Goal: Task Accomplishment & Management: Manage account settings

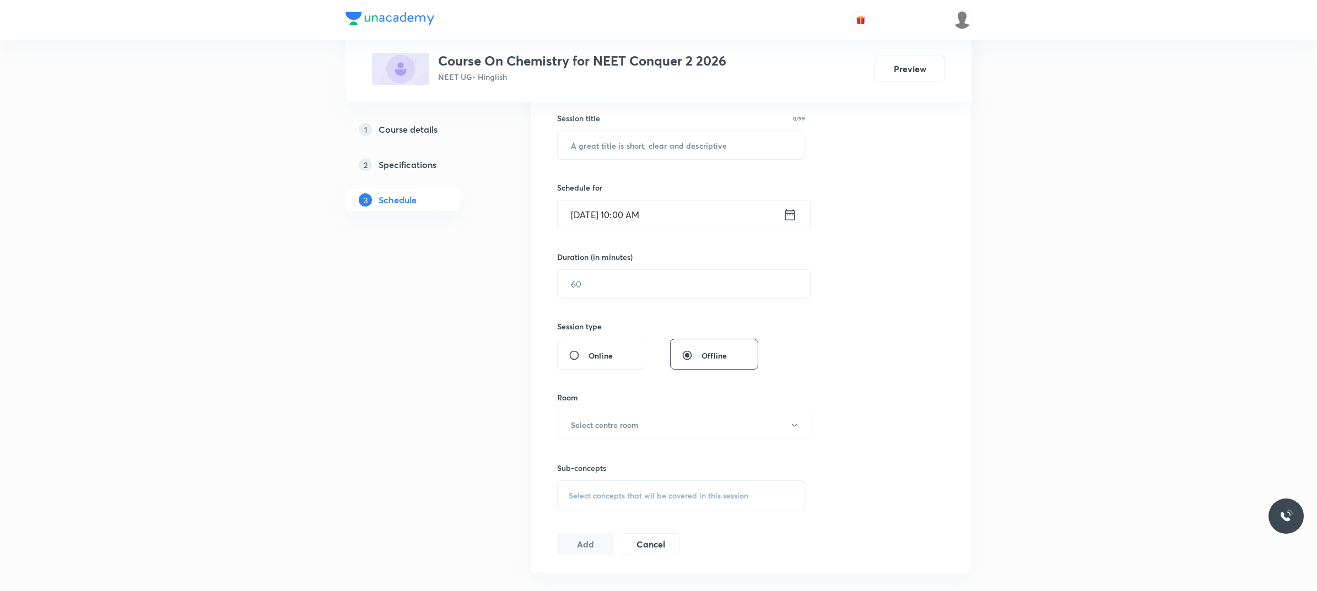
scroll to position [378, 0]
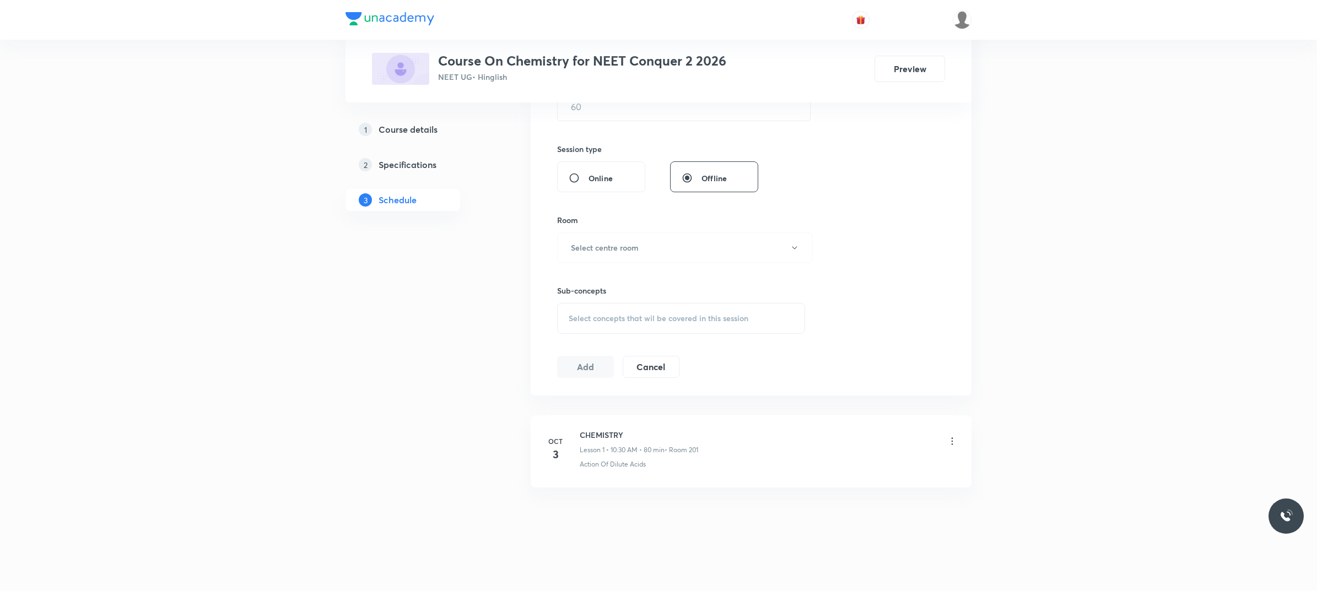
click at [582, 430] on h6 "CHEMISTRY" at bounding box center [639, 435] width 118 height 12
copy h6 "CHEMISTRY"
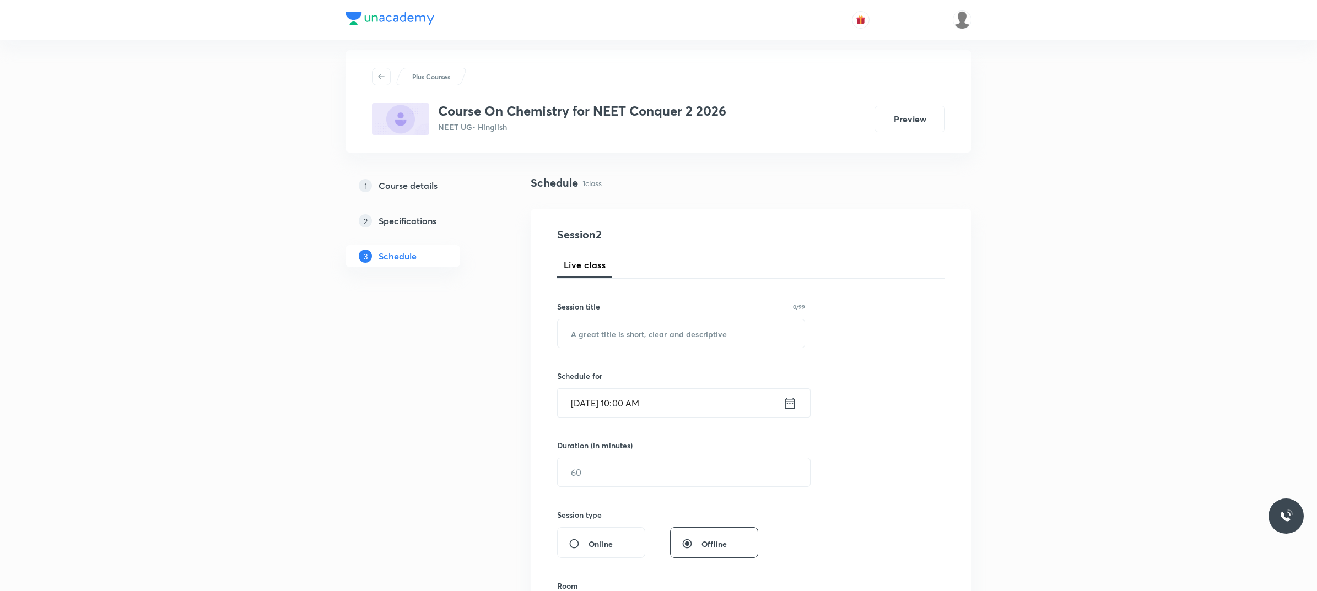
scroll to position [0, 0]
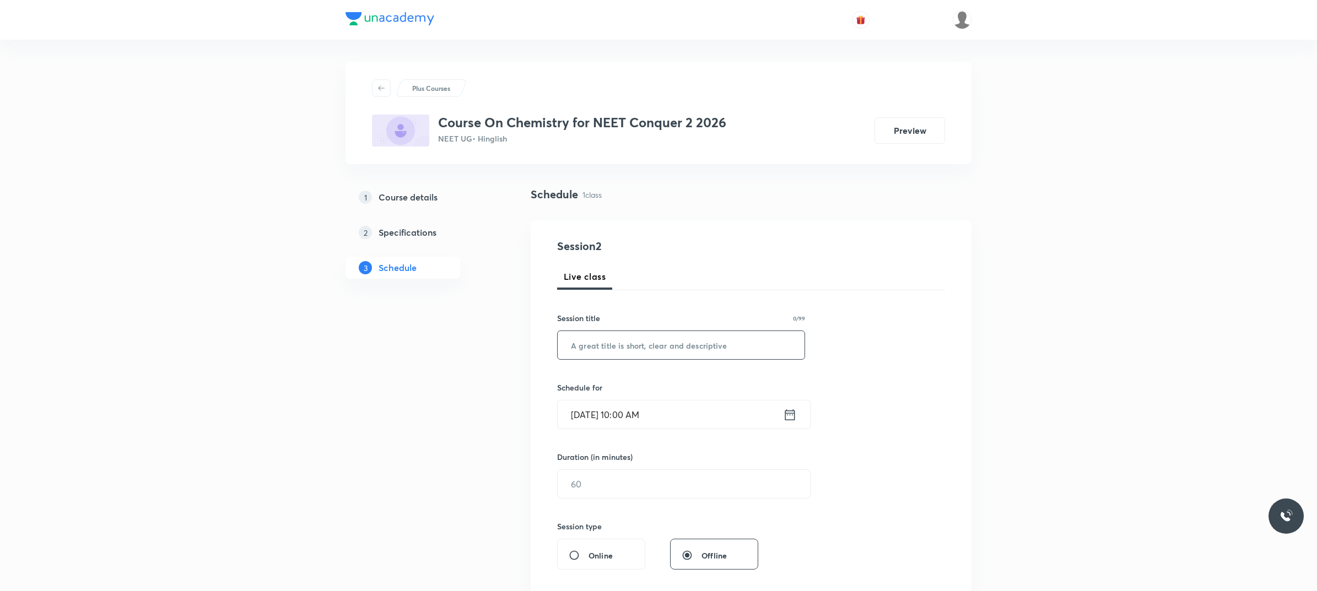
click at [650, 346] on input "text" at bounding box center [681, 345] width 247 height 28
paste input "CHEMISTRY"
type input "CHEMISTRY"
click at [690, 409] on input "Oct 4, 2025, 10:00 AM" at bounding box center [670, 415] width 225 height 28
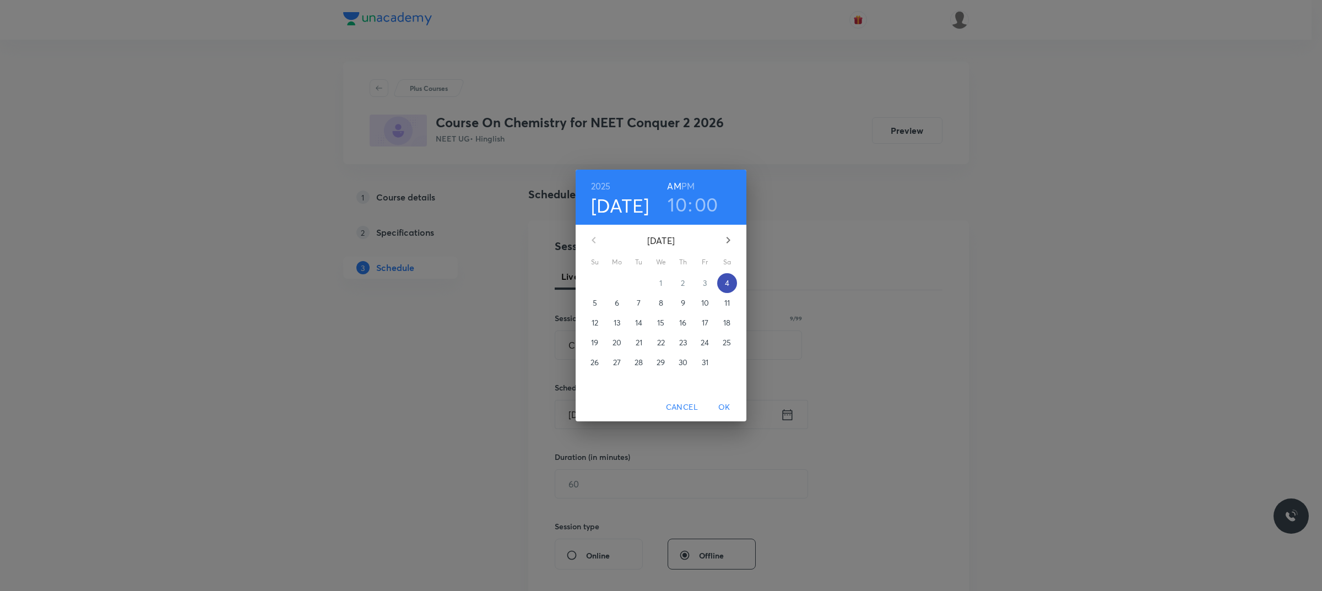
click at [725, 282] on p "4" at bounding box center [727, 283] width 4 height 11
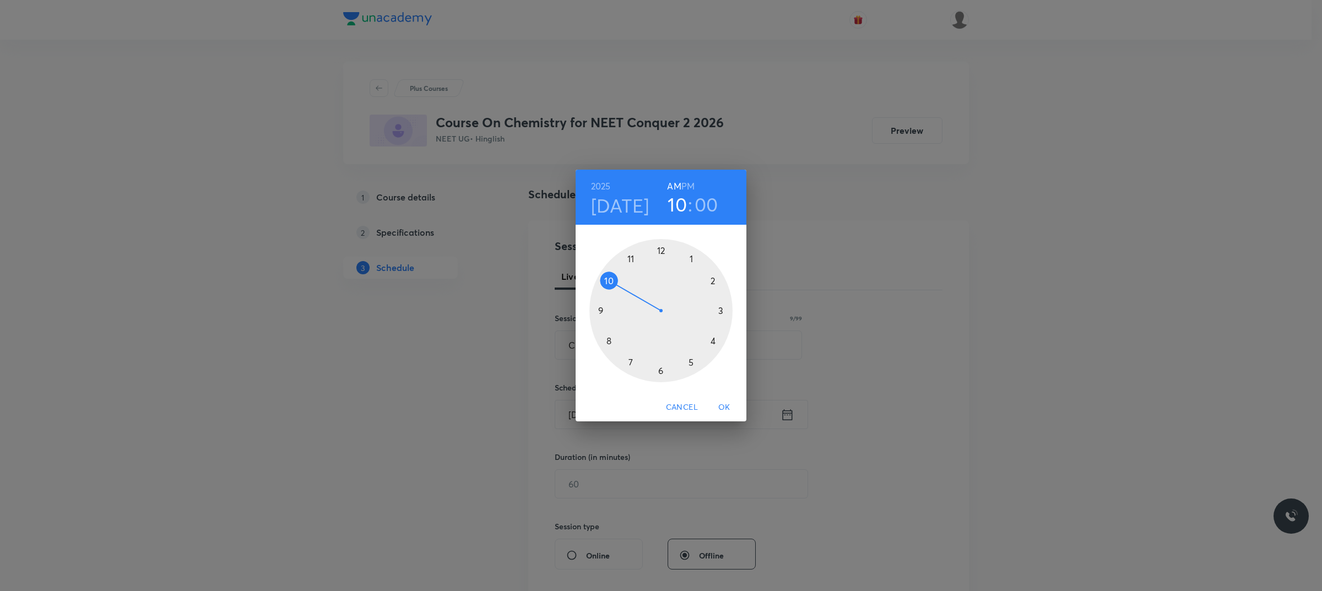
click at [605, 279] on div at bounding box center [661, 310] width 143 height 143
click at [662, 370] on div at bounding box center [661, 310] width 143 height 143
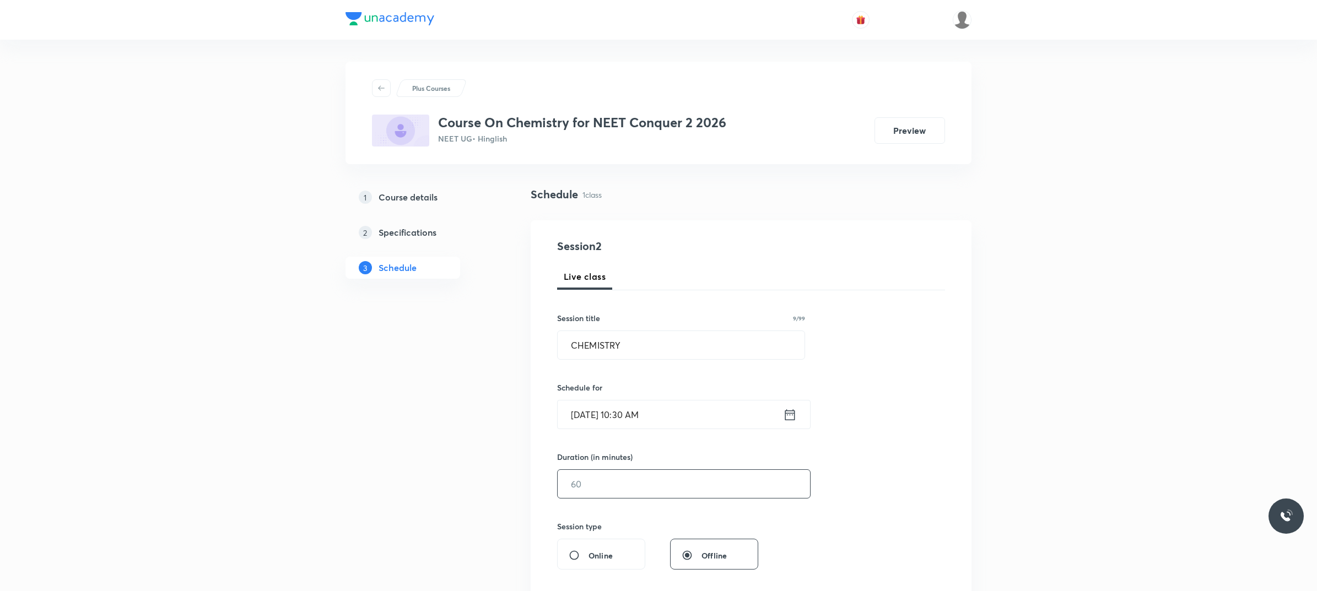
click at [656, 490] on input "text" at bounding box center [684, 484] width 252 height 28
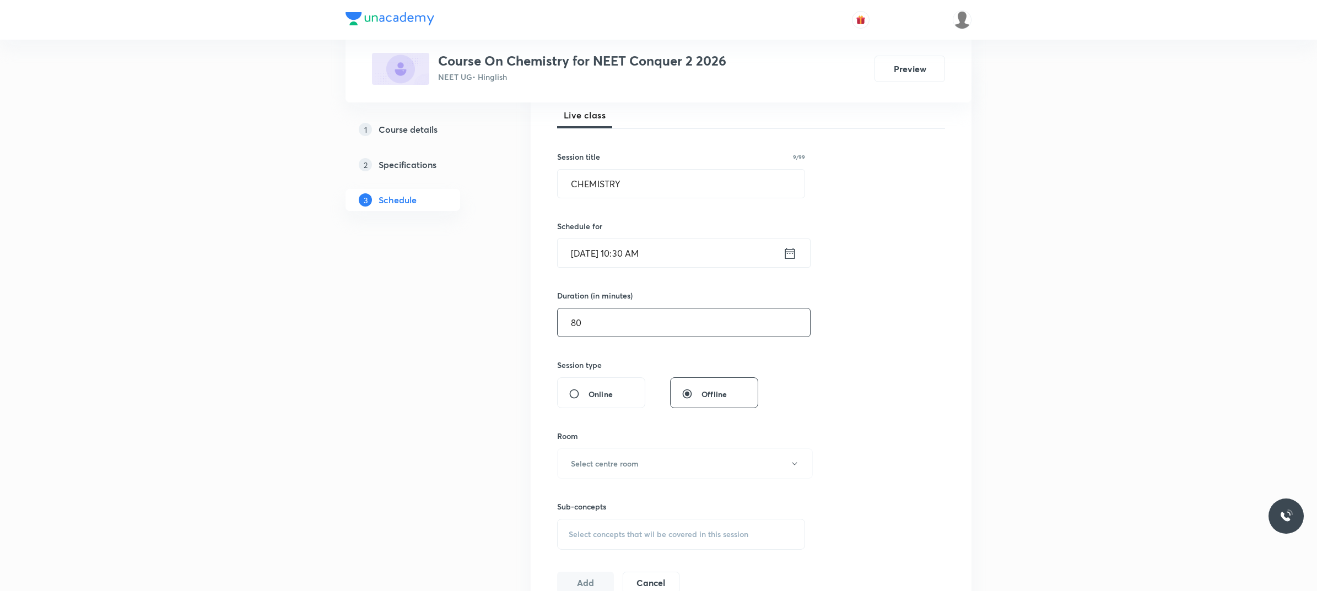
scroll to position [276, 0]
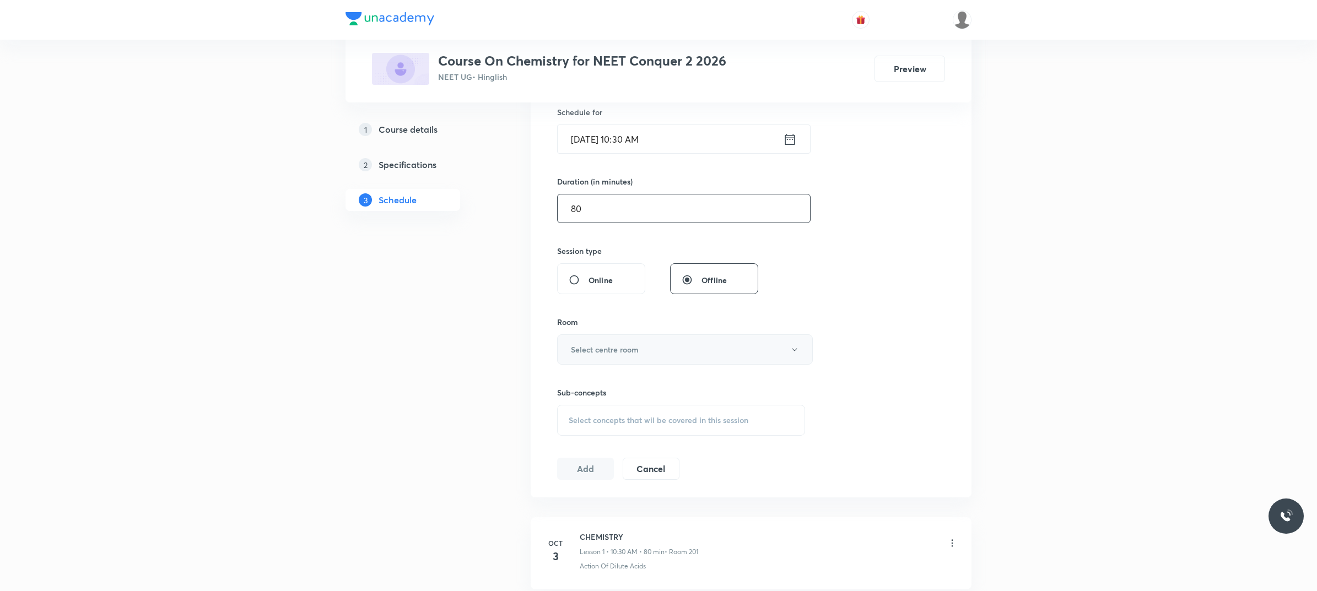
type input "80"
click at [655, 350] on button "Select centre room" at bounding box center [685, 349] width 256 height 30
click at [598, 383] on span "201" at bounding box center [682, 387] width 241 height 12
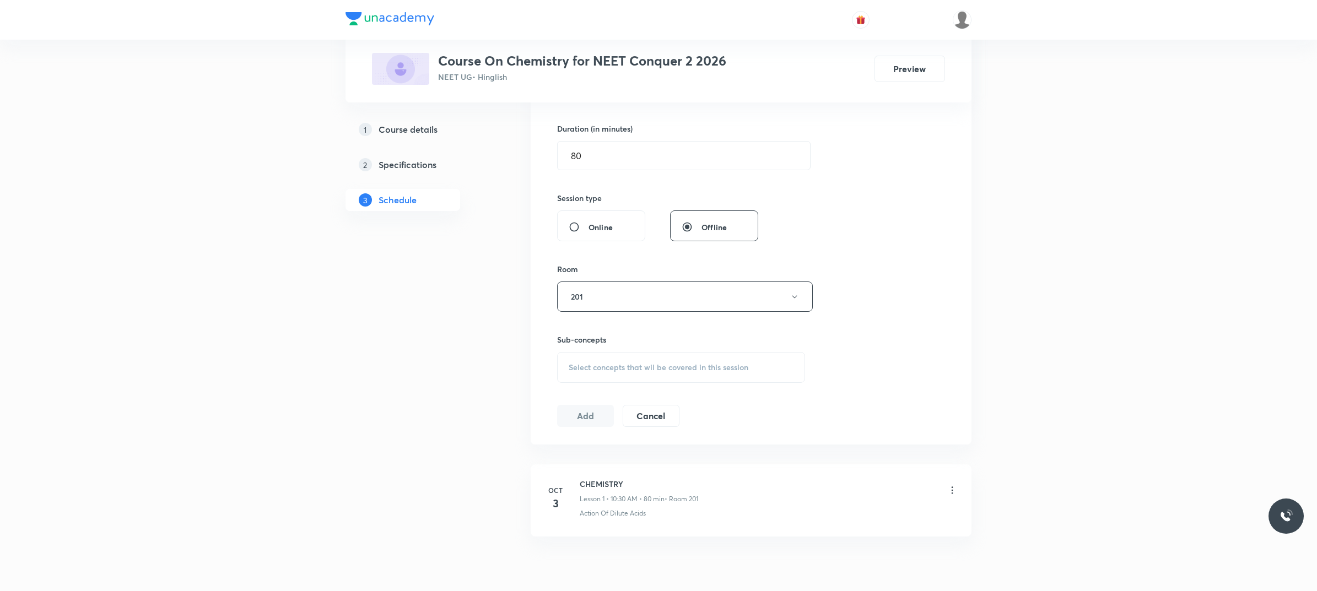
scroll to position [344, 0]
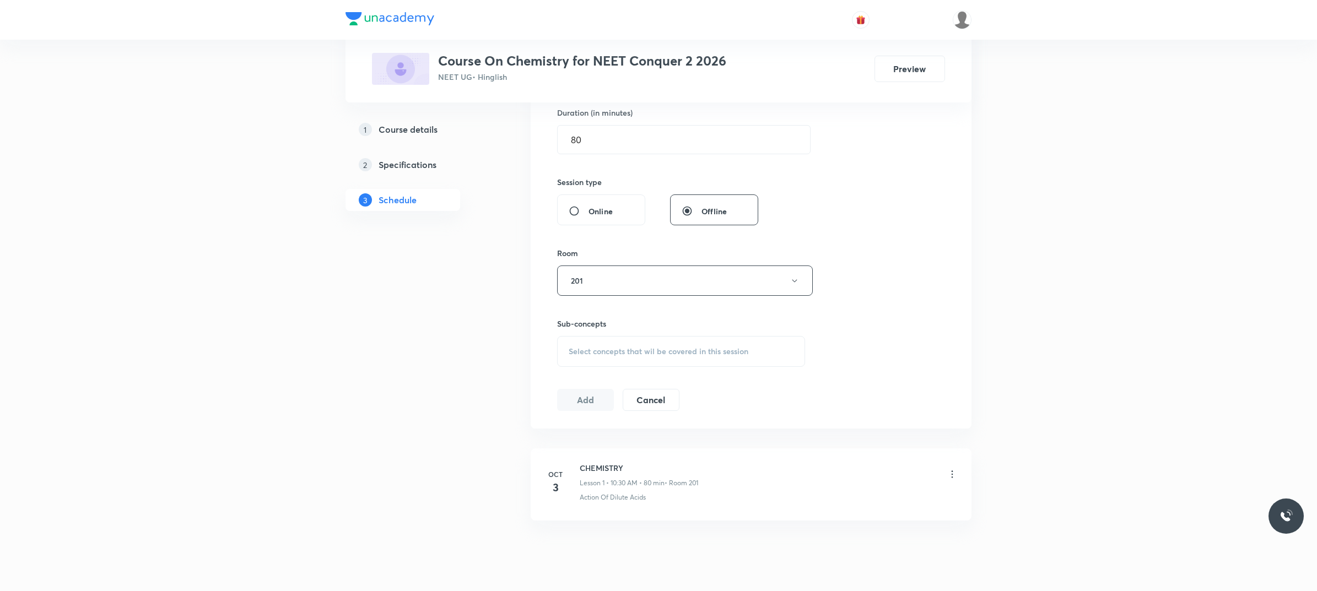
click at [605, 357] on div "Select concepts that wil be covered in this session" at bounding box center [681, 351] width 248 height 31
click at [660, 442] on div "Action Of Dilute Acids Covered previously" at bounding box center [681, 437] width 247 height 25
checkbox input "true"
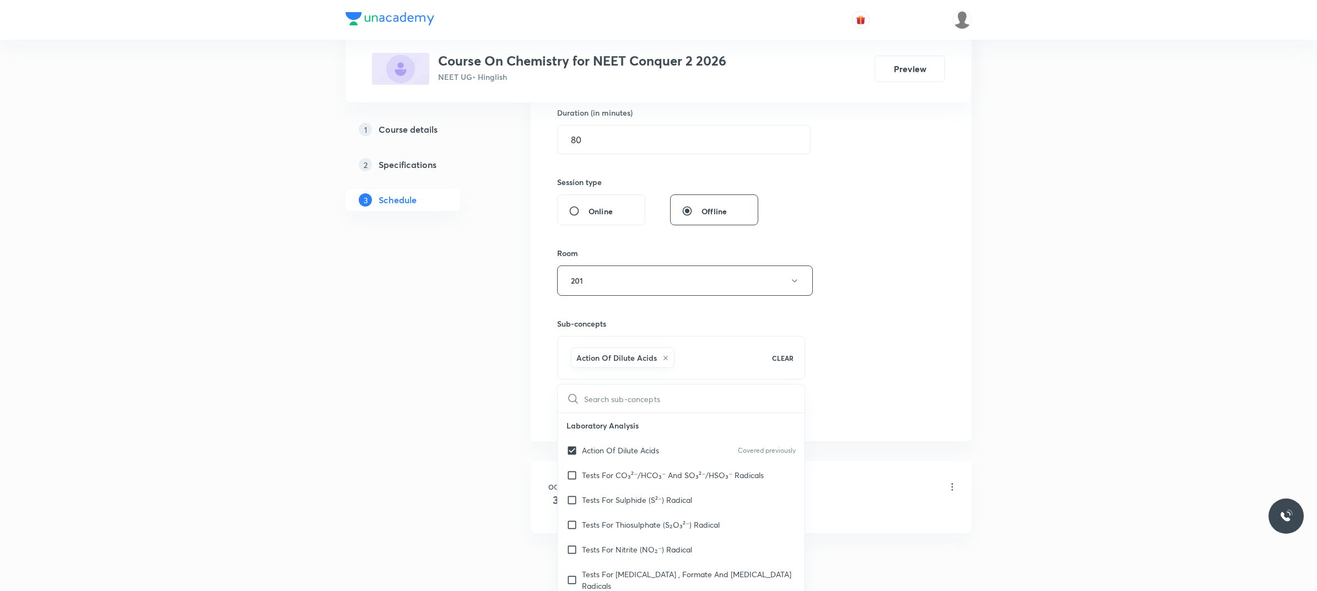
click at [928, 353] on div "Session 2 Live class Session title 9/99 CHEMISTRY ​ Schedule for Oct 4, 2025, 1…" at bounding box center [751, 159] width 388 height 530
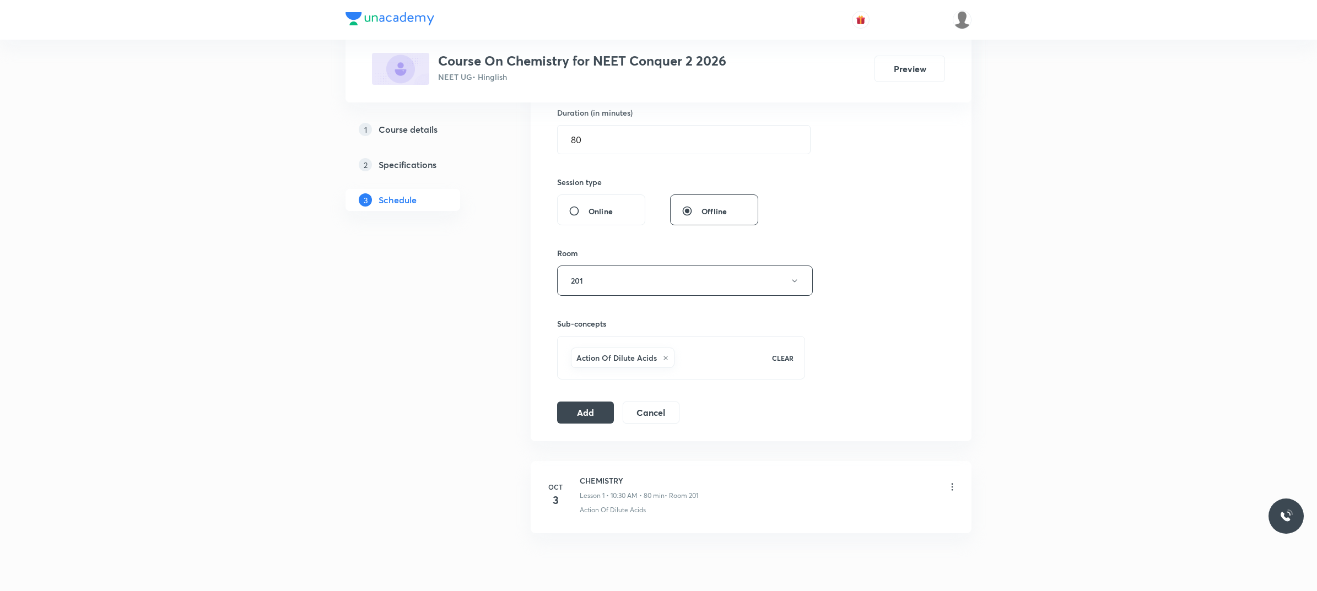
click at [591, 414] on button "Add" at bounding box center [585, 413] width 57 height 22
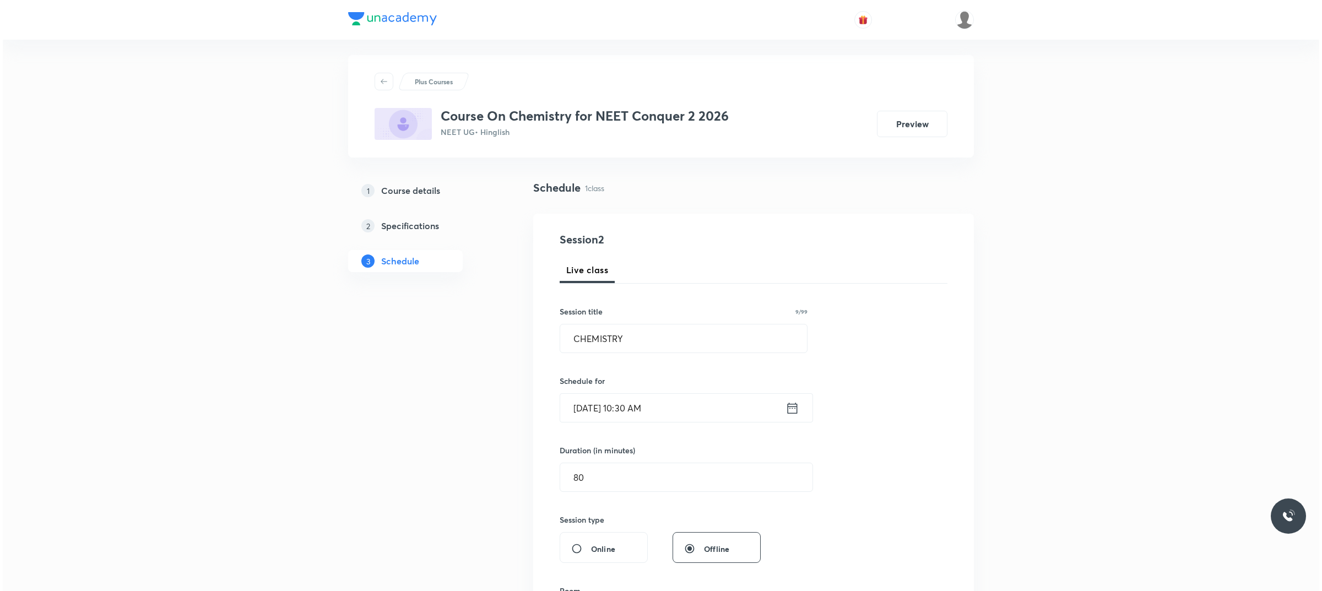
scroll to position [0, 0]
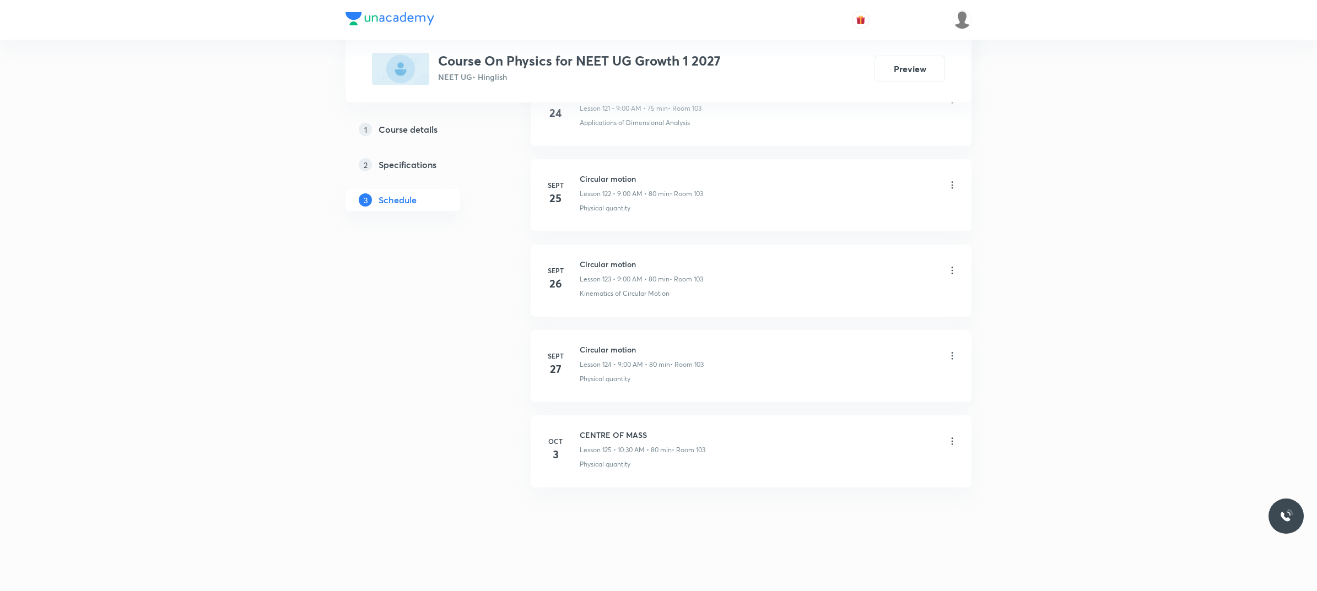
scroll to position [11069, 0]
click at [585, 434] on h6 "CENTRE OF MASS" at bounding box center [643, 435] width 126 height 12
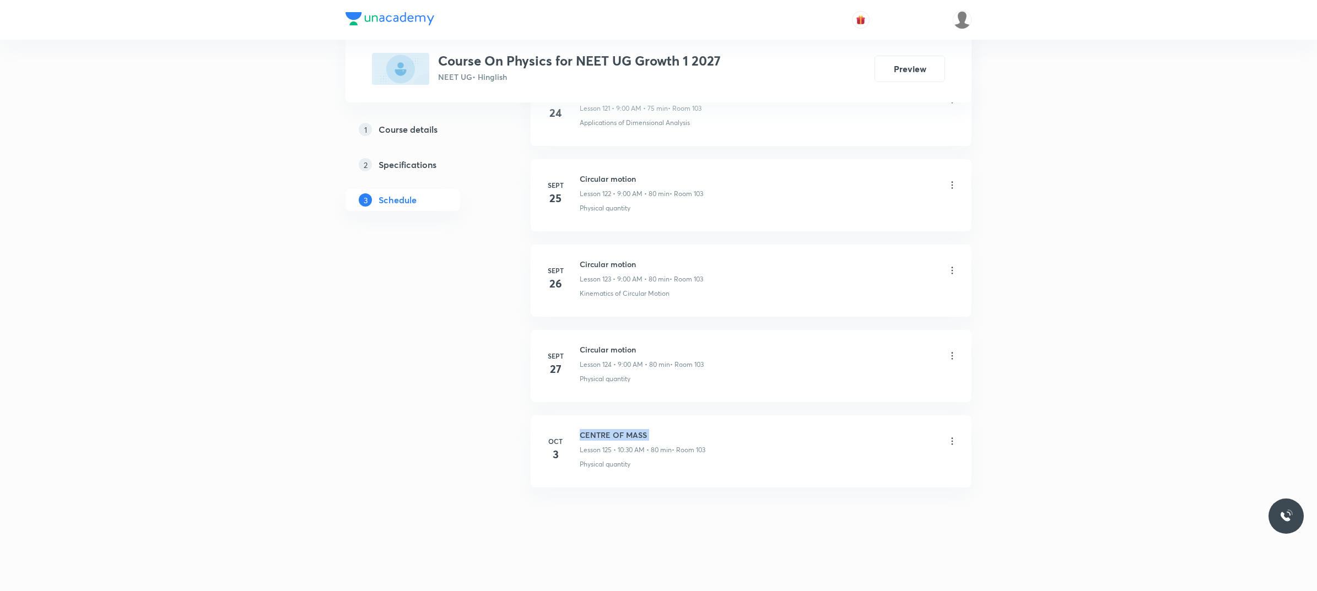
copy h6 "CENTRE OF MASS"
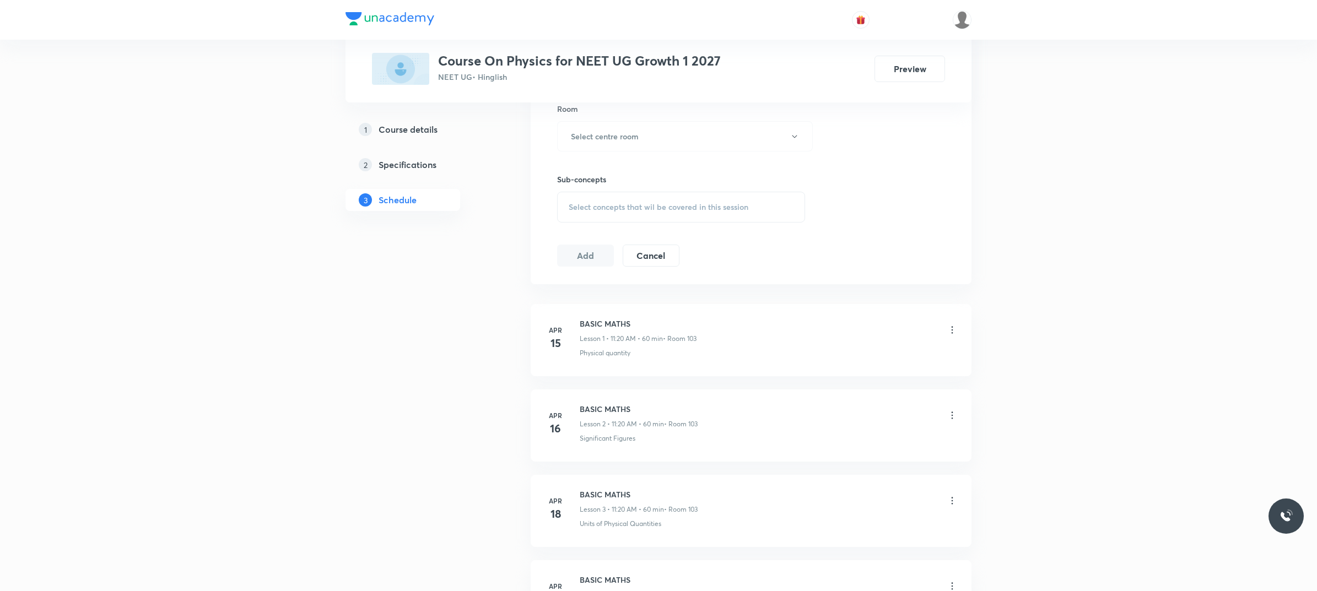
scroll to position [0, 0]
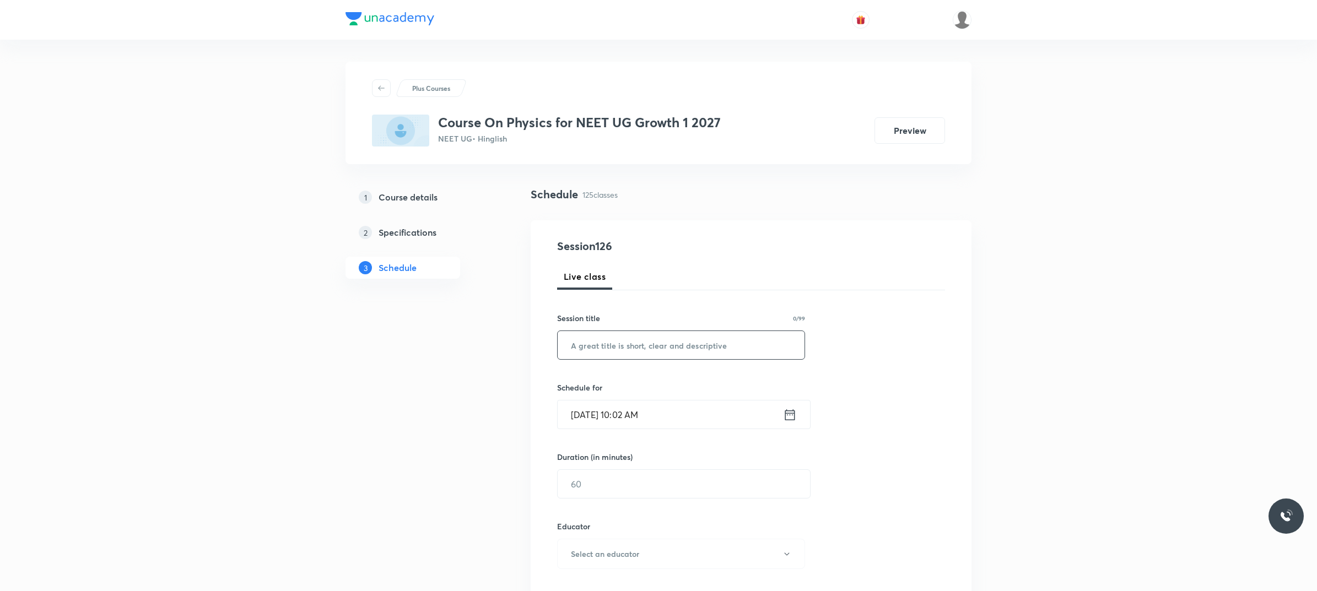
click at [676, 348] on input "text" at bounding box center [681, 345] width 247 height 28
paste input "CENTRE OF MASS"
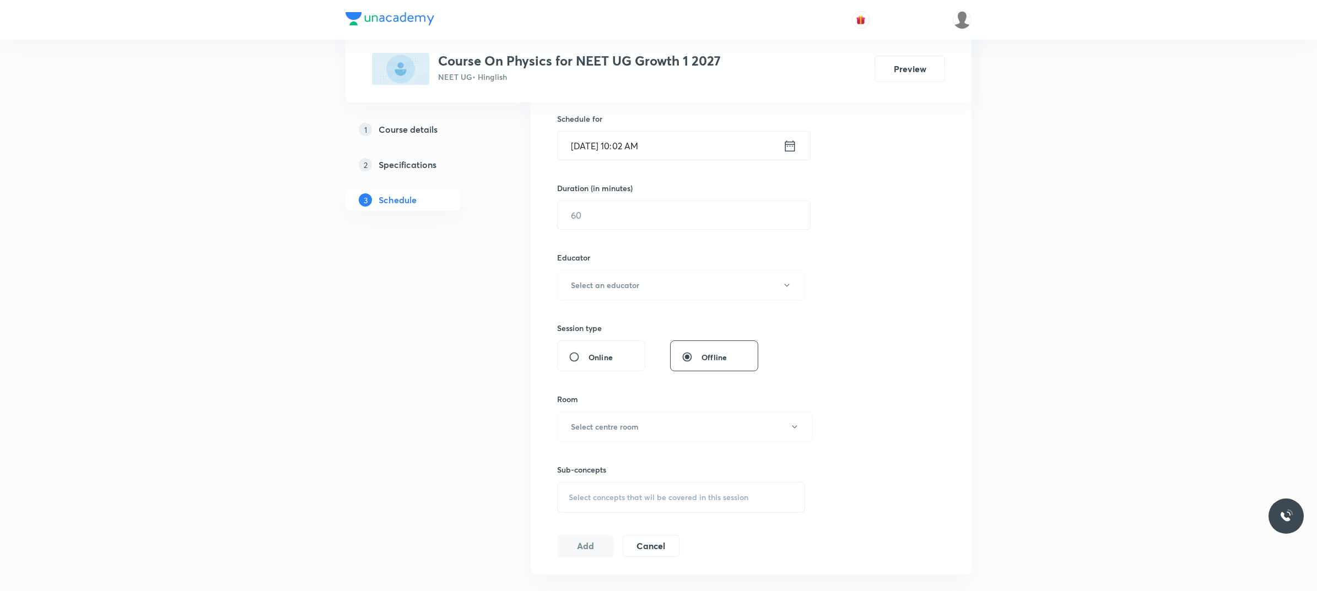
scroll to position [276, 0]
type input "CENTRE OF MASS"
click at [661, 137] on input "Oct 4, 2025, 10:02 AM" at bounding box center [670, 139] width 225 height 28
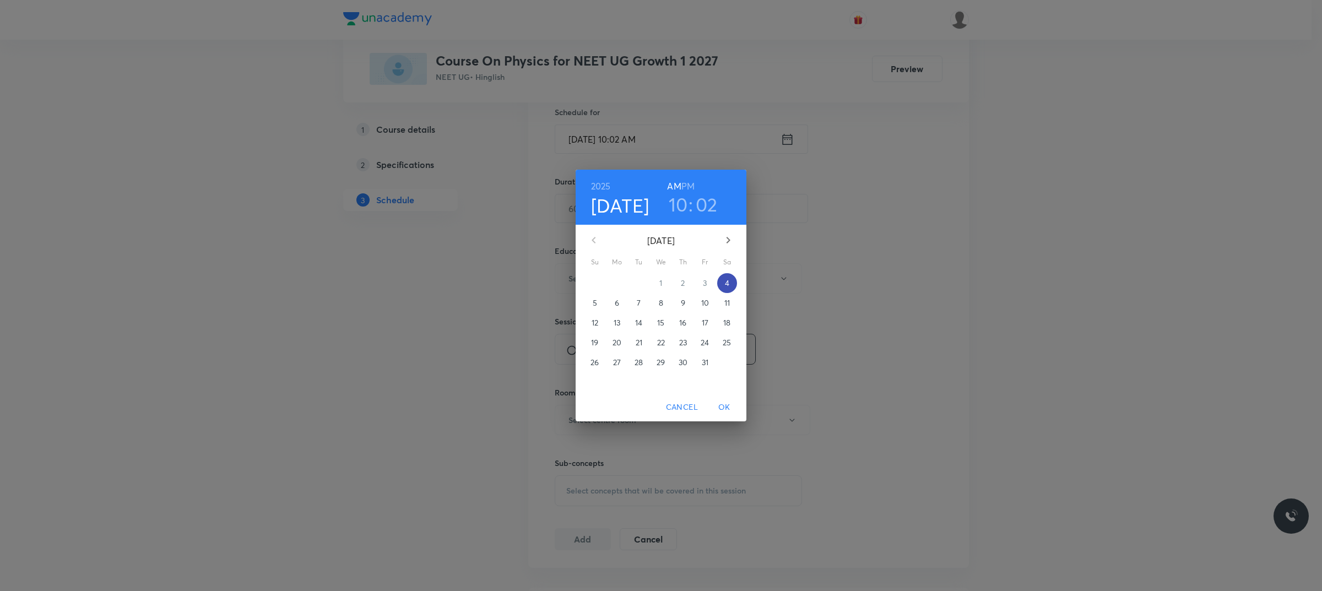
click at [728, 278] on p "4" at bounding box center [727, 283] width 4 height 11
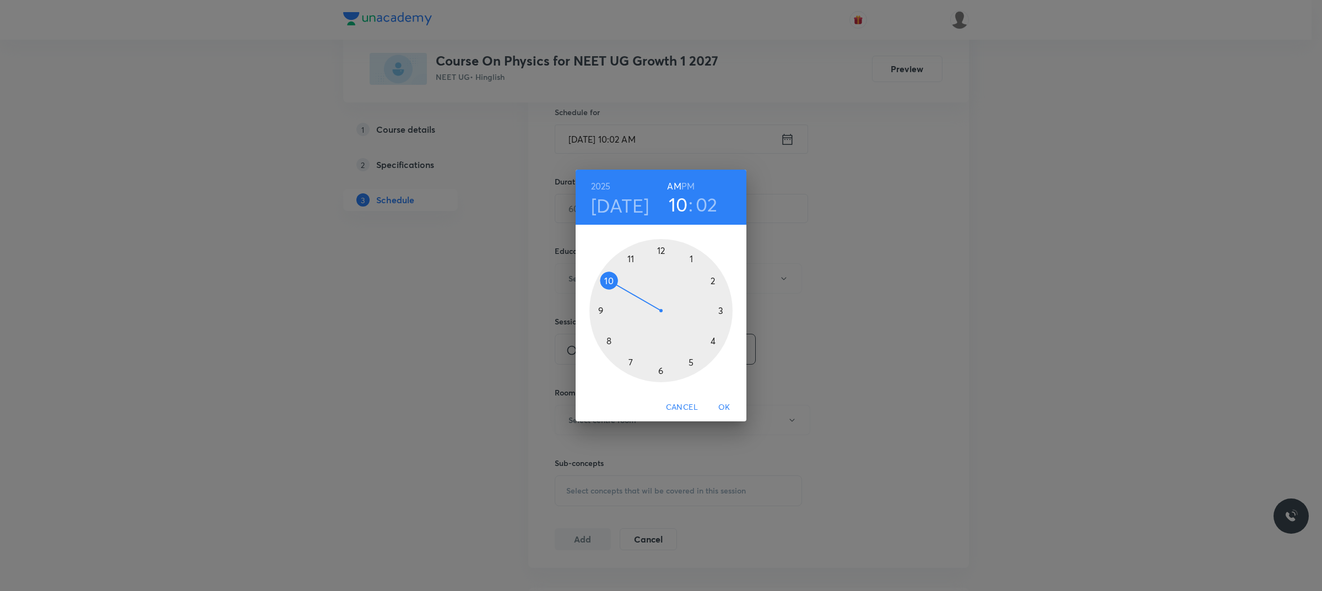
click at [612, 282] on div at bounding box center [661, 310] width 143 height 143
click at [662, 375] on div at bounding box center [661, 310] width 143 height 143
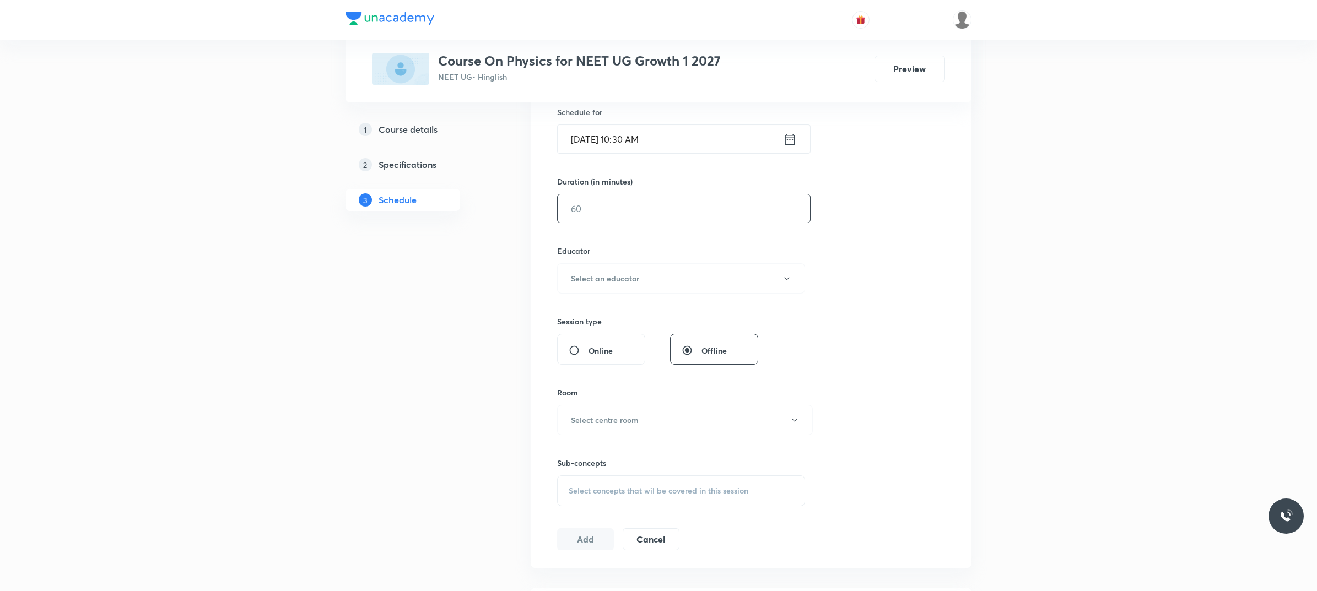
click at [667, 219] on input "text" at bounding box center [684, 209] width 252 height 28
type input "80"
click at [704, 268] on button "Select an educator" at bounding box center [681, 278] width 248 height 30
click at [624, 320] on span "Rahul Kumar Patel" at bounding box center [682, 316] width 241 height 12
click at [631, 422] on h6 "Select centre room" at bounding box center [605, 420] width 68 height 12
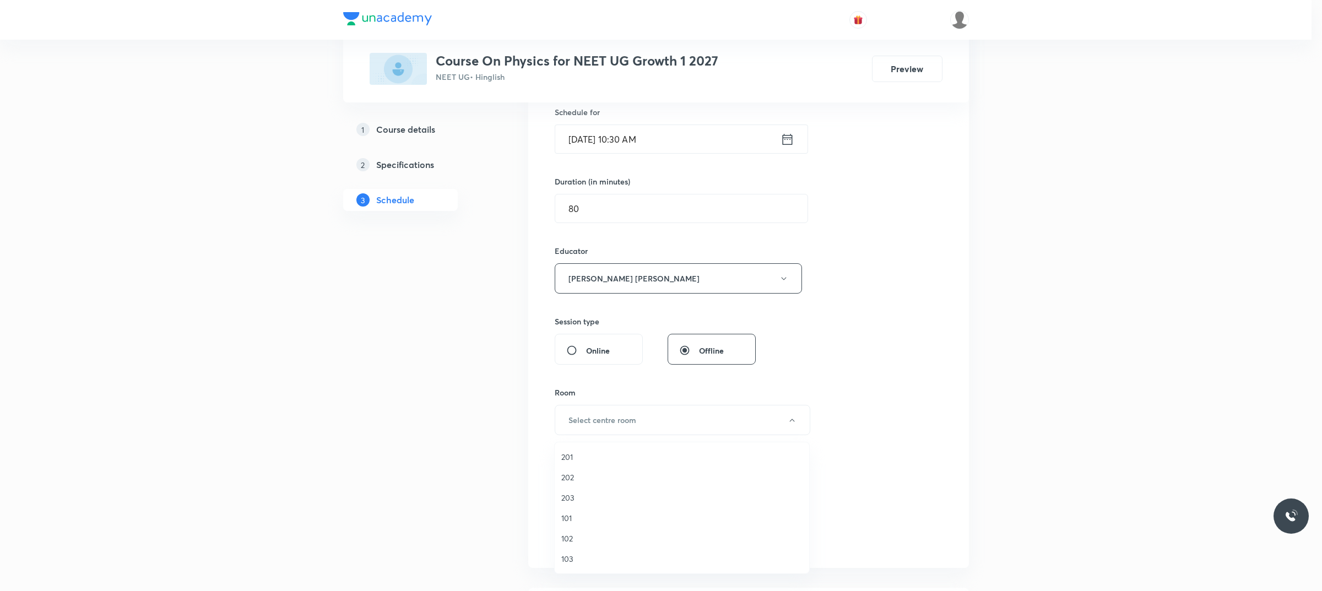
click at [574, 562] on span "103" at bounding box center [682, 559] width 241 height 12
click at [626, 485] on div "Select concepts that wil be covered in this session" at bounding box center [681, 491] width 248 height 31
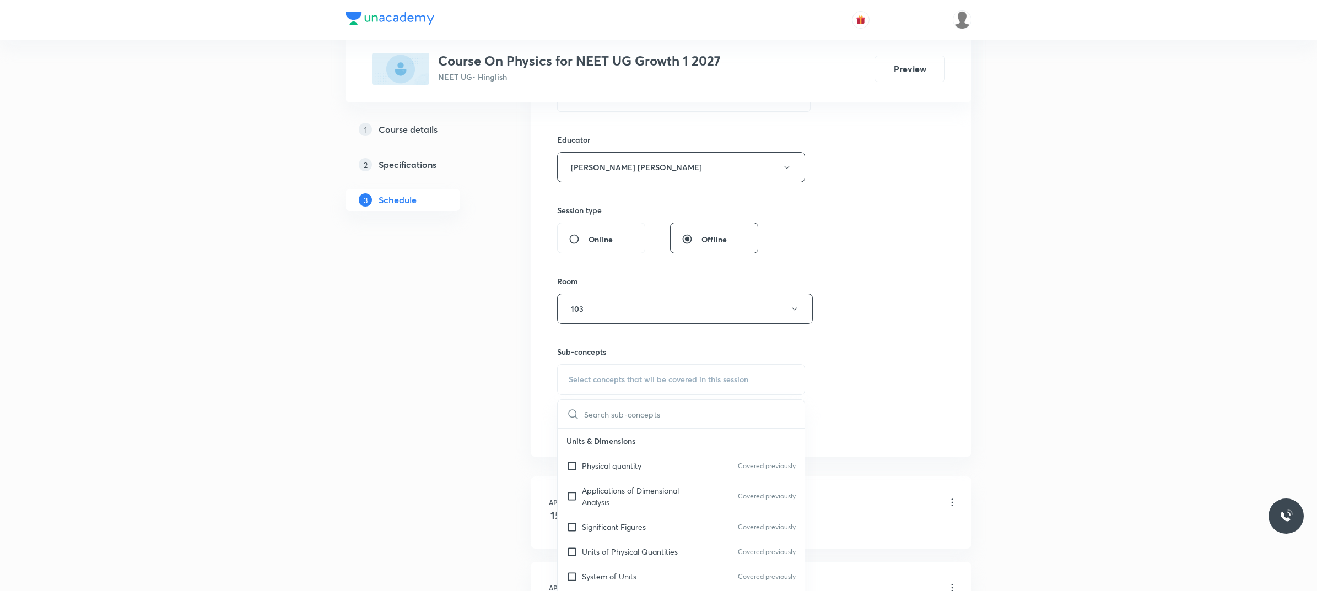
scroll to position [482, 0]
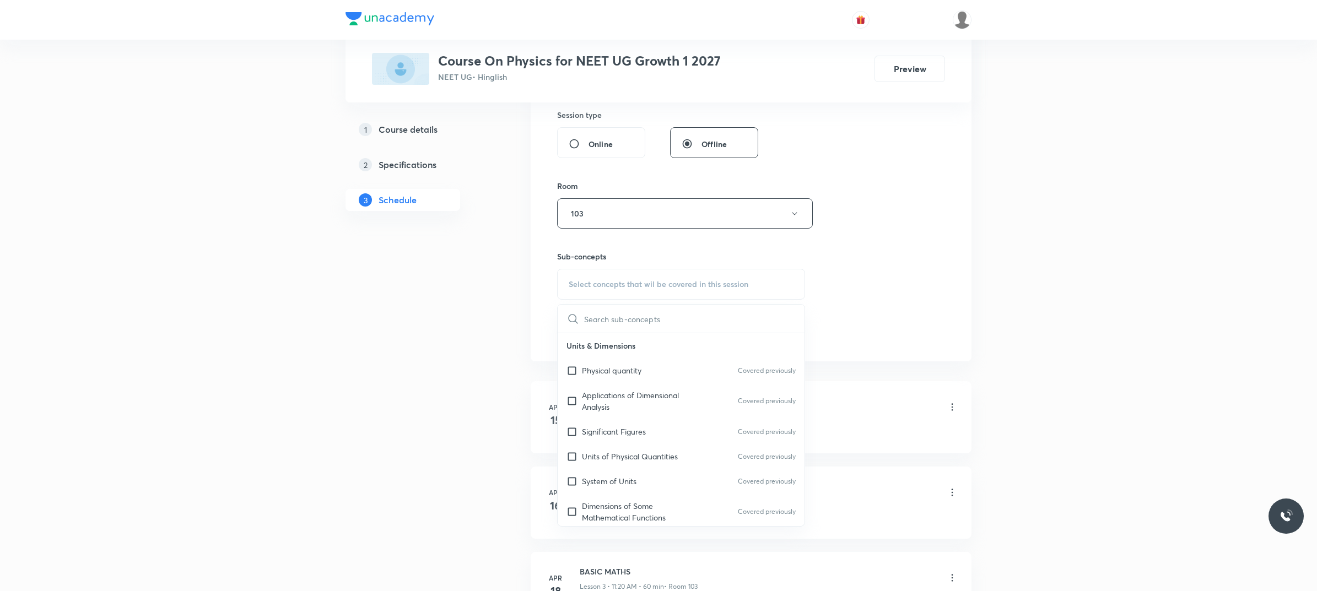
type input "X"
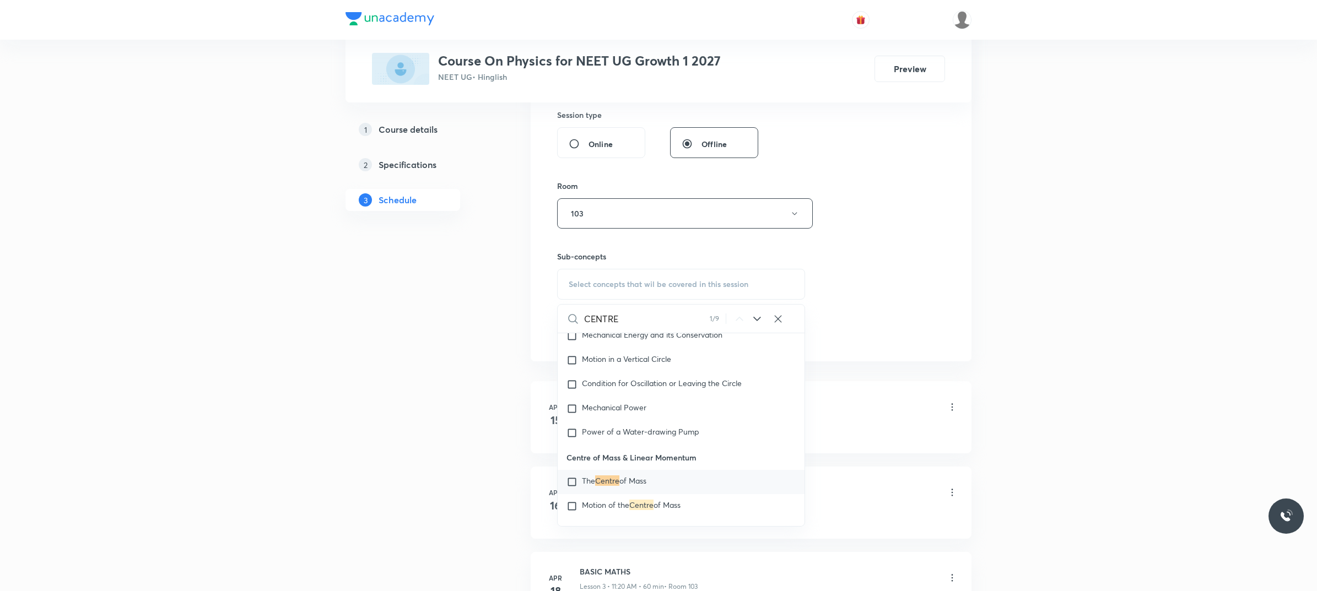
scroll to position [2952, 0]
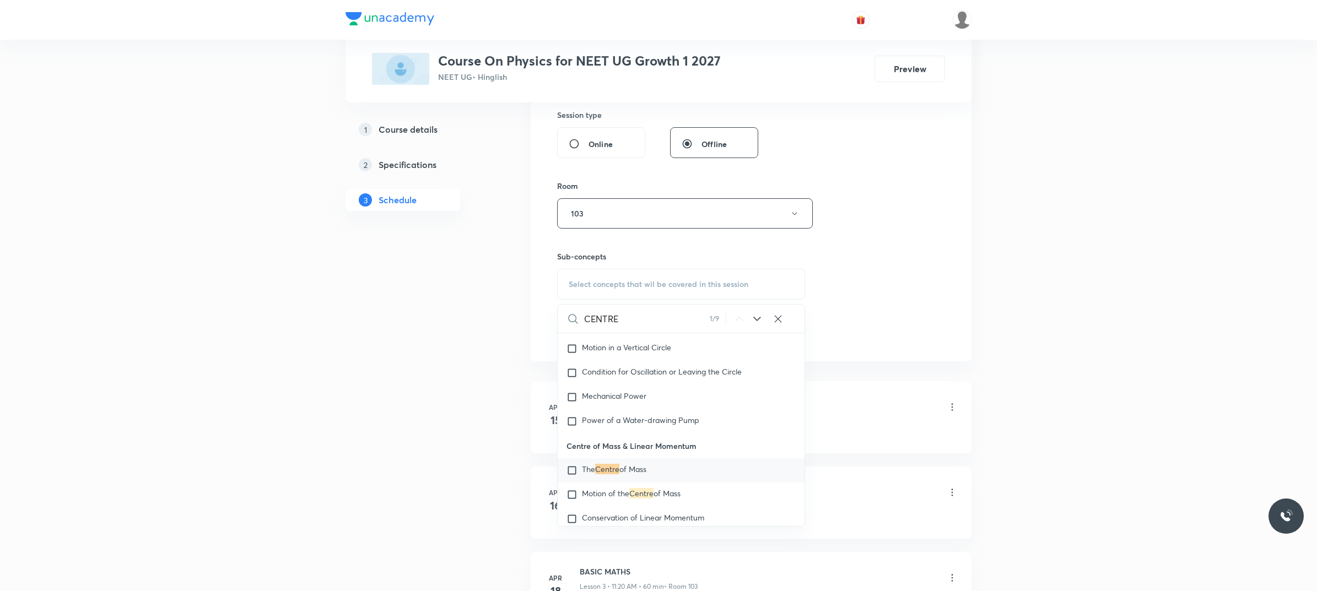
type input "CENTRE"
drag, startPoint x: 661, startPoint y: 474, endPoint x: 962, endPoint y: 154, distance: 439.3
click at [668, 471] on div "The Centre of Mass" at bounding box center [681, 470] width 247 height 24
checkbox input "true"
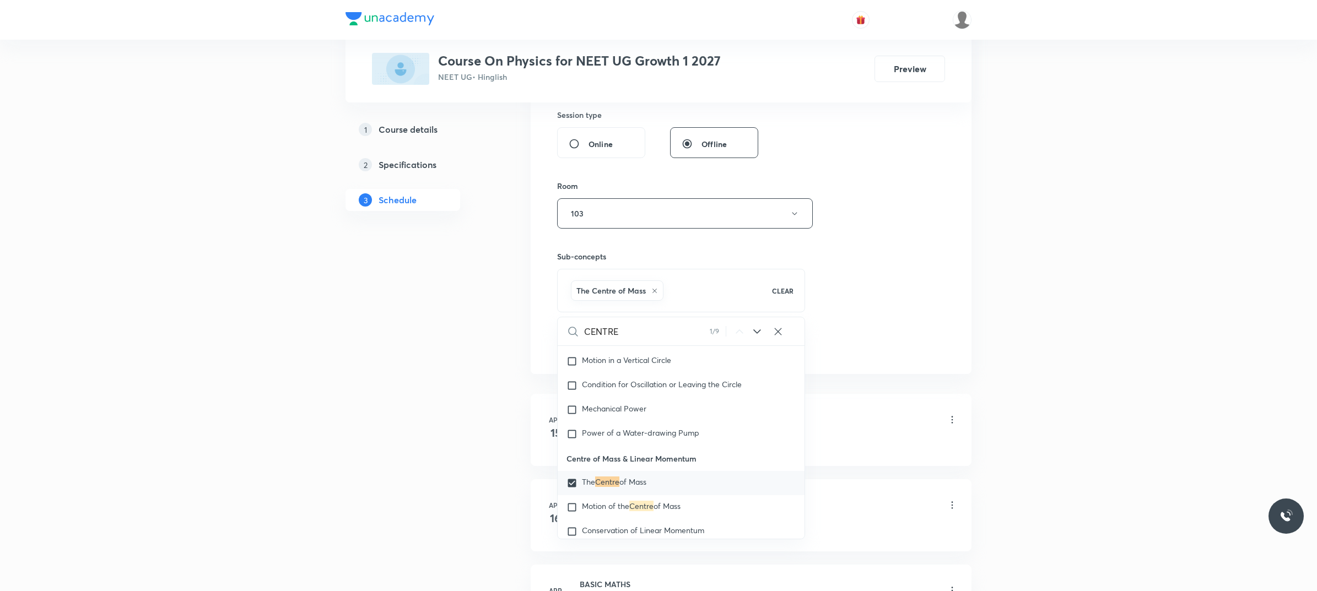
click at [962, 154] on div "Session 126 Live class Session title 14/99 CENTRE OF MASS ​ Schedule for Oct 4,…" at bounding box center [751, 56] width 441 height 636
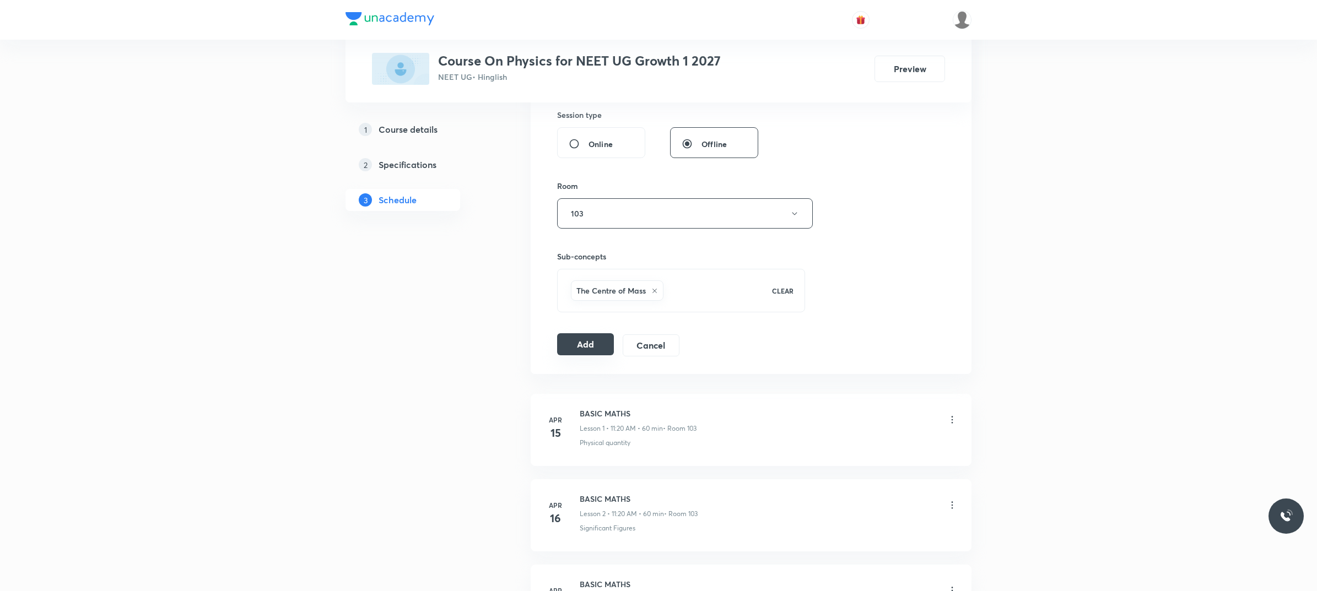
click at [600, 339] on button "Add" at bounding box center [585, 344] width 57 height 22
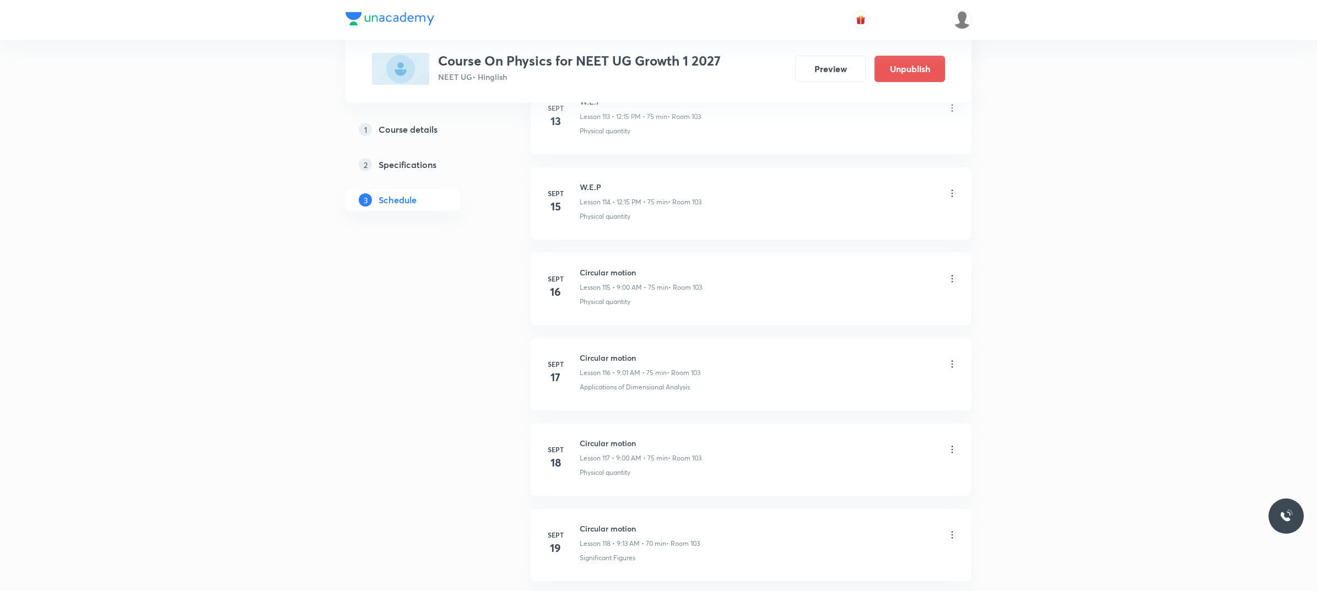
scroll to position [10577, 0]
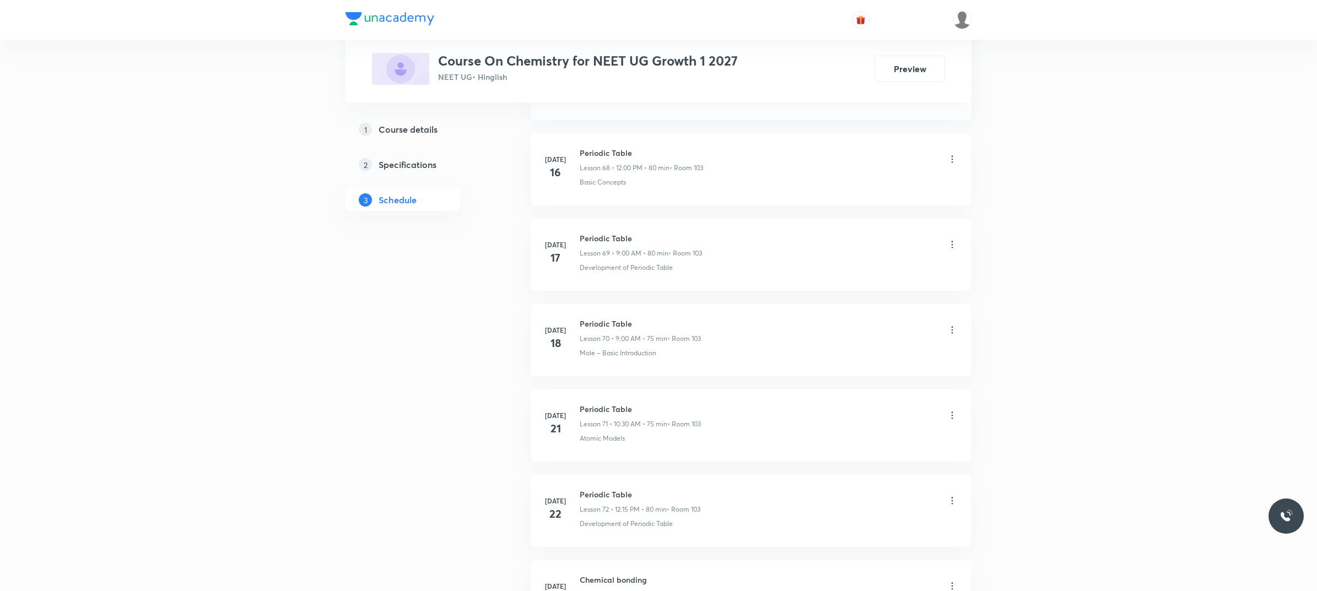
scroll to position [11155, 0]
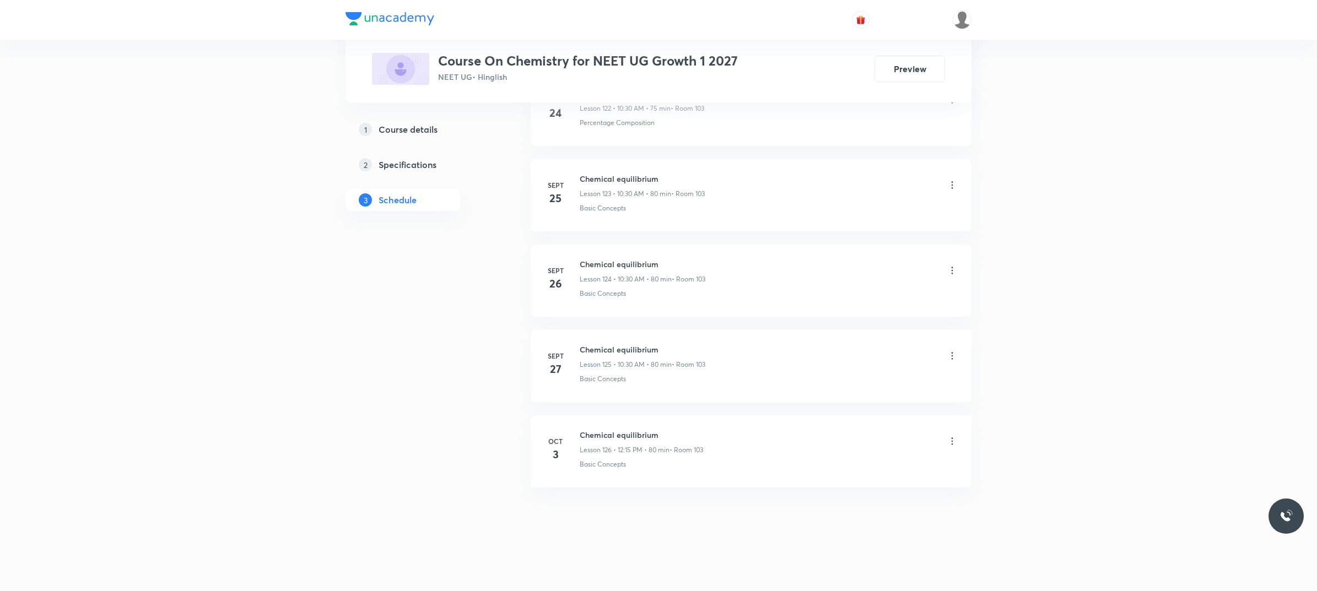
click at [585, 434] on h6 "Chemical equilibrium" at bounding box center [641, 435] width 123 height 12
copy h6 "Chemical equilibrium"
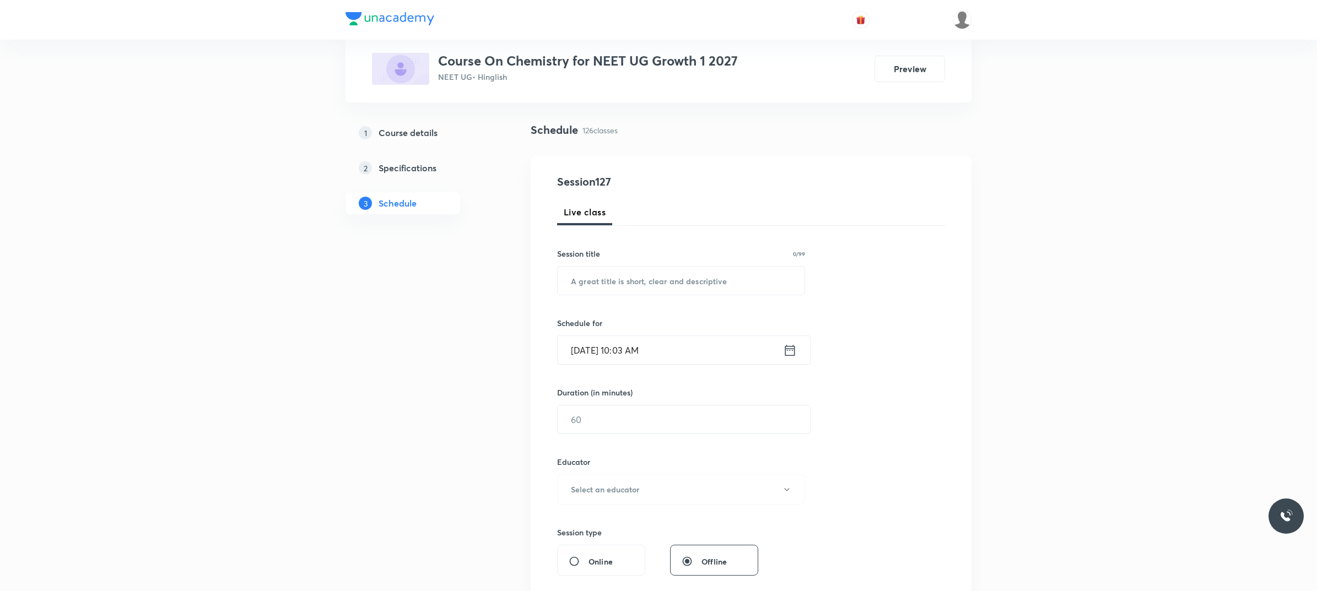
scroll to position [0, 0]
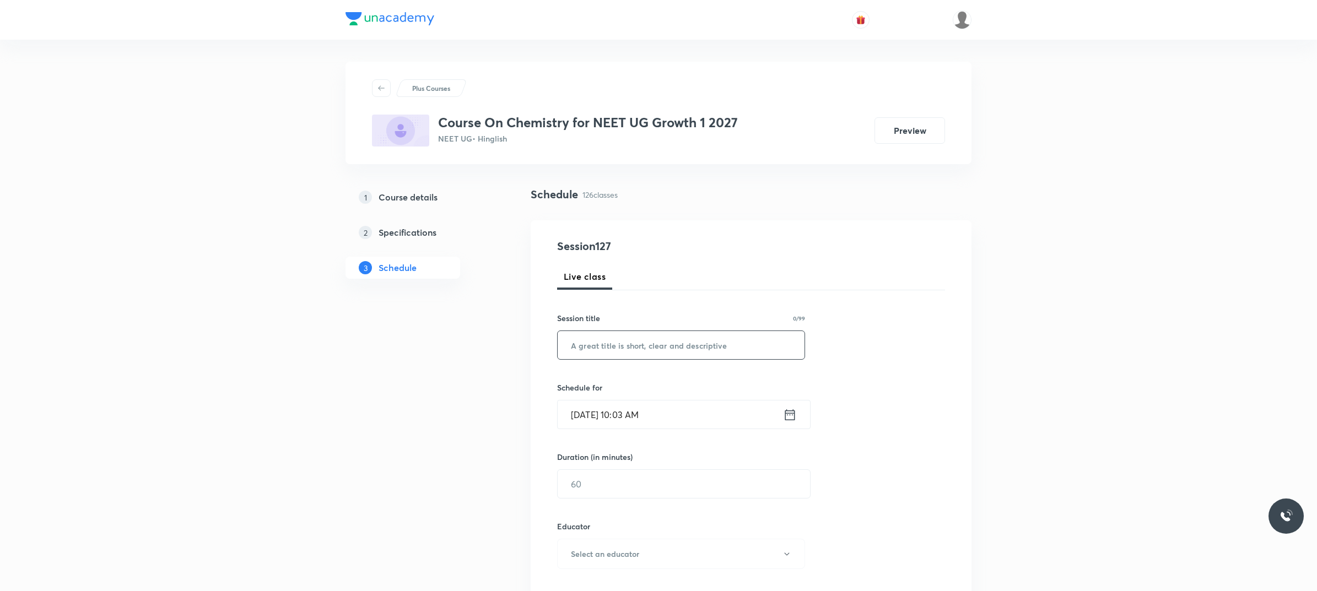
click at [627, 339] on input "text" at bounding box center [681, 345] width 247 height 28
paste input "Chemical equilibrium"
type input "Chemical equilibrium"
click at [720, 419] on input "Oct 4, 2025, 10:03 AM" at bounding box center [670, 415] width 225 height 28
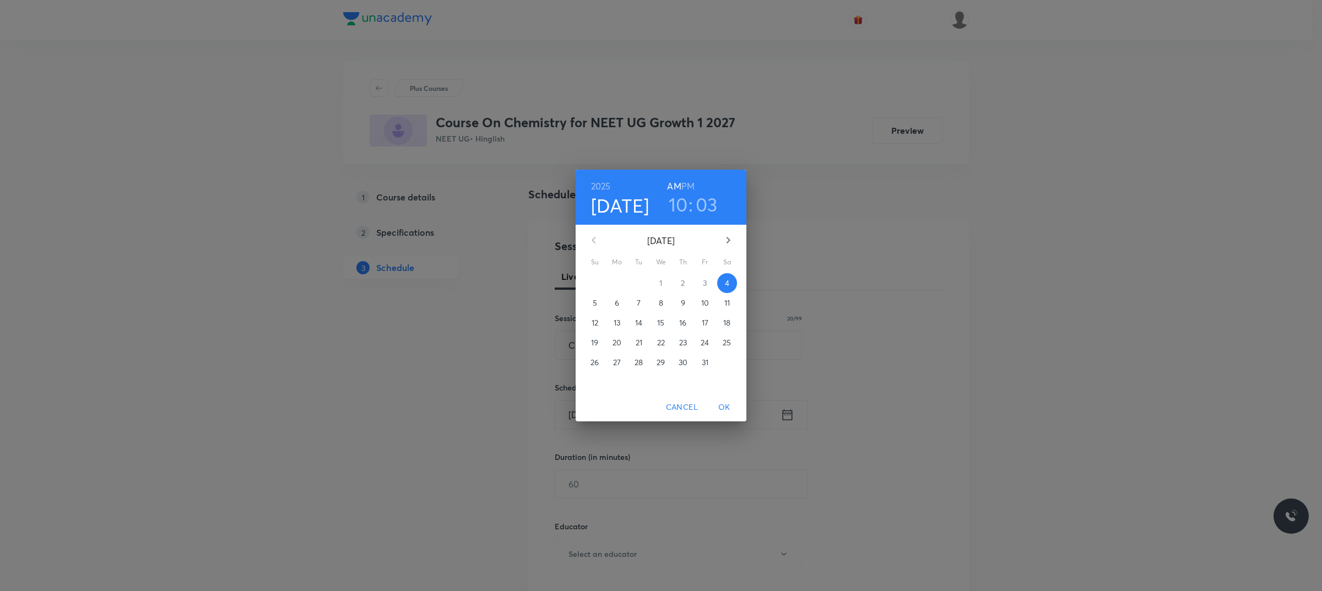
drag, startPoint x: 732, startPoint y: 279, endPoint x: 542, endPoint y: 313, distance: 193.2
click at [728, 279] on span "4" at bounding box center [727, 283] width 20 height 11
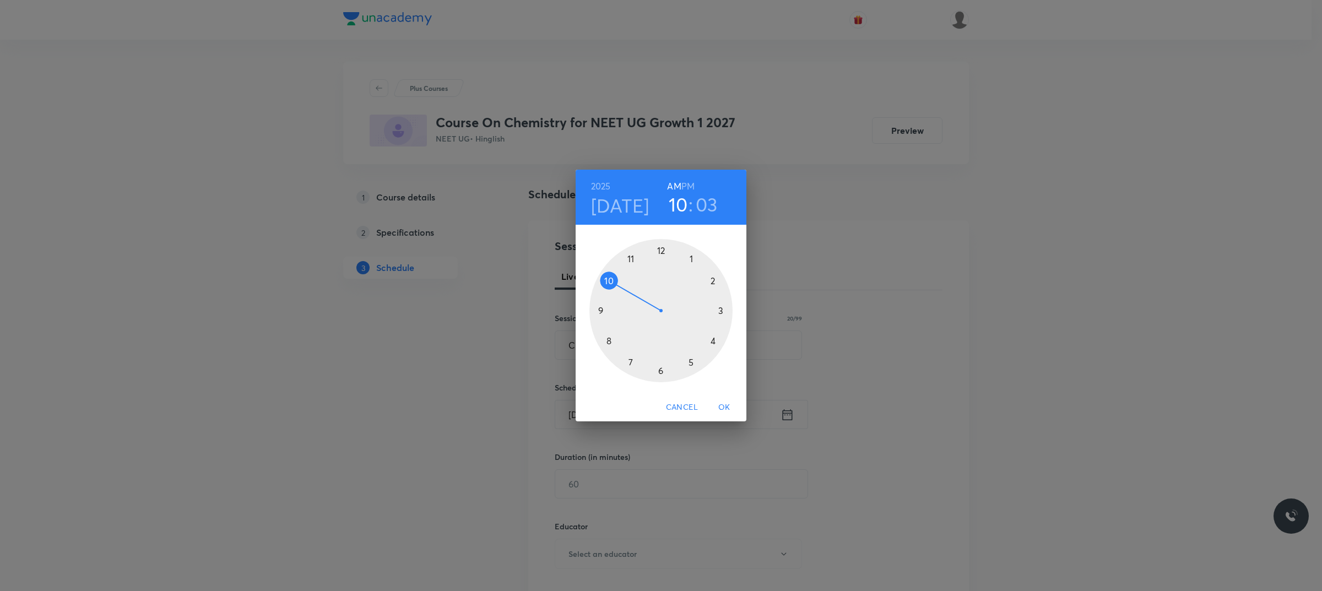
click at [615, 280] on div at bounding box center [661, 310] width 143 height 143
click at [660, 368] on div at bounding box center [661, 310] width 143 height 143
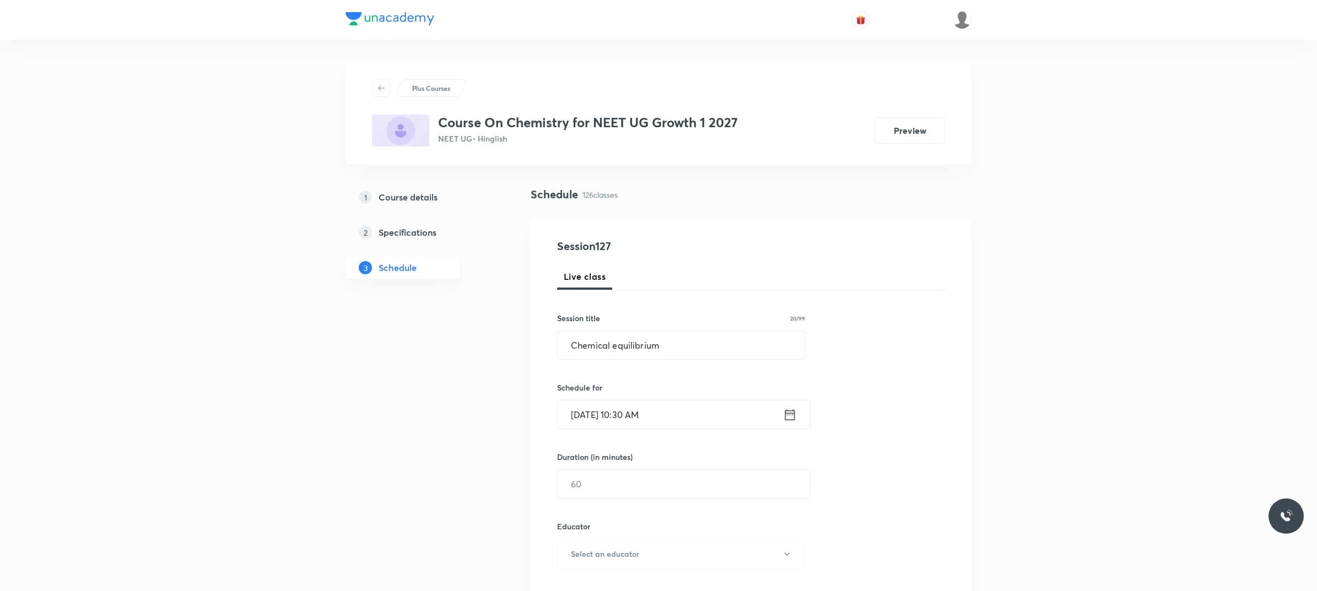
drag, startPoint x: 646, startPoint y: 493, endPoint x: 639, endPoint y: 501, distance: 10.6
click at [643, 496] on input "text" at bounding box center [684, 484] width 252 height 28
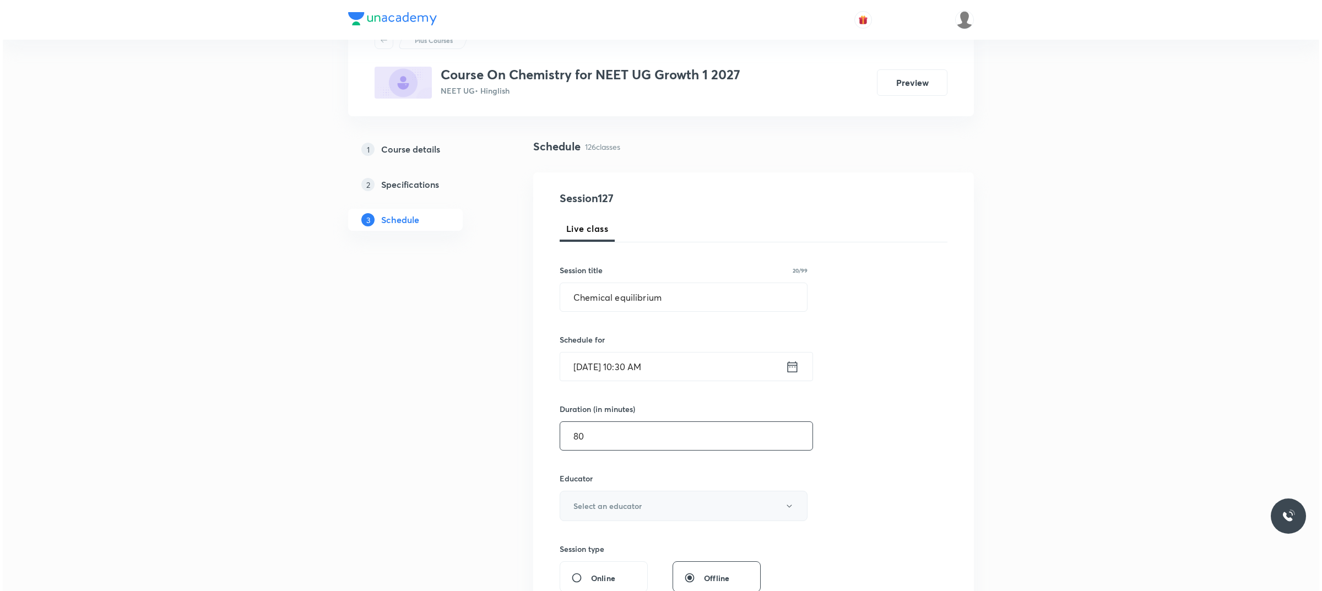
scroll to position [69, 0]
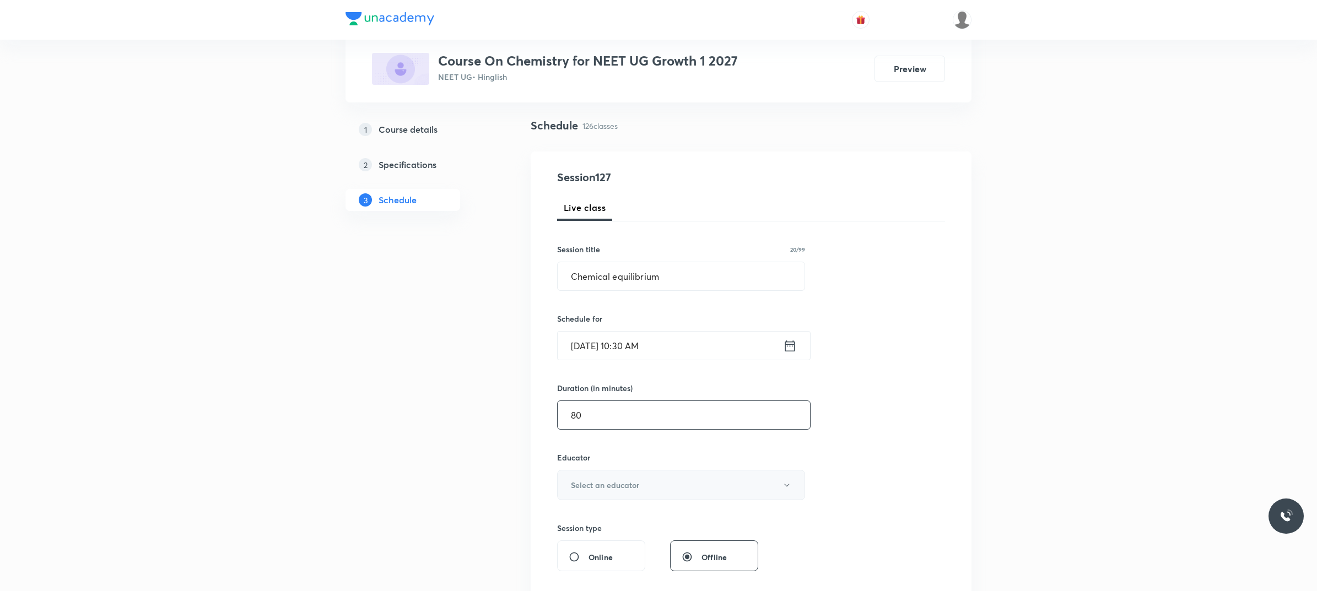
type input "80"
click at [616, 485] on h6 "Select an educator" at bounding box center [605, 485] width 68 height 12
click at [612, 541] on span "Ishtiyaque Ahmad" at bounding box center [682, 543] width 241 height 12
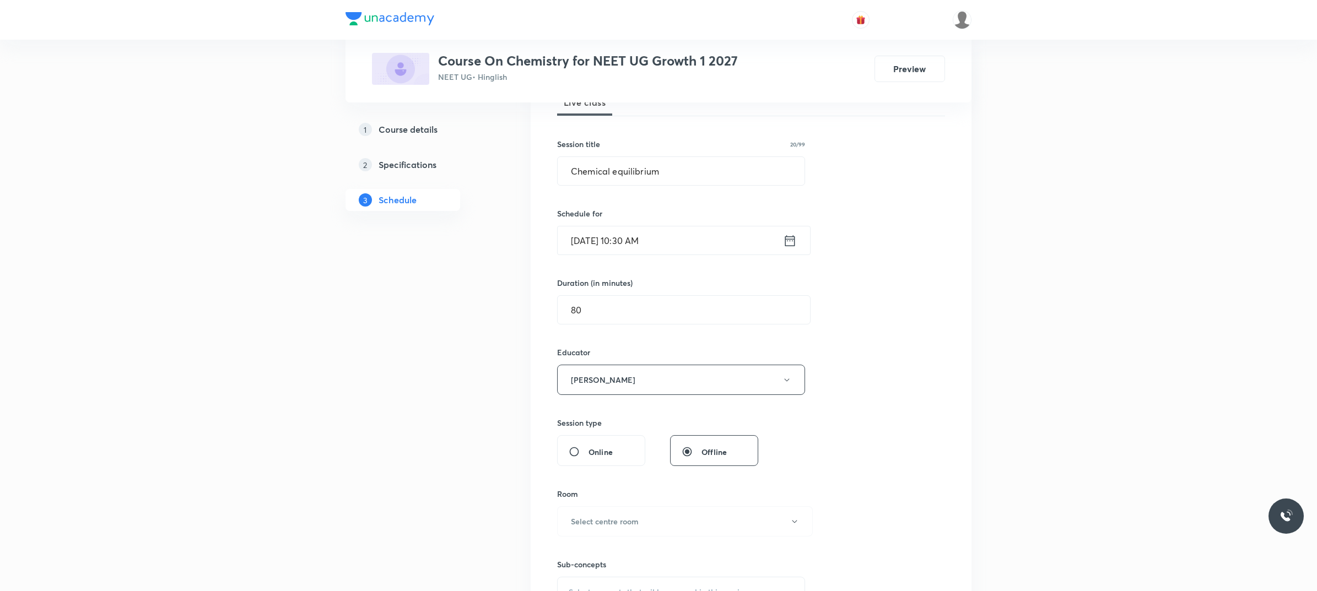
scroll to position [276, 0]
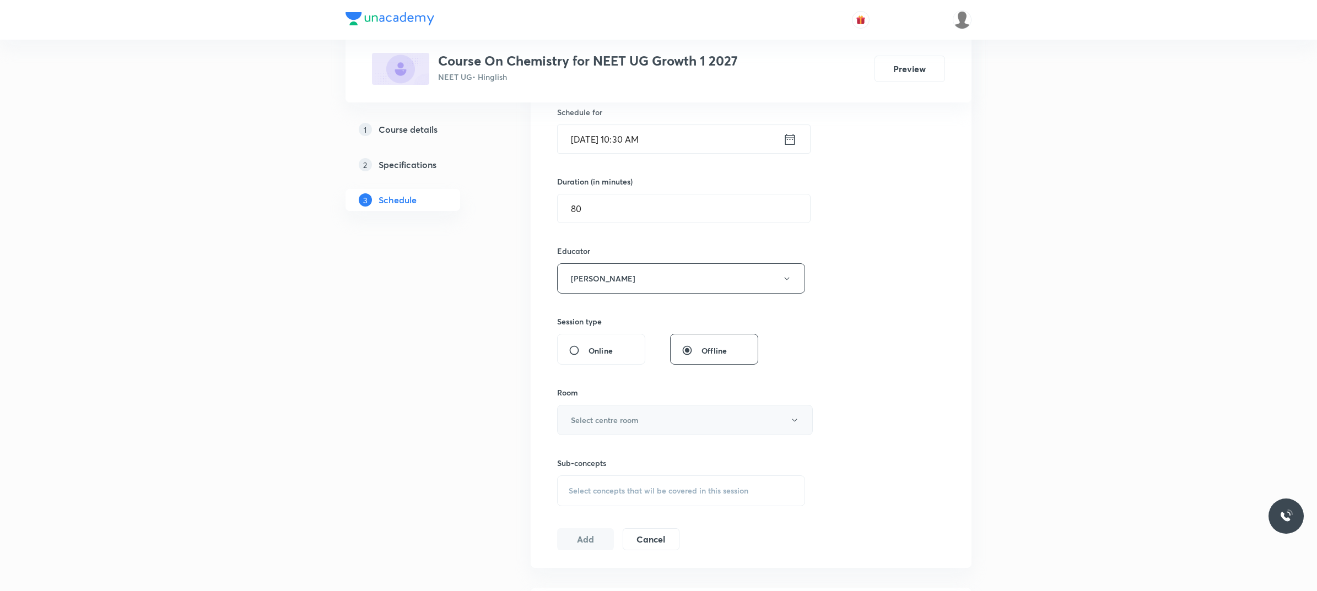
click at [632, 429] on button "Select centre room" at bounding box center [685, 420] width 256 height 30
click at [599, 555] on span "103" at bounding box center [682, 559] width 241 height 12
drag, startPoint x: 614, startPoint y: 484, endPoint x: 614, endPoint y: 490, distance: 6.6
click at [614, 485] on div "Select concepts that wil be covered in this session" at bounding box center [681, 491] width 248 height 31
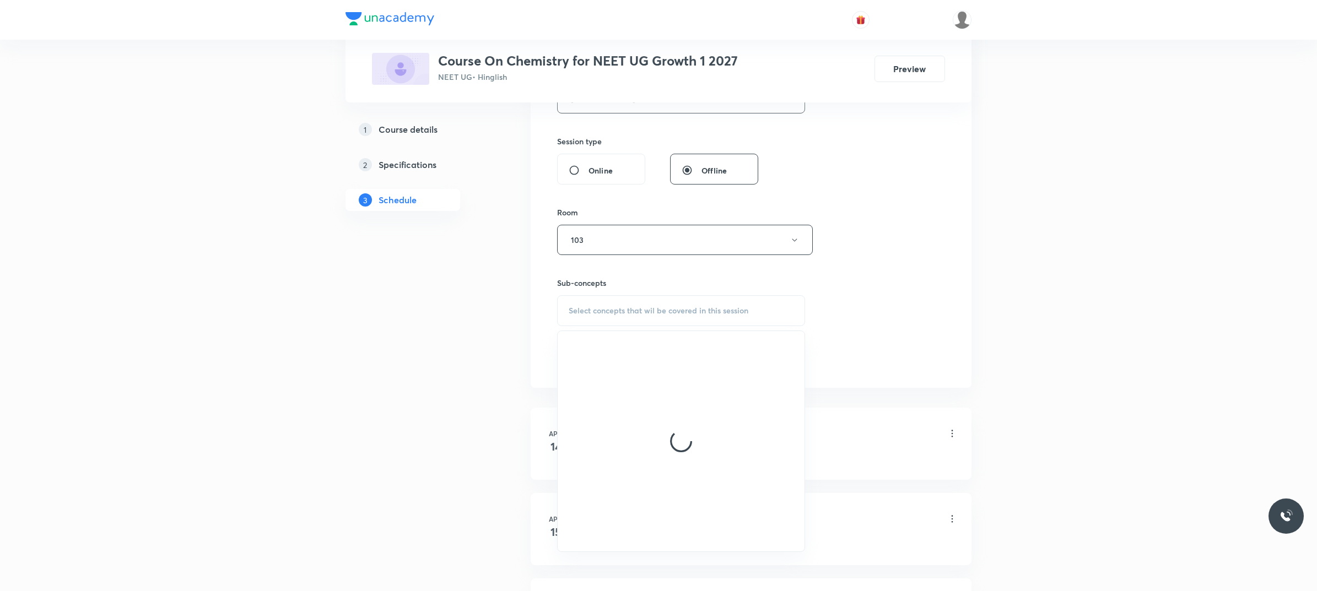
scroll to position [482, 0]
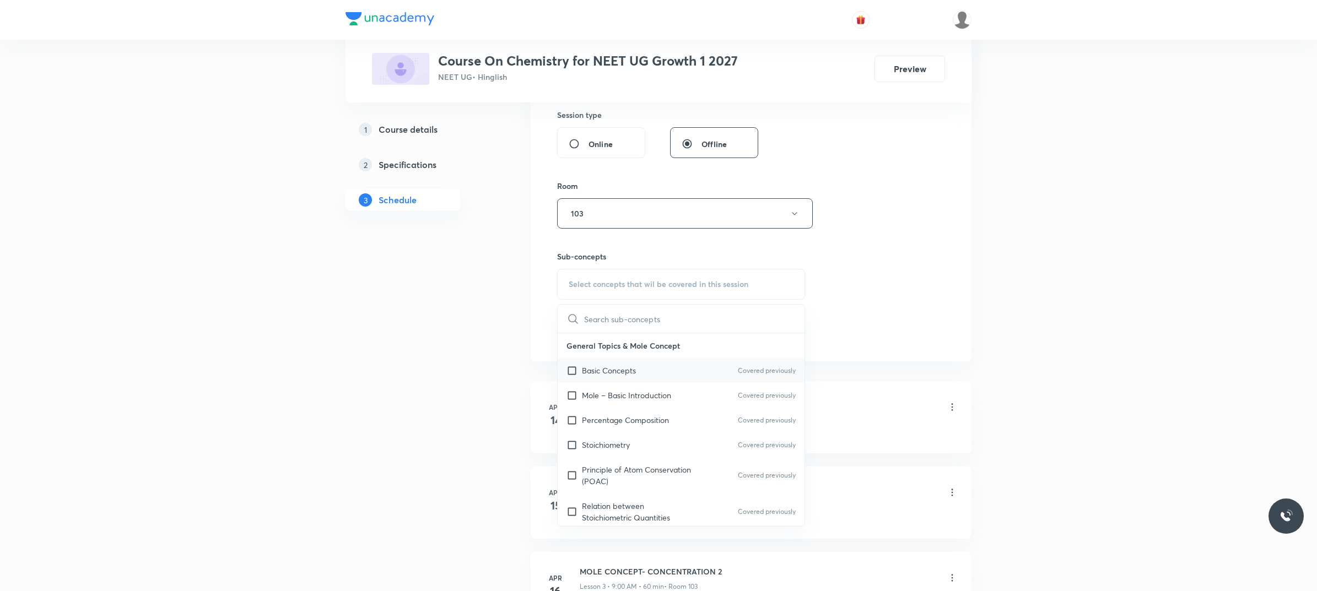
click at [649, 370] on div "Basic Concepts Covered previously" at bounding box center [681, 370] width 247 height 25
checkbox input "true"
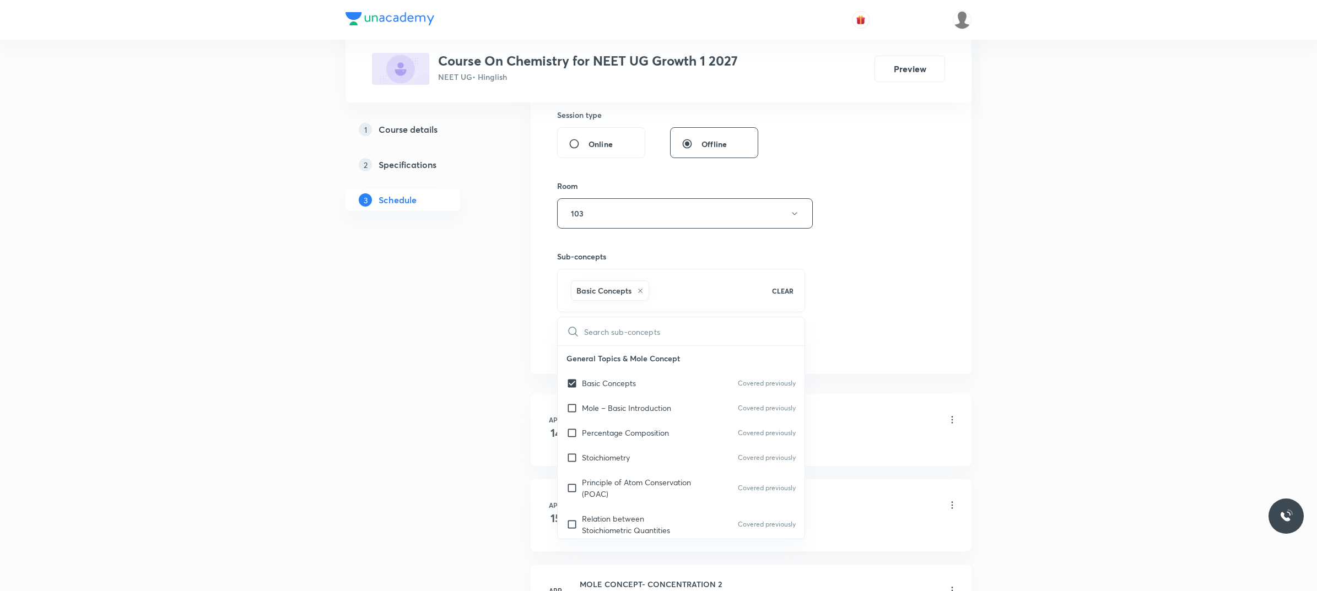
click at [901, 266] on div "Session 127 Live class Session title 20/99 Chemical equilibrium ​ Schedule for …" at bounding box center [751, 56] width 388 height 601
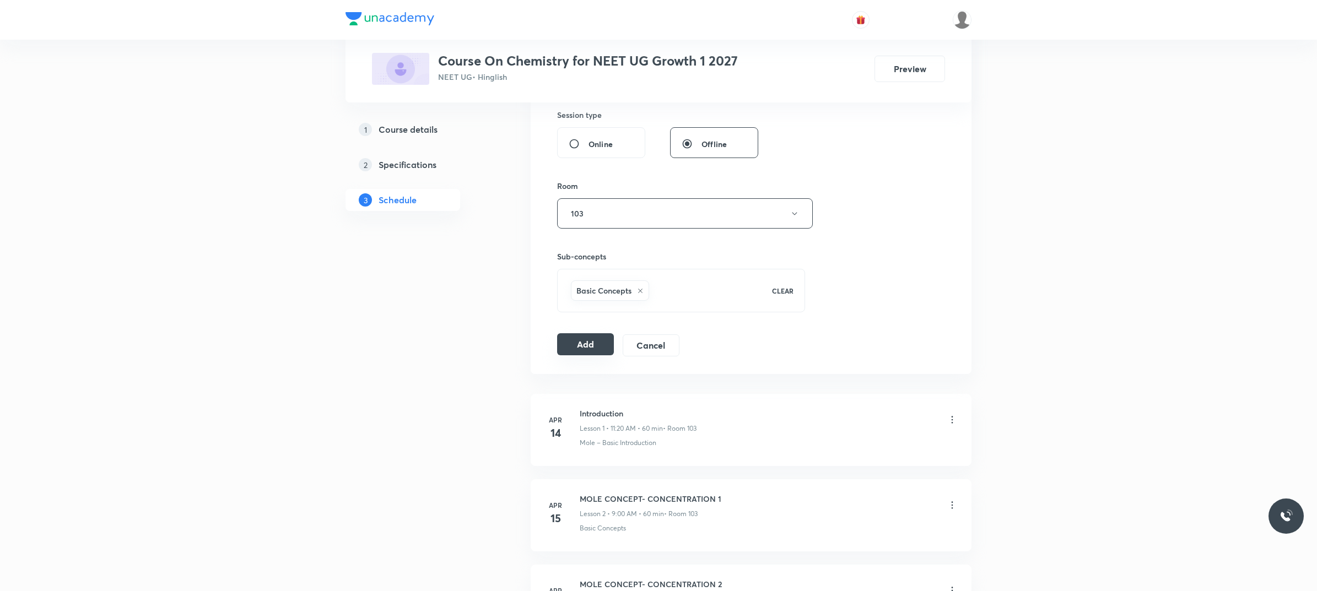
click at [569, 346] on button "Add" at bounding box center [585, 344] width 57 height 22
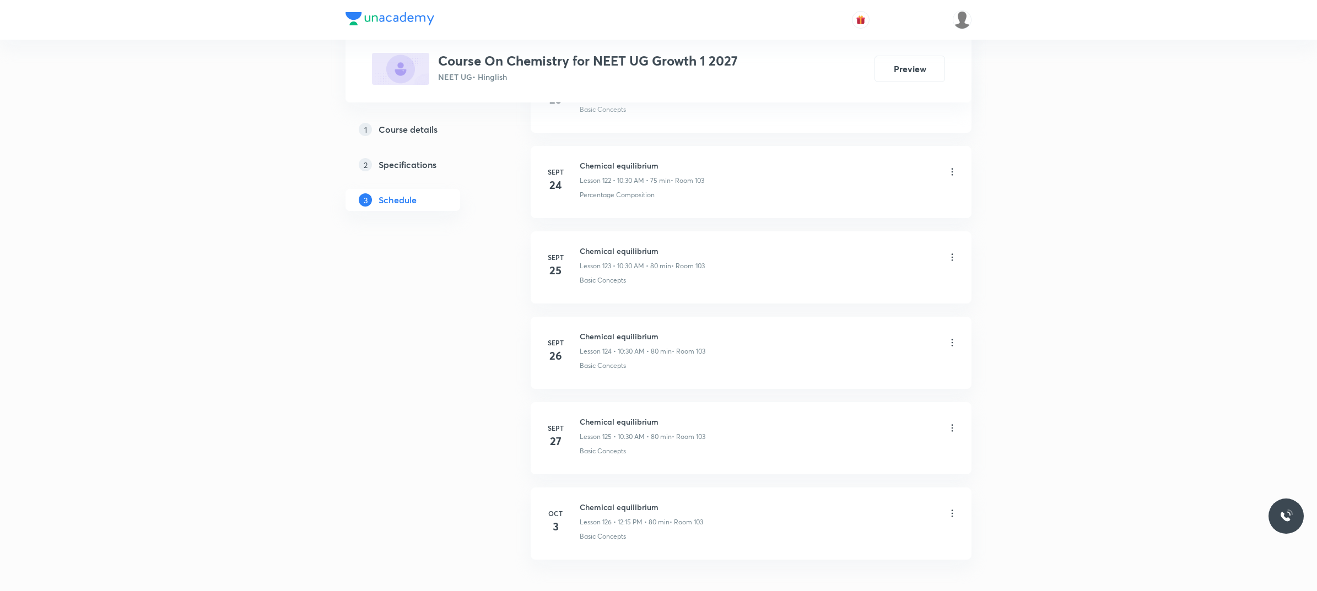
scroll to position [11168, 0]
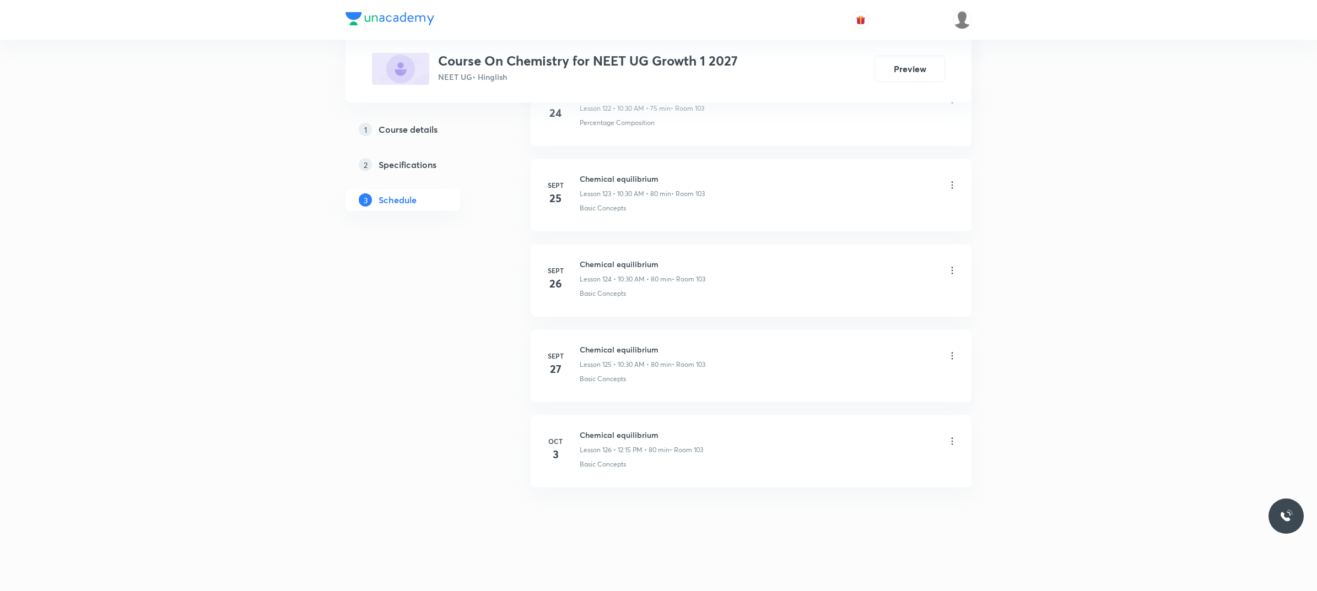
click at [590, 438] on h6 "Chemical equilibrium" at bounding box center [641, 435] width 123 height 12
copy h6 "Chemical equilibrium"
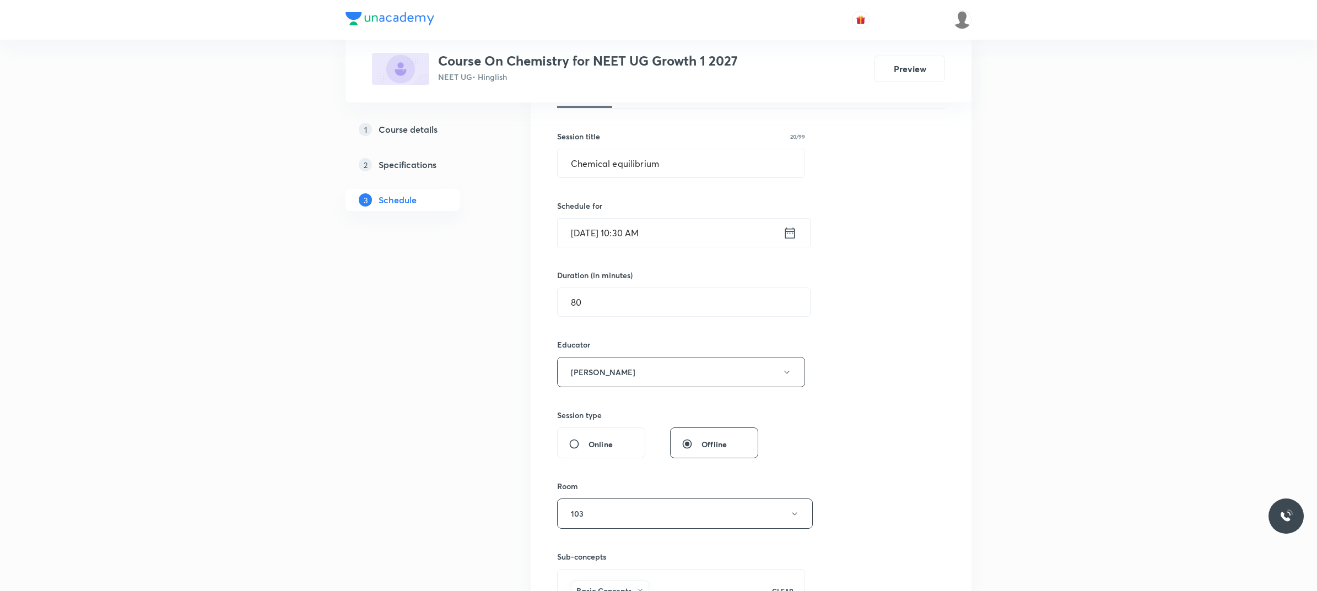
scroll to position [0, 0]
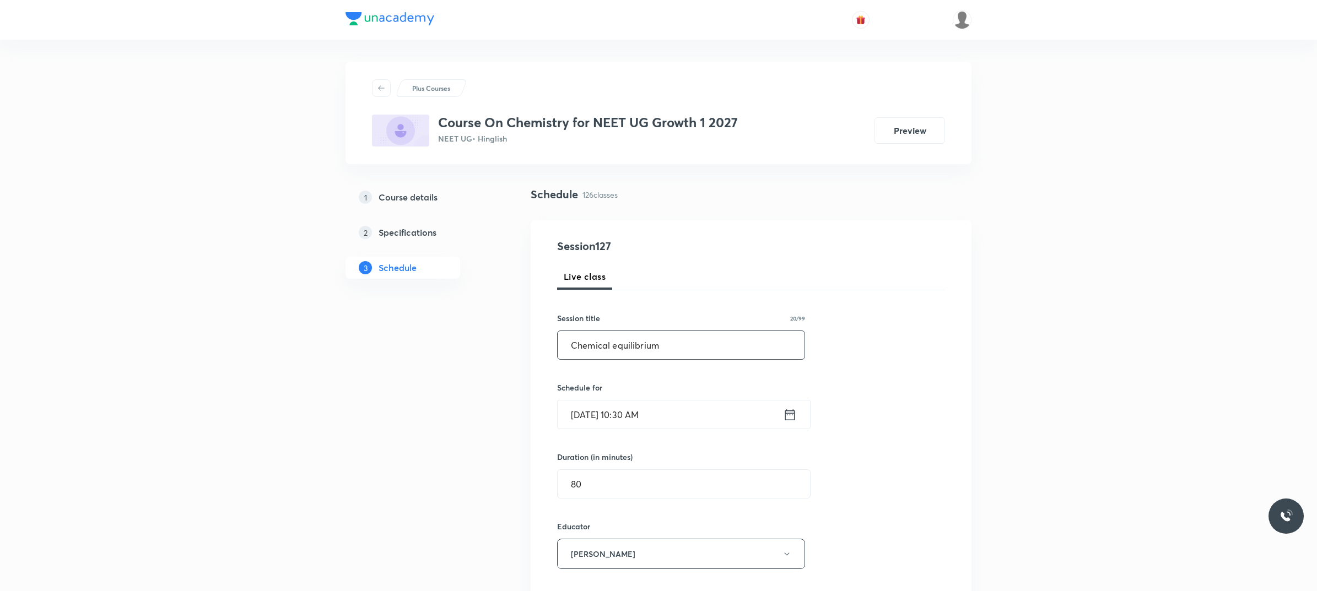
click at [679, 353] on input "Chemical equilibrium" at bounding box center [681, 345] width 247 height 28
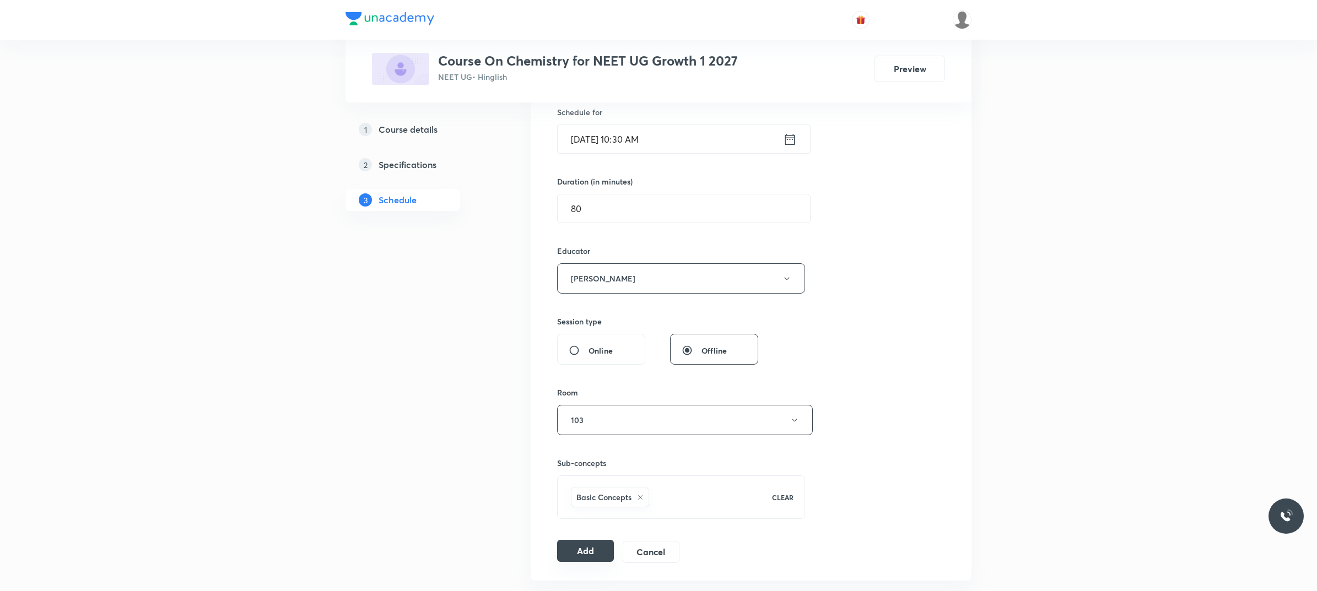
click at [582, 549] on button "Add" at bounding box center [585, 551] width 57 height 22
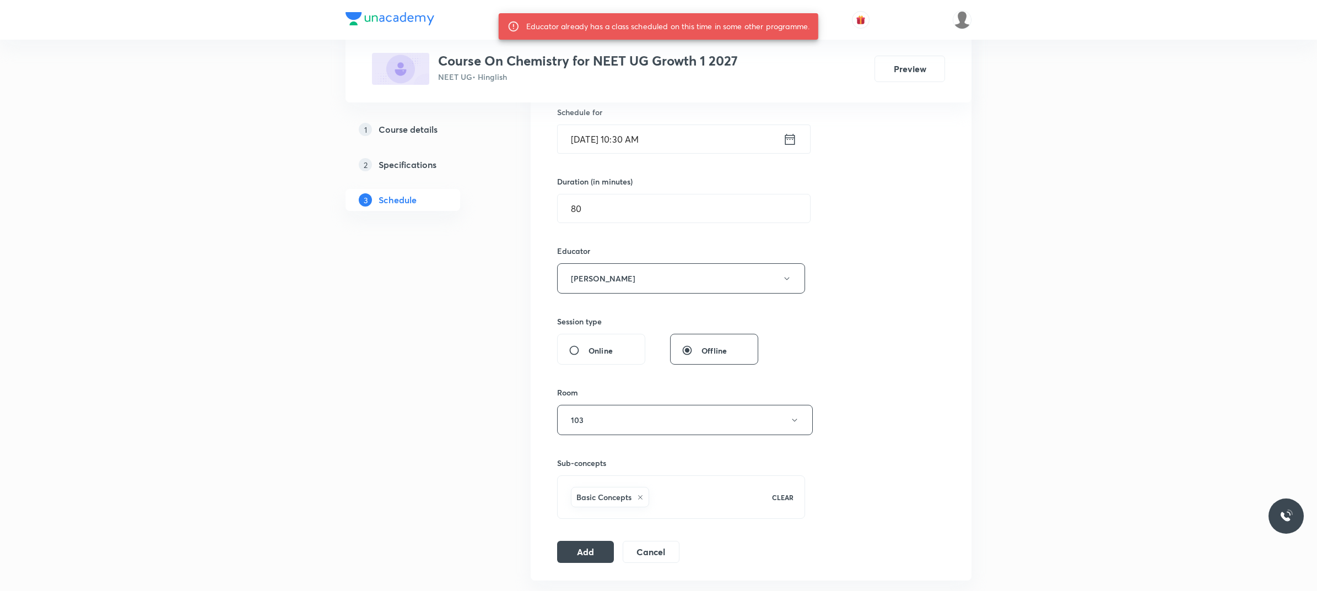
click at [694, 141] on input "[DATE] 10:30 AM" at bounding box center [670, 139] width 225 height 28
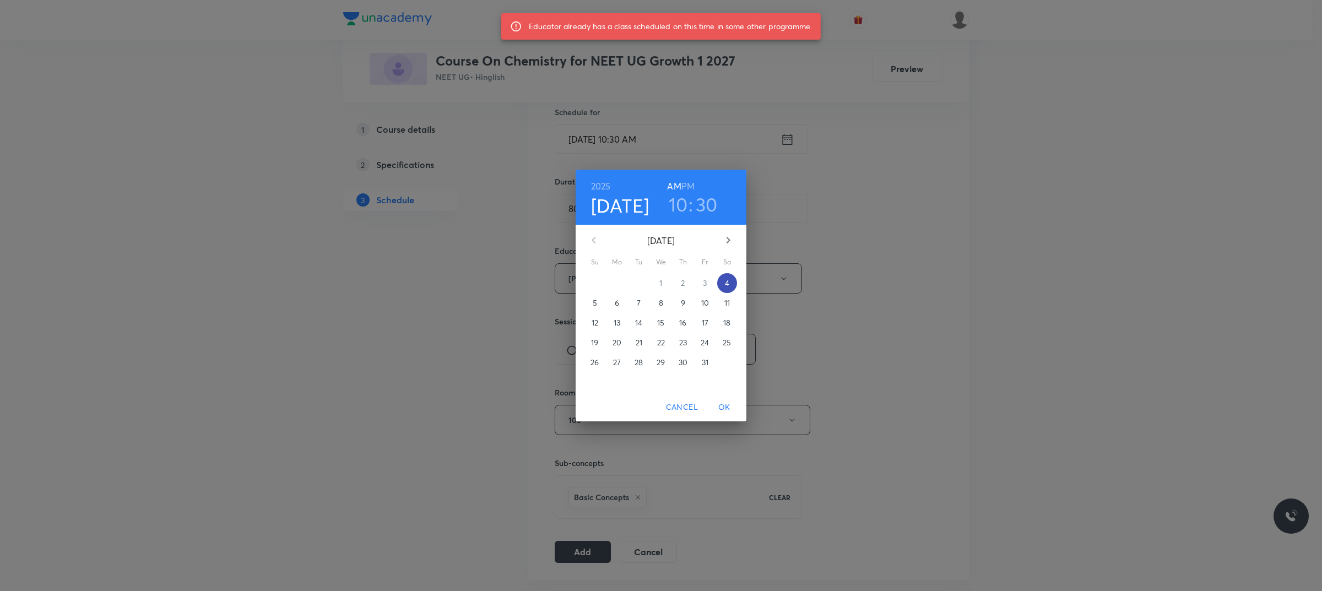
click at [725, 288] on p "4" at bounding box center [727, 283] width 4 height 11
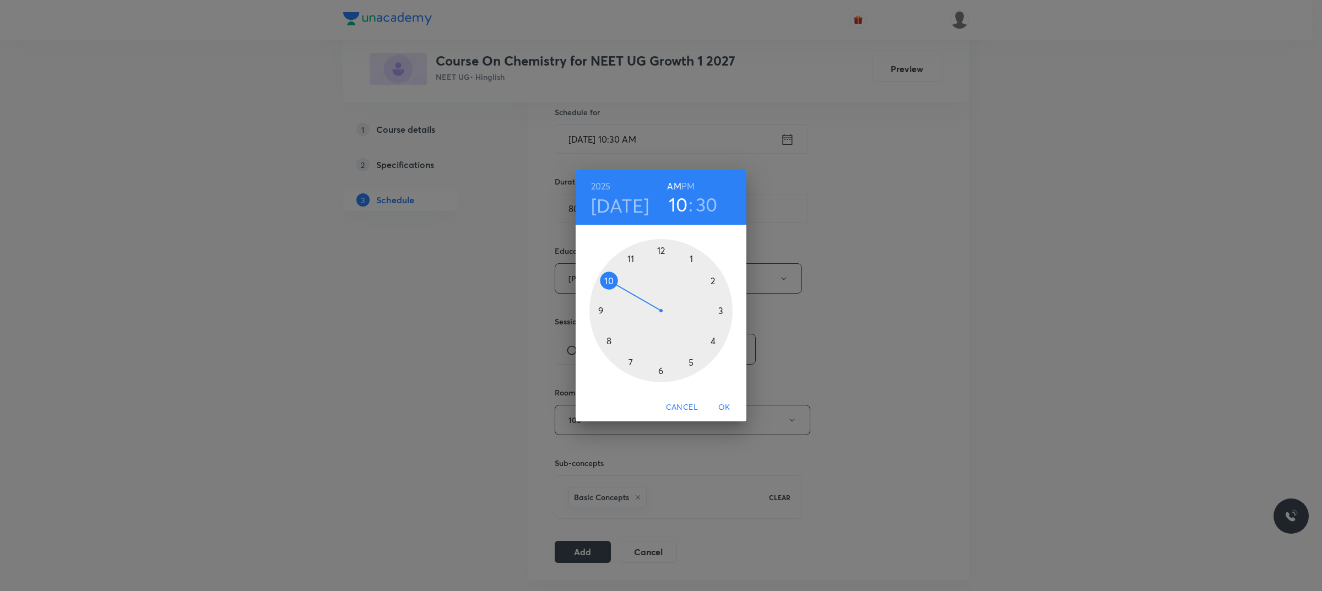
click at [663, 251] on div at bounding box center [661, 310] width 143 height 143
click at [688, 182] on h6 "PM" at bounding box center [688, 186] width 13 height 15
click at [716, 312] on div at bounding box center [661, 310] width 143 height 143
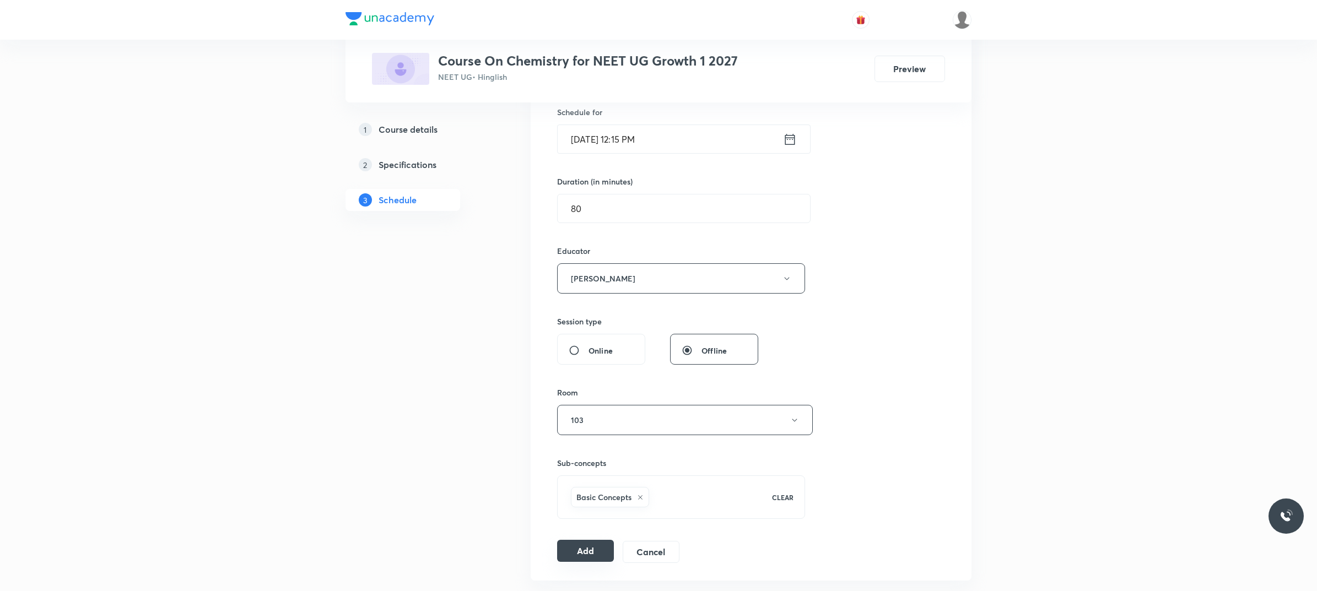
click at [594, 553] on button "Add" at bounding box center [585, 551] width 57 height 22
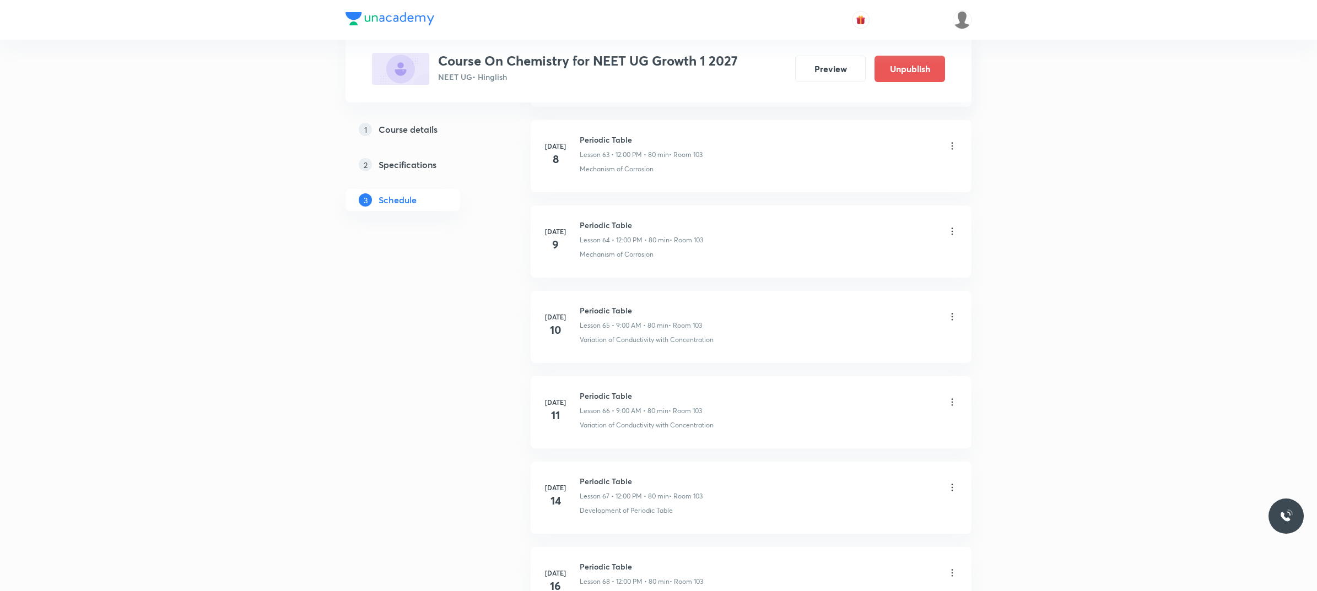
scroll to position [10662, 0]
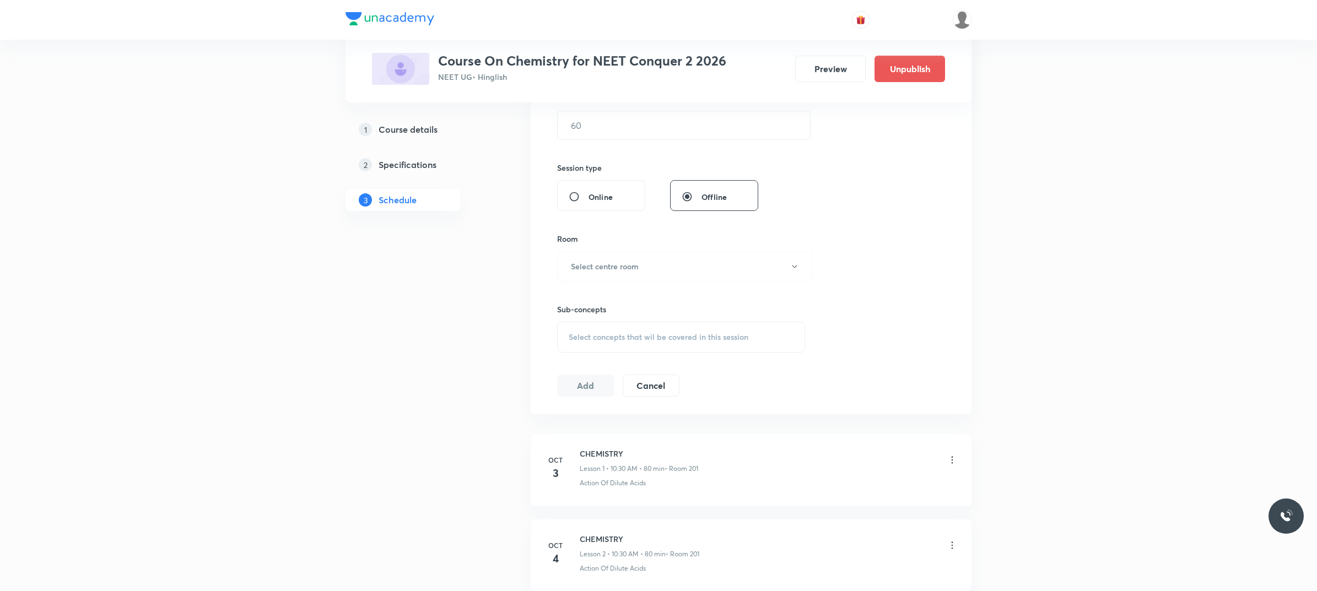
scroll to position [464, 0]
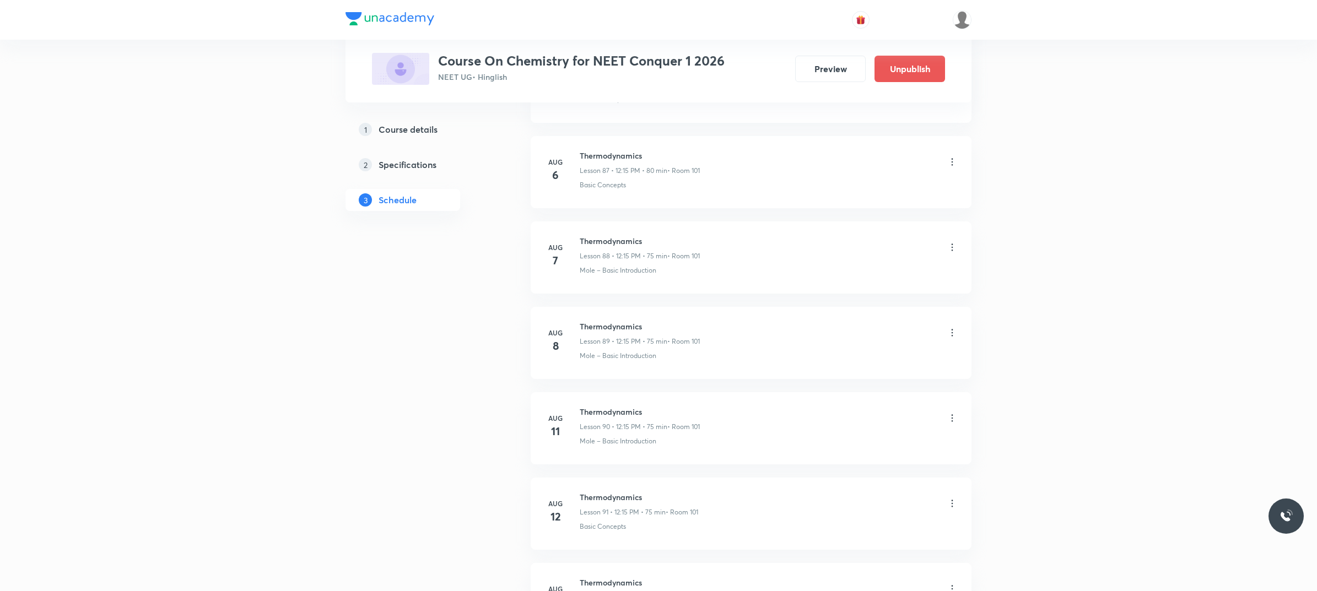
scroll to position [10999, 0]
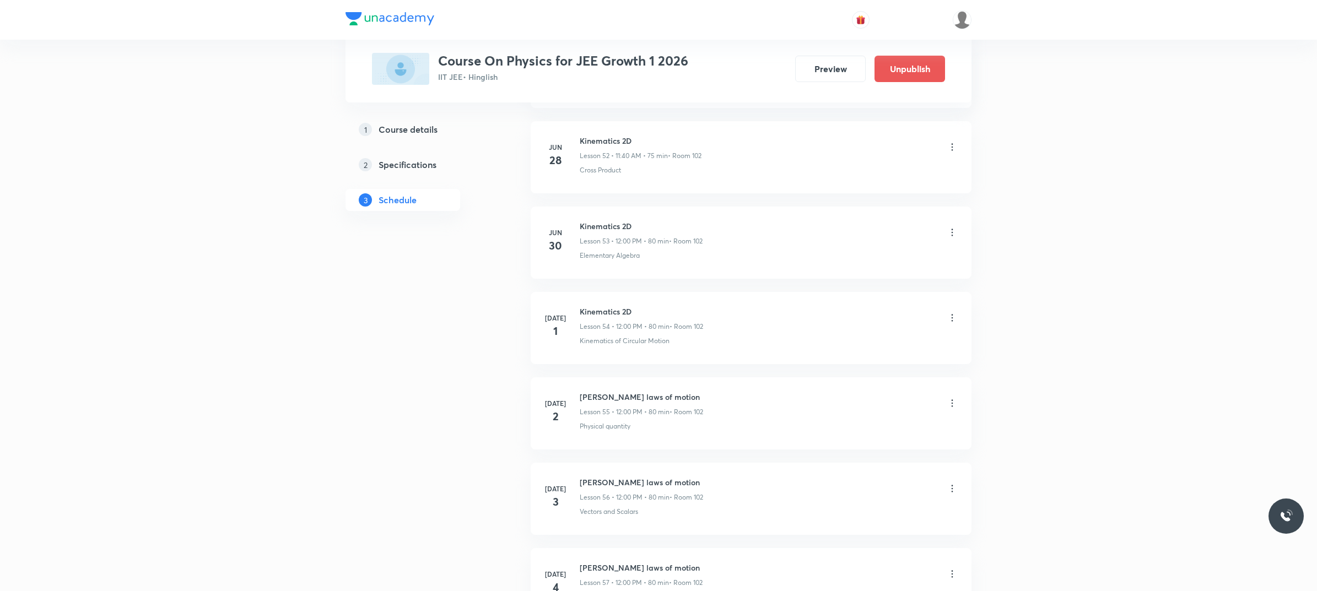
scroll to position [10641, 0]
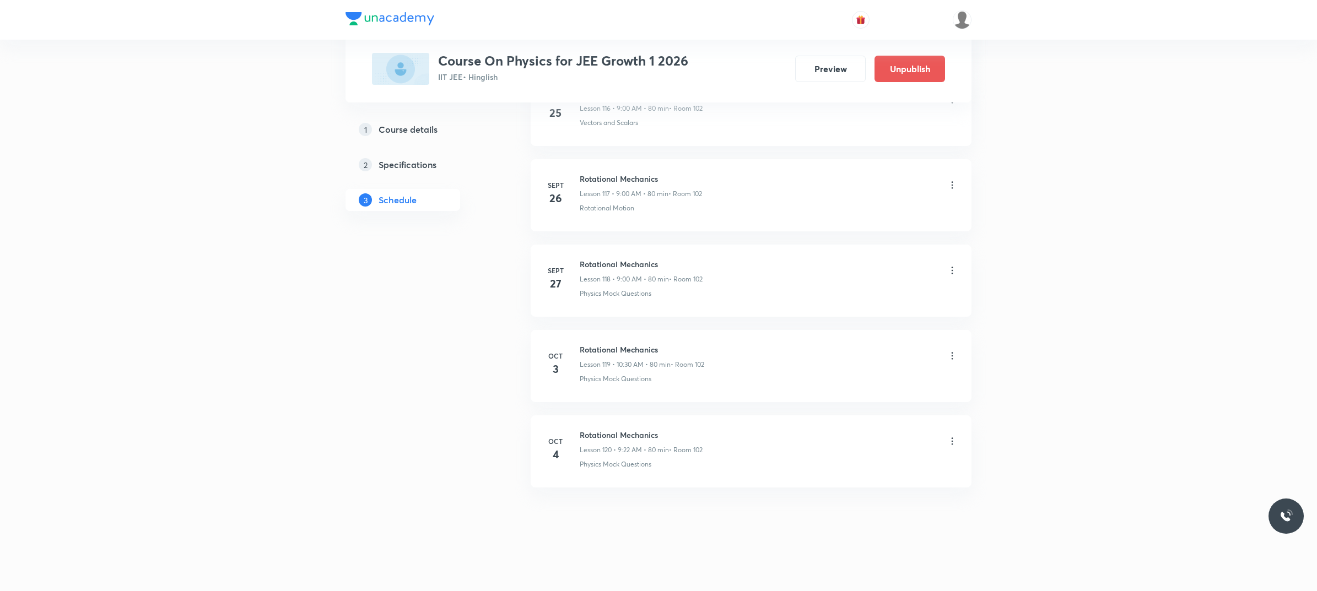
click at [582, 438] on h6 "Rotational Mechanics" at bounding box center [641, 435] width 123 height 12
copy h6 "Rotational Mechanics"
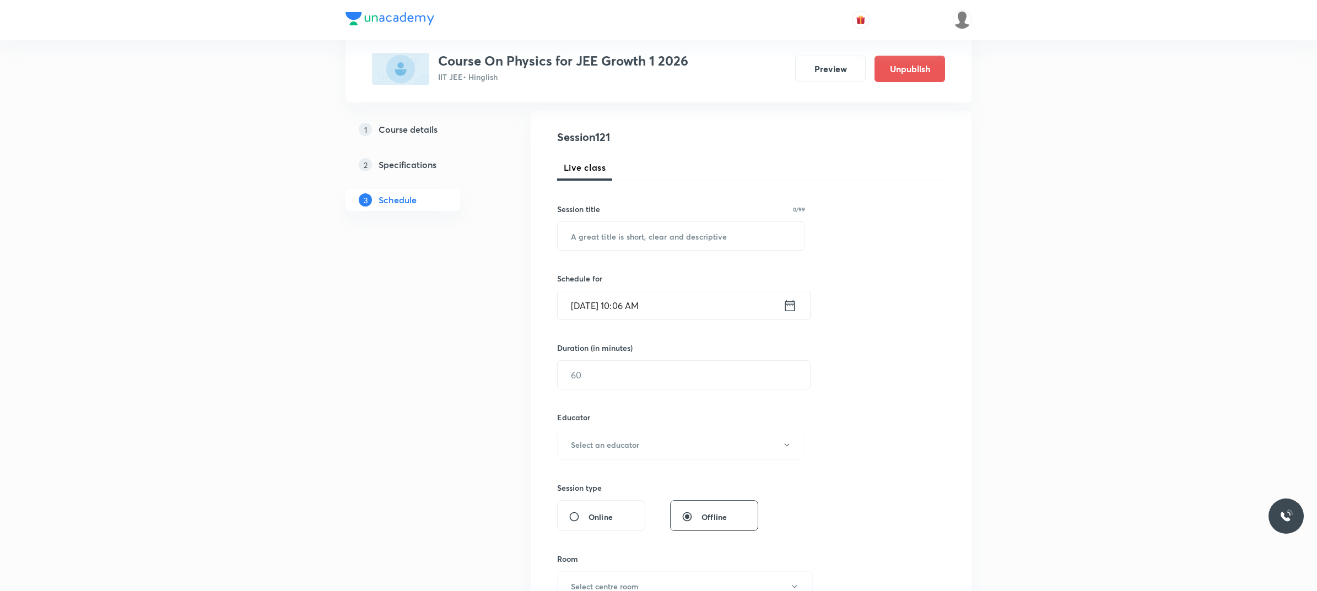
scroll to position [0, 0]
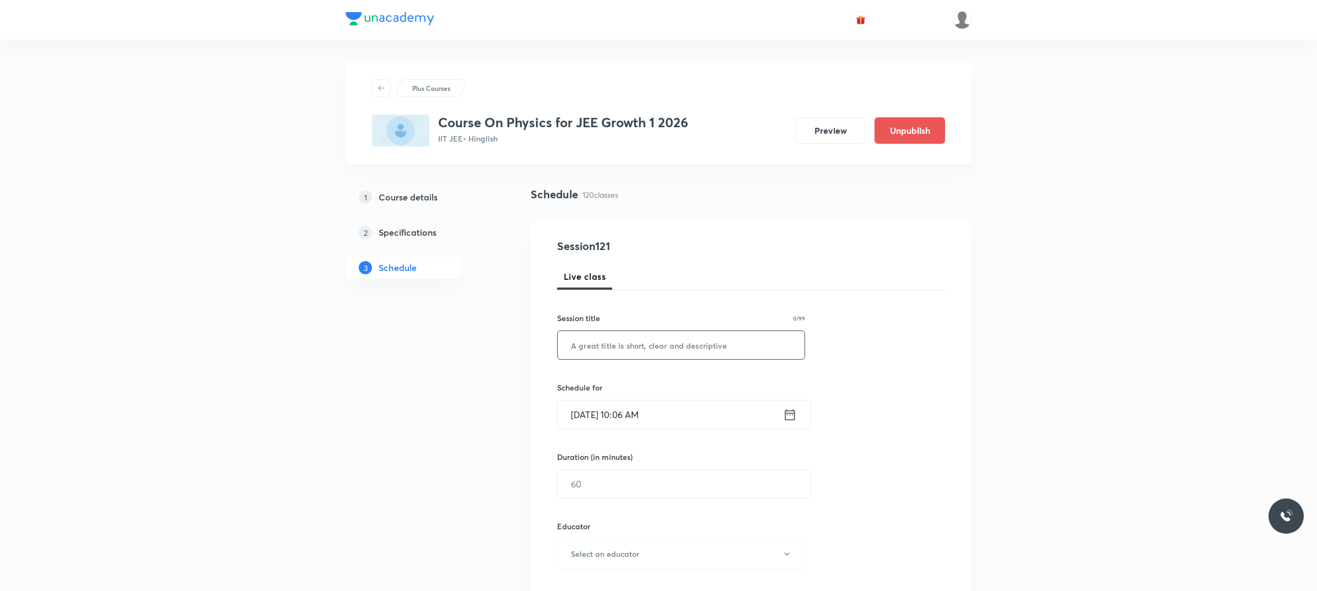
click at [600, 345] on input "text" at bounding box center [681, 345] width 247 height 28
paste input "Rotational Mechanics"
type input "Rotational Mechanics"
click at [673, 413] on input "Oct 4, 2025, 10:06 AM" at bounding box center [670, 415] width 225 height 28
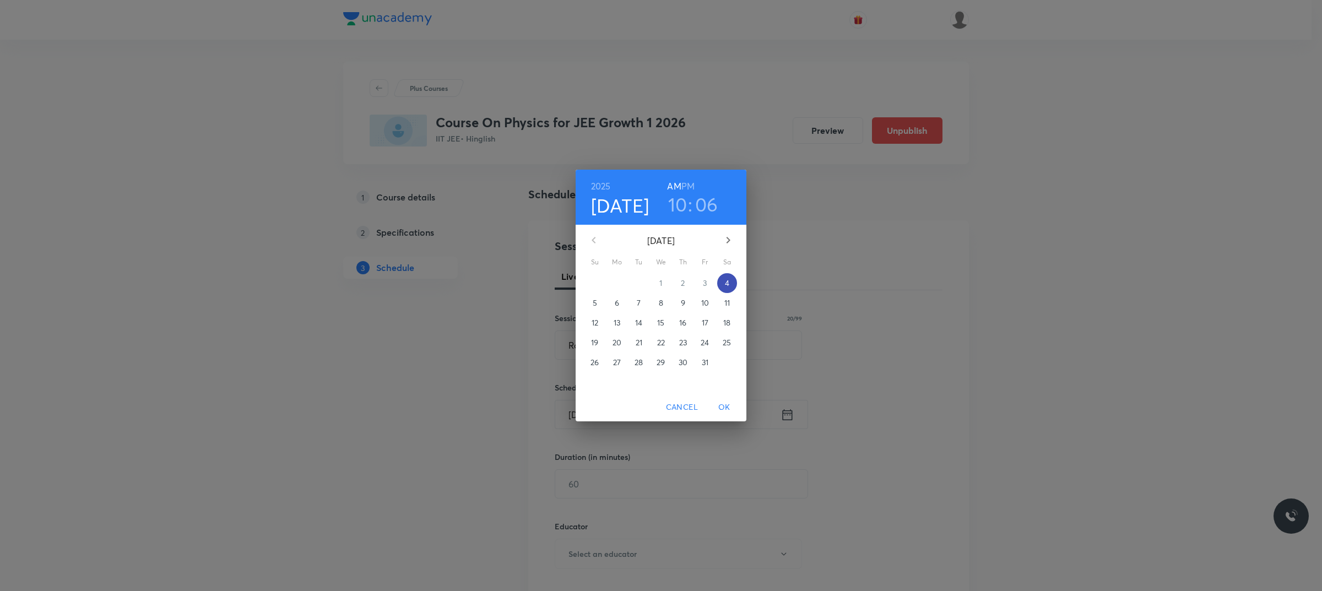
click at [721, 282] on span "4" at bounding box center [727, 283] width 20 height 11
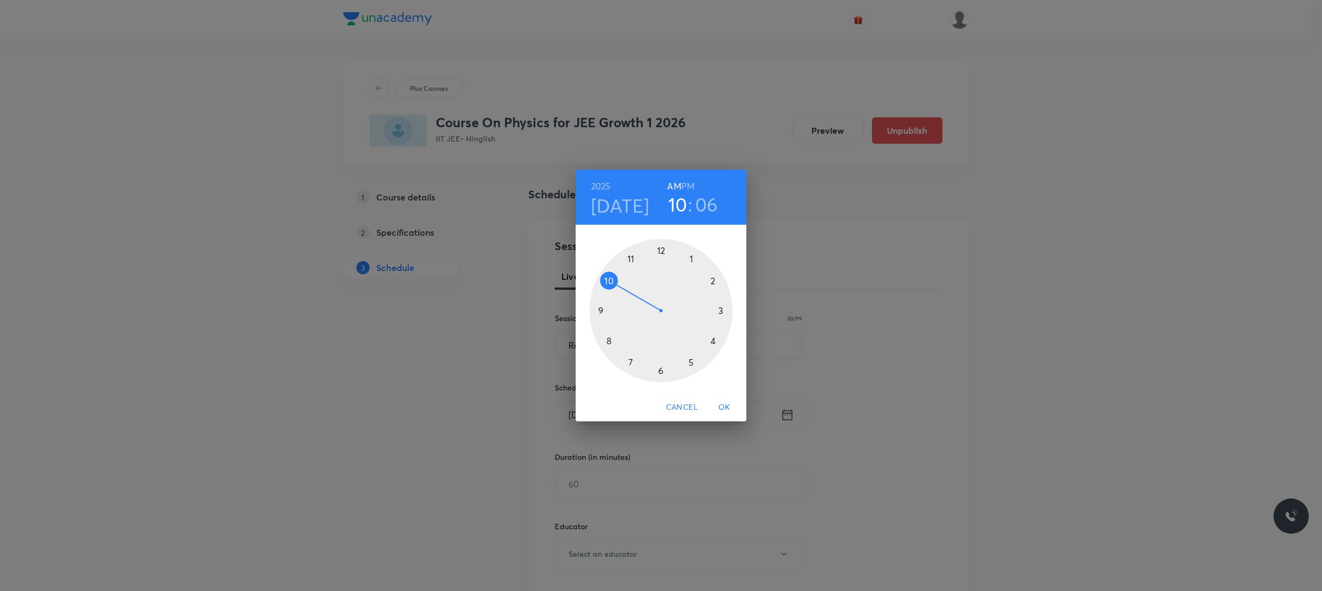
click at [665, 249] on div at bounding box center [661, 310] width 143 height 143
click at [724, 310] on div at bounding box center [661, 310] width 143 height 143
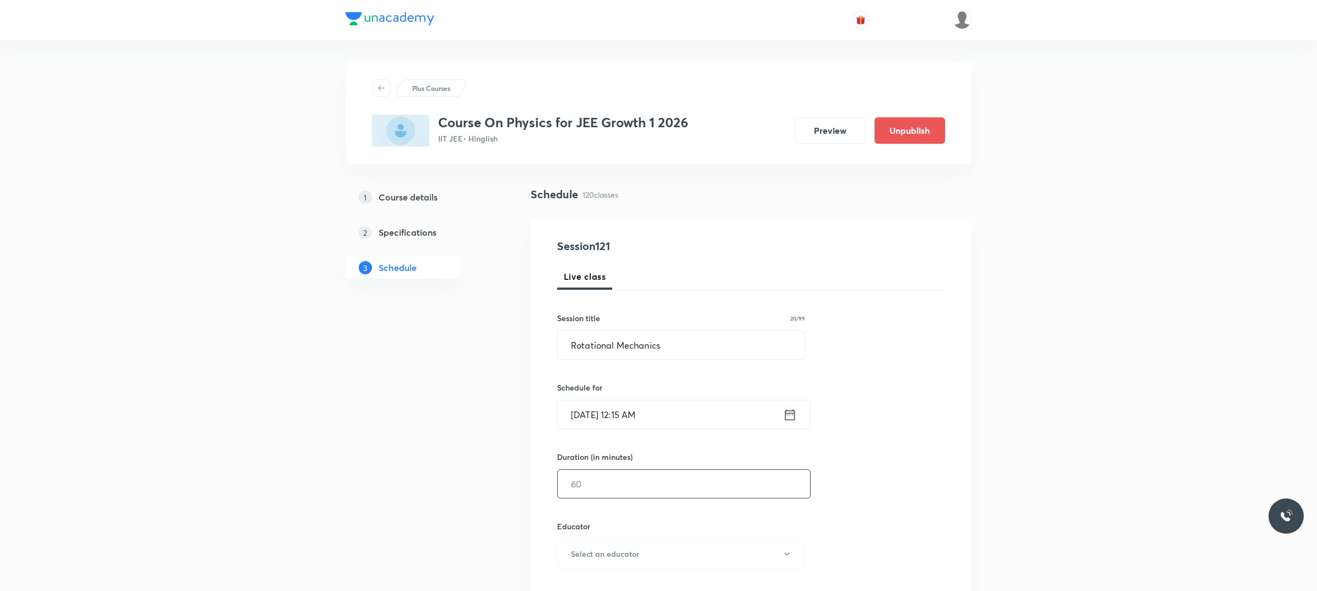
click at [687, 473] on input "text" at bounding box center [684, 484] width 252 height 28
type input "80"
click at [697, 416] on input "Oct 4, 2025, 12:15 AM" at bounding box center [670, 415] width 225 height 28
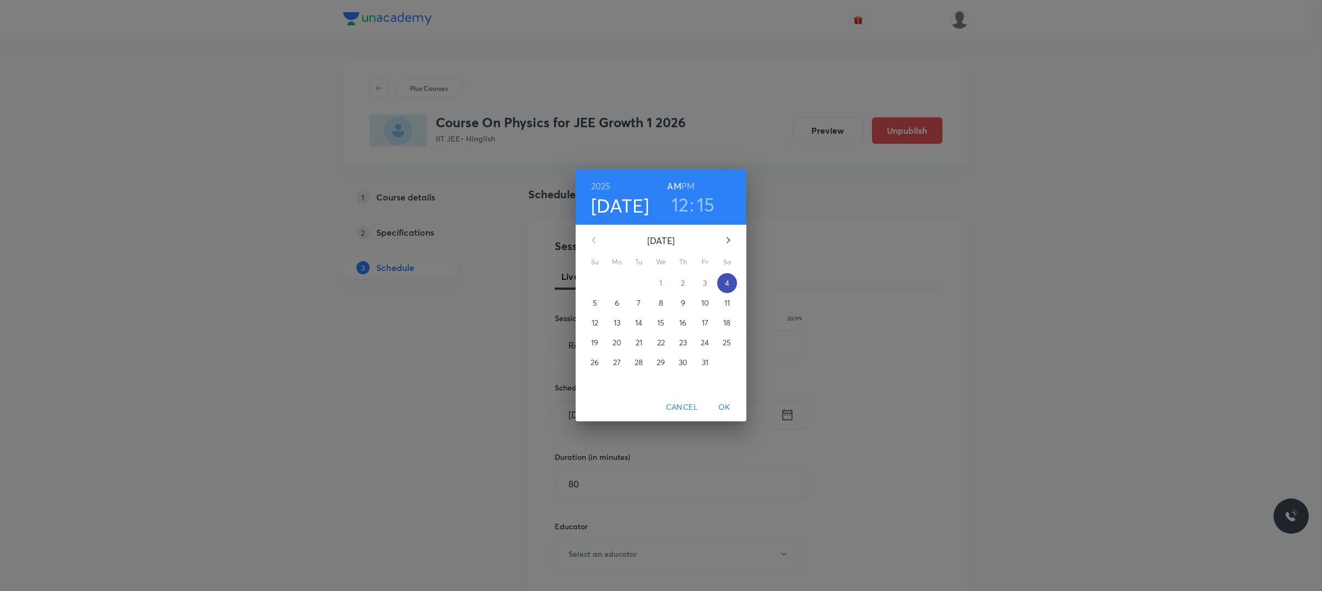
click at [719, 283] on div "4" at bounding box center [727, 283] width 22 height 20
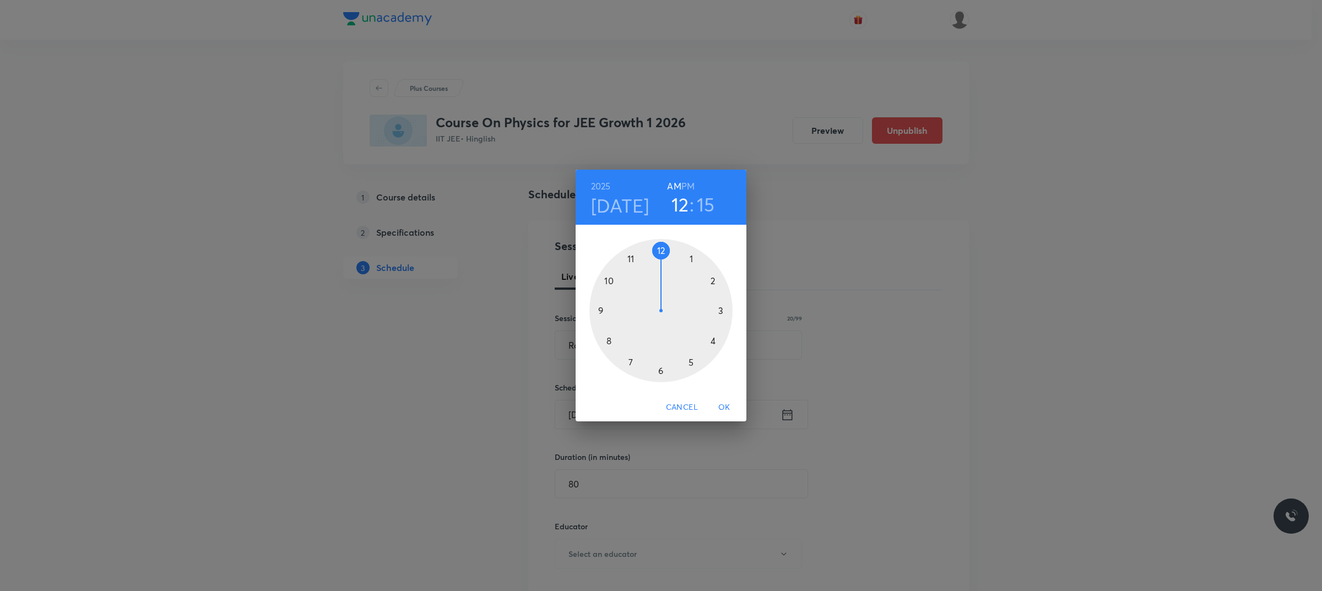
drag, startPoint x: 665, startPoint y: 252, endPoint x: 665, endPoint y: 239, distance: 13.8
click at [665, 251] on div at bounding box center [661, 310] width 143 height 143
click at [689, 180] on h6 "PM" at bounding box center [688, 186] width 13 height 15
drag, startPoint x: 724, startPoint y: 408, endPoint x: 689, endPoint y: 467, distance: 68.4
click at [724, 407] on span "OK" at bounding box center [724, 408] width 26 height 14
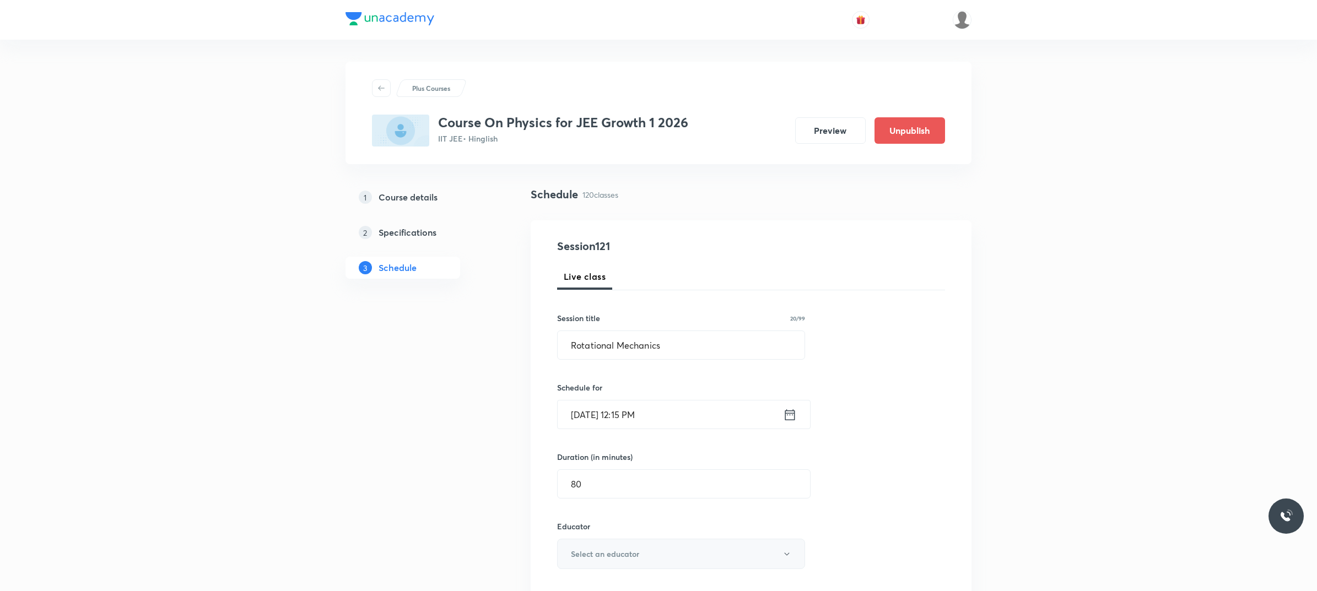
click at [658, 473] on button "Select an educator" at bounding box center [681, 554] width 248 height 30
click at [625, 473] on span "Abhay Mishra" at bounding box center [682, 573] width 241 height 12
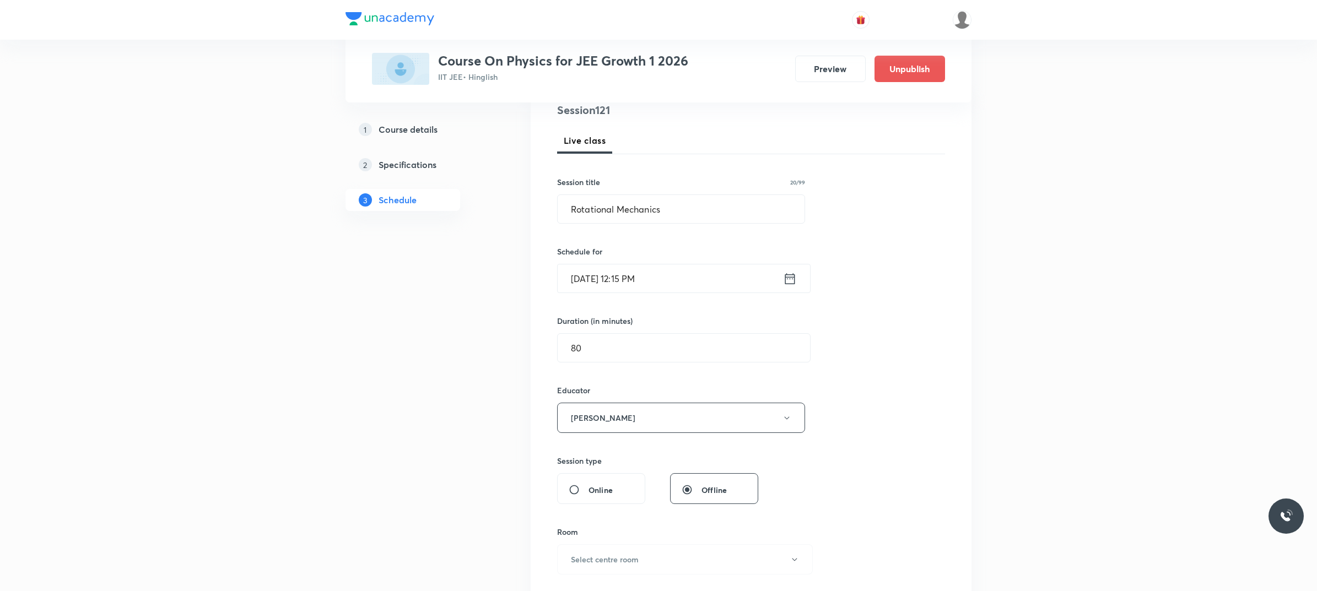
scroll to position [138, 0]
click at [605, 473] on h6 "Select centre room" at bounding box center [605, 558] width 68 height 12
click at [571, 473] on span "102" at bounding box center [682, 553] width 241 height 12
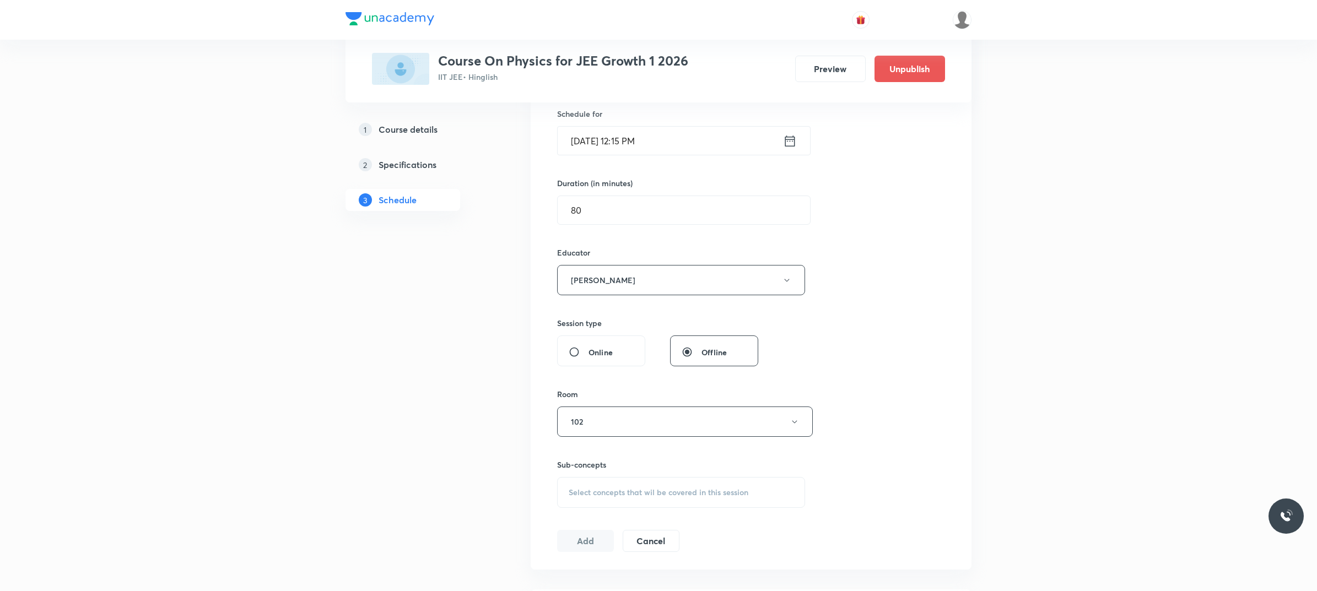
scroll to position [276, 0]
click at [602, 473] on span "Select concepts that wil be covered in this session" at bounding box center [659, 491] width 180 height 9
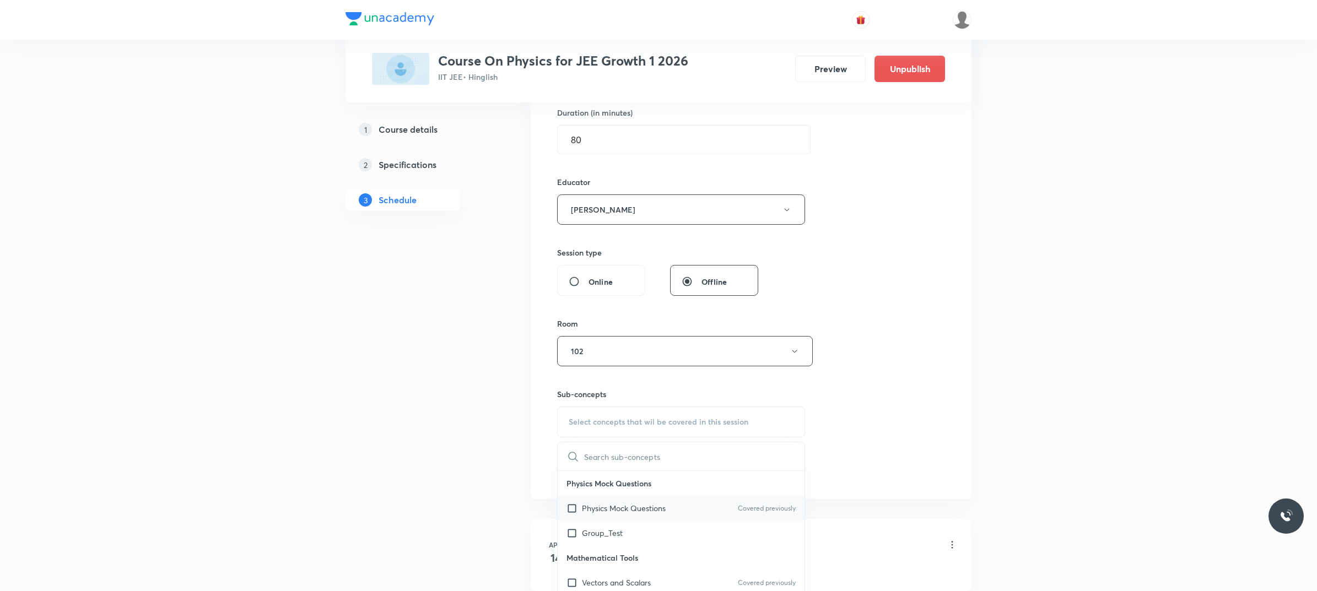
click at [618, 473] on div "Physics Mock Questions Covered previously" at bounding box center [681, 508] width 247 height 25
checkbox input "true"
click at [885, 362] on div "Session 121 Live class Session title 20/99 Rotational Mechanics ​ Schedule for …" at bounding box center [751, 194] width 388 height 601
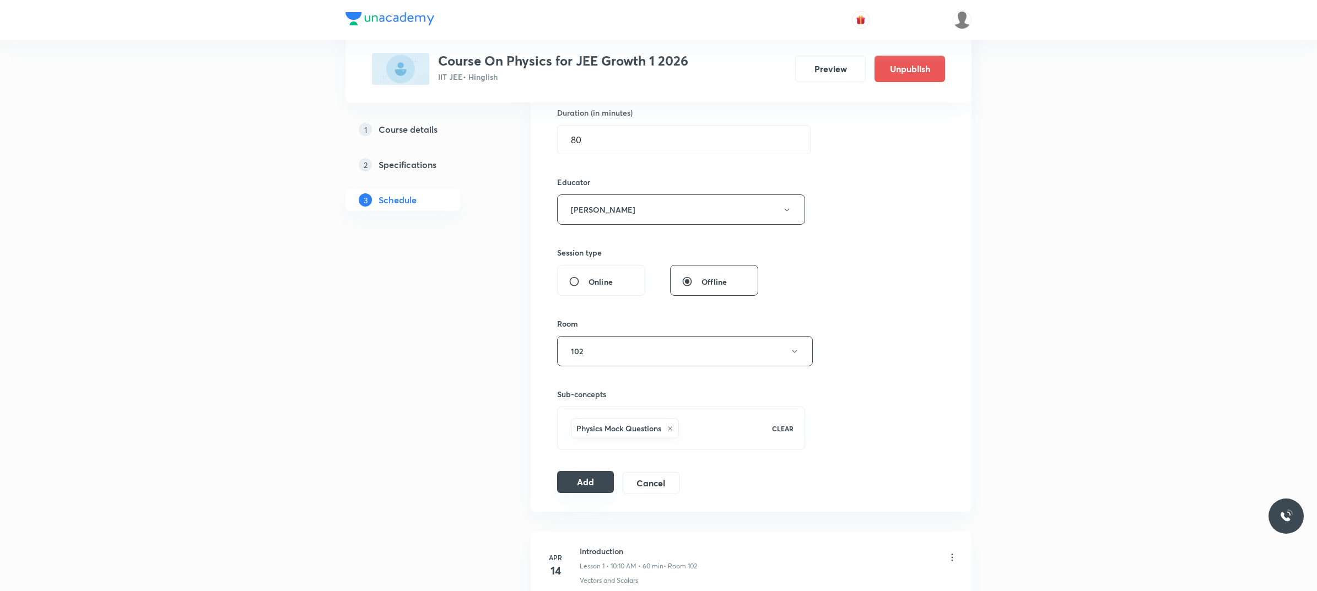
click at [581, 473] on button "Add" at bounding box center [585, 482] width 57 height 22
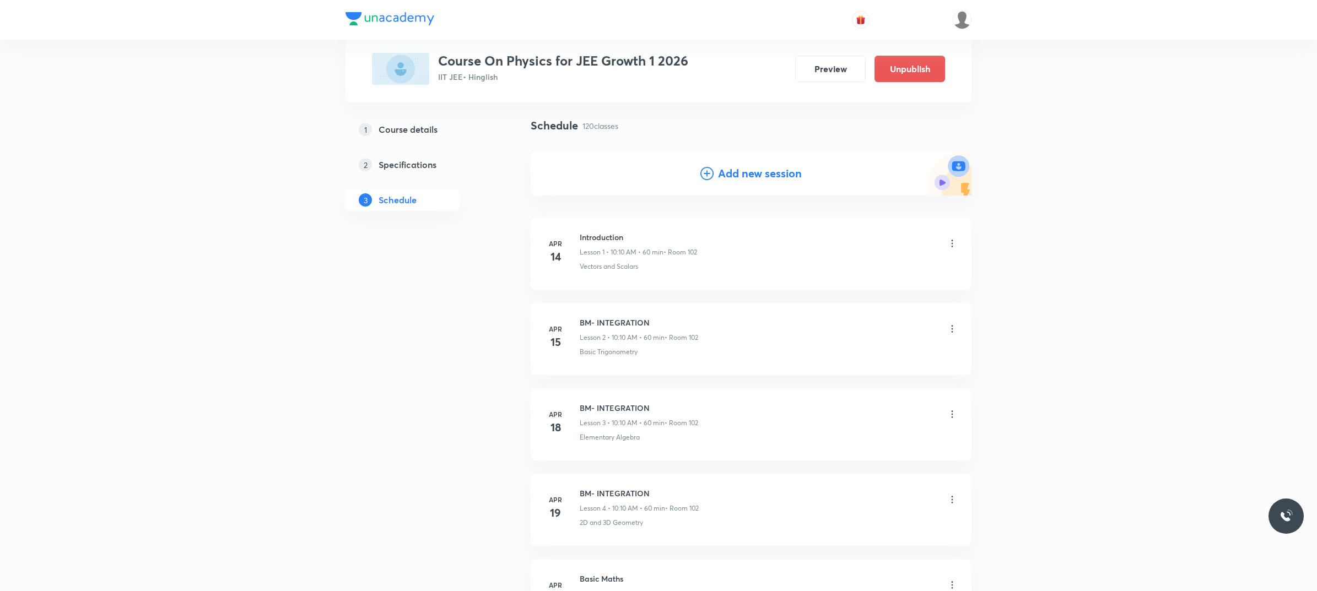
scroll to position [10062, 0]
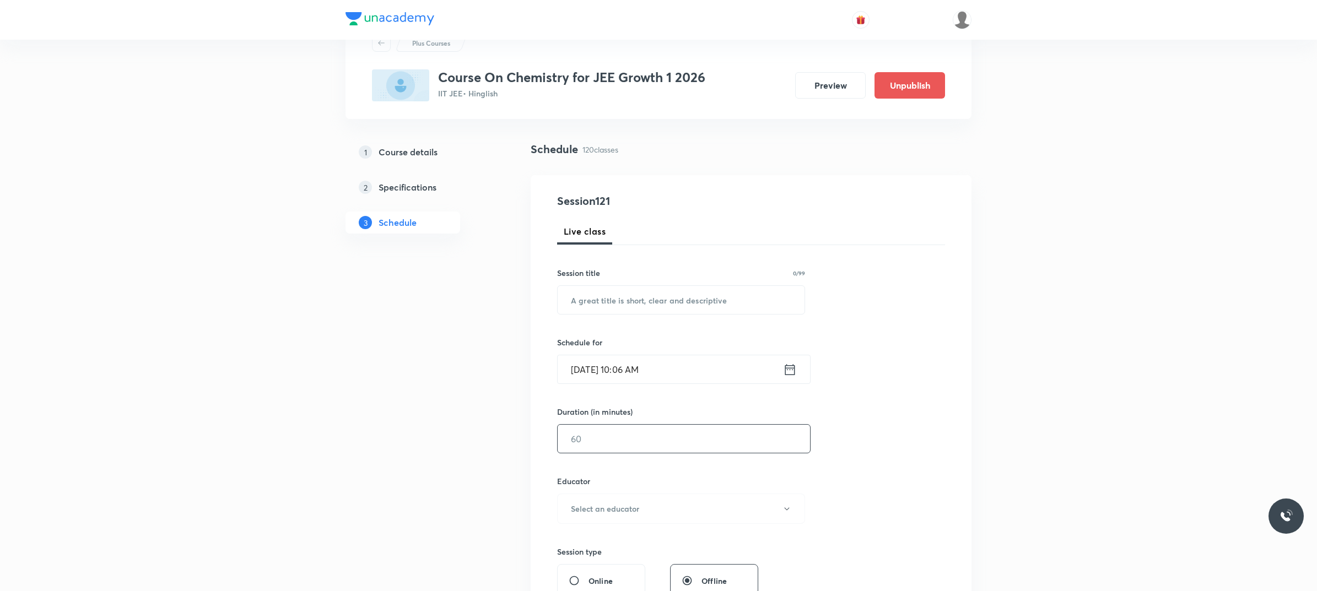
scroll to position [69, 0]
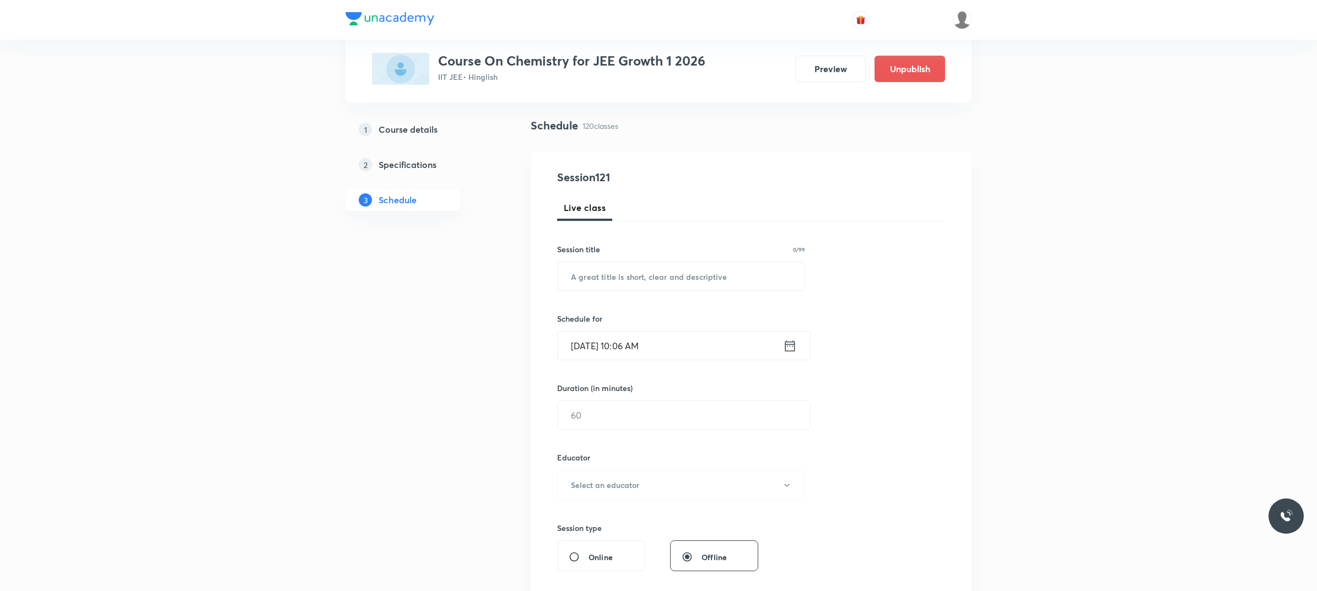
click at [705, 340] on input "[DATE] 10:06 AM" at bounding box center [670, 346] width 225 height 28
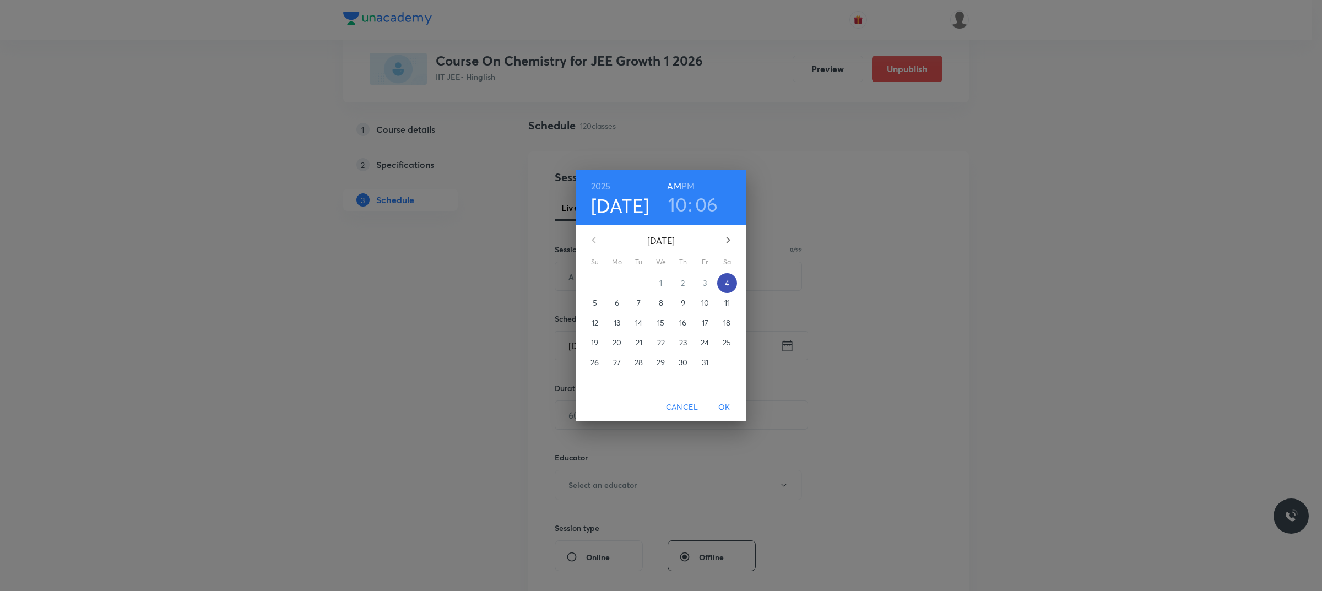
click at [721, 284] on span "4" at bounding box center [727, 283] width 20 height 11
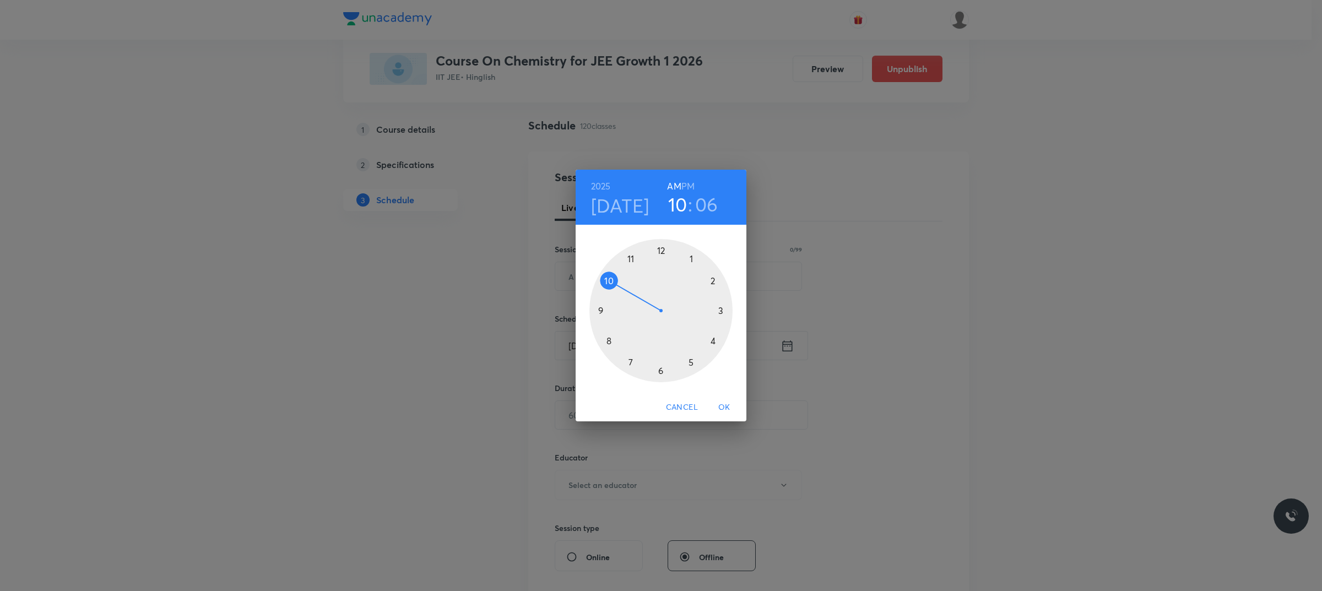
click at [616, 281] on div at bounding box center [661, 310] width 143 height 143
click at [658, 370] on div at bounding box center [661, 310] width 143 height 143
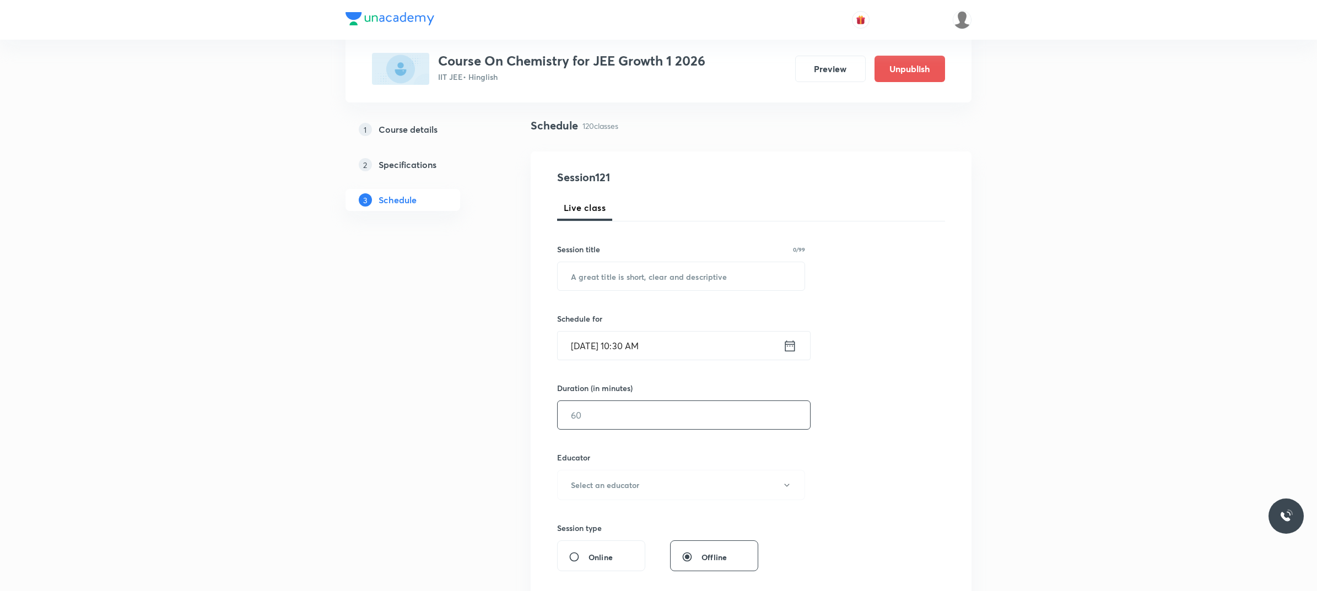
click at [649, 418] on input "text" at bounding box center [684, 415] width 252 height 28
type input "80"
click at [631, 473] on button "Select an educator" at bounding box center [681, 485] width 248 height 30
click at [629, 473] on span "Vikash Kumar Maury" at bounding box center [682, 522] width 241 height 12
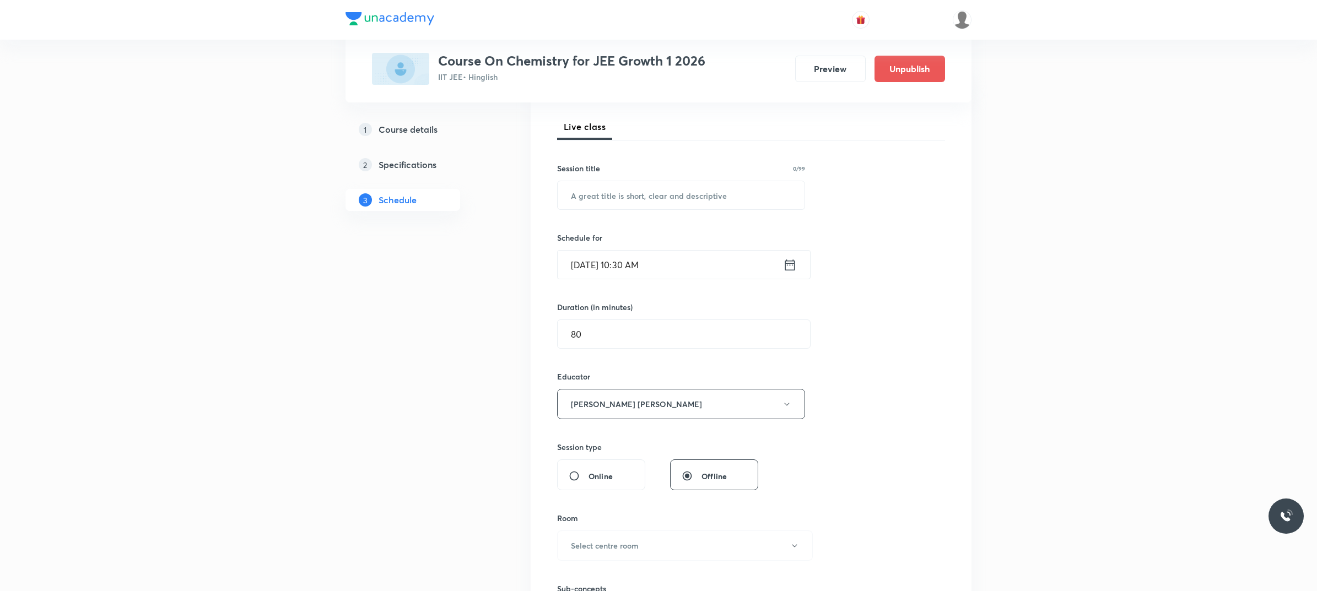
scroll to position [138, 0]
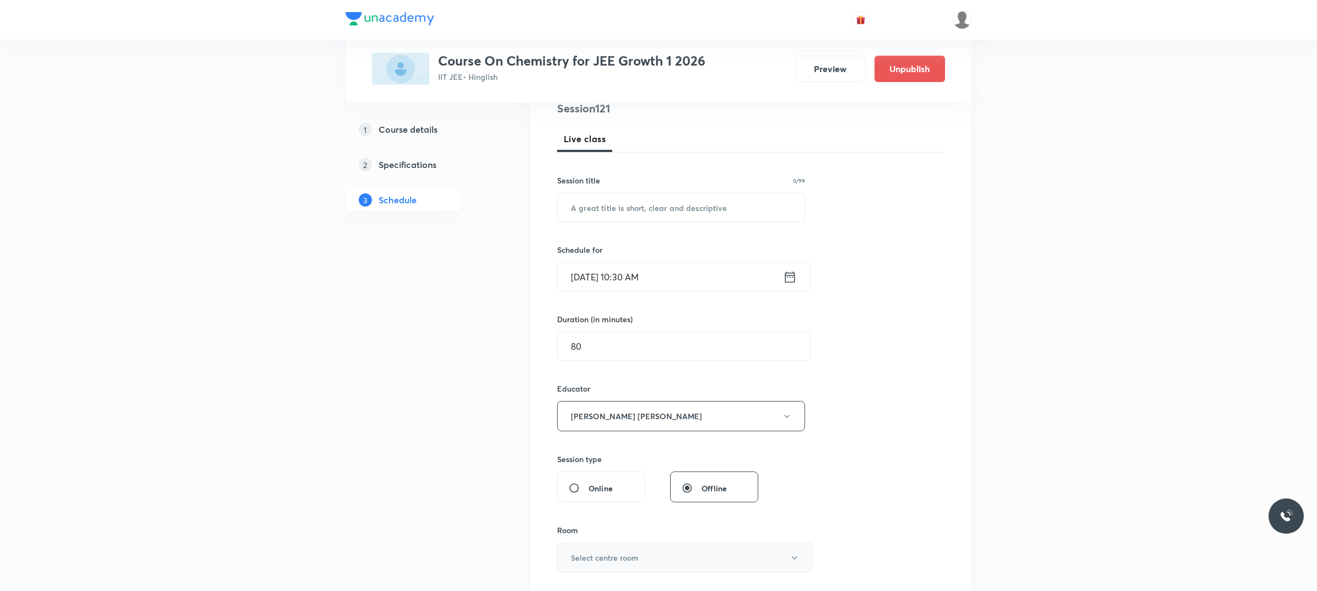
click at [611, 473] on h6 "Select centre room" at bounding box center [605, 558] width 68 height 12
click at [577, 473] on span "102" at bounding box center [682, 553] width 241 height 12
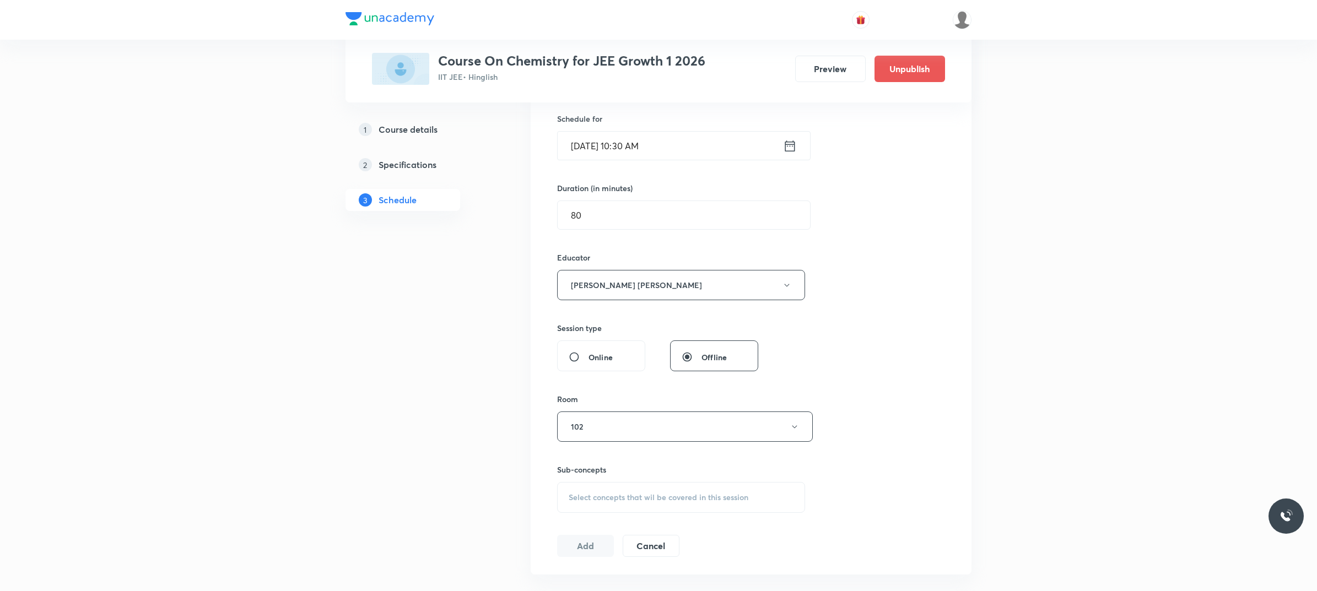
scroll to position [276, 0]
click at [614, 473] on div "Select concepts that wil be covered in this session" at bounding box center [681, 491] width 248 height 31
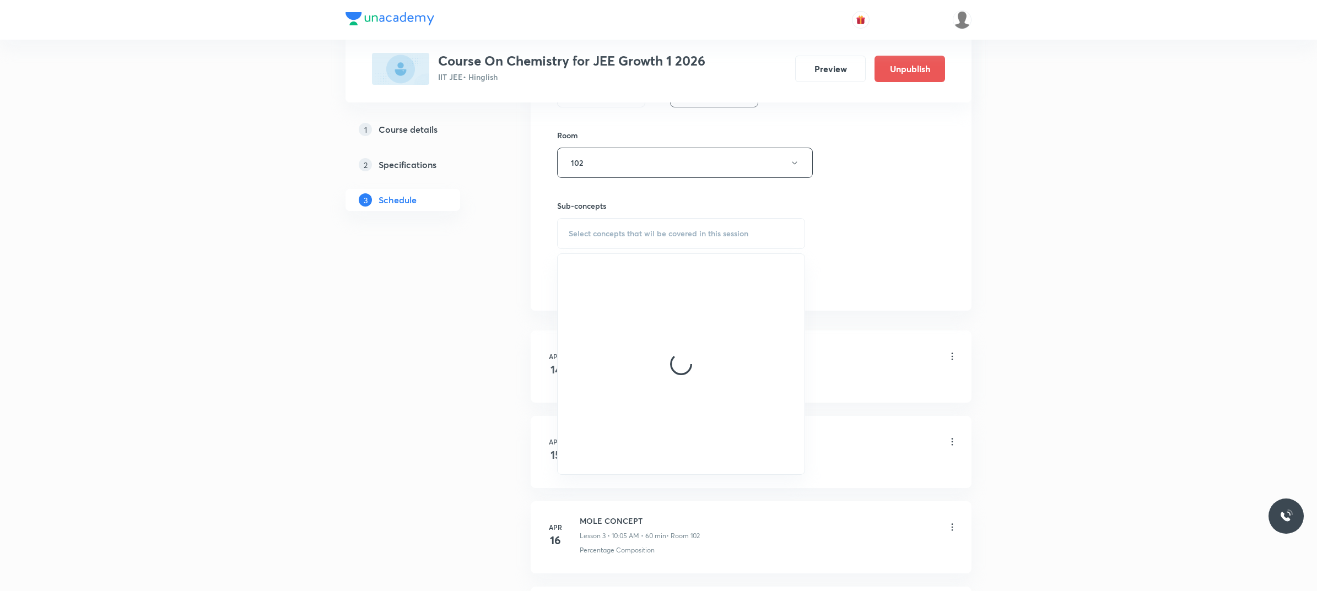
scroll to position [551, 0]
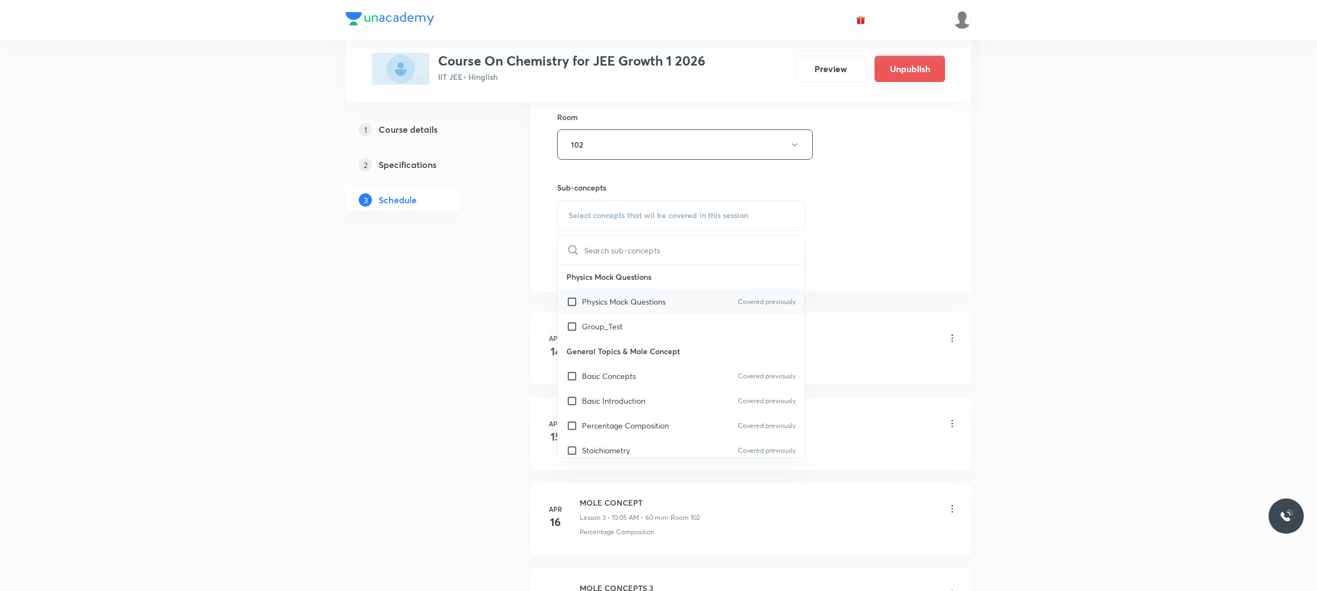
click at [684, 312] on div "Physics Mock Questions Covered previously" at bounding box center [681, 301] width 247 height 25
checkbox input "true"
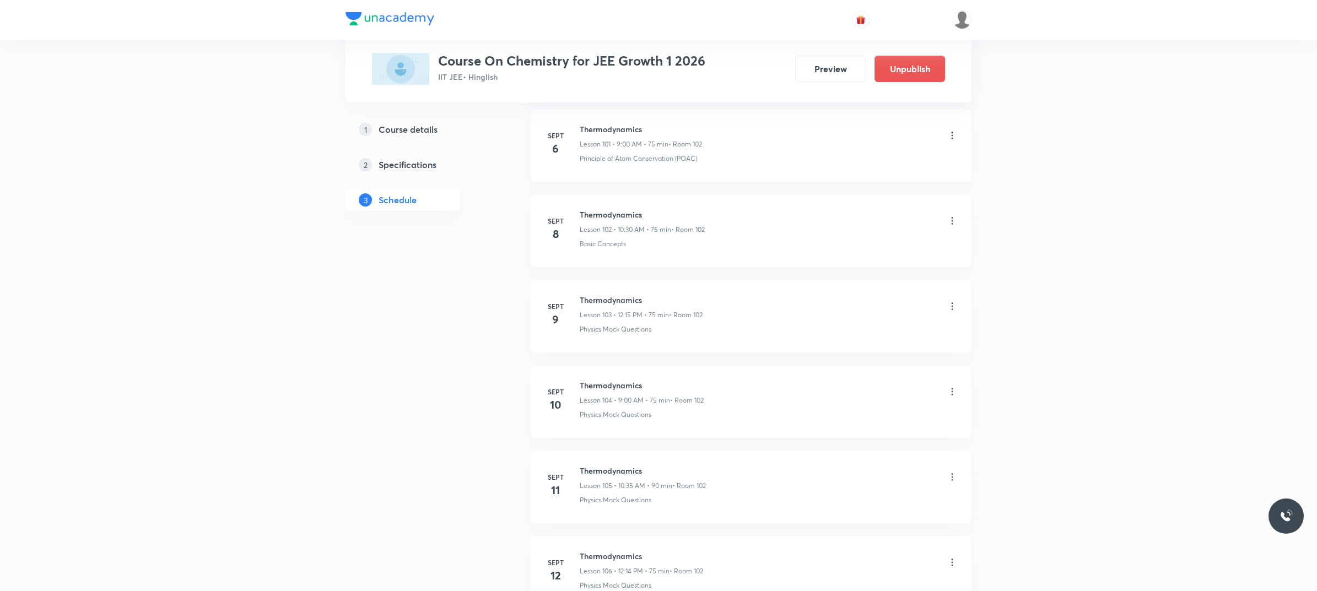
scroll to position [10654, 0]
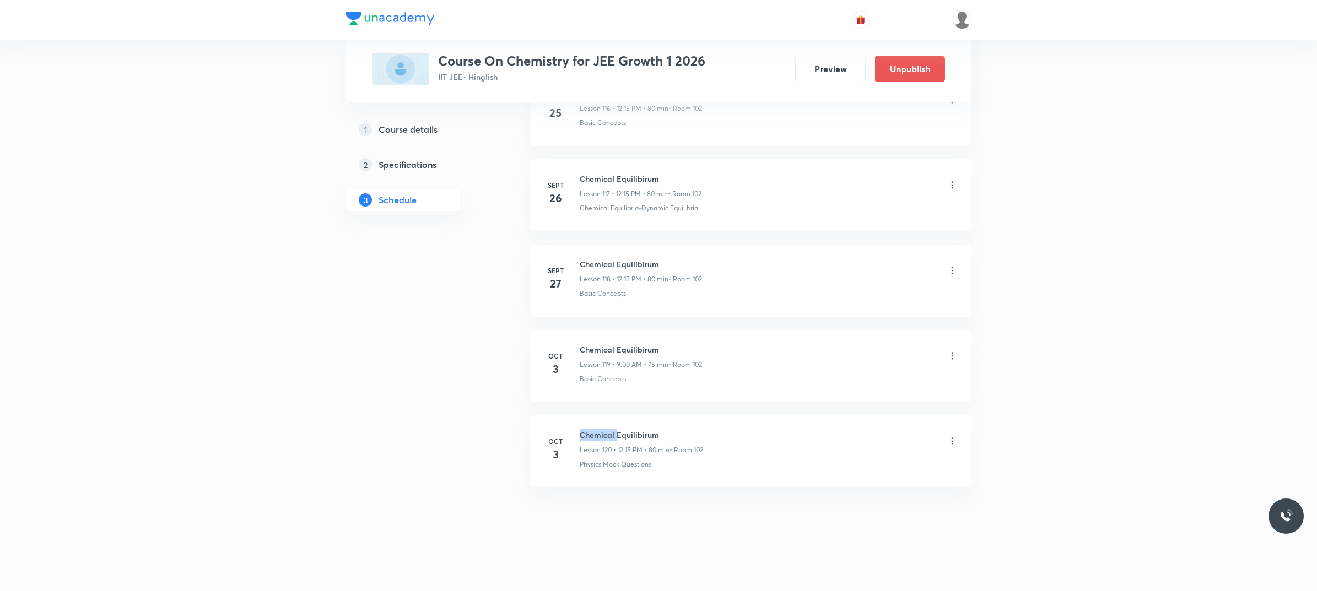
click at [598, 434] on h6 "Chemical Equilibirum" at bounding box center [641, 435] width 123 height 12
copy h6 "Chemical Equilibirum"
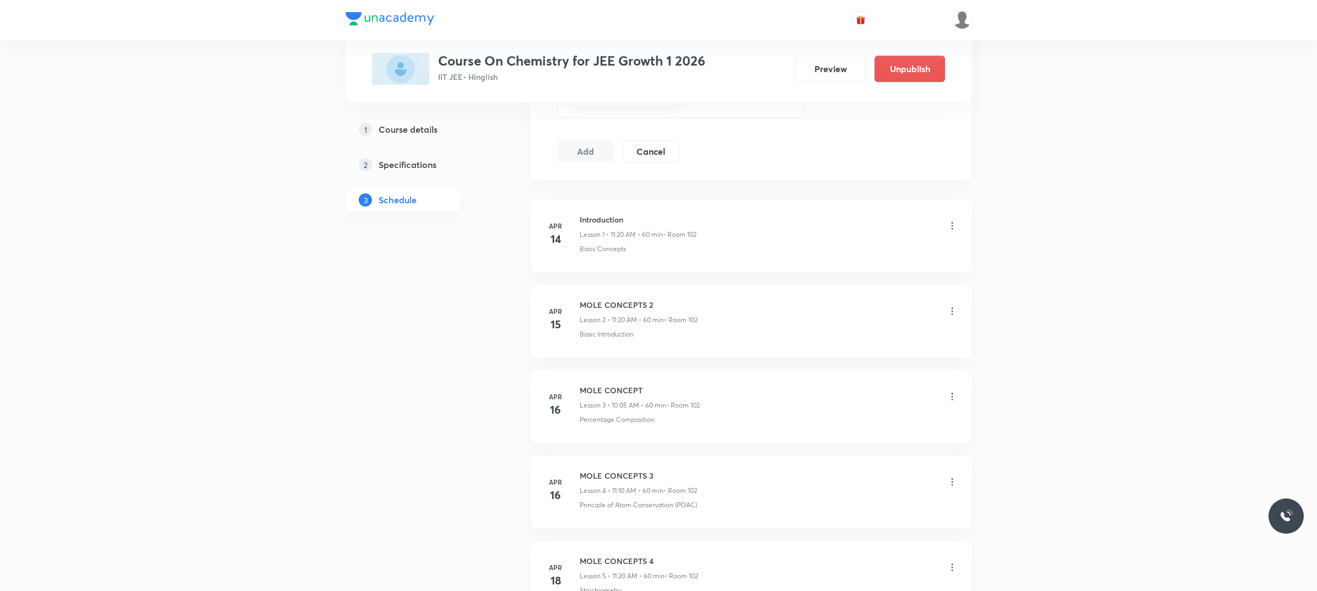
scroll to position [0, 0]
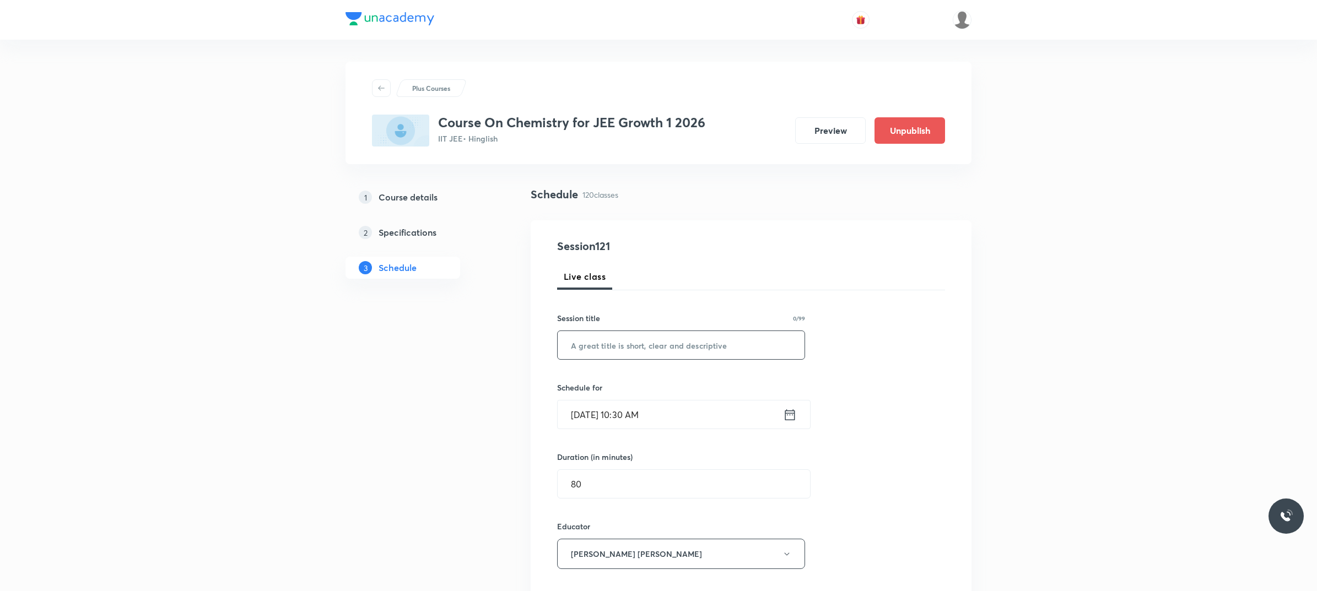
click at [731, 350] on input "text" at bounding box center [681, 345] width 247 height 28
paste input "Chemical Equilibirum"
type input "Chemical Equilibirum"
click at [690, 420] on input "[DATE] 10:30 AM" at bounding box center [670, 415] width 225 height 28
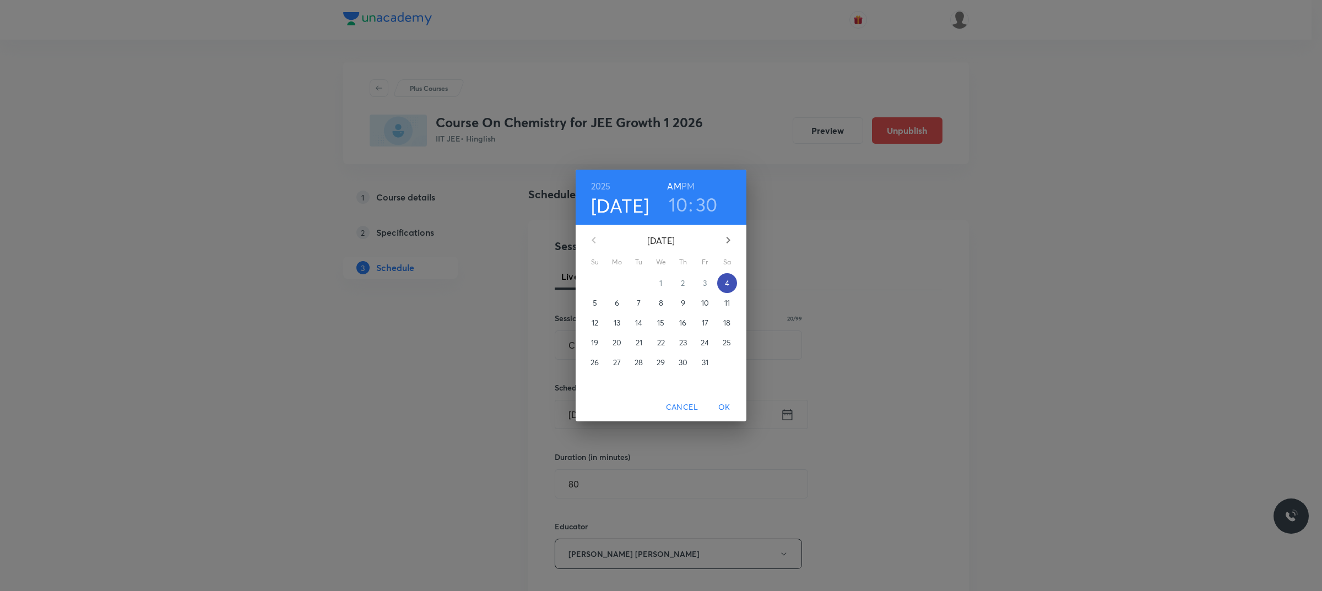
click at [729, 279] on p "4" at bounding box center [727, 283] width 4 height 11
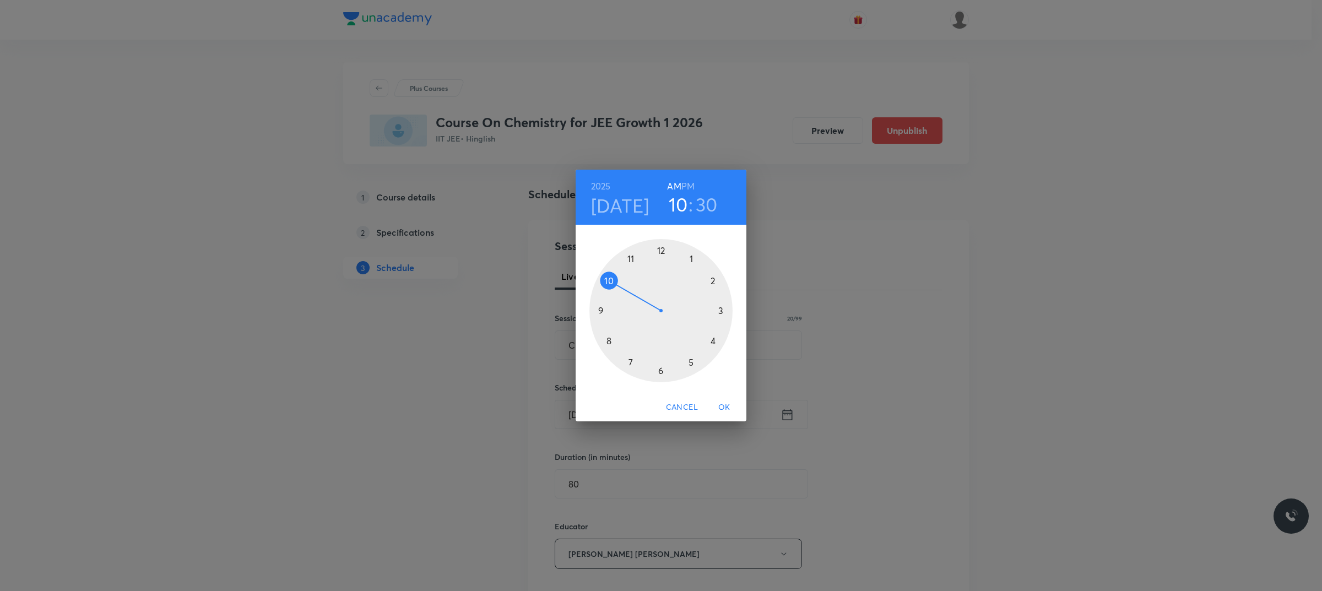
click at [605, 279] on div at bounding box center [661, 310] width 143 height 143
click at [665, 371] on div at bounding box center [661, 310] width 143 height 143
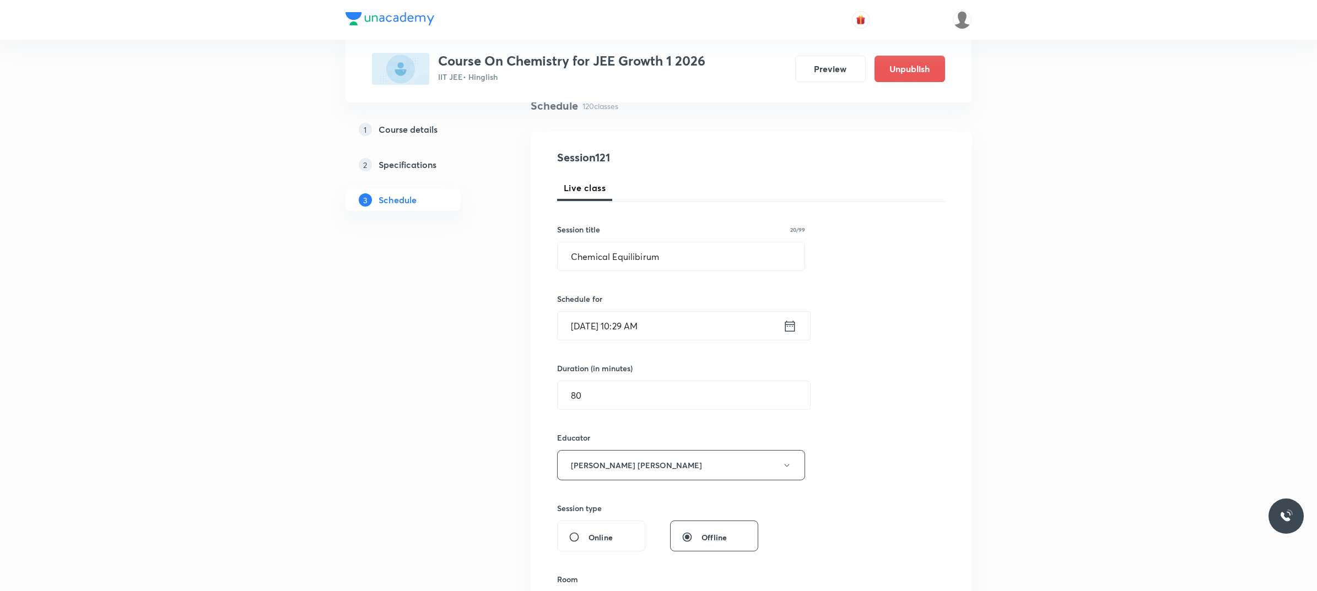
scroll to position [276, 0]
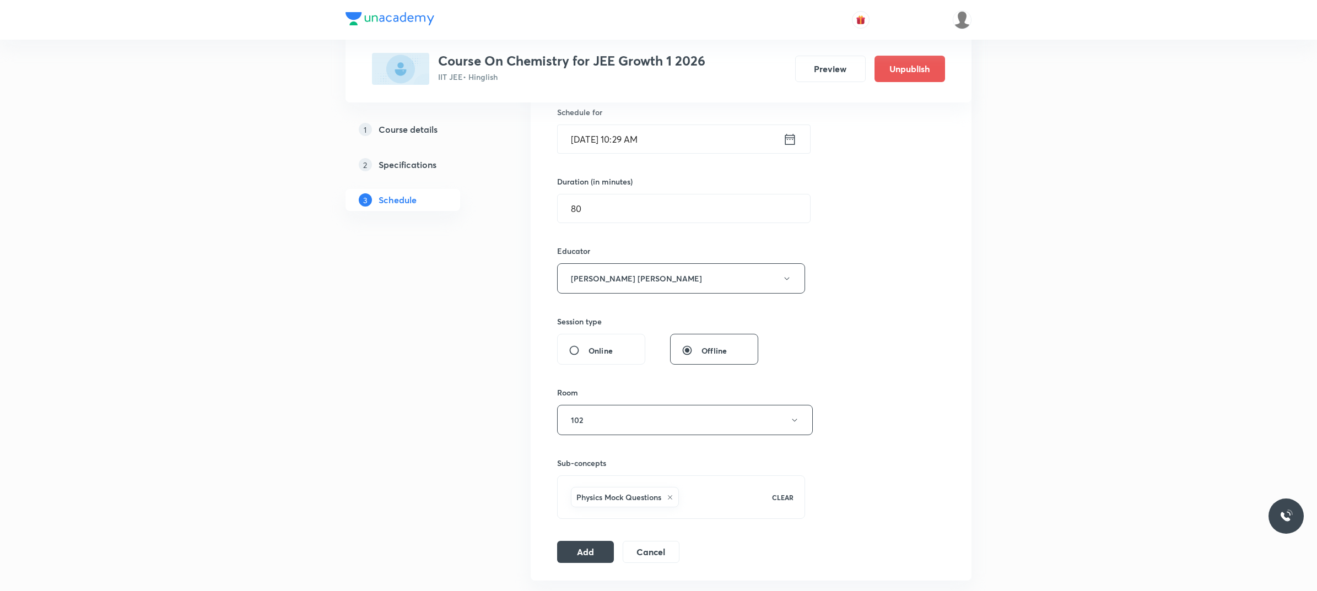
click at [673, 133] on input "Oct 4, 2025, 10:29 AM" at bounding box center [670, 139] width 225 height 28
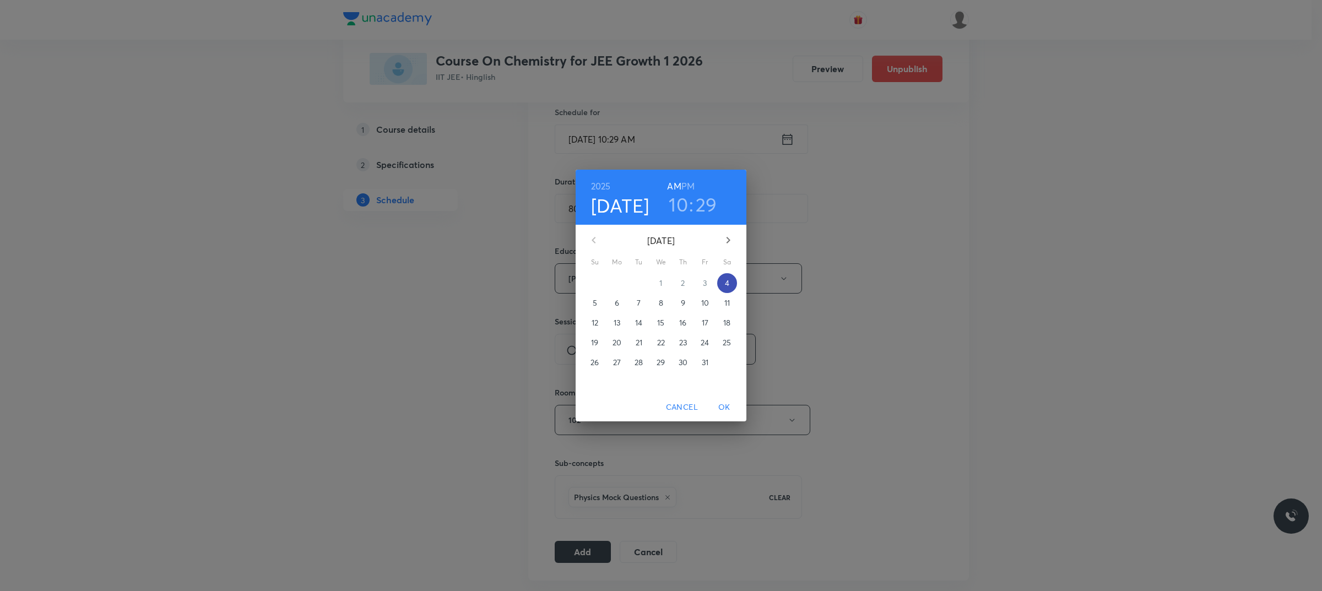
click at [728, 280] on p "4" at bounding box center [727, 283] width 4 height 11
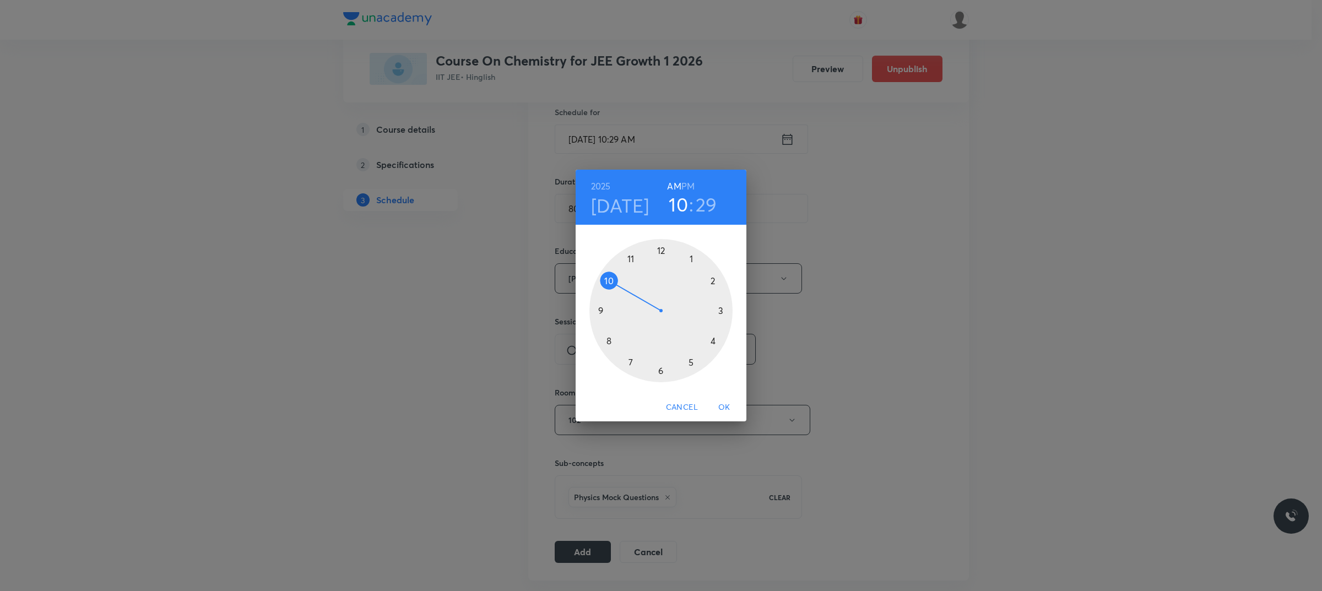
click at [604, 276] on div at bounding box center [661, 310] width 143 height 143
click at [661, 371] on div at bounding box center [661, 310] width 143 height 143
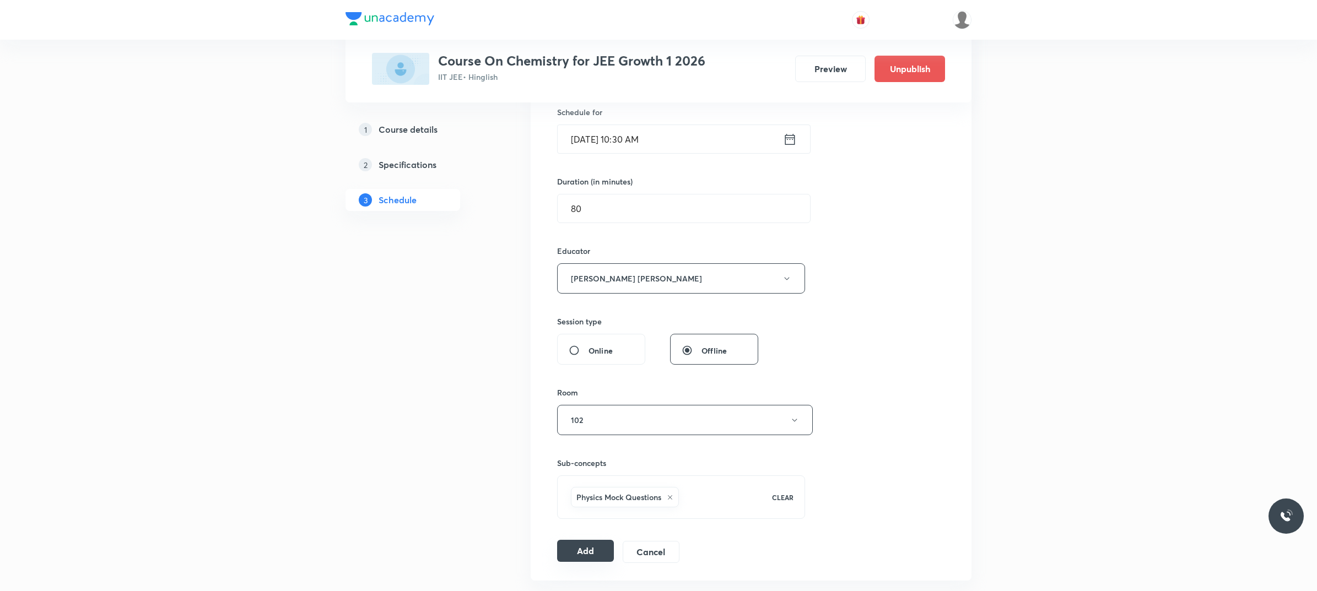
click at [587, 473] on button "Add" at bounding box center [585, 551] width 57 height 22
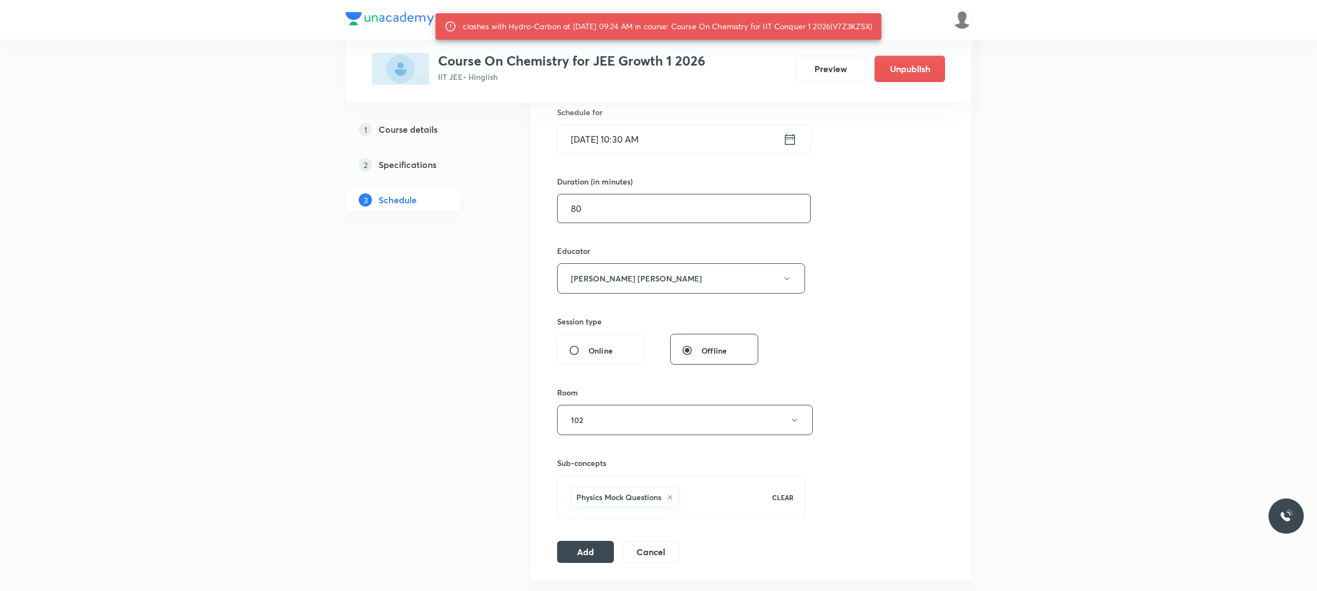
click at [648, 208] on input "80" at bounding box center [684, 209] width 252 height 28
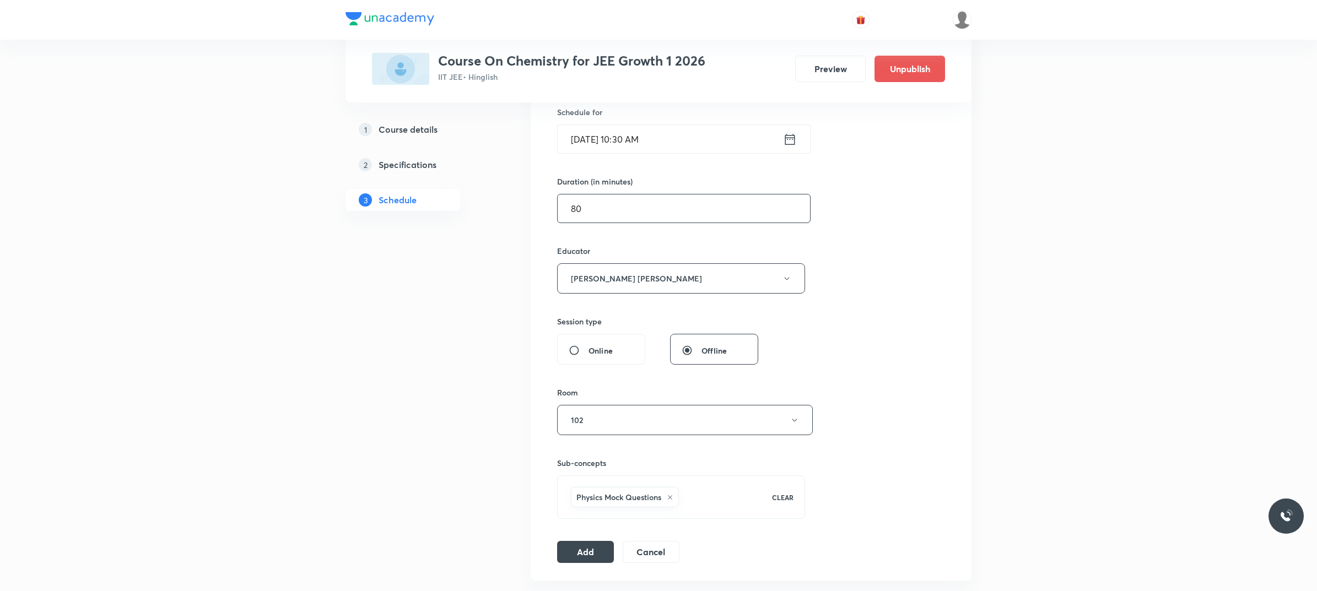
type input "8"
click at [574, 473] on button "Add" at bounding box center [585, 551] width 57 height 22
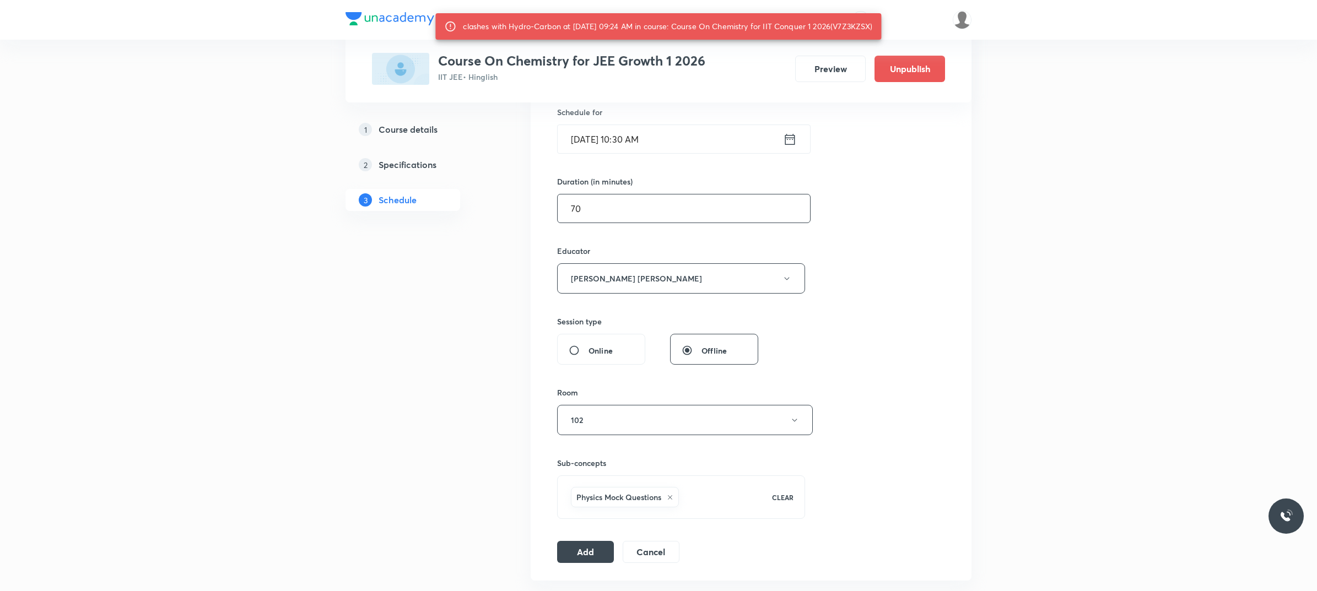
click at [662, 214] on input "70" at bounding box center [684, 209] width 252 height 28
type input "7"
type input "0"
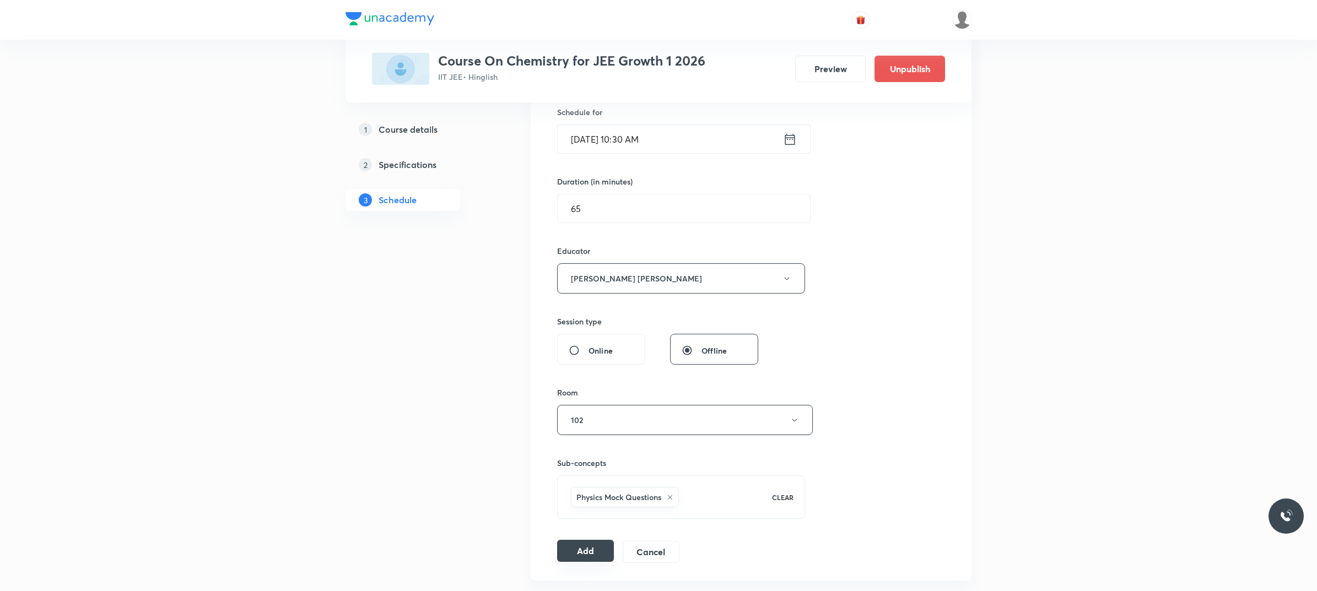
click at [609, 473] on button "Add" at bounding box center [585, 551] width 57 height 22
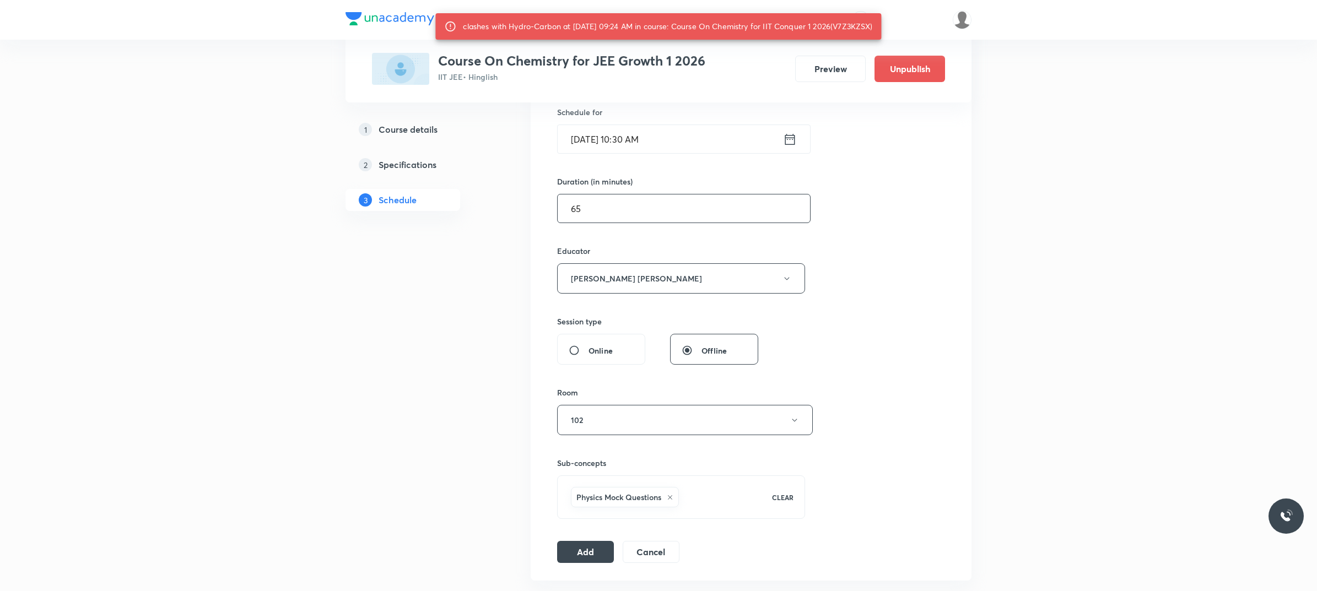
click at [628, 210] on input "65" at bounding box center [684, 209] width 252 height 28
click at [585, 473] on button "Add" at bounding box center [585, 551] width 57 height 22
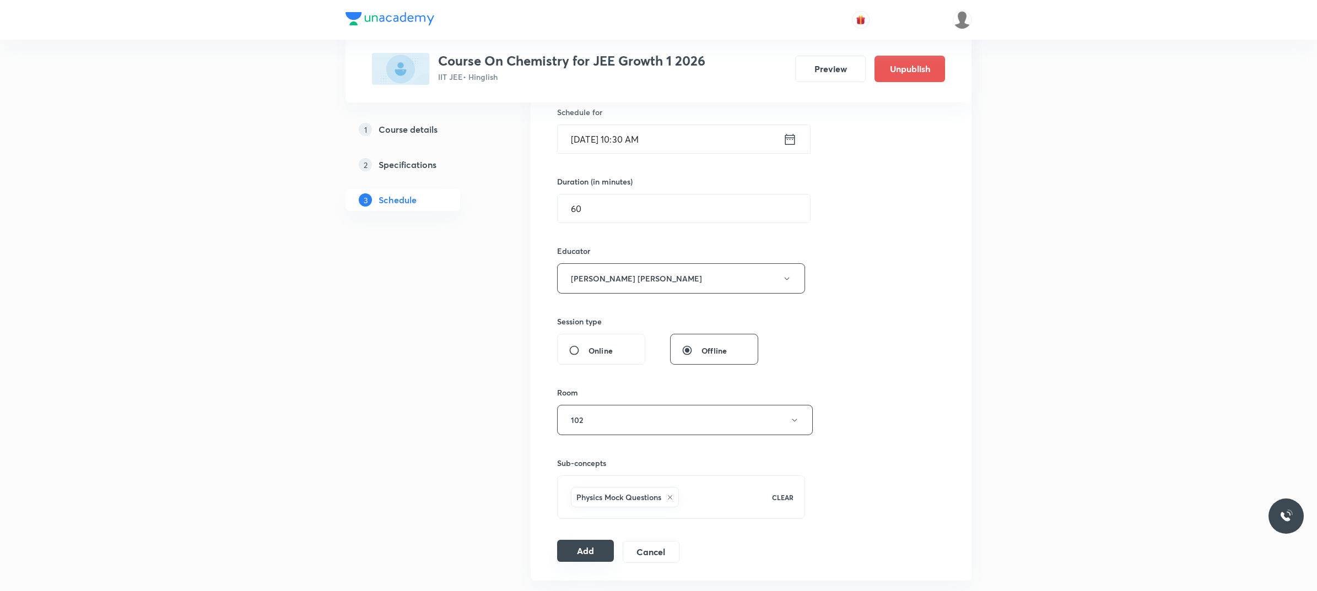
click at [585, 473] on button "Add" at bounding box center [585, 551] width 57 height 22
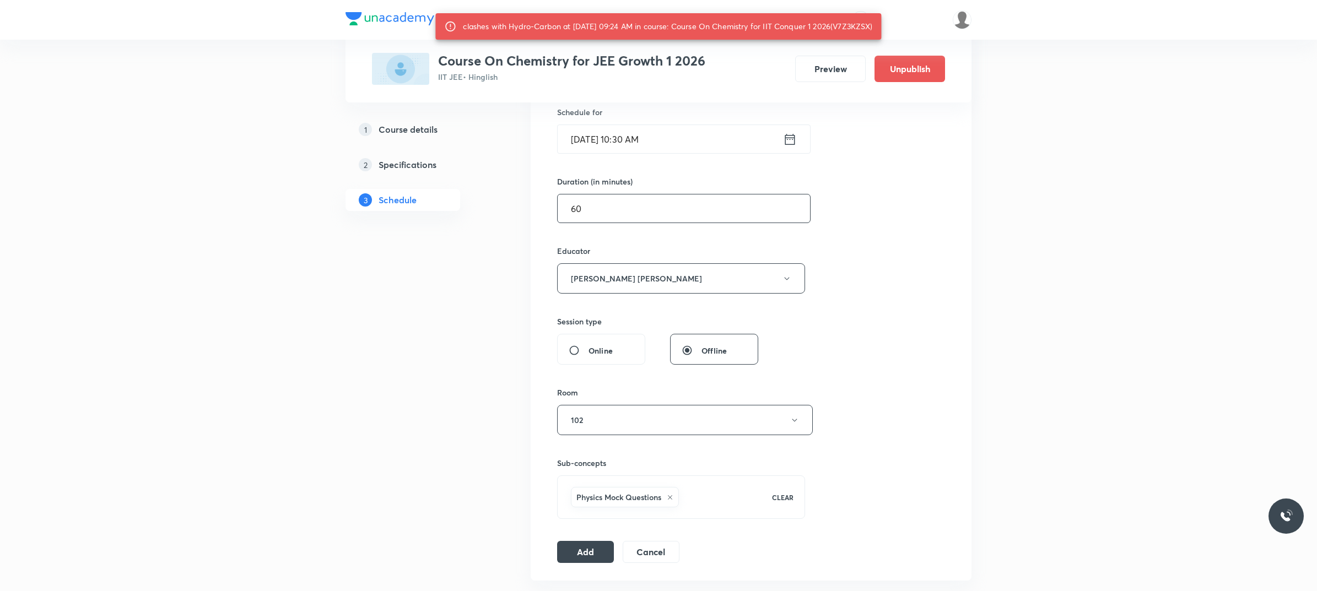
click at [627, 213] on input "60" at bounding box center [684, 209] width 252 height 28
type input "6"
type input "4"
type input "0"
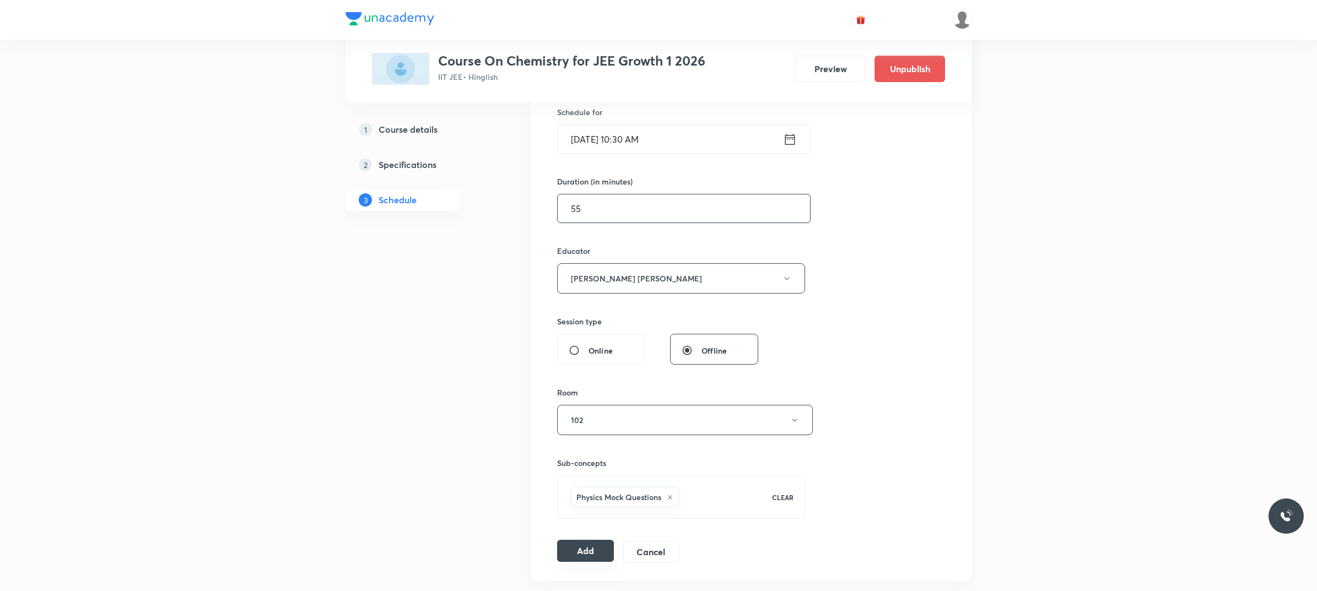
click at [602, 473] on button "Add" at bounding box center [585, 551] width 57 height 22
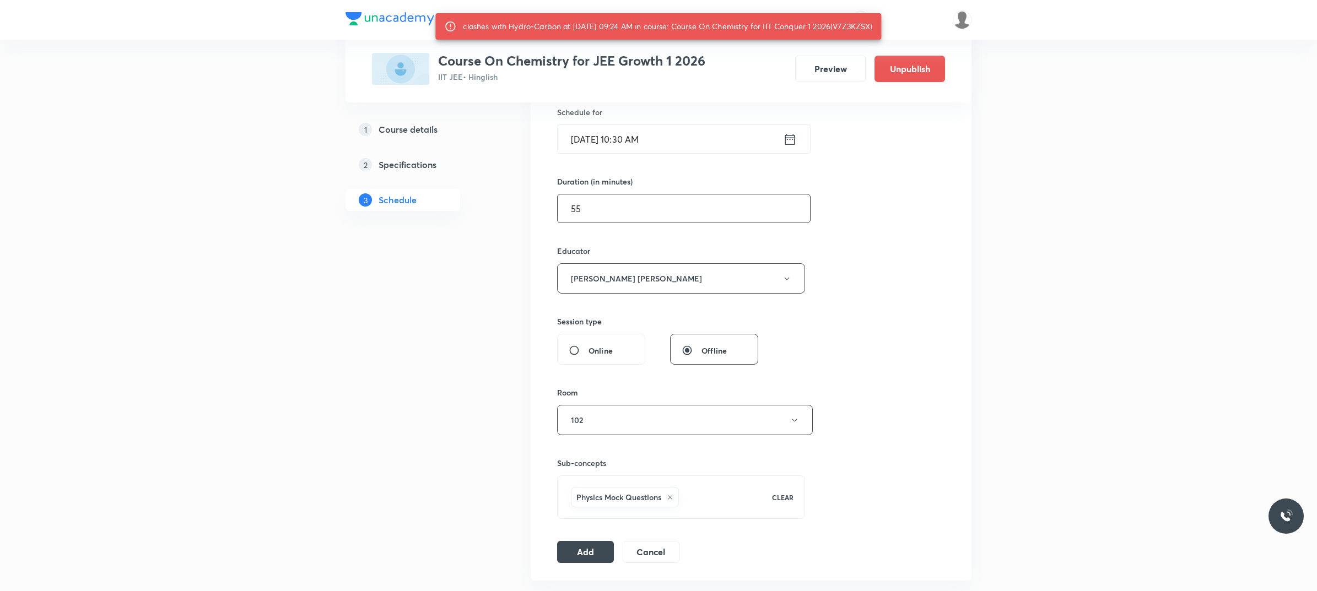
click at [614, 210] on input "55" at bounding box center [684, 209] width 252 height 28
type input "5"
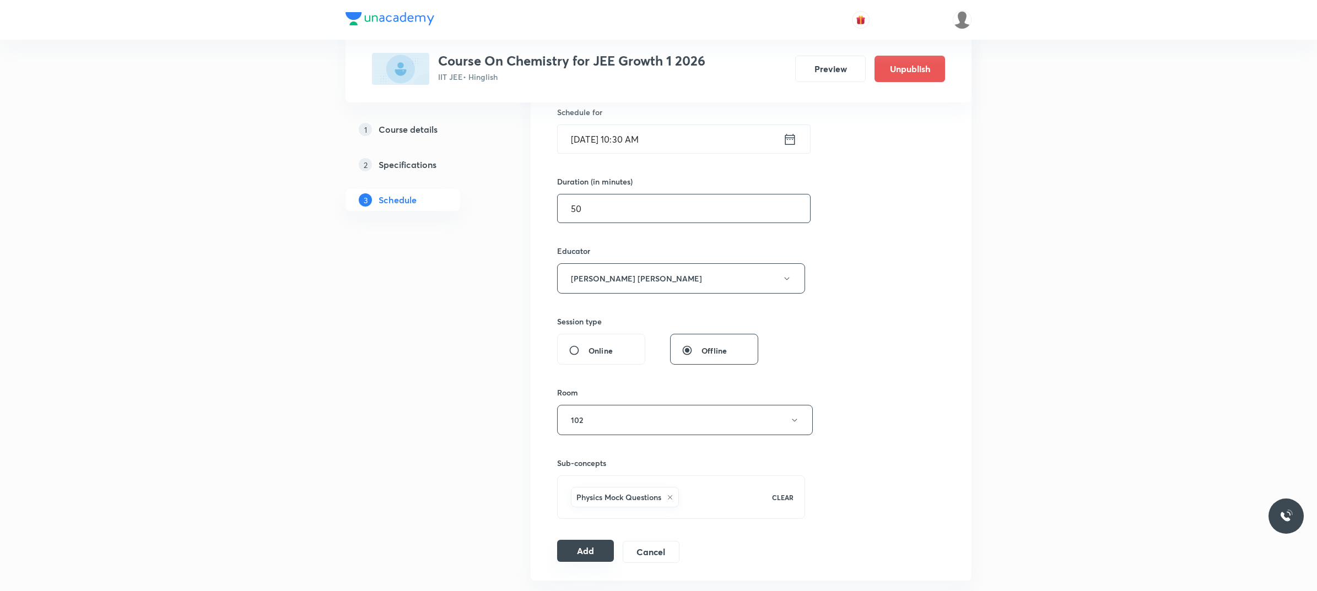
click at [590, 473] on button "Add" at bounding box center [585, 551] width 57 height 22
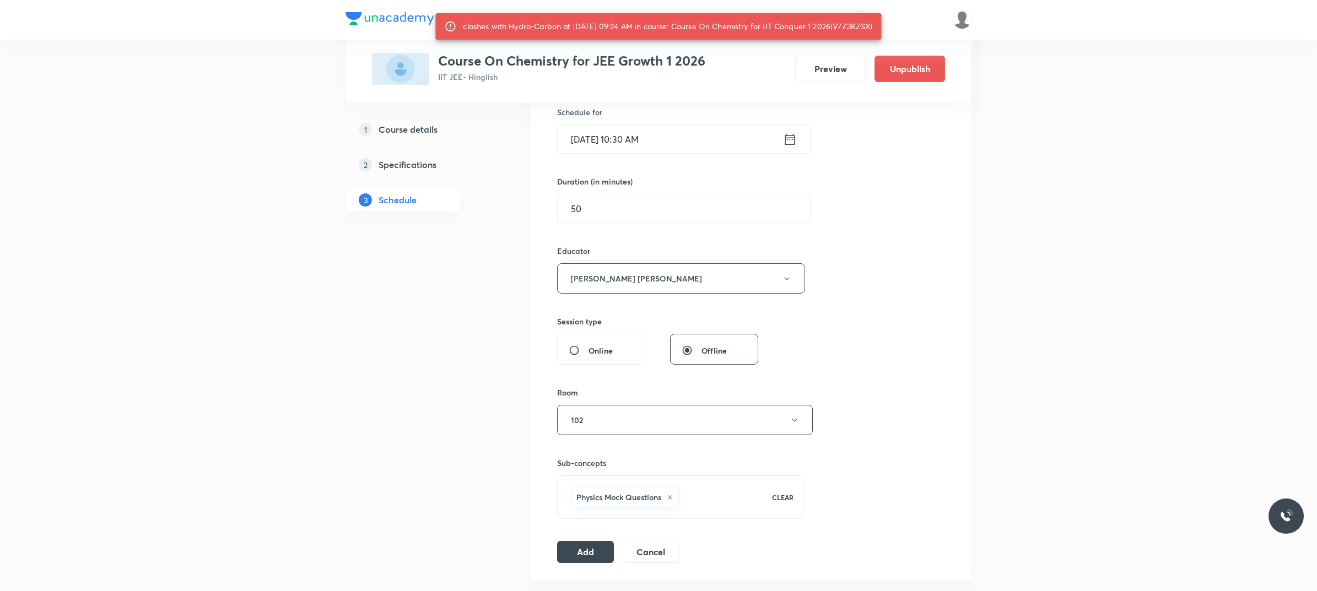
click at [681, 144] on input "Oct 4, 2025, 10:30 AM" at bounding box center [670, 139] width 225 height 28
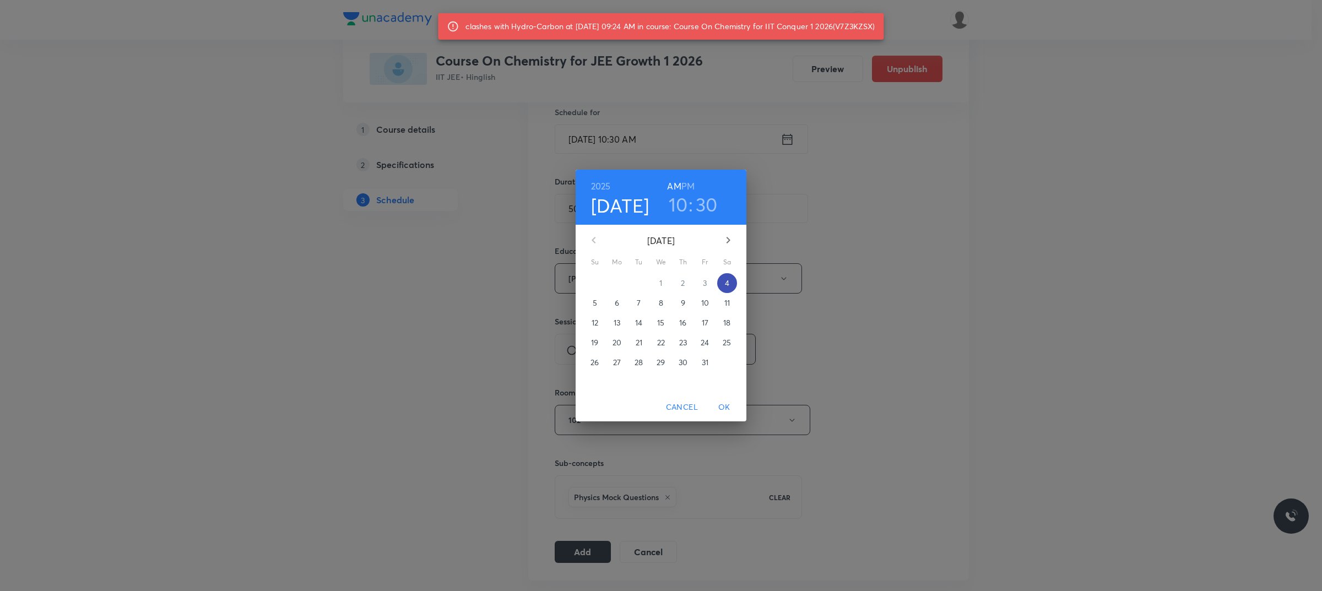
click at [733, 287] on span "4" at bounding box center [727, 283] width 20 height 11
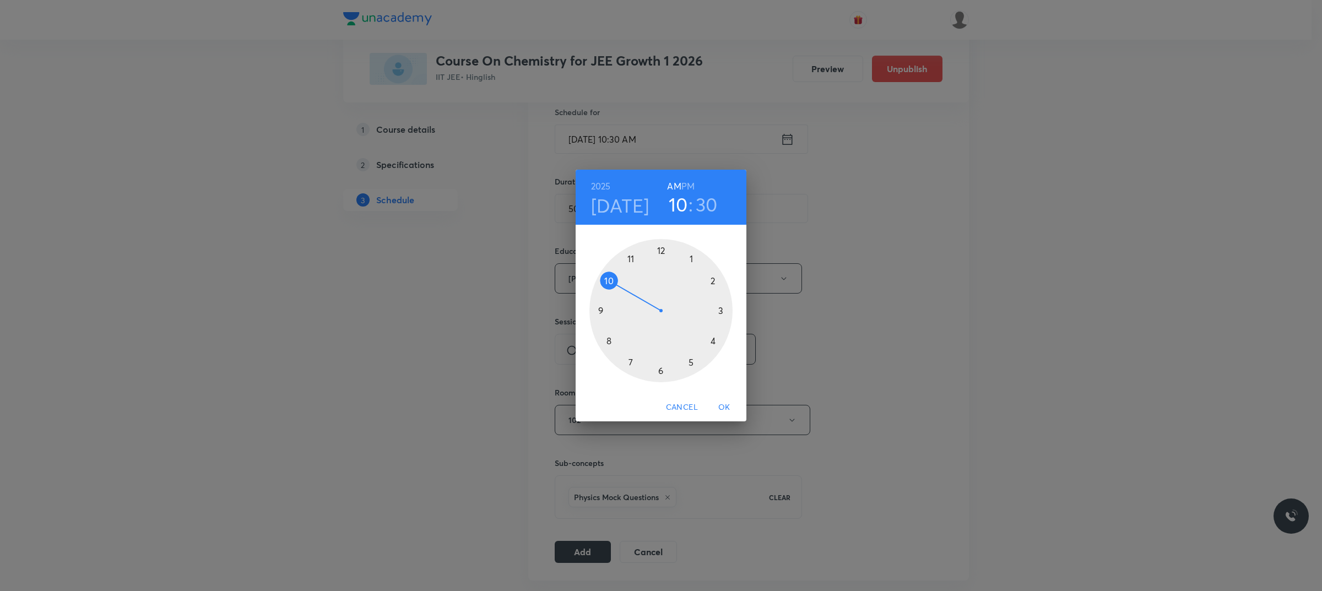
click at [609, 284] on div at bounding box center [661, 310] width 143 height 143
click at [631, 364] on div at bounding box center [661, 310] width 143 height 143
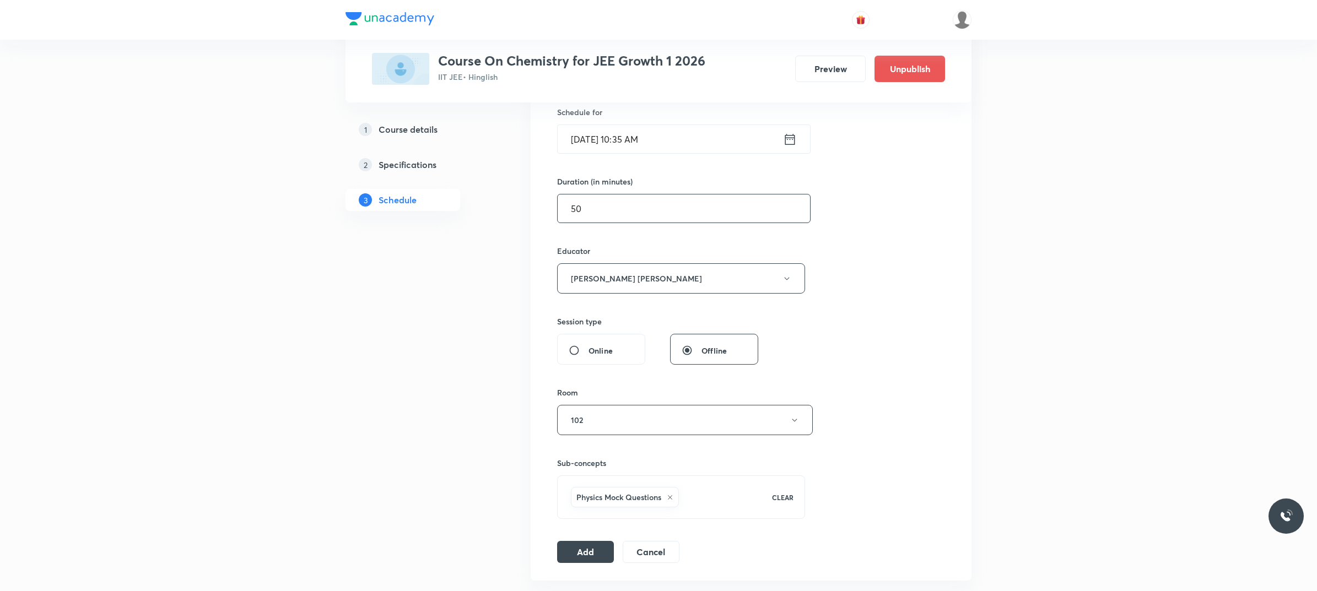
click at [598, 213] on input "50" at bounding box center [684, 209] width 252 height 28
type input "5"
type input "0"
type input "6"
type input "0"
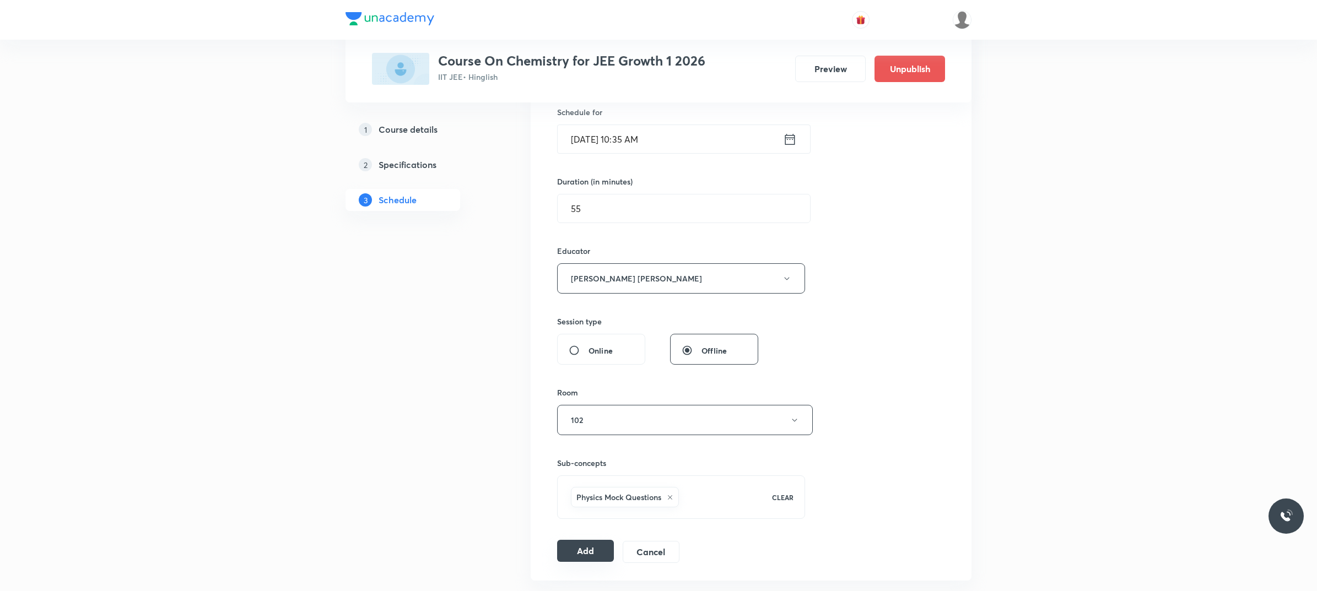
click at [584, 473] on button "Add" at bounding box center [585, 551] width 57 height 22
click at [641, 221] on input "55" at bounding box center [684, 209] width 252 height 28
type input "5"
type input "80"
click at [687, 131] on input "Oct 4, 2025, 10:35 AM" at bounding box center [670, 139] width 225 height 28
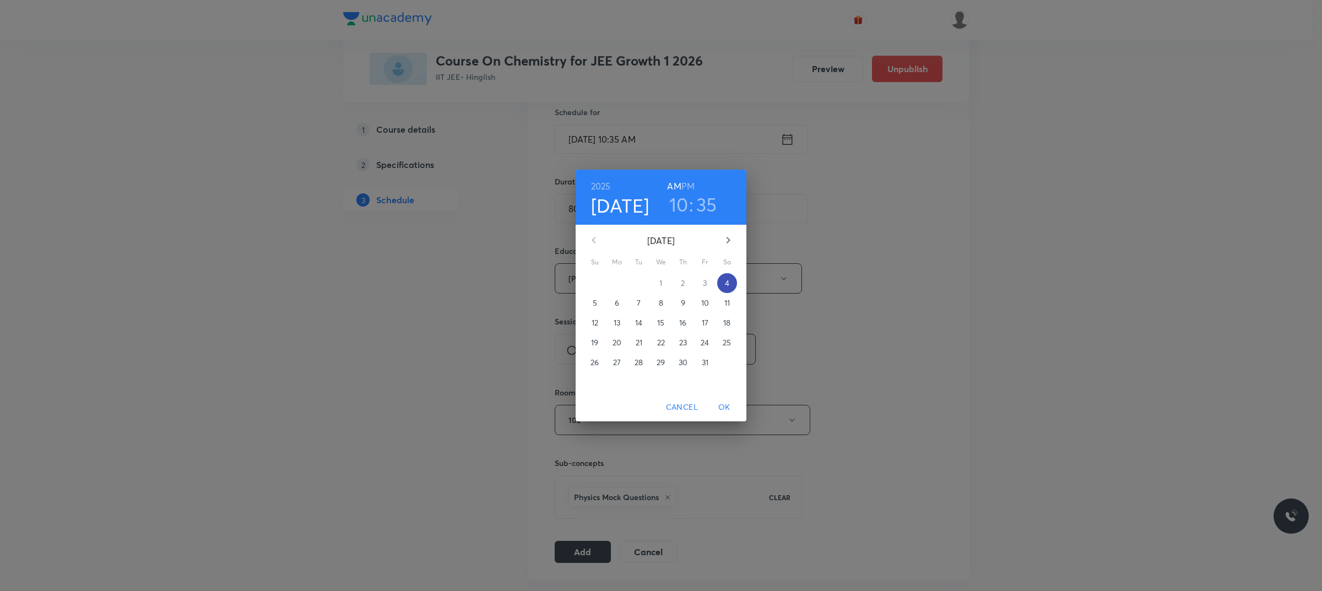
click at [723, 290] on button "4" at bounding box center [727, 283] width 20 height 20
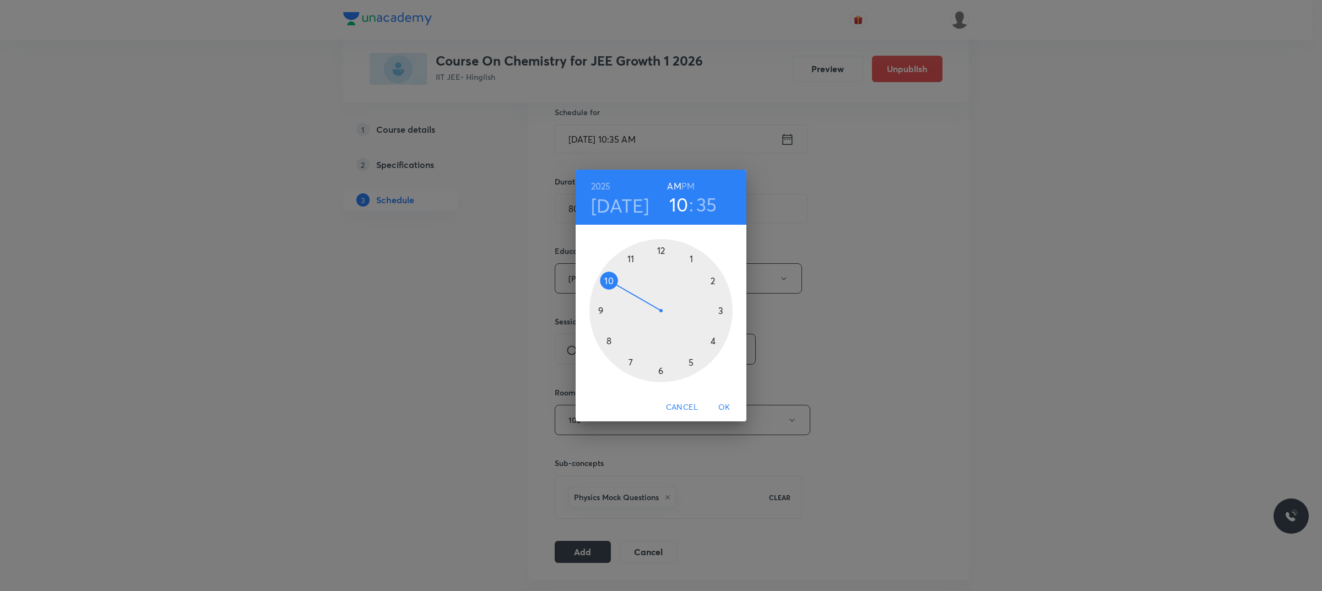
click at [610, 282] on div at bounding box center [661, 310] width 143 height 143
click at [660, 370] on div at bounding box center [661, 310] width 143 height 143
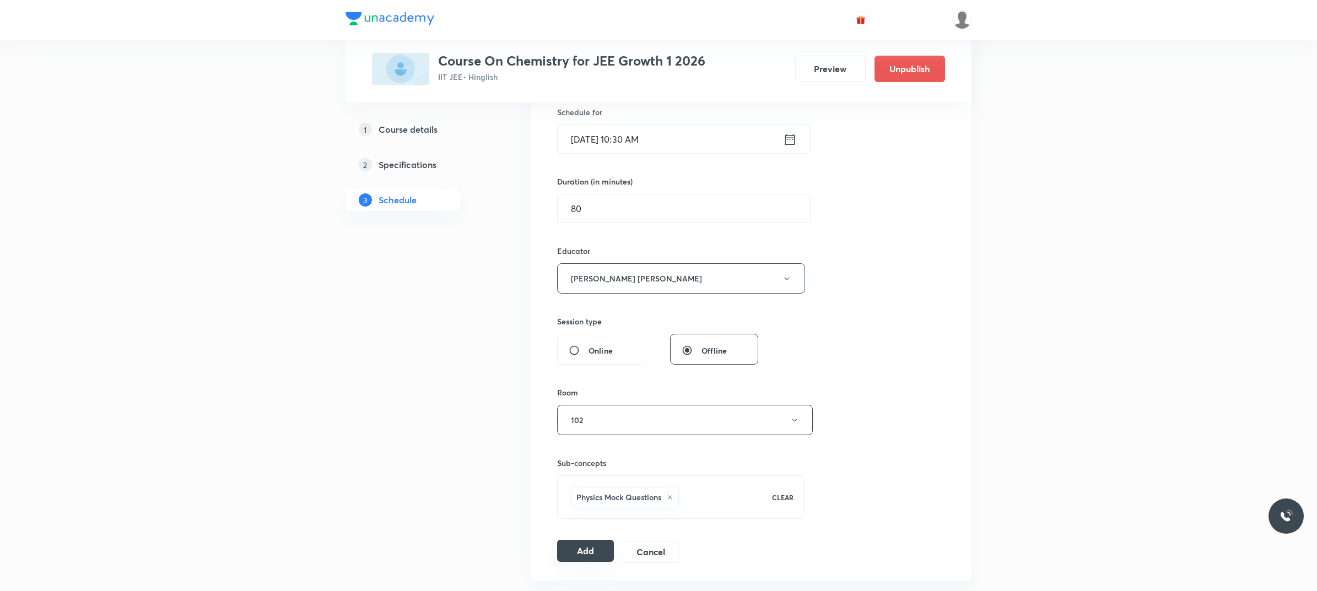
click at [593, 473] on button "Add" at bounding box center [585, 551] width 57 height 22
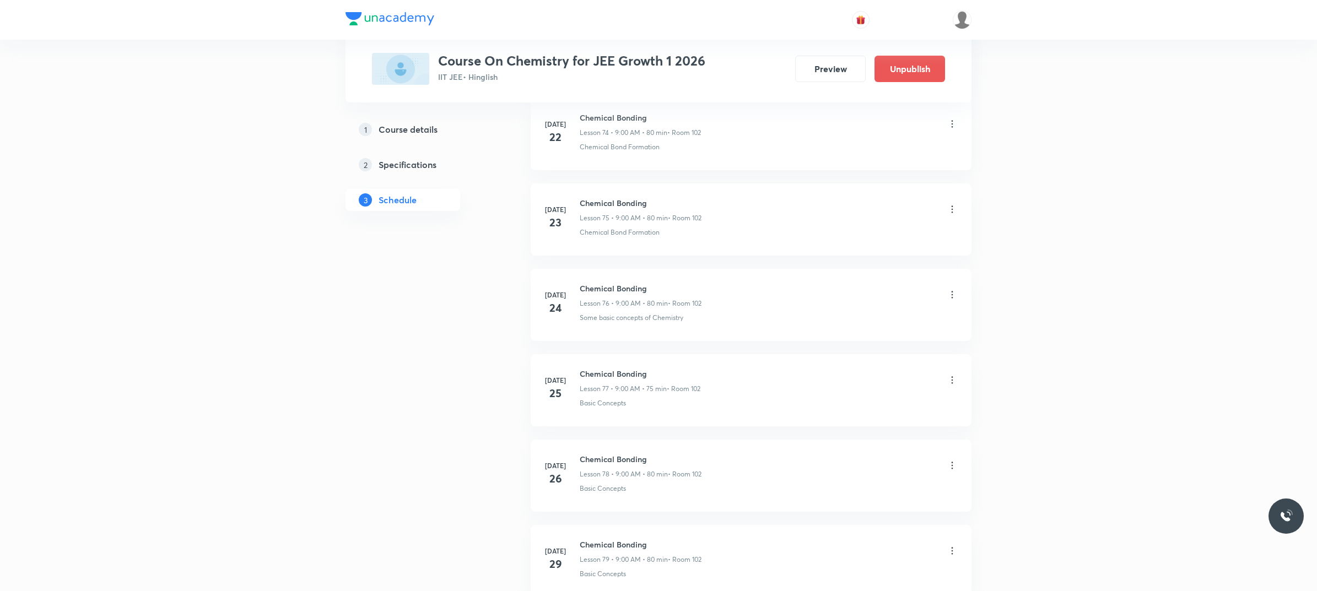
scroll to position [10148, 0]
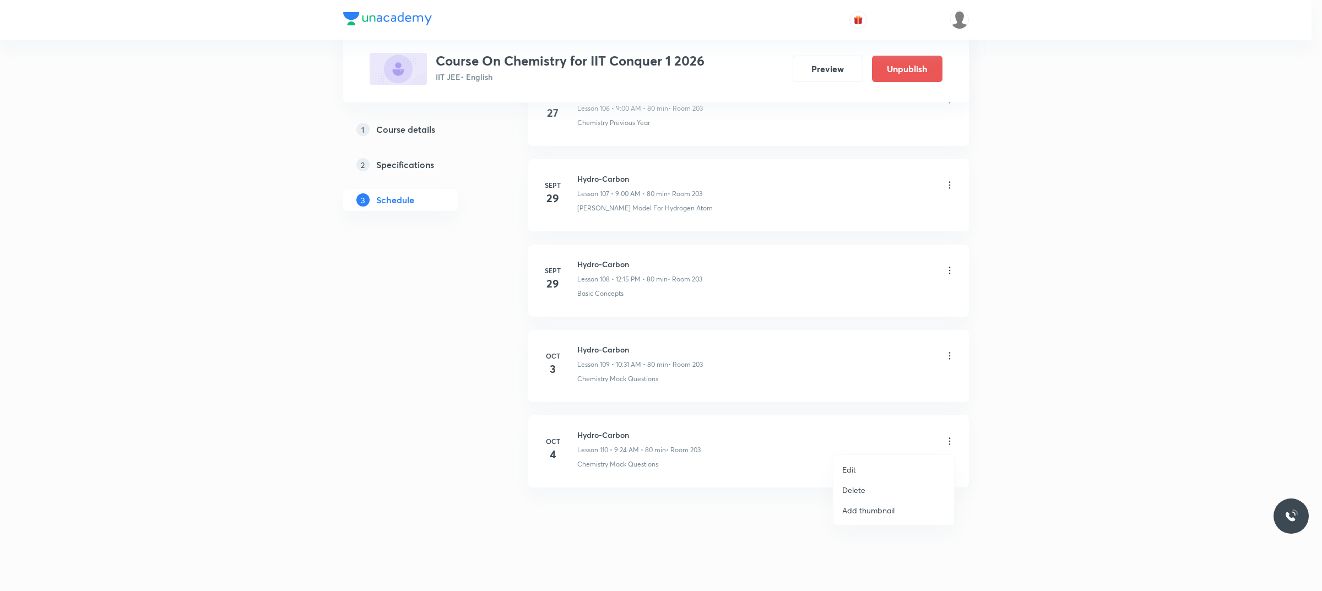
click at [876, 488] on li "Delete" at bounding box center [894, 490] width 121 height 20
click at [803, 562] on button "Delete" at bounding box center [817, 568] width 97 height 26
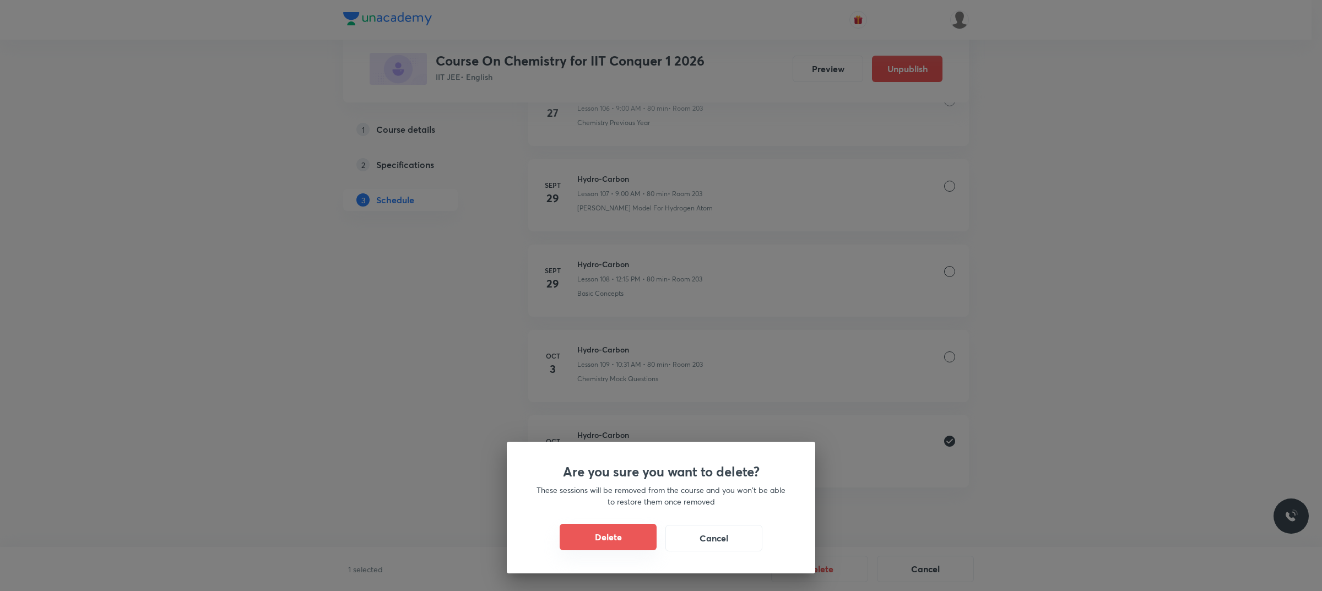
click at [643, 536] on button "Delete" at bounding box center [608, 537] width 97 height 26
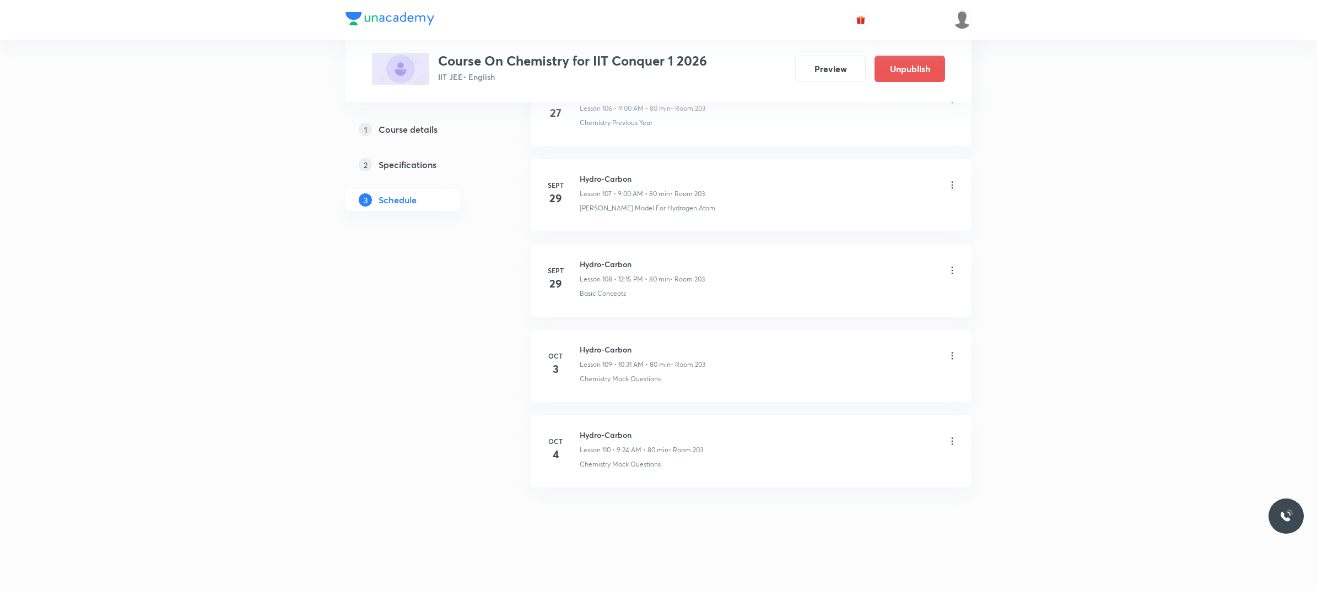
scroll to position [9699, 0]
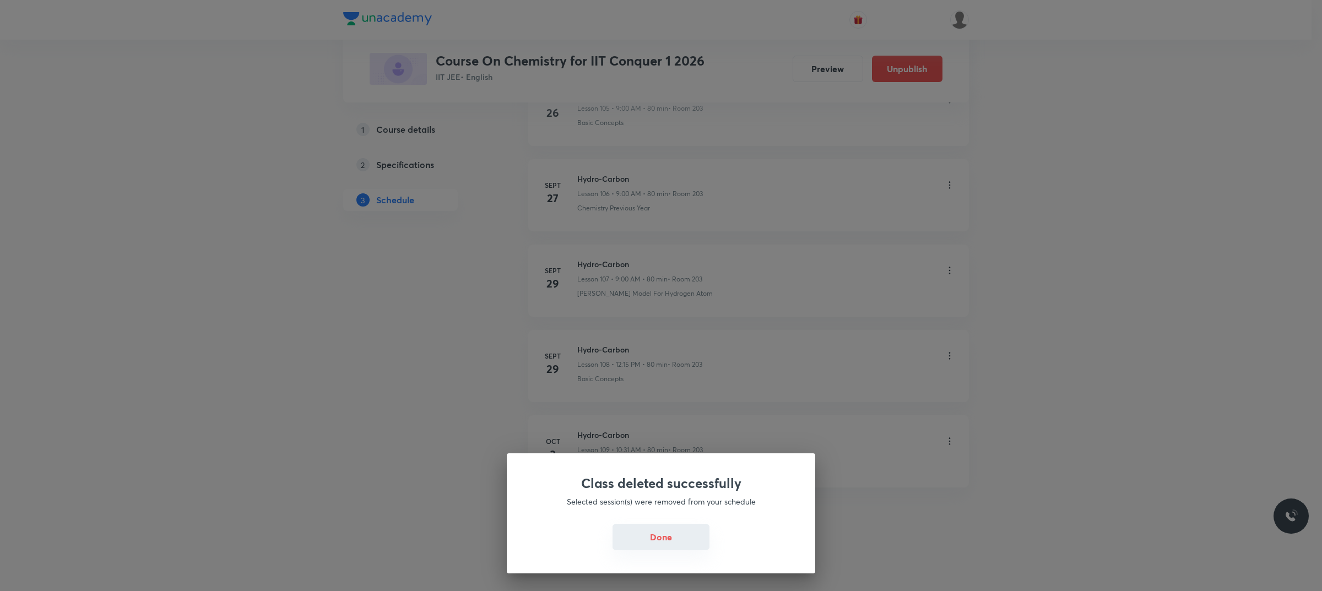
click at [695, 541] on button "Done" at bounding box center [661, 537] width 97 height 26
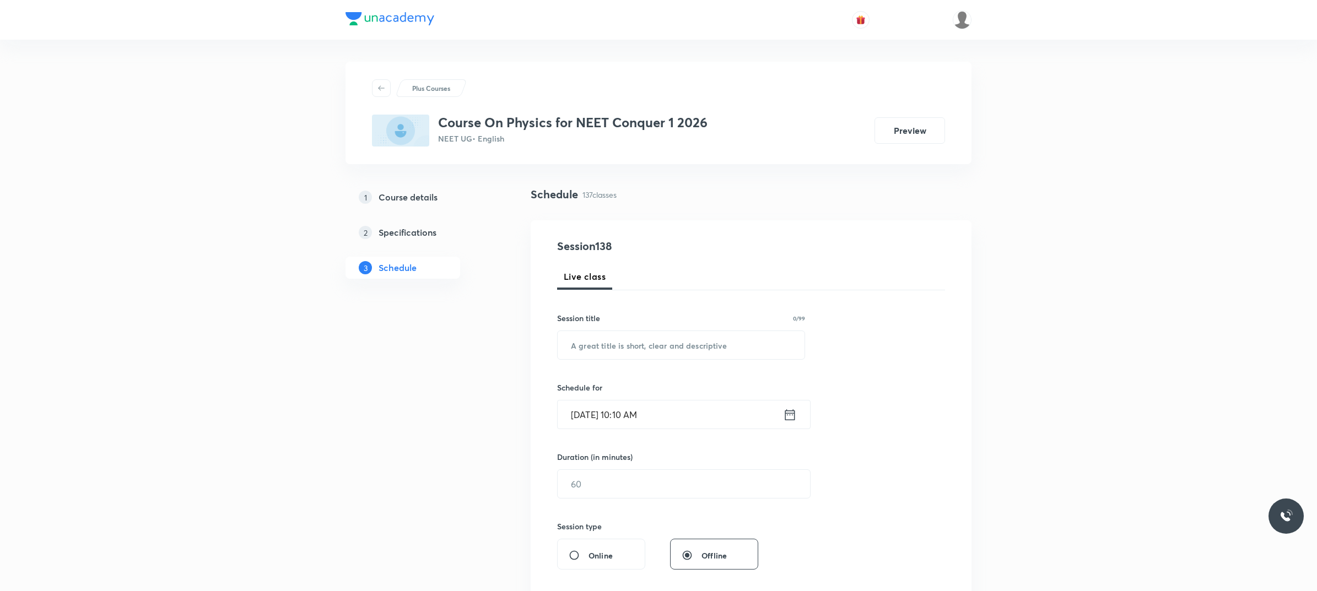
scroll to position [12026, 0]
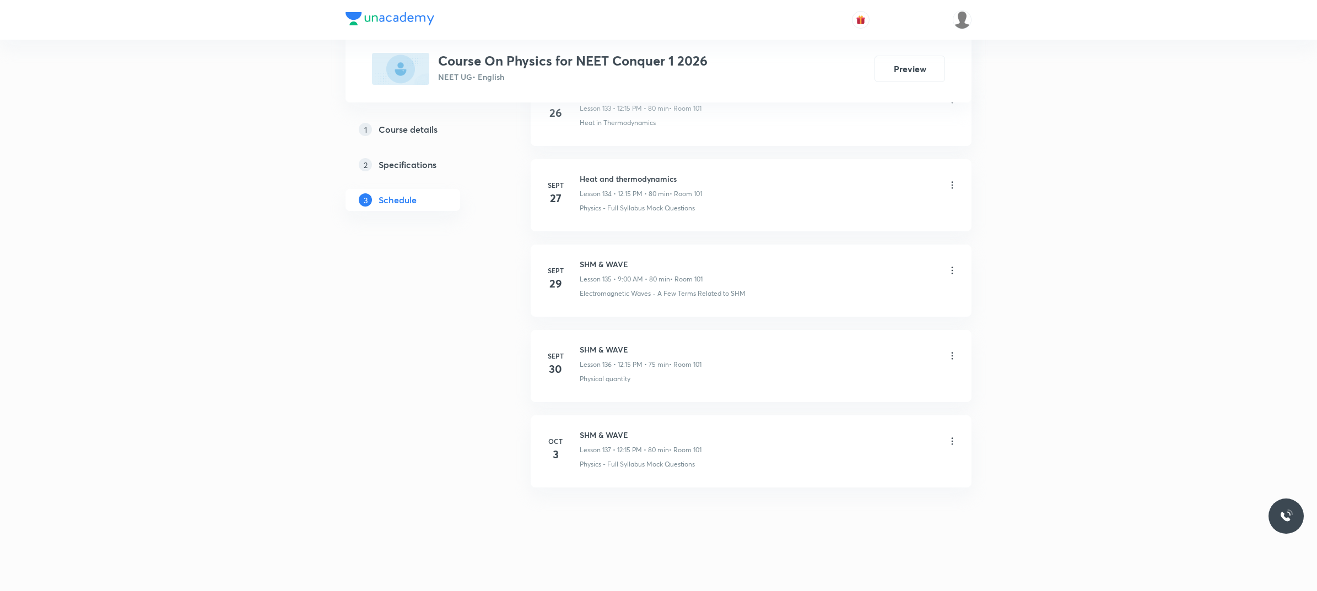
click at [593, 426] on li "[DATE] SHM & WAVE Lesson 137 • 12:15 PM • 80 min • Room 101 Physics - Full Syll…" at bounding box center [751, 451] width 441 height 72
click at [592, 425] on li "[DATE] SHM & WAVE Lesson 137 • 12:15 PM • 80 min • Room 101 Physics - Full Syll…" at bounding box center [751, 451] width 441 height 72
click at [591, 426] on li "[DATE] SHM & WAVE Lesson 137 • 12:15 PM • 80 min • Room 101 Physics - Full Syll…" at bounding box center [751, 451] width 441 height 72
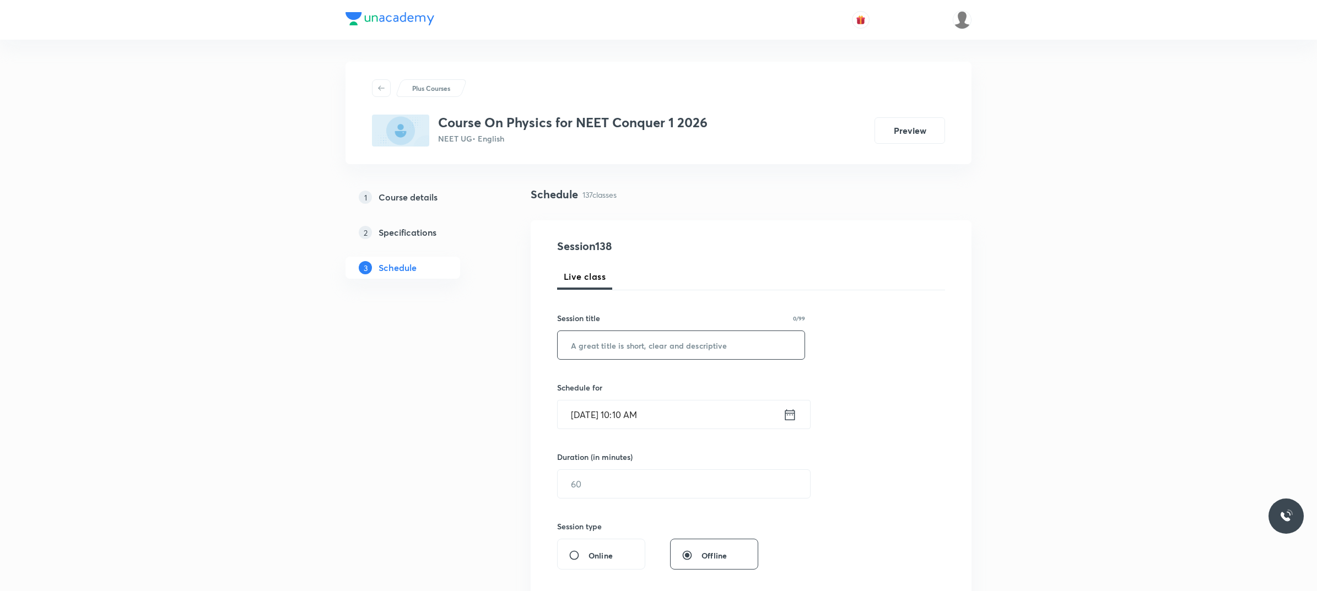
click at [705, 346] on input "text" at bounding box center [681, 345] width 247 height 28
paste input "Rotational Mechanics"
type input "Rotational Mechanics"
click at [695, 408] on input "[DATE] 10:10 AM" at bounding box center [670, 415] width 225 height 28
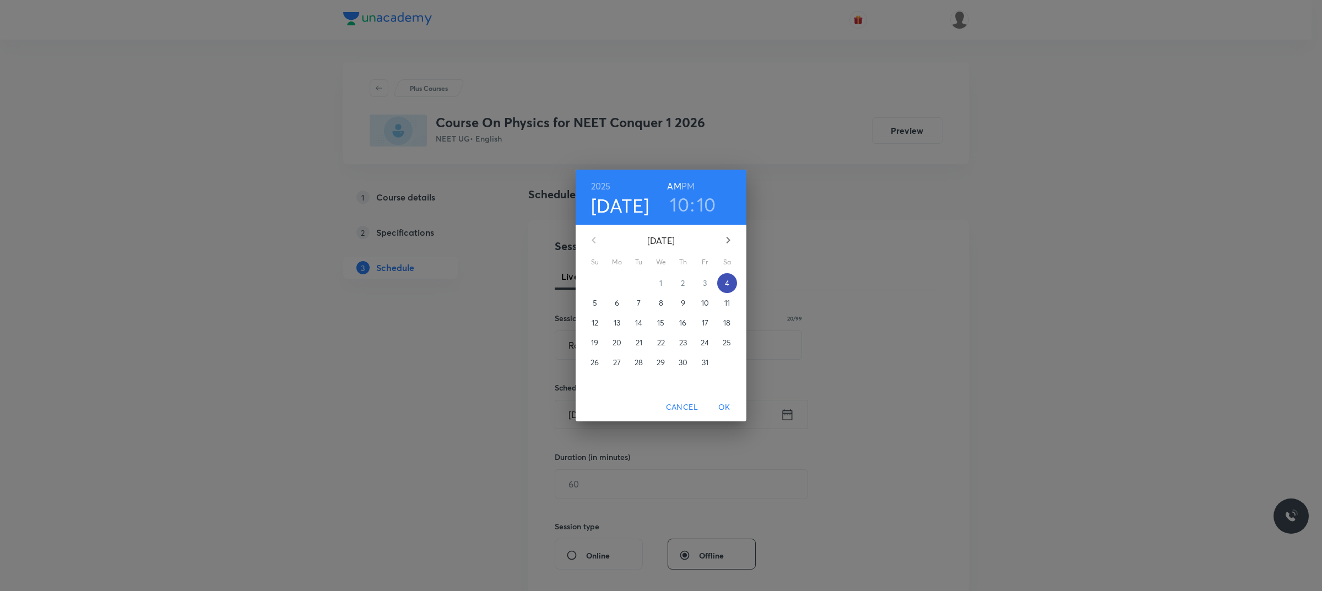
click at [726, 284] on p "4" at bounding box center [727, 283] width 4 height 11
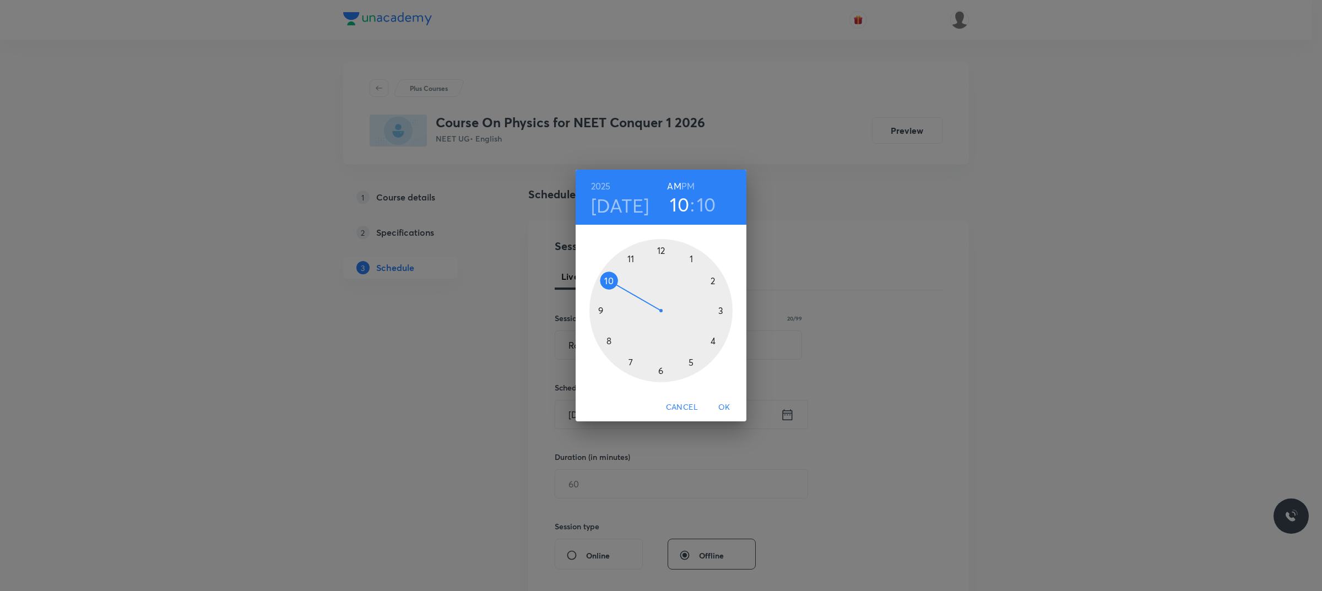
click at [657, 248] on div at bounding box center [661, 310] width 143 height 143
click at [693, 182] on h6 "PM" at bounding box center [688, 186] width 13 height 15
click at [719, 306] on div at bounding box center [661, 310] width 143 height 143
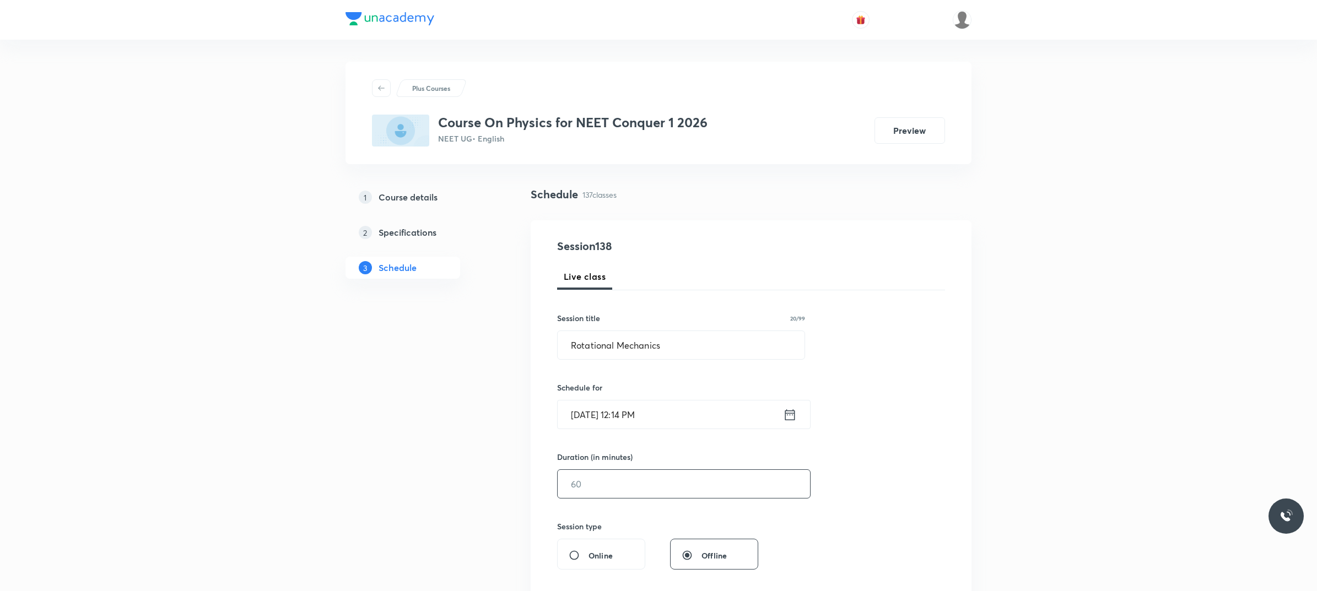
click at [667, 473] on input "text" at bounding box center [684, 484] width 252 height 28
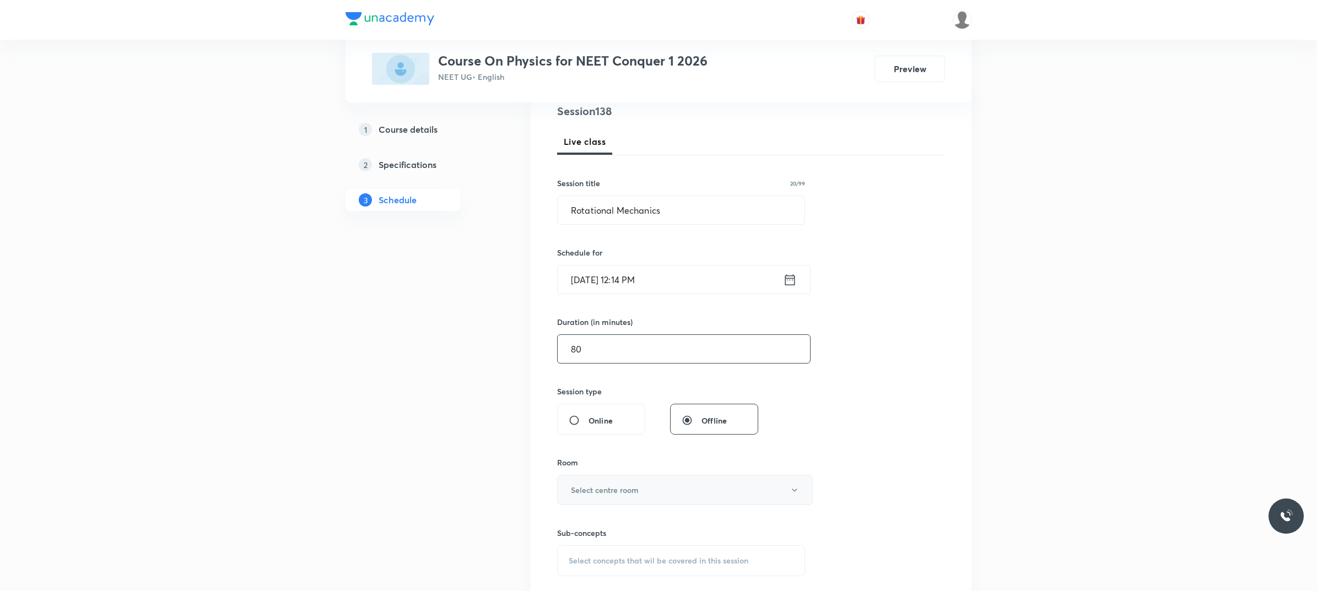
scroll to position [138, 0]
type input "80"
click at [643, 473] on button "Select centre room" at bounding box center [685, 487] width 256 height 30
click at [571, 473] on span "101" at bounding box center [682, 532] width 241 height 12
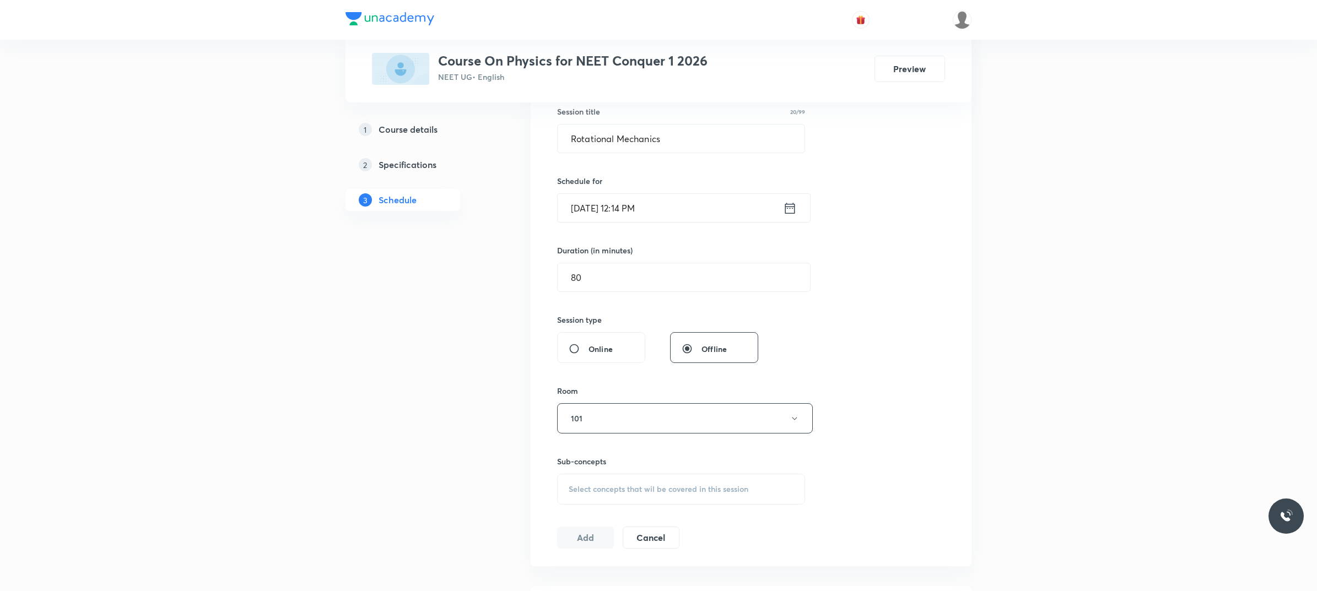
click at [639, 473] on span "Select concepts that wil be covered in this session" at bounding box center [659, 489] width 180 height 9
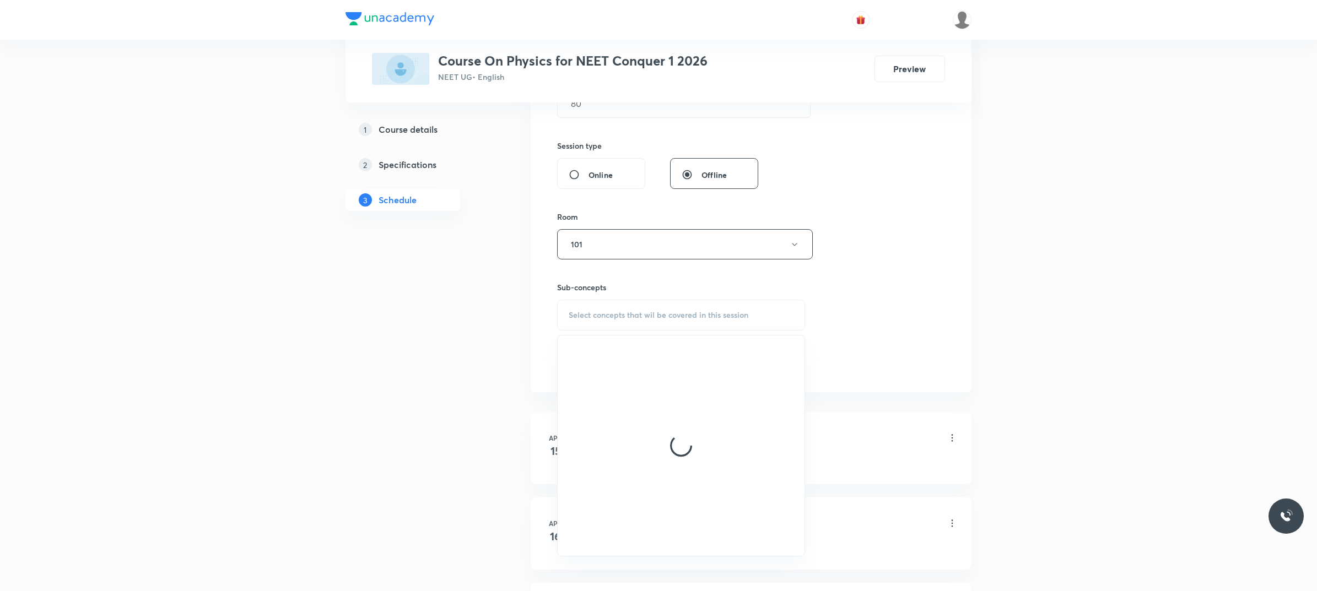
scroll to position [413, 0]
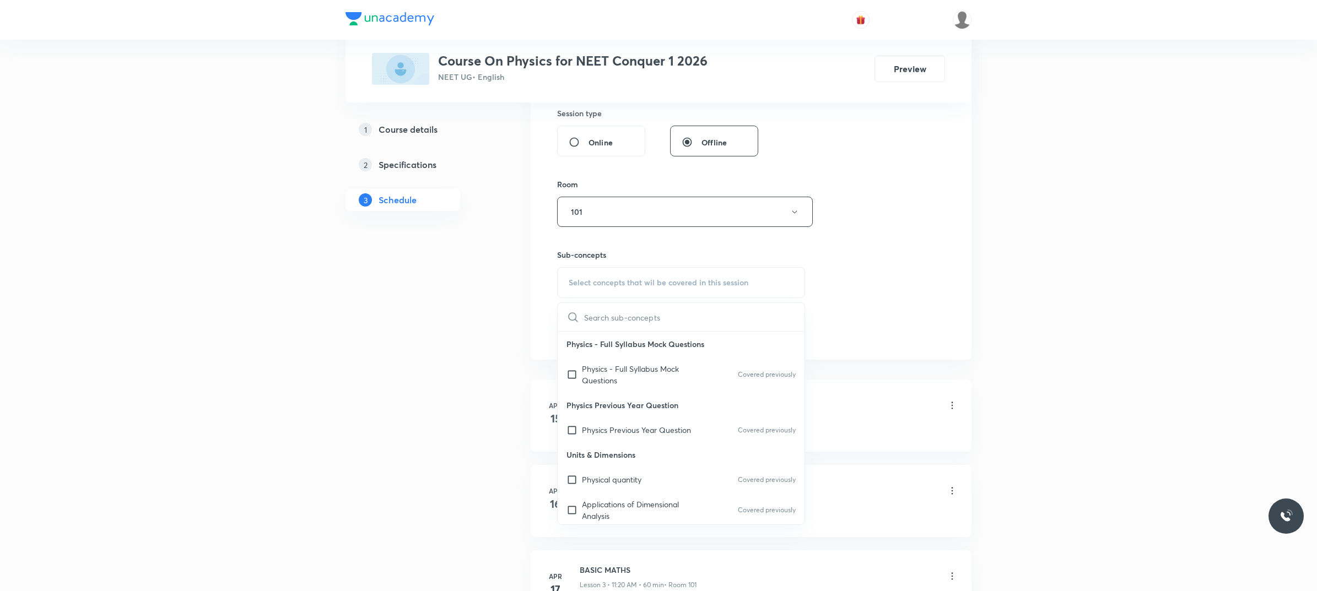
click at [627, 354] on p "Physics - Full Syllabus Mock Questions" at bounding box center [681, 344] width 247 height 25
click at [627, 380] on p "Physics - Full Syllabus Mock Questions" at bounding box center [637, 374] width 111 height 23
checkbox input "true"
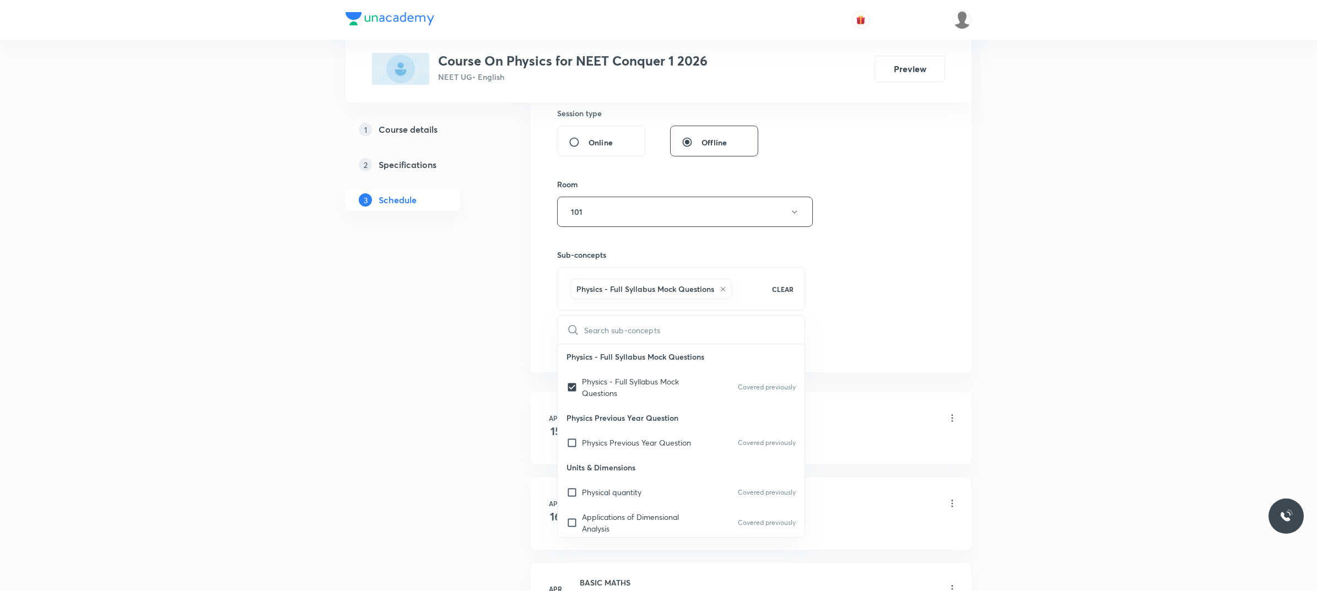
click at [921, 303] on div "Session 138 Live class Session title 20/99 Rotational Mechanics ​ Schedule for …" at bounding box center [751, 90] width 388 height 530
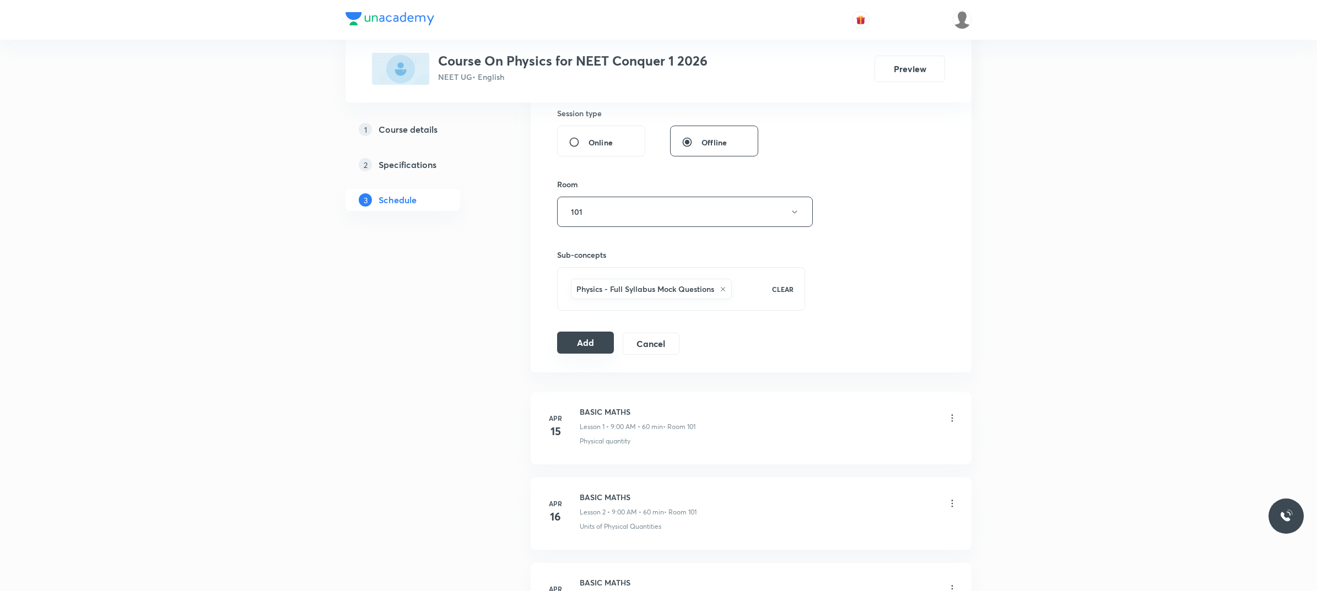
click at [574, 343] on button "Add" at bounding box center [585, 343] width 57 height 22
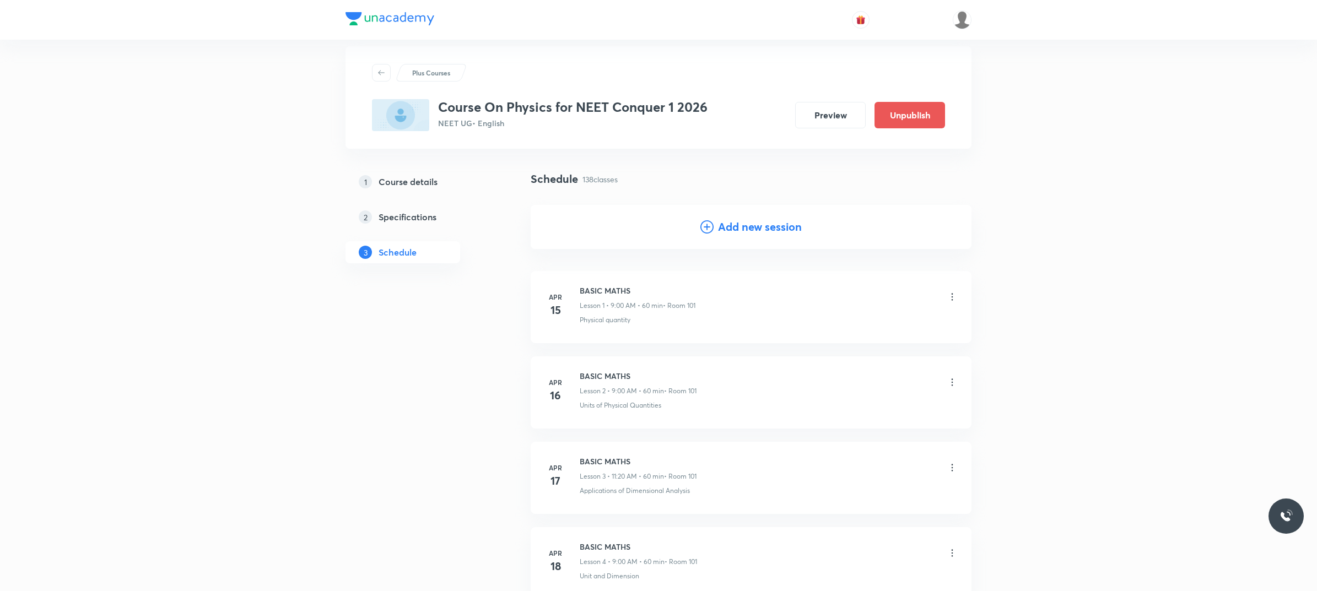
scroll to position [0, 0]
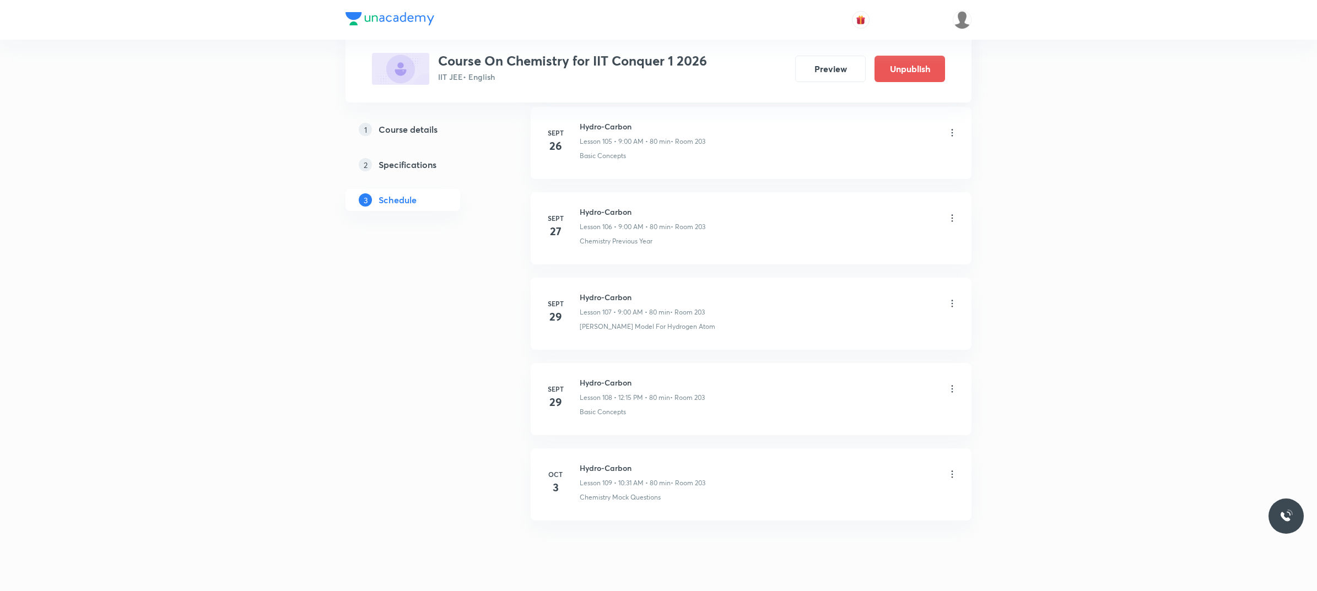
scroll to position [9699, 0]
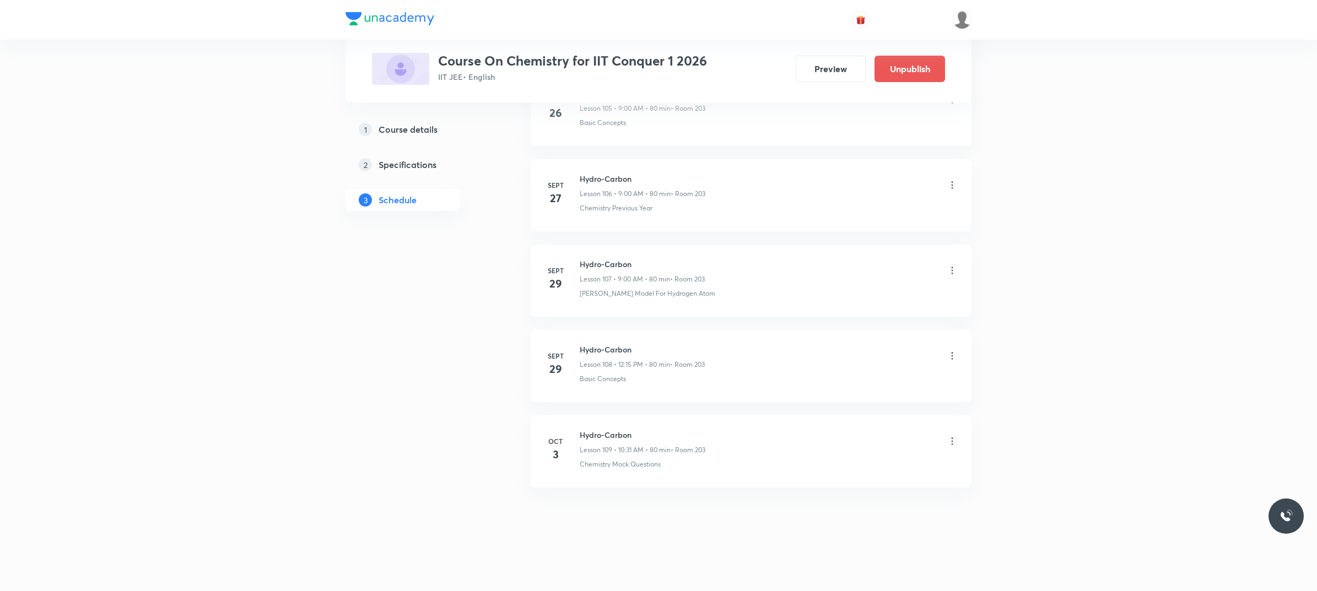
click at [584, 434] on h6 "Hydro-Carbon" at bounding box center [643, 435] width 126 height 12
copy h6 "Hydro-Carbon"
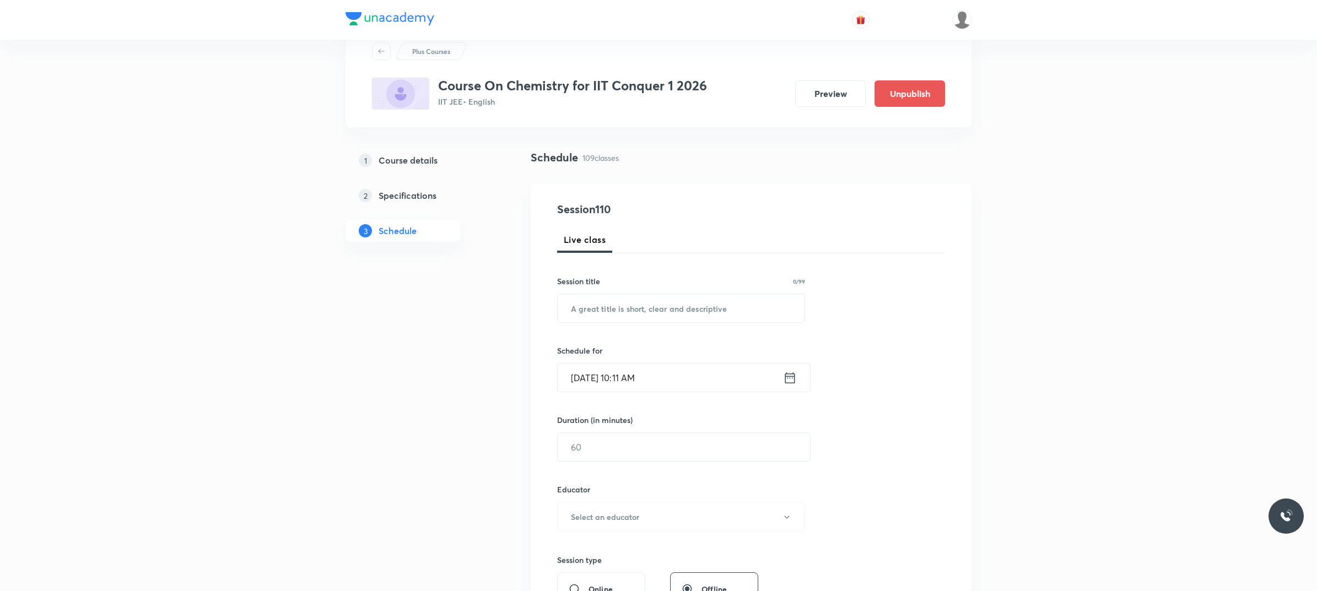
scroll to position [0, 0]
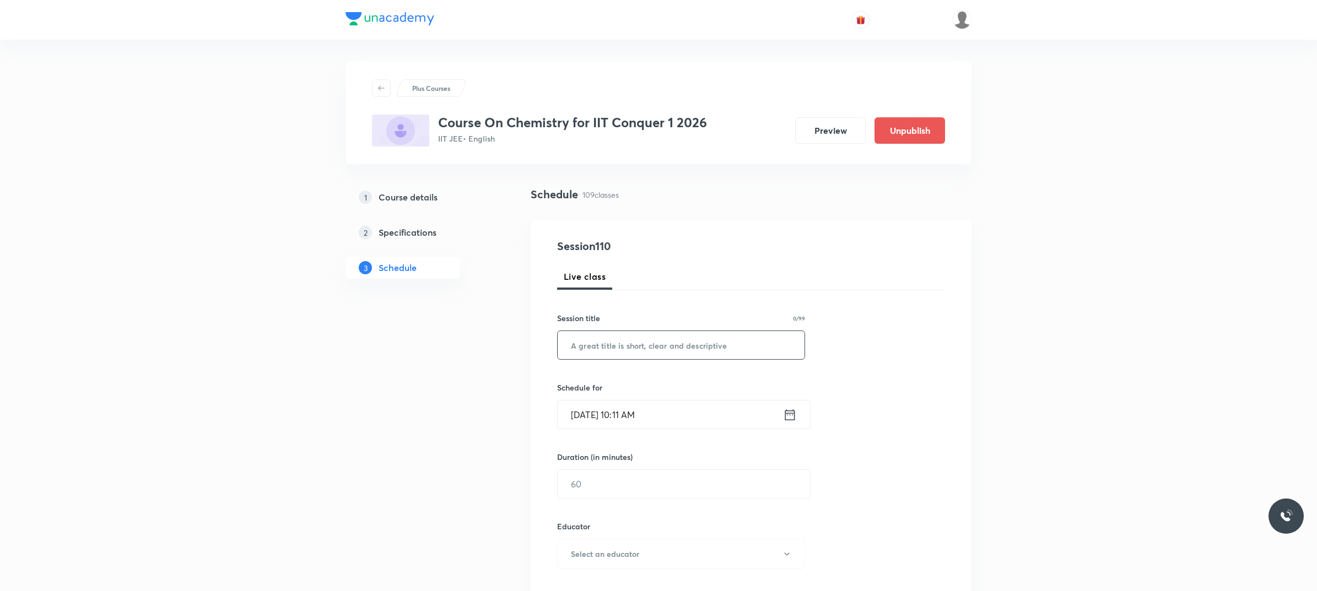
click at [709, 343] on input "text" at bounding box center [681, 345] width 247 height 28
paste input "Hydro-Carbon"
type input "Hydro-Carbon"
click at [703, 419] on input "[DATE] 10:11 AM" at bounding box center [670, 415] width 225 height 28
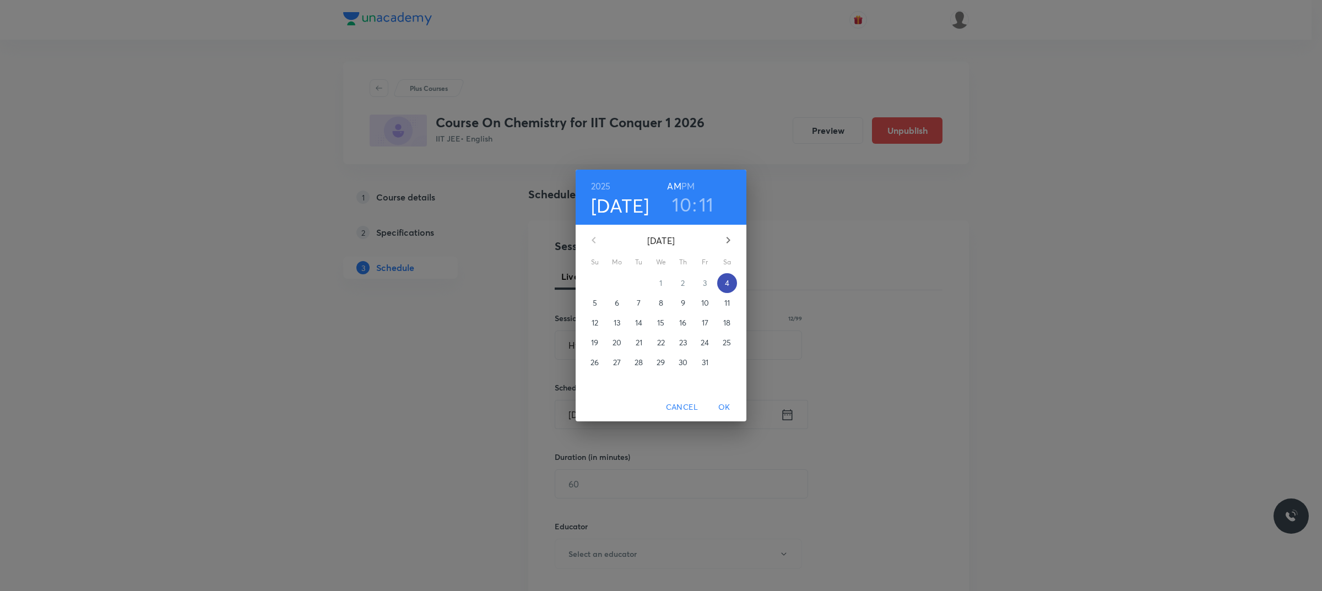
click at [726, 288] on span "4" at bounding box center [727, 283] width 20 height 11
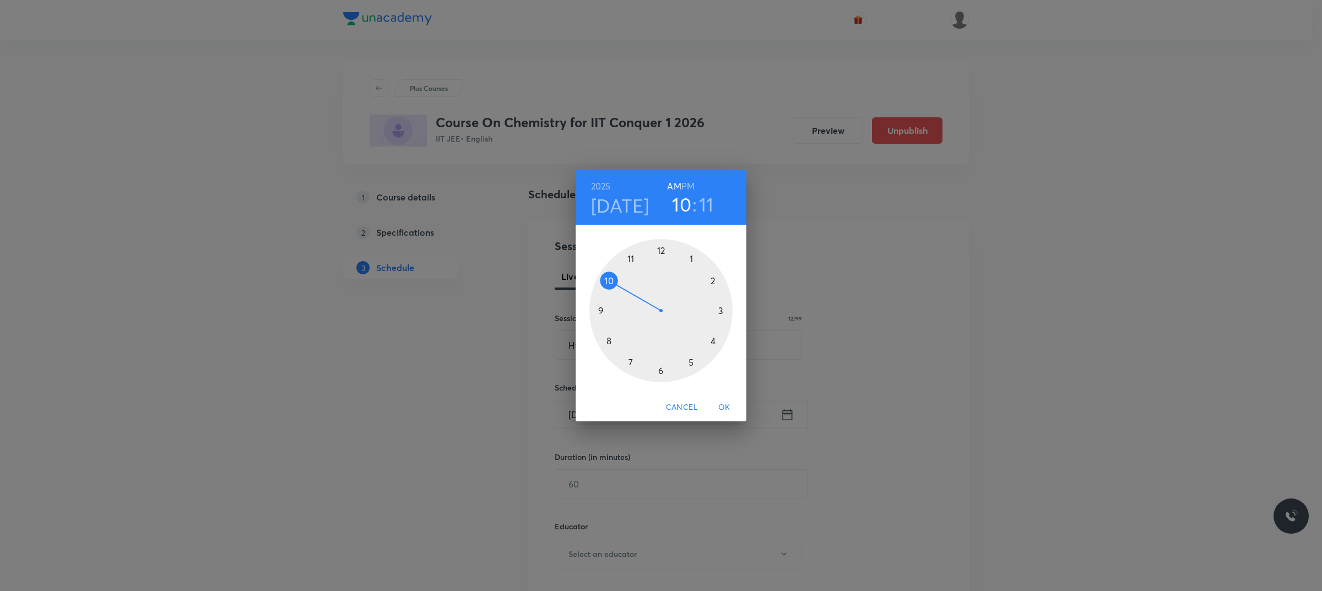
click at [606, 285] on div at bounding box center [661, 310] width 143 height 143
click at [664, 370] on div at bounding box center [661, 310] width 143 height 143
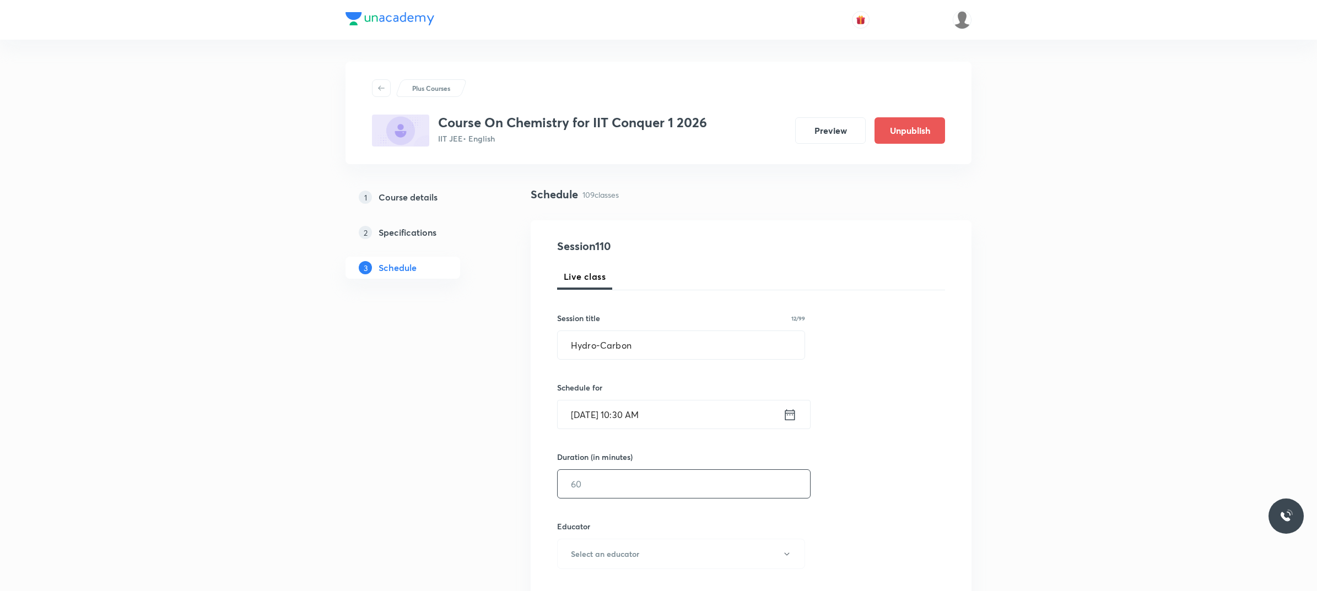
click at [642, 480] on input "text" at bounding box center [684, 484] width 252 height 28
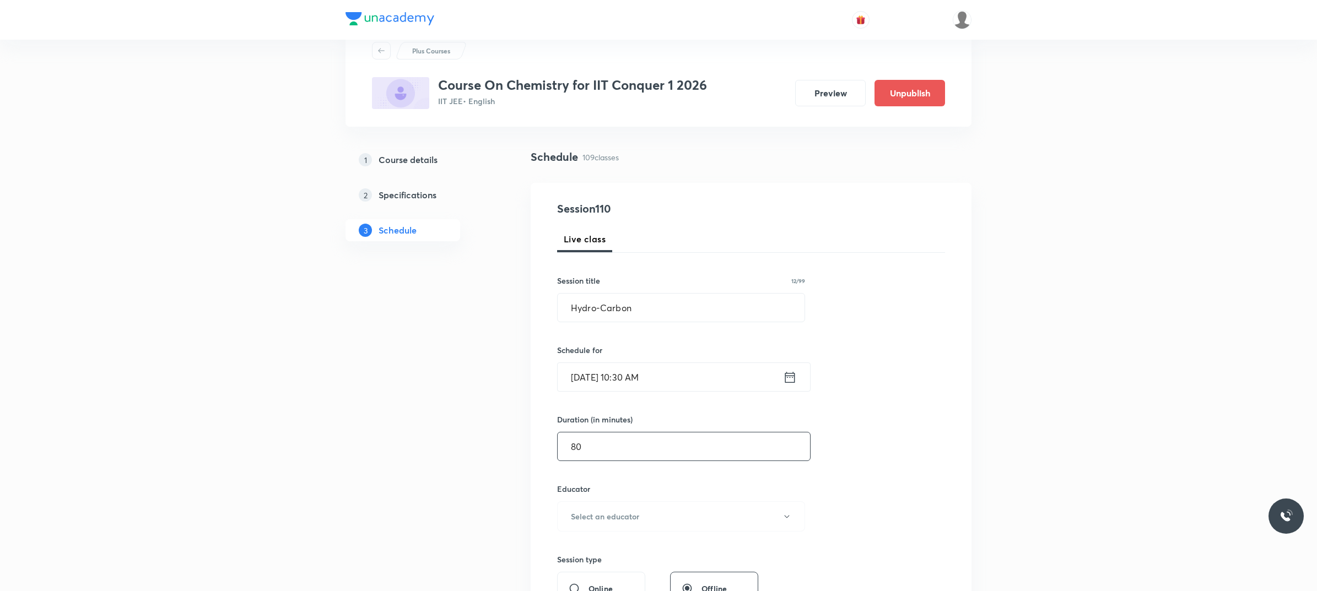
scroll to position [69, 0]
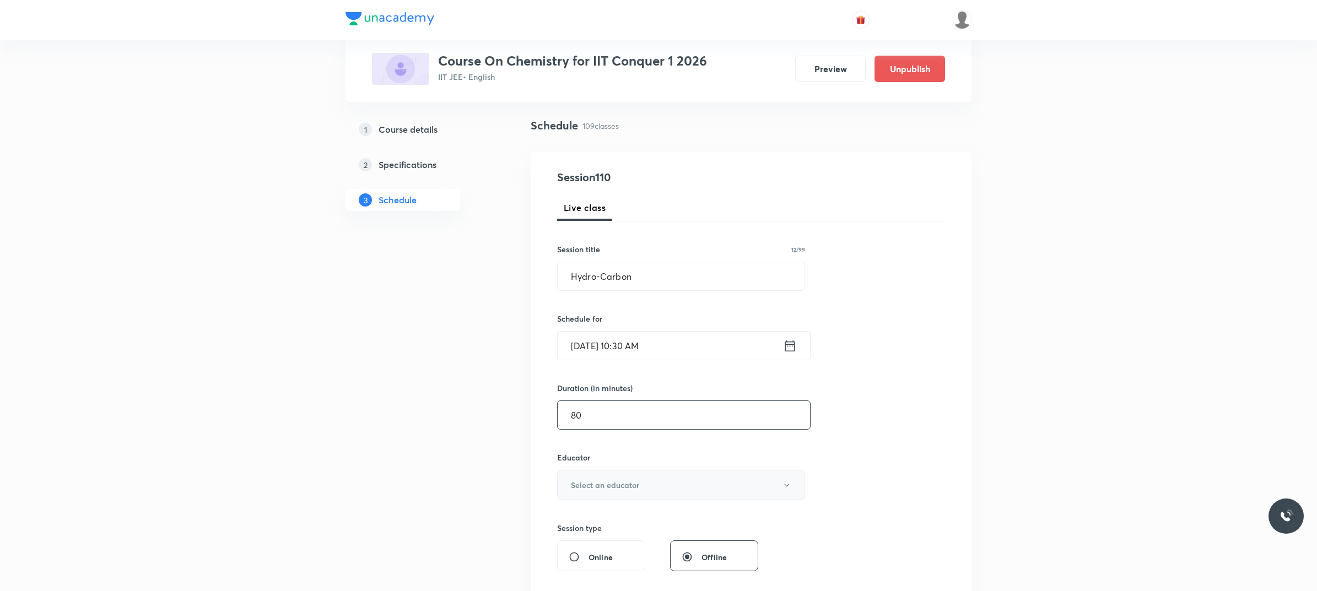
type input "80"
click at [625, 487] on h6 "Select an educator" at bounding box center [605, 485] width 68 height 12
click at [600, 541] on span "Ishtiyaque Ahmad" at bounding box center [682, 543] width 241 height 12
click at [611, 495] on button "Ishtiyaque Ahmad" at bounding box center [681, 485] width 248 height 30
click at [610, 529] on li "Vikash Kumar Maury" at bounding box center [682, 522] width 255 height 20
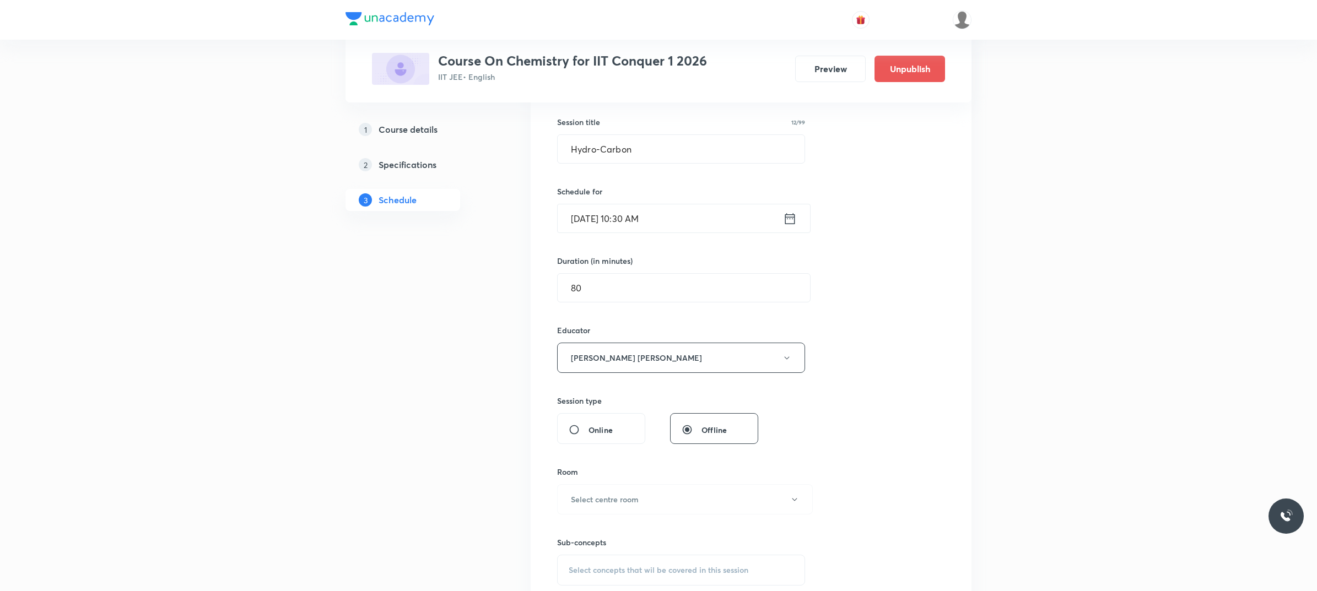
scroll to position [207, 0]
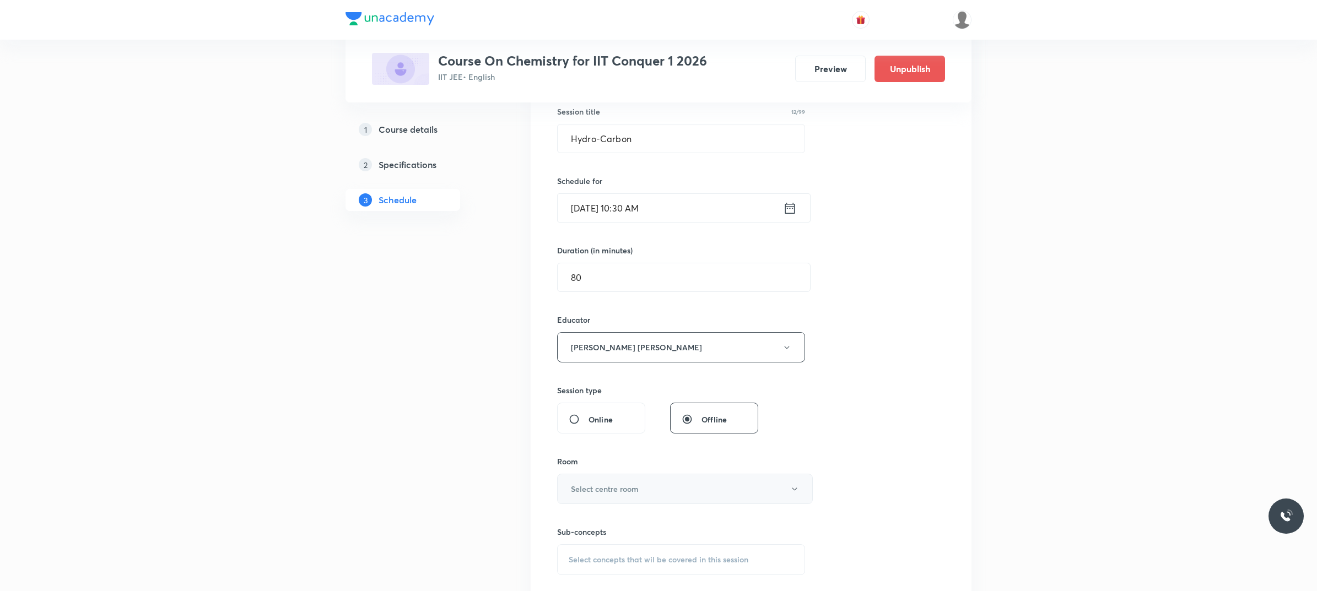
click at [611, 496] on button "Select centre room" at bounding box center [685, 489] width 256 height 30
click at [593, 509] on span "203" at bounding box center [682, 512] width 241 height 12
click at [609, 557] on span "Select concepts that wil be covered in this session" at bounding box center [659, 559] width 180 height 9
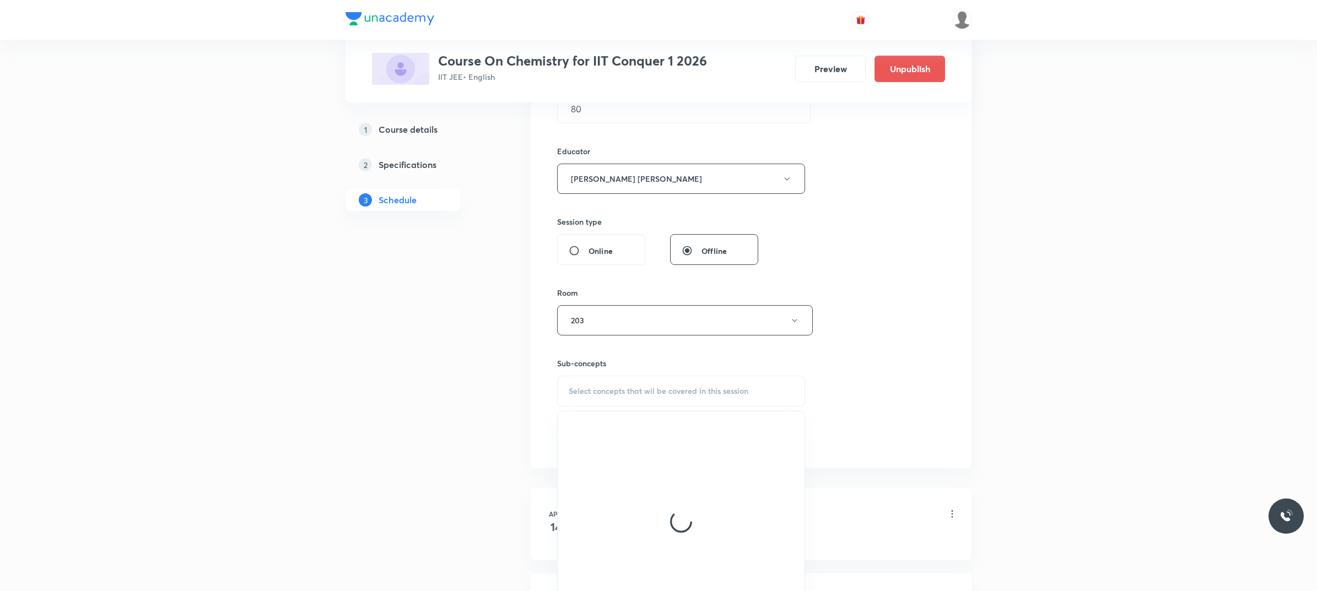
scroll to position [413, 0]
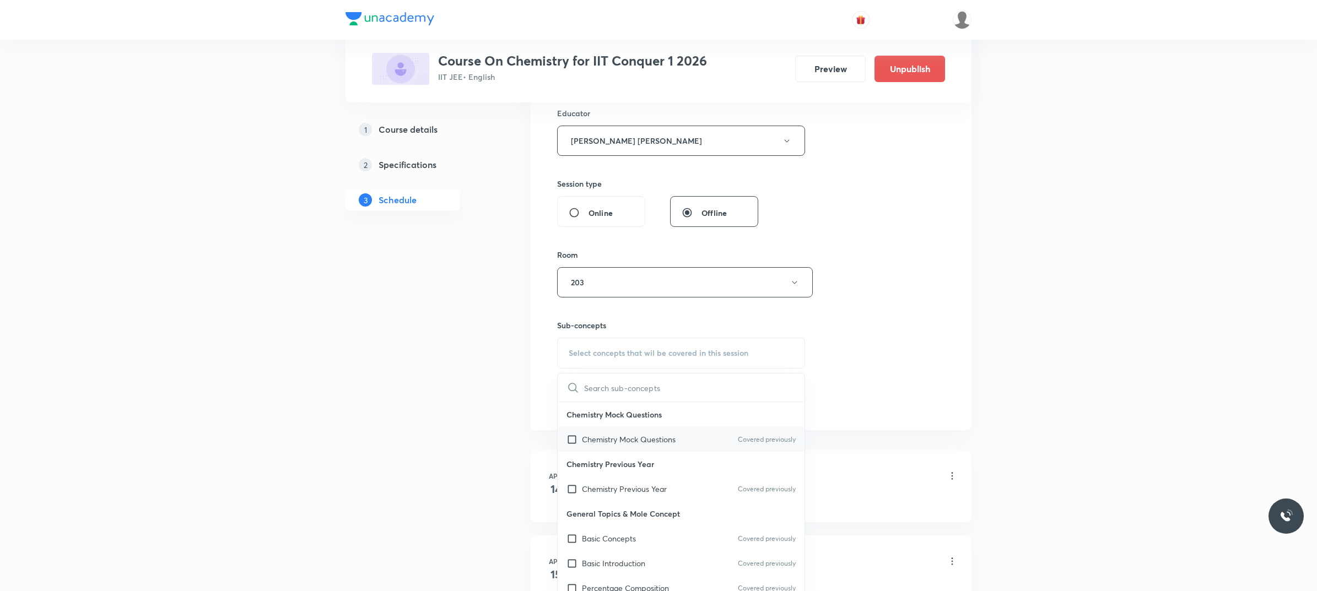
click at [648, 438] on p "Chemistry Mock Questions" at bounding box center [629, 440] width 94 height 12
checkbox input "true"
drag, startPoint x: 915, startPoint y: 310, endPoint x: 827, endPoint y: 332, distance: 91.5
click at [909, 311] on div "Session 110 Live class Session title 12/99 Hydro-Carbon ​ Schedule for Oct 4, 2…" at bounding box center [751, 125] width 388 height 601
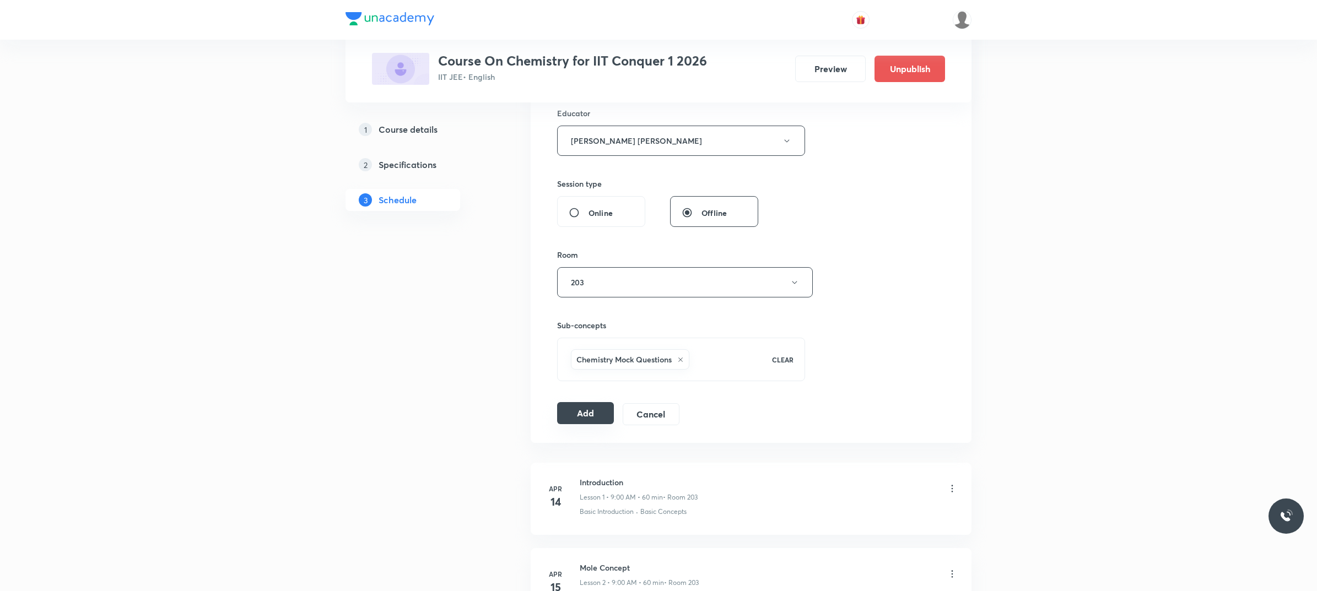
click at [589, 414] on button "Add" at bounding box center [585, 413] width 57 height 22
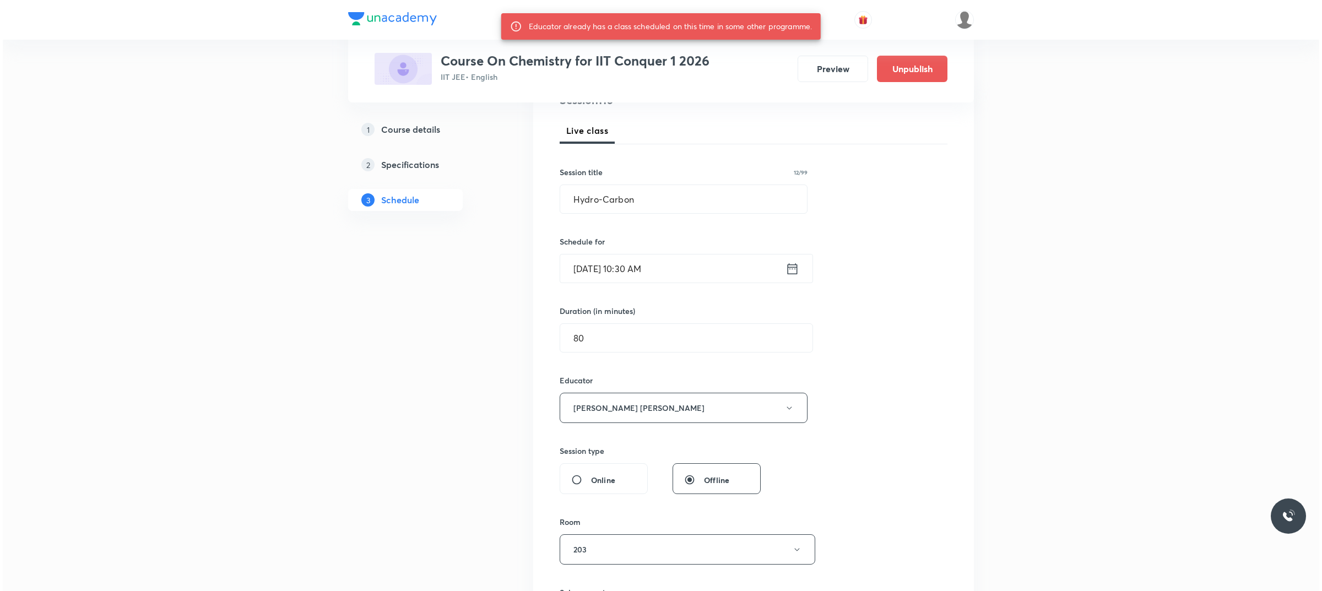
scroll to position [138, 0]
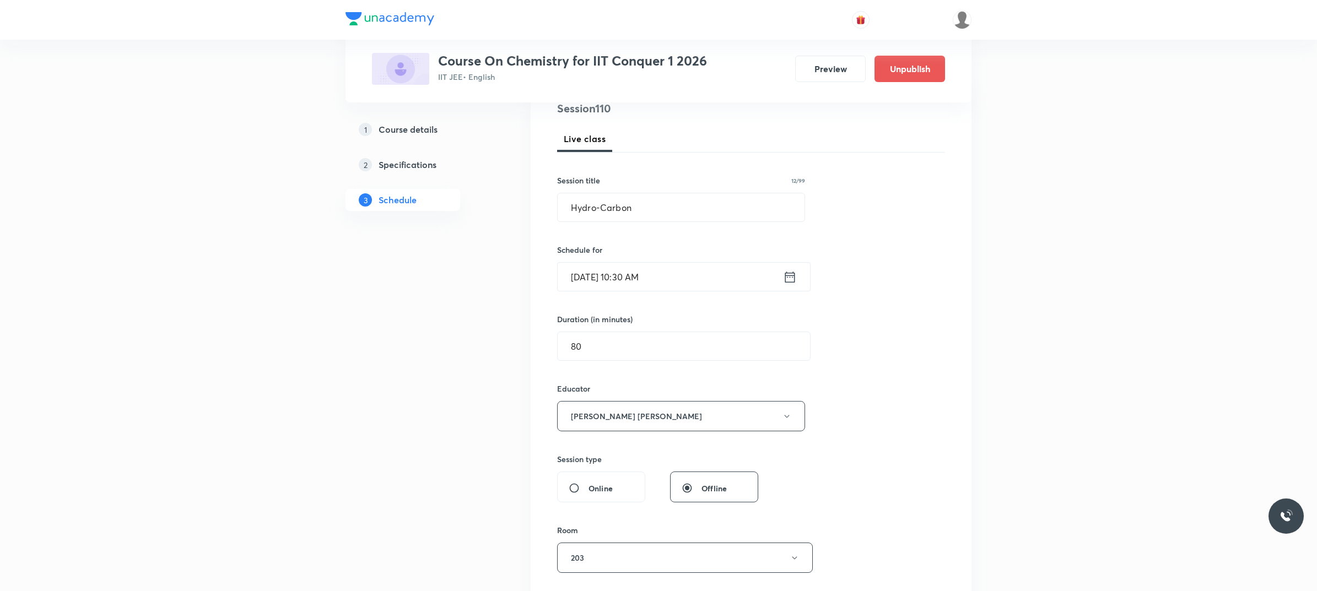
click at [687, 277] on input "[DATE] 10:30 AM" at bounding box center [670, 277] width 225 height 28
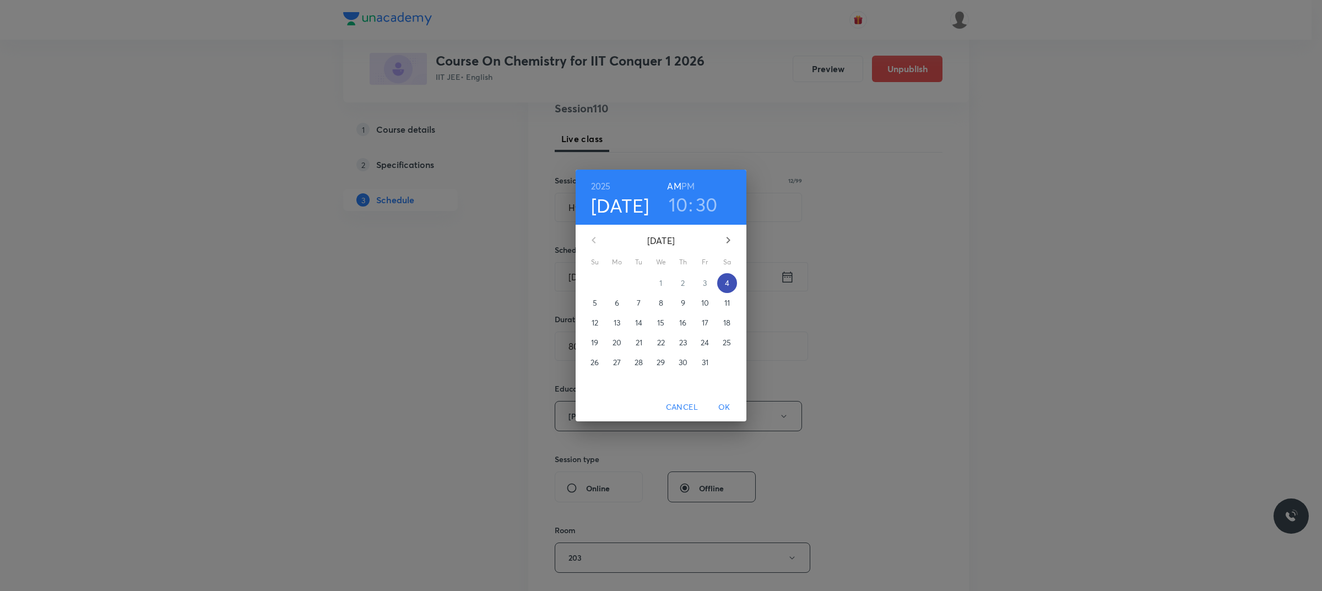
click at [731, 282] on span "4" at bounding box center [727, 283] width 20 height 11
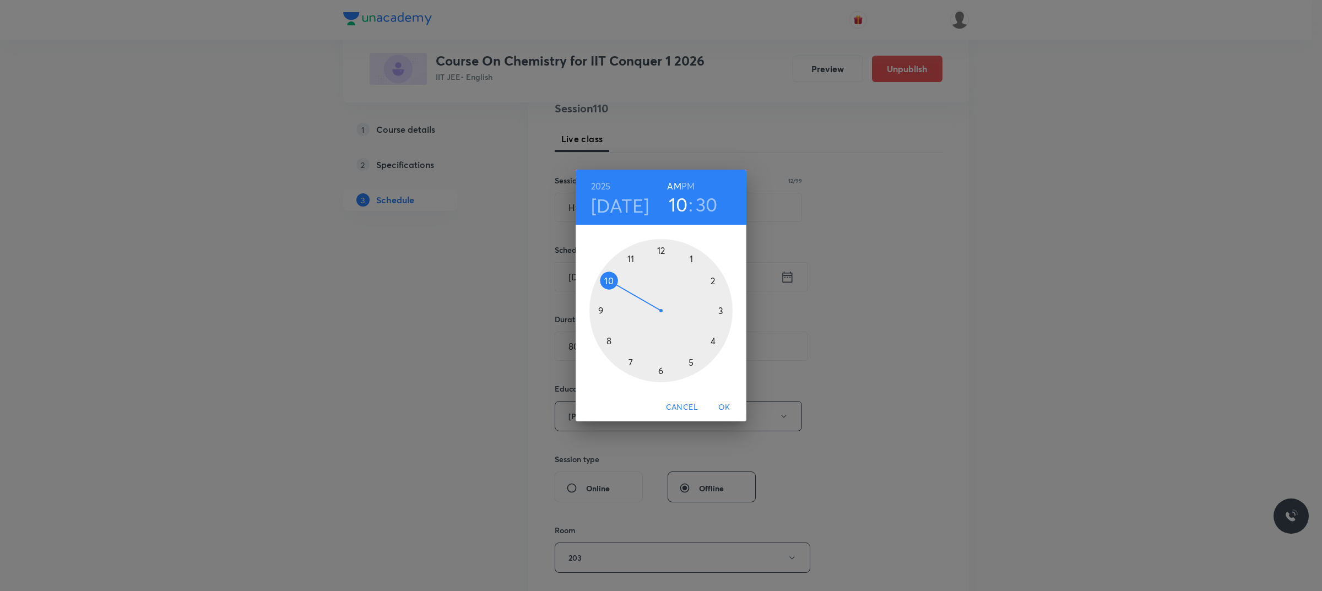
click at [663, 250] on div at bounding box center [661, 310] width 143 height 143
click at [688, 183] on h6 "PM" at bounding box center [688, 186] width 13 height 15
click at [724, 311] on div at bounding box center [661, 310] width 143 height 143
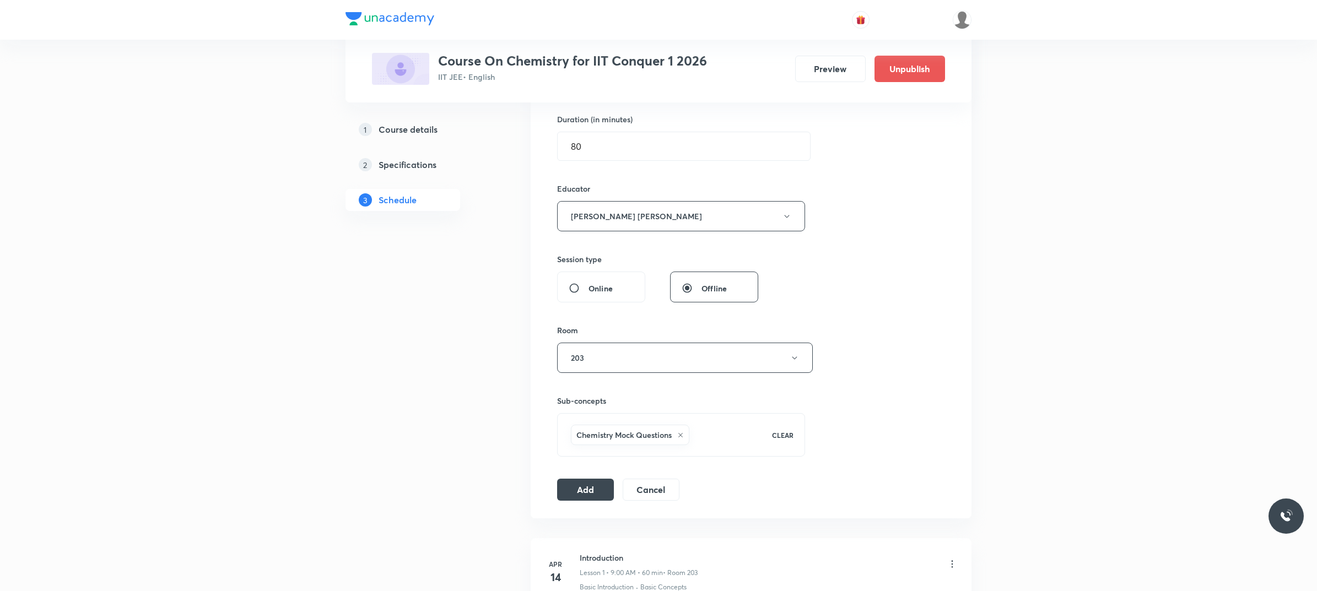
scroll to position [344, 0]
click at [593, 486] on button "Add" at bounding box center [585, 482] width 57 height 22
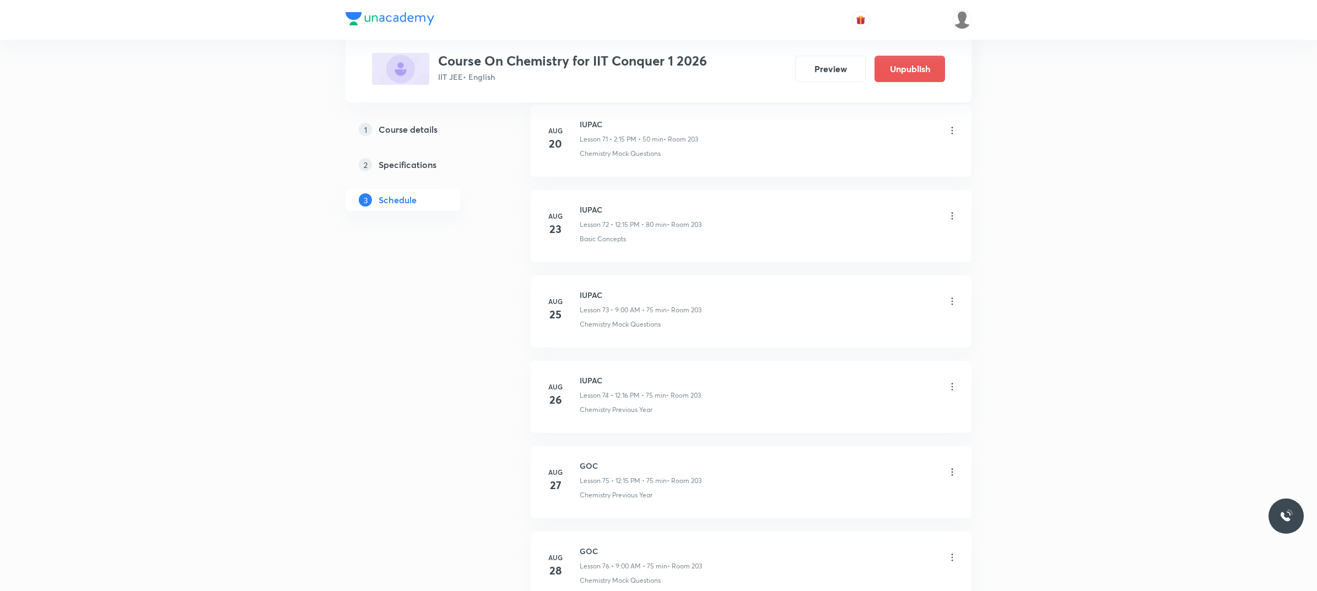
scroll to position [9206, 0]
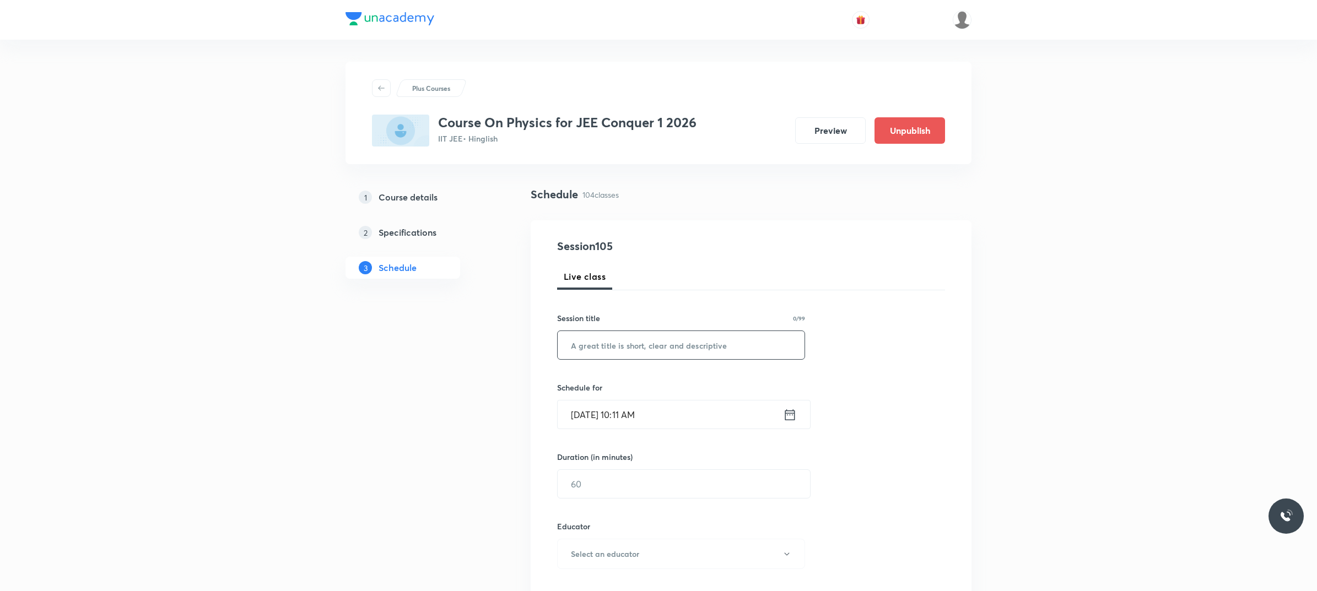
click at [673, 350] on input "text" at bounding box center [681, 345] width 247 height 28
click at [684, 401] on div "[DATE] 10:11 AM ​" at bounding box center [683, 414] width 253 height 29
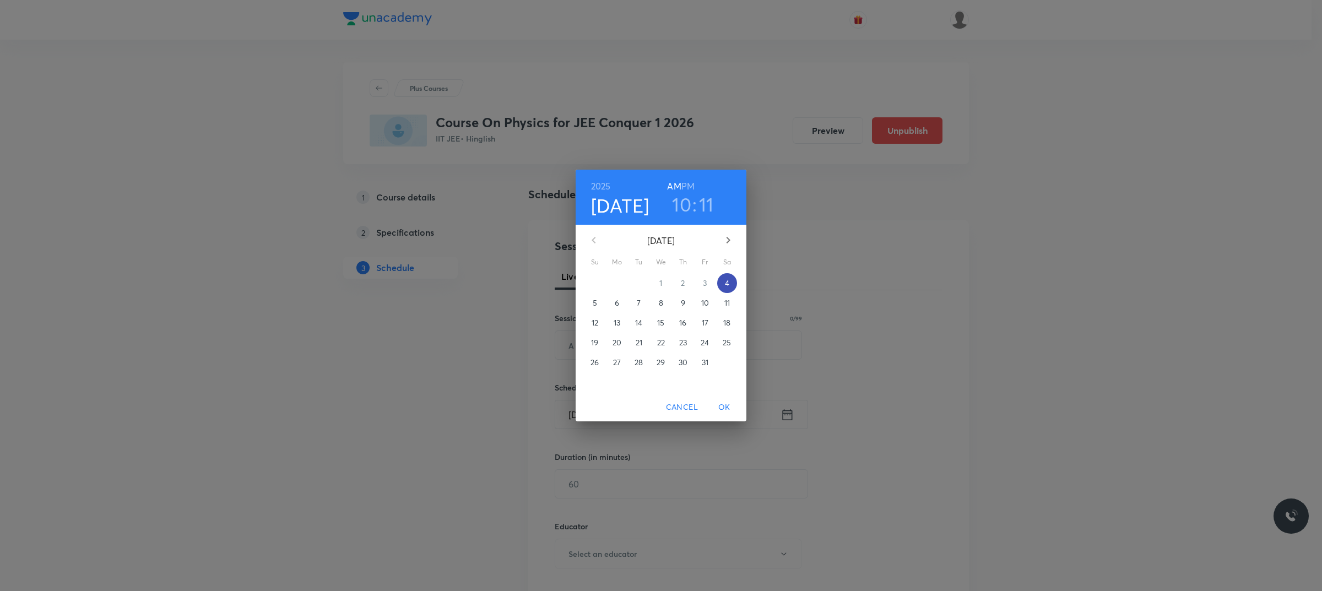
click at [732, 278] on span "4" at bounding box center [727, 283] width 20 height 11
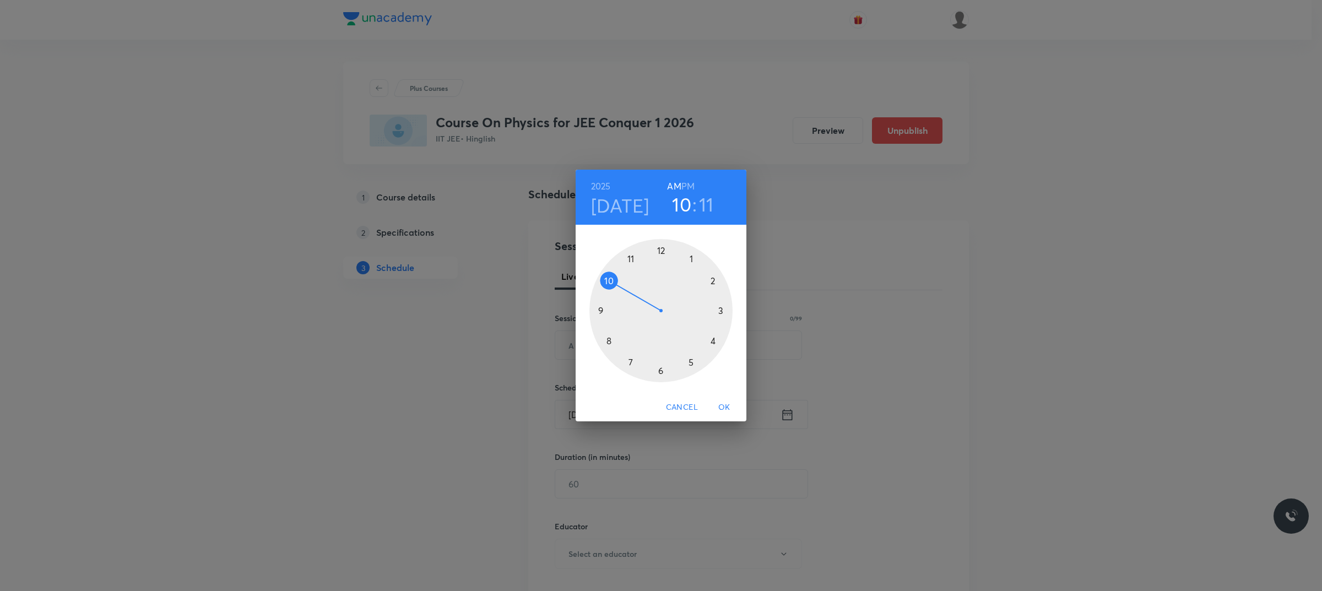
click at [613, 279] on div at bounding box center [661, 310] width 143 height 143
click at [662, 371] on div at bounding box center [661, 310] width 143 height 143
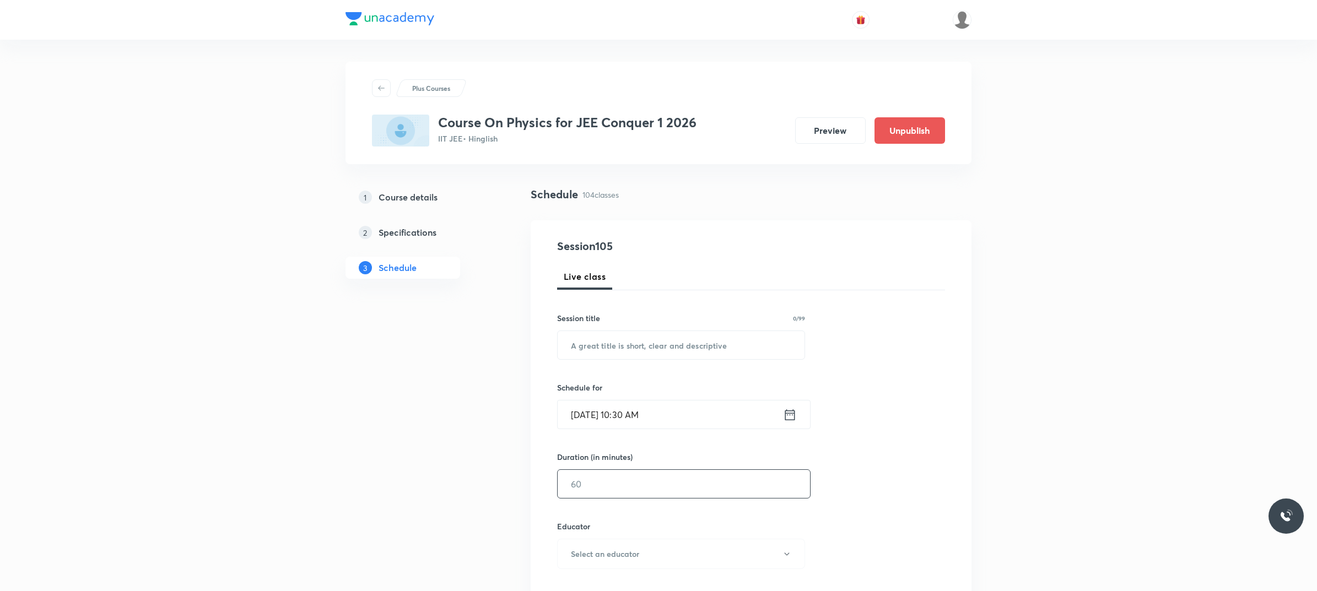
click at [642, 476] on input "text" at bounding box center [684, 484] width 252 height 28
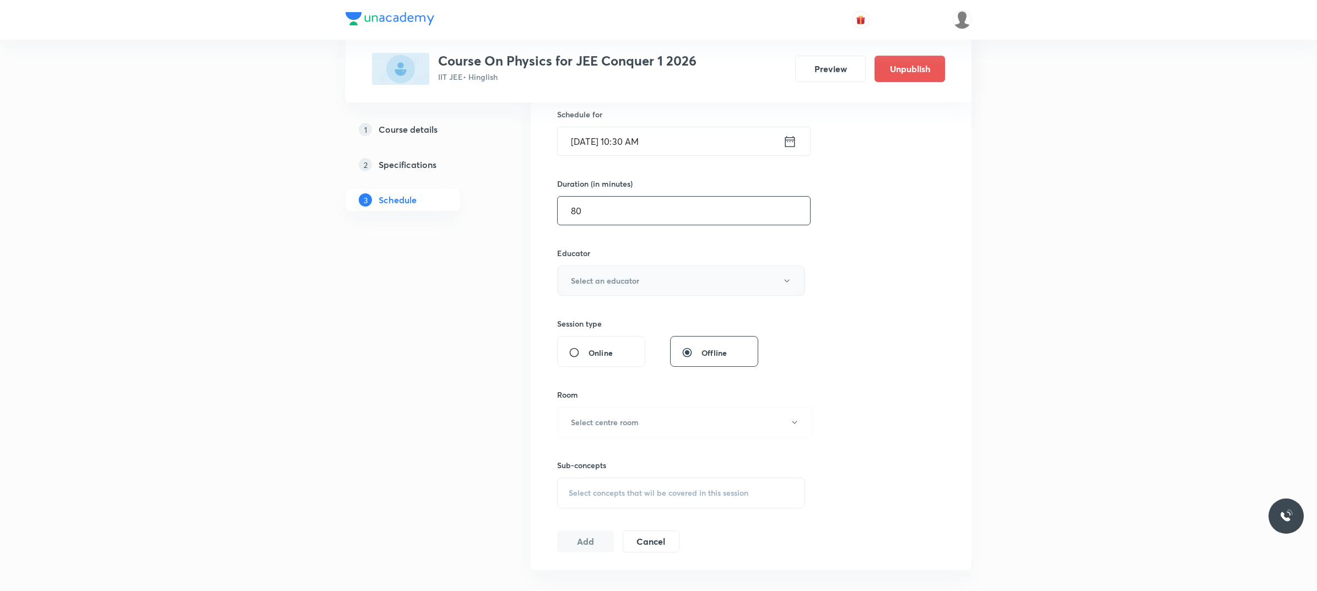
scroll to position [276, 0]
type input "80"
click at [622, 271] on button "Select an educator" at bounding box center [681, 278] width 248 height 30
click at [601, 335] on span "[PERSON_NAME]" at bounding box center [682, 336] width 241 height 12
click at [620, 423] on h6 "Select centre room" at bounding box center [605, 420] width 68 height 12
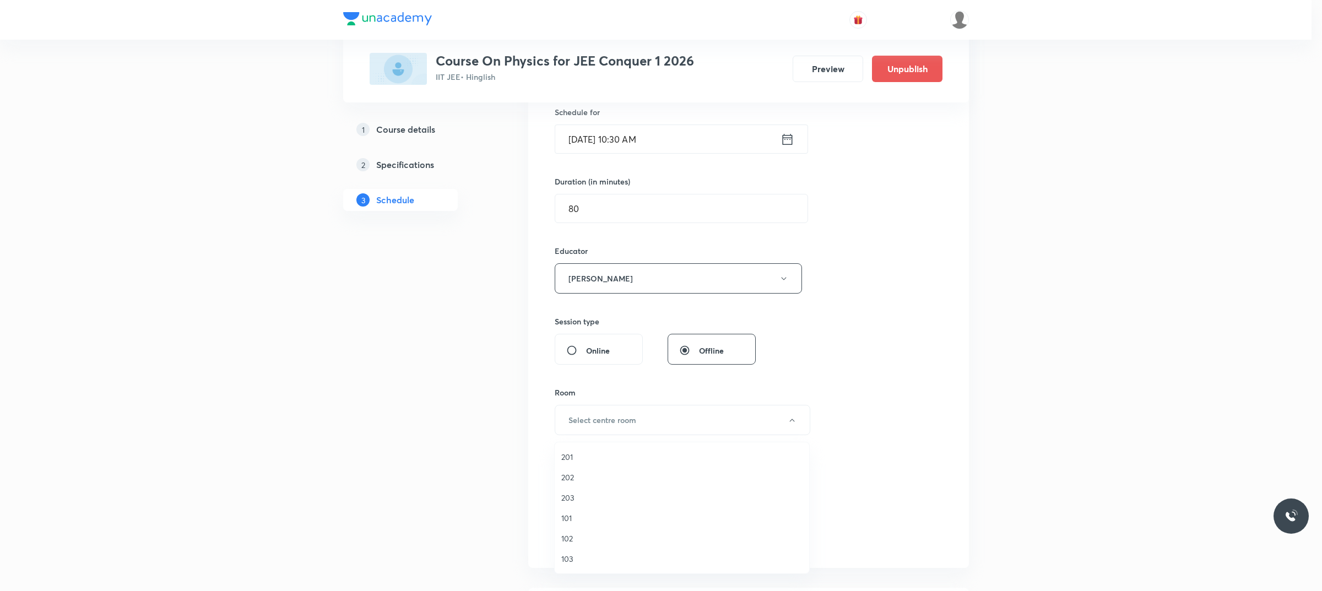
click at [580, 476] on span "203" at bounding box center [682, 498] width 241 height 12
click at [582, 476] on span "Select concepts that wil be covered in this session" at bounding box center [659, 491] width 180 height 9
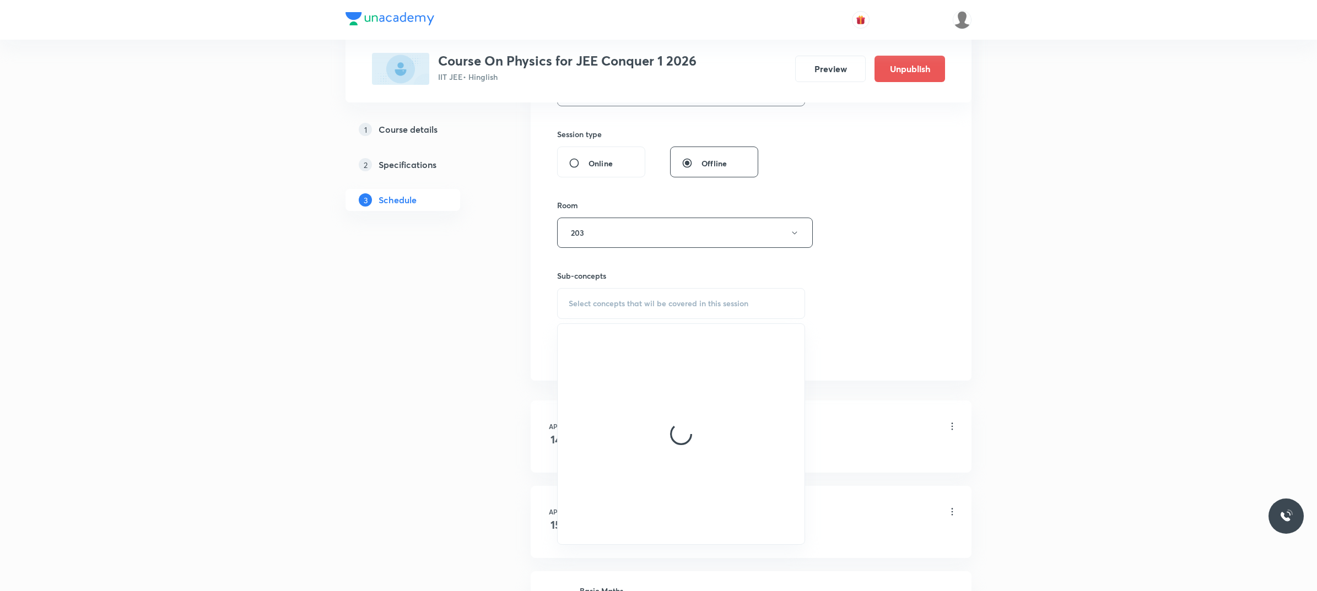
scroll to position [551, 0]
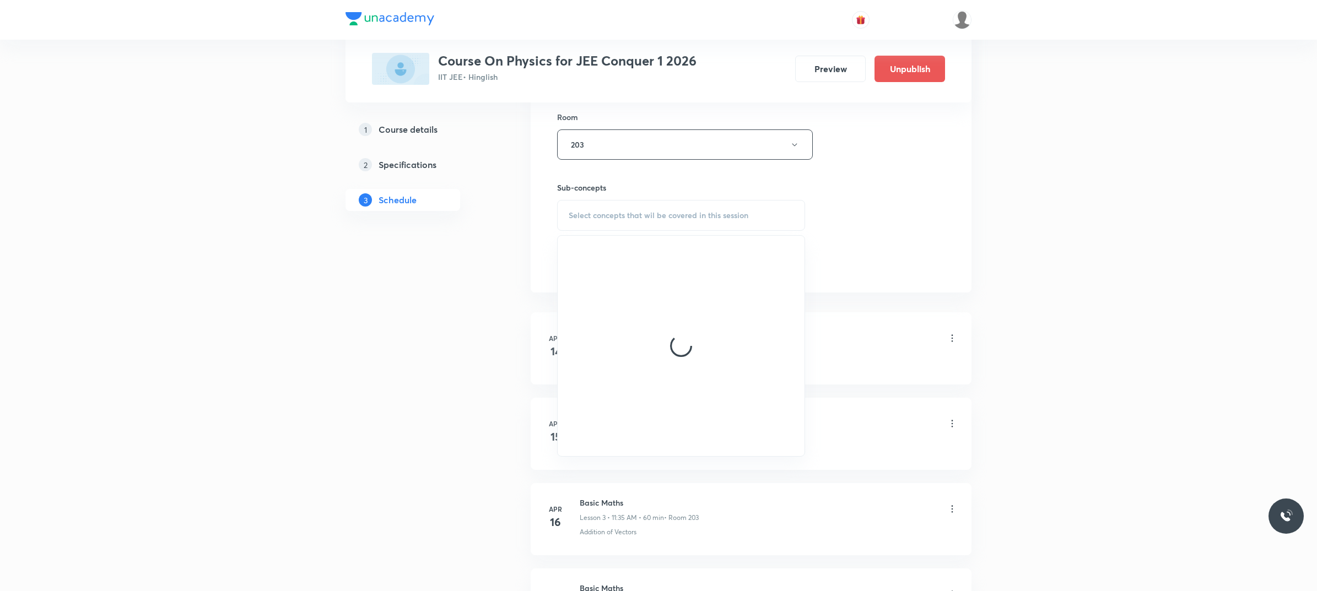
click at [634, 291] on div at bounding box center [681, 346] width 247 height 220
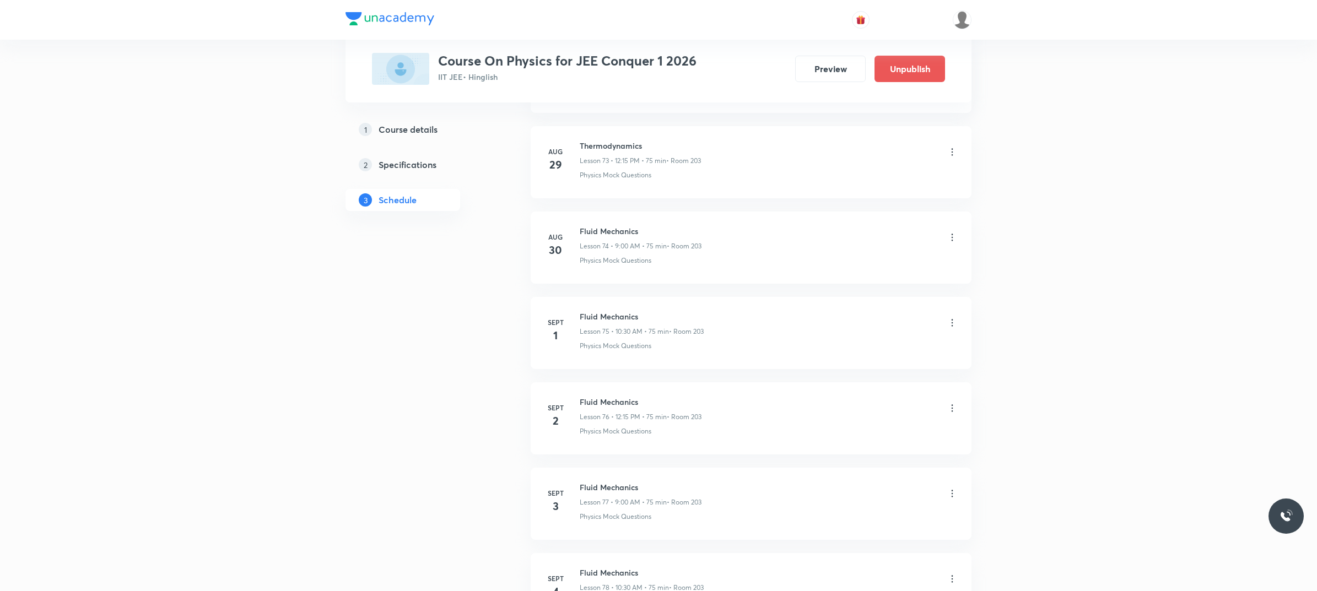
scroll to position [9284, 0]
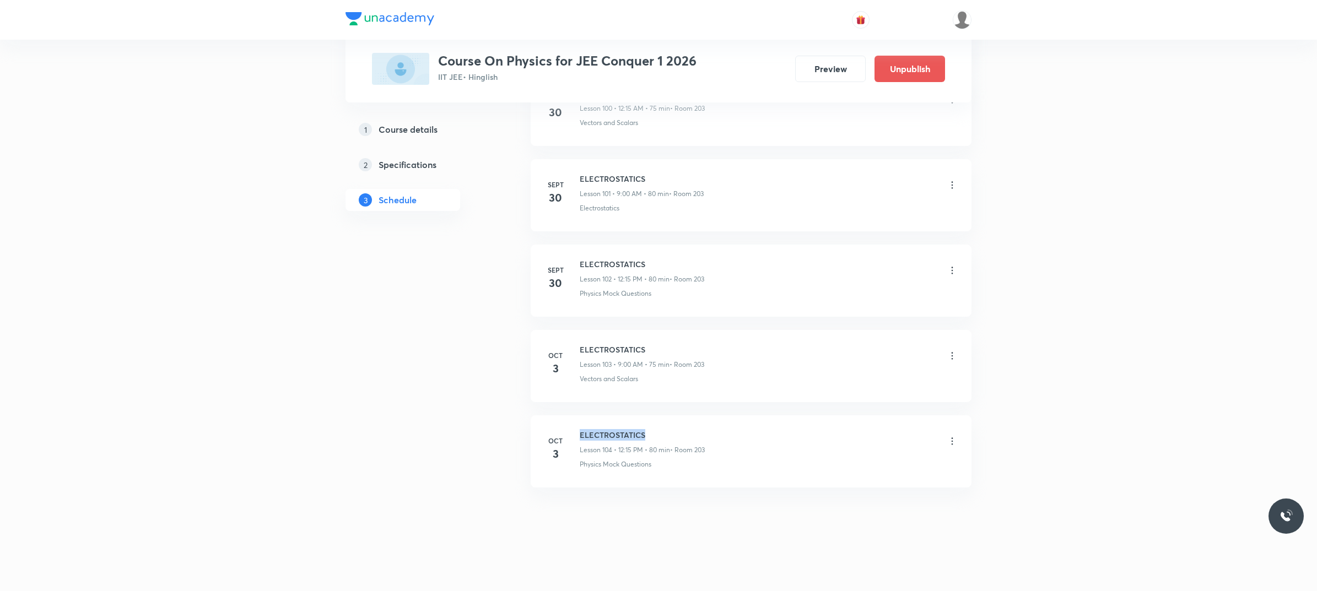
click at [586, 436] on h6 "ELECTROSTATICS" at bounding box center [642, 435] width 125 height 12
copy h6 "ELECTROSTATICS"
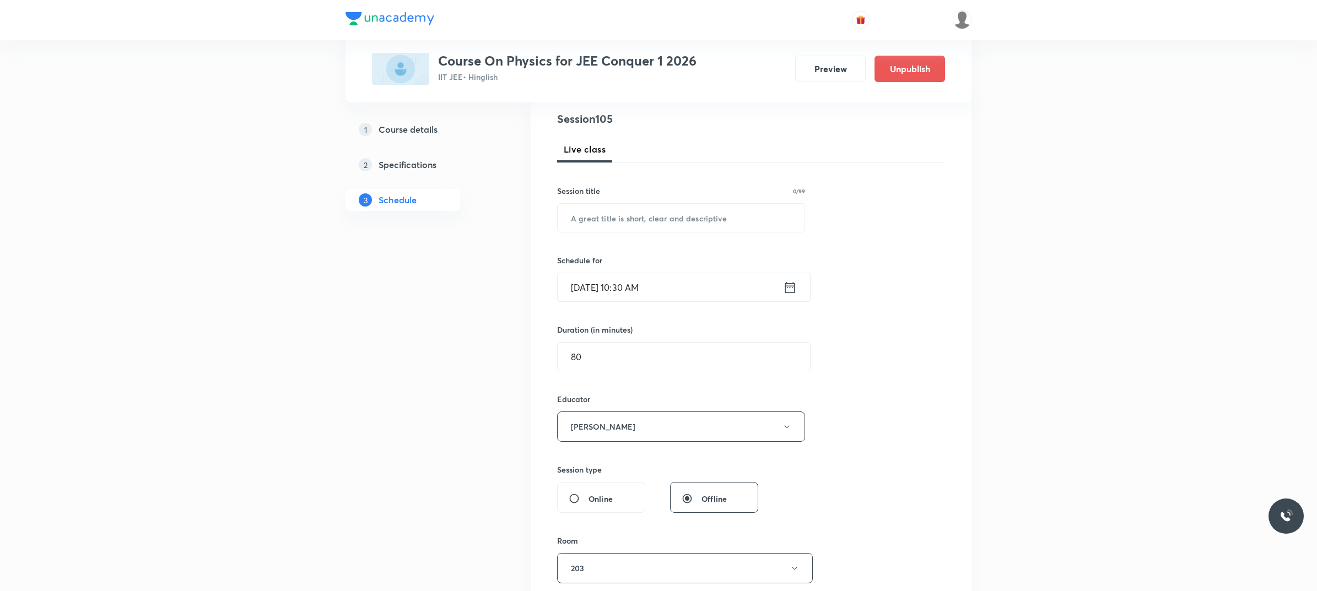
scroll to position [54, 0]
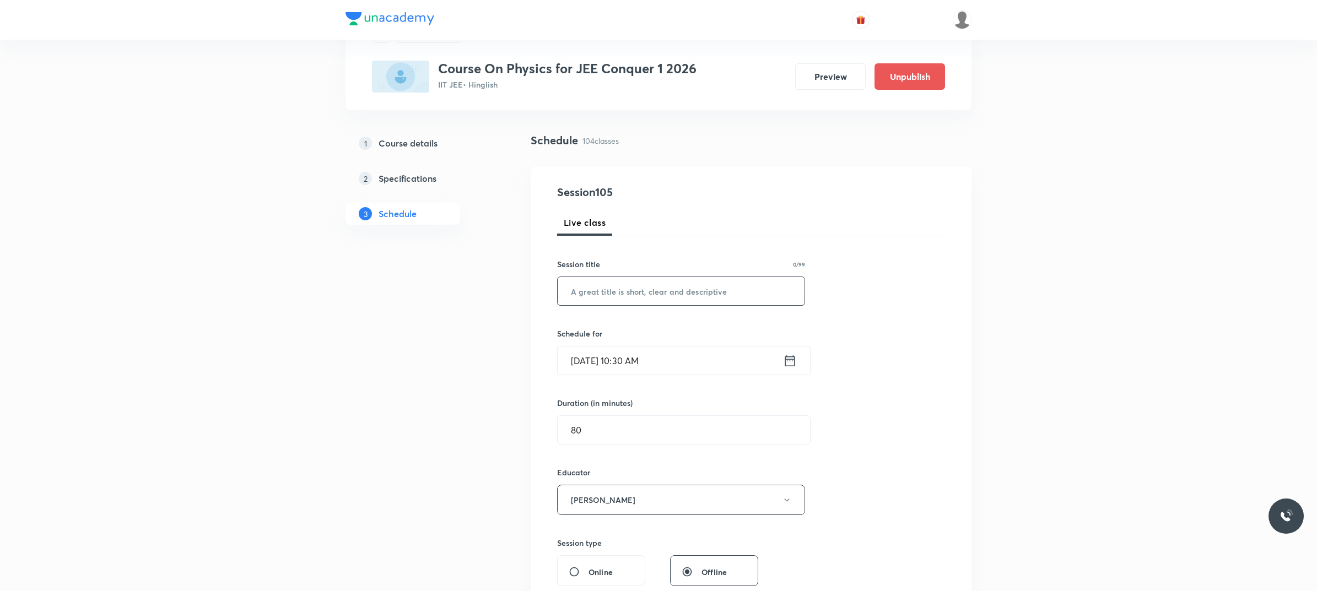
click at [717, 291] on input "text" at bounding box center [681, 291] width 247 height 28
paste input "ELECTROSTATICS"
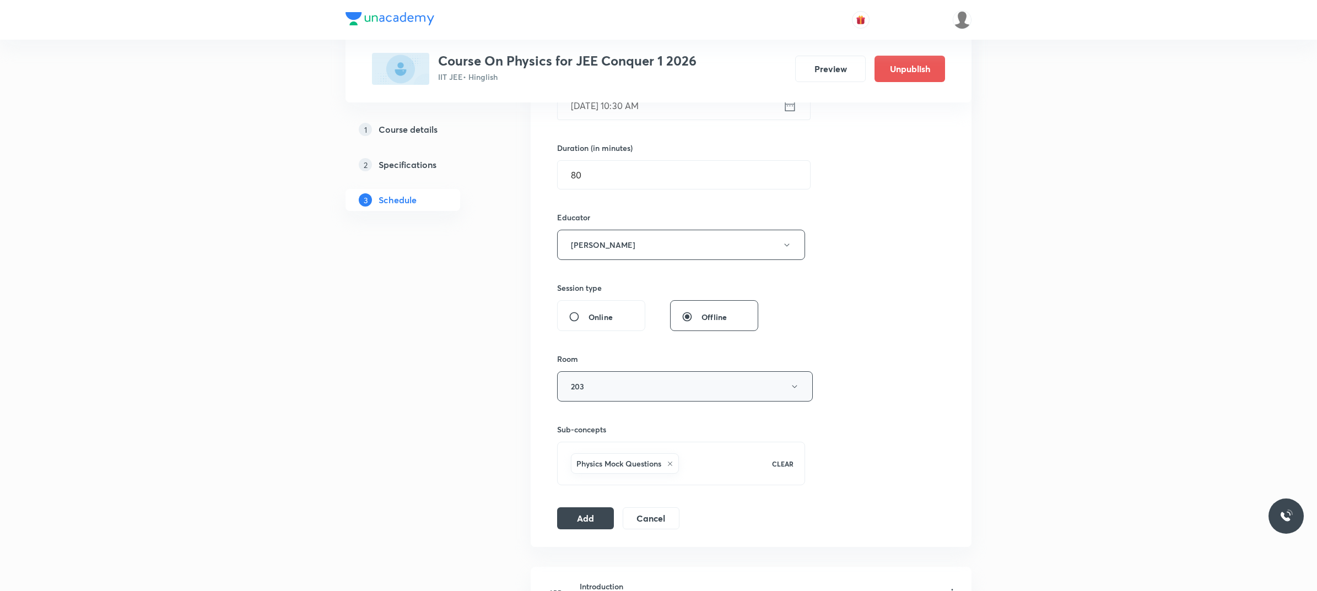
scroll to position [398, 0]
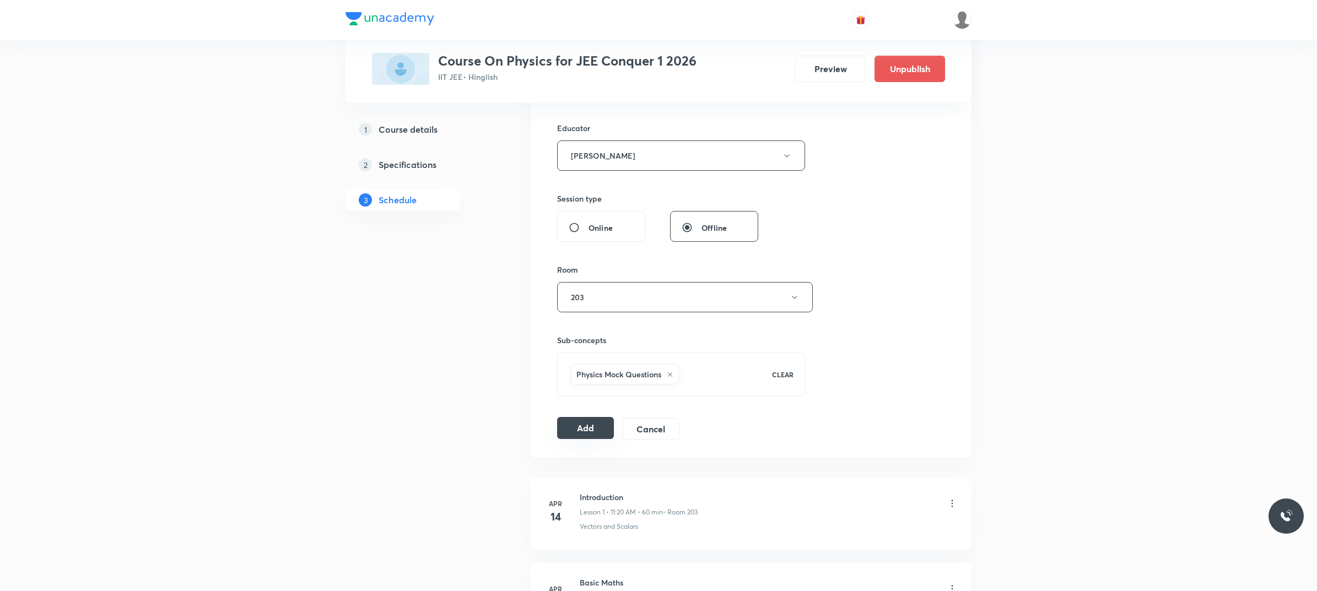
type input "ELECTROSTATICS"
click at [587, 429] on button "Add" at bounding box center [585, 428] width 57 height 22
click at [601, 431] on button "Add" at bounding box center [585, 428] width 57 height 22
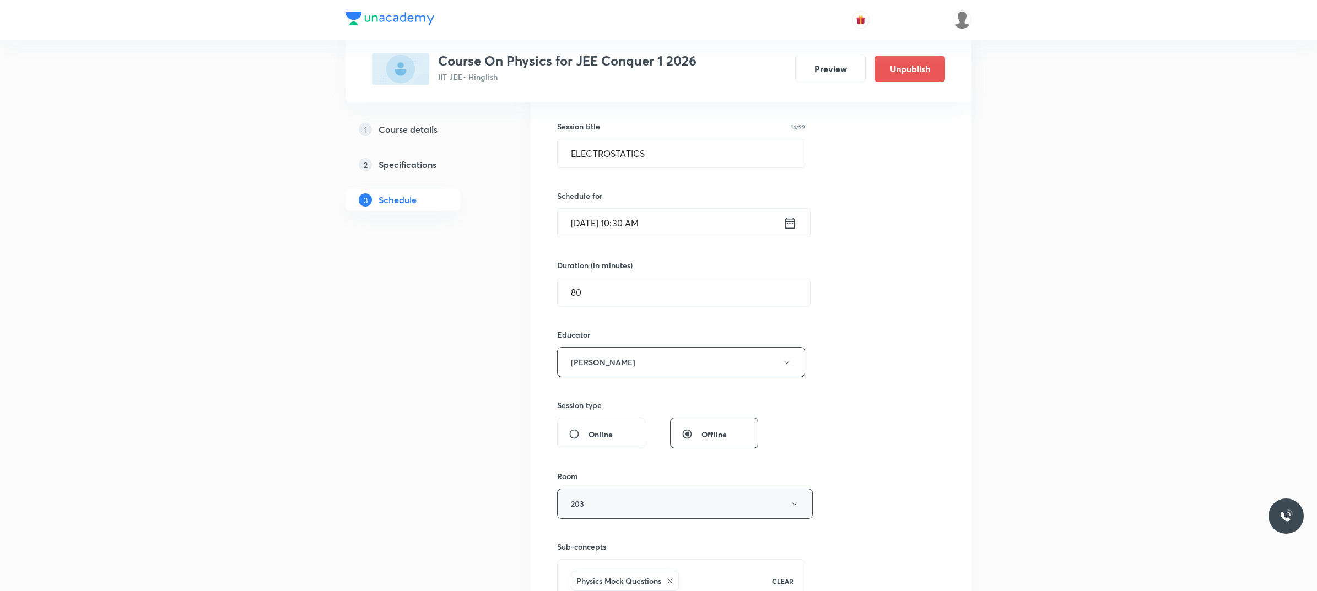
scroll to position [330, 0]
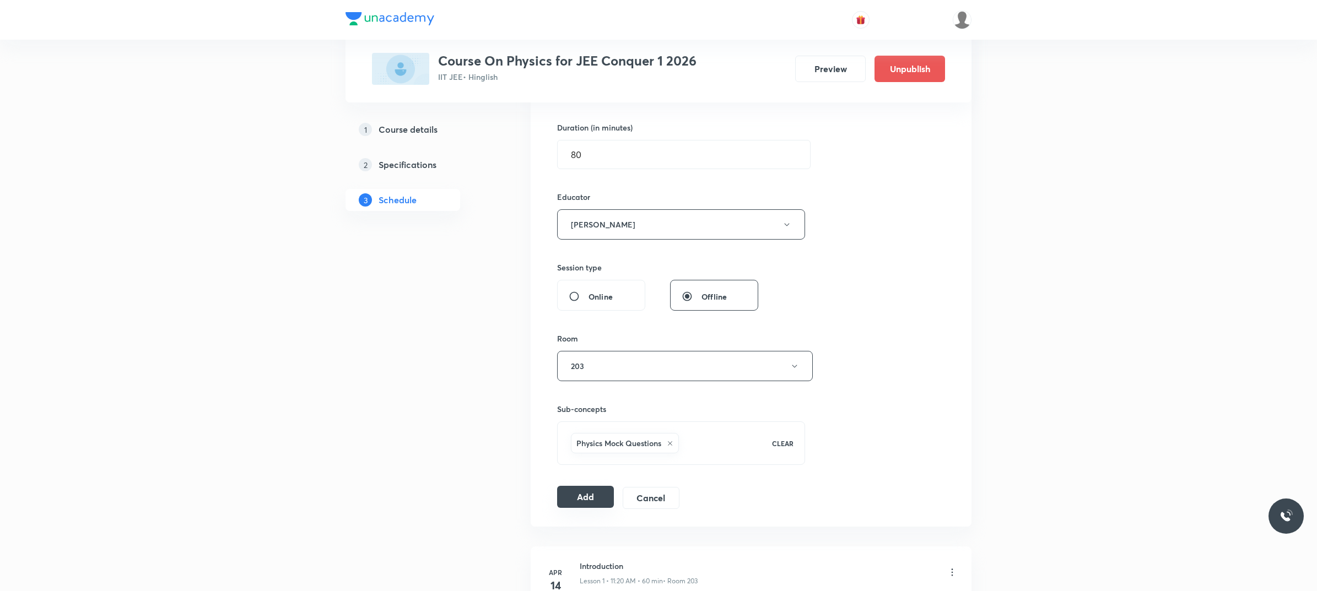
click at [607, 476] on button "Add" at bounding box center [585, 497] width 57 height 22
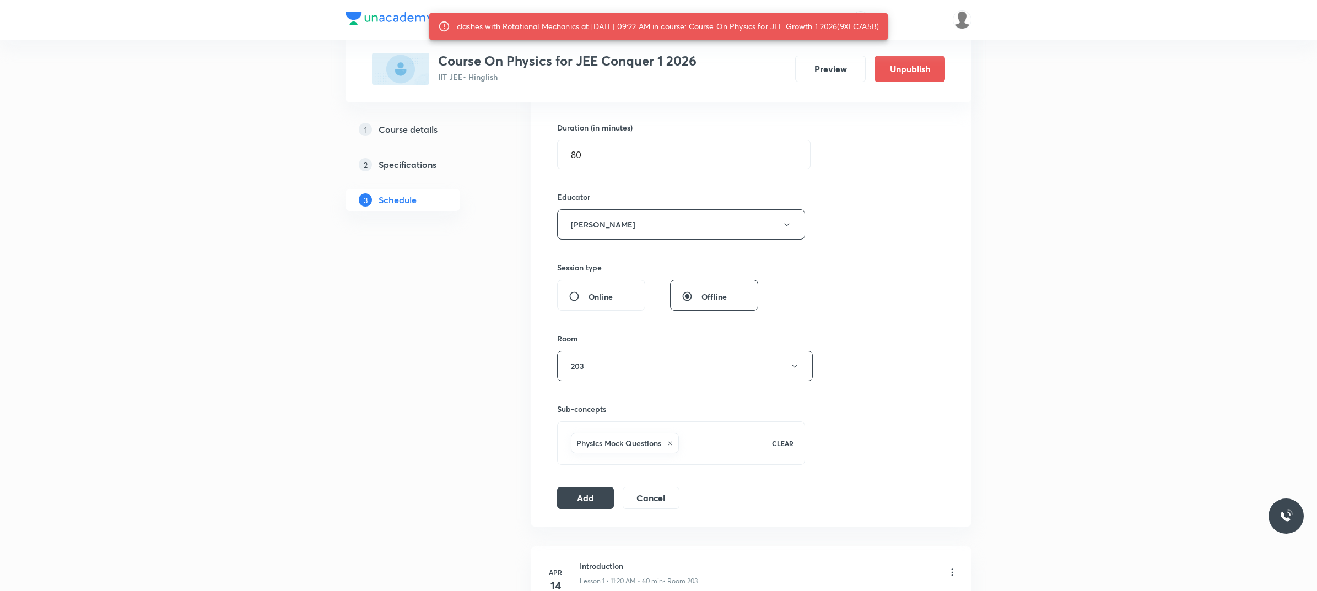
scroll to position [192, 0]
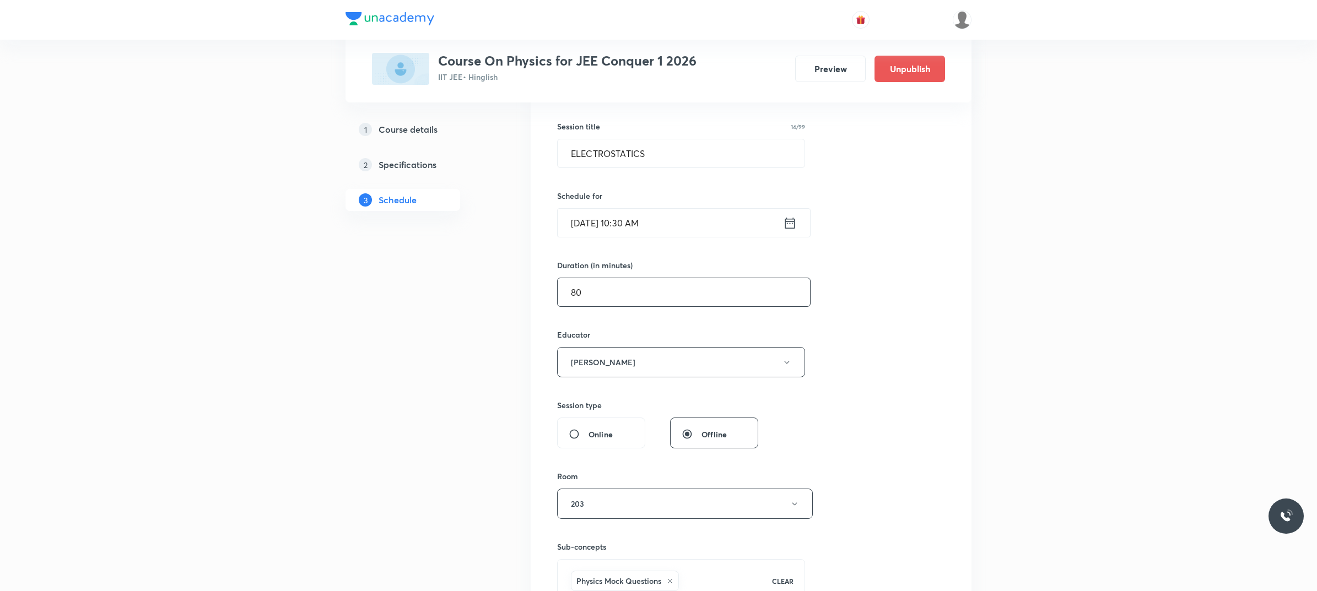
click at [622, 289] on input "80" at bounding box center [684, 292] width 252 height 28
type input "8"
type input "0"
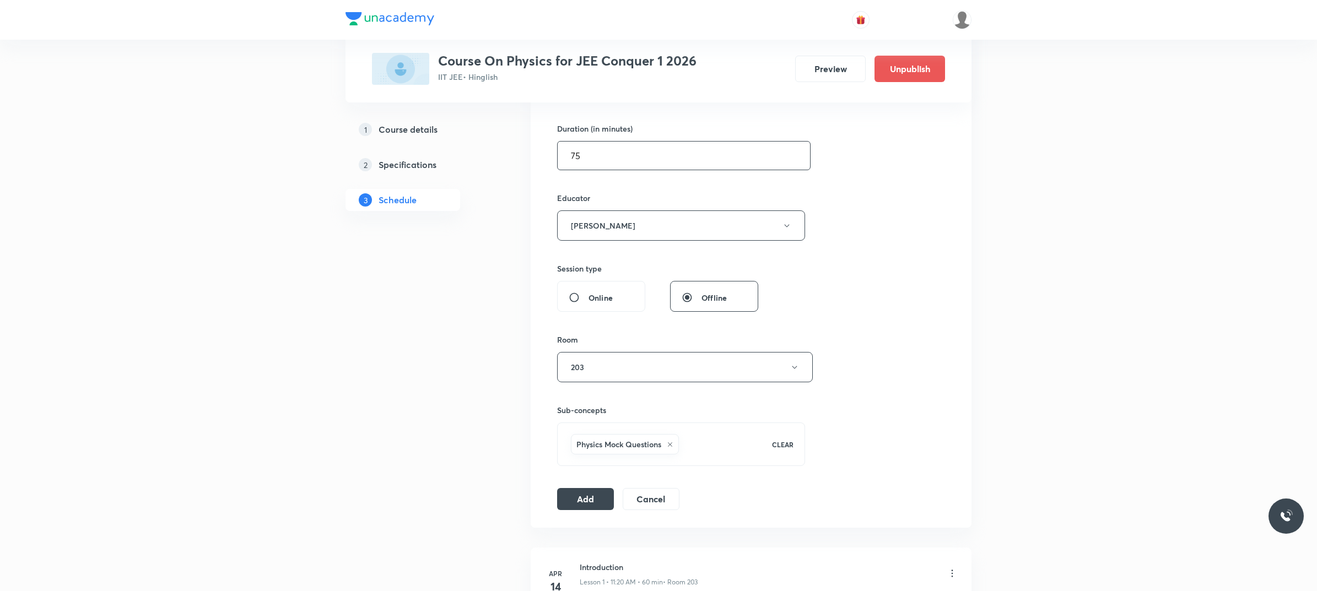
scroll to position [330, 0]
click at [591, 476] on button "Add" at bounding box center [585, 497] width 57 height 22
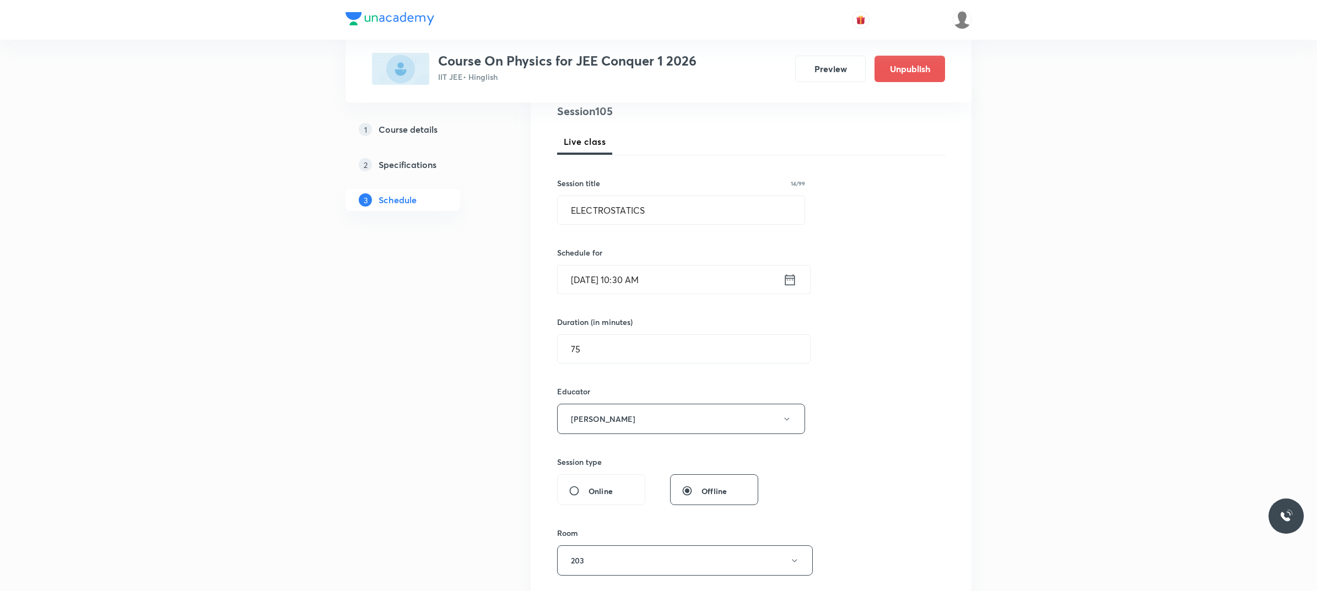
scroll to position [123, 0]
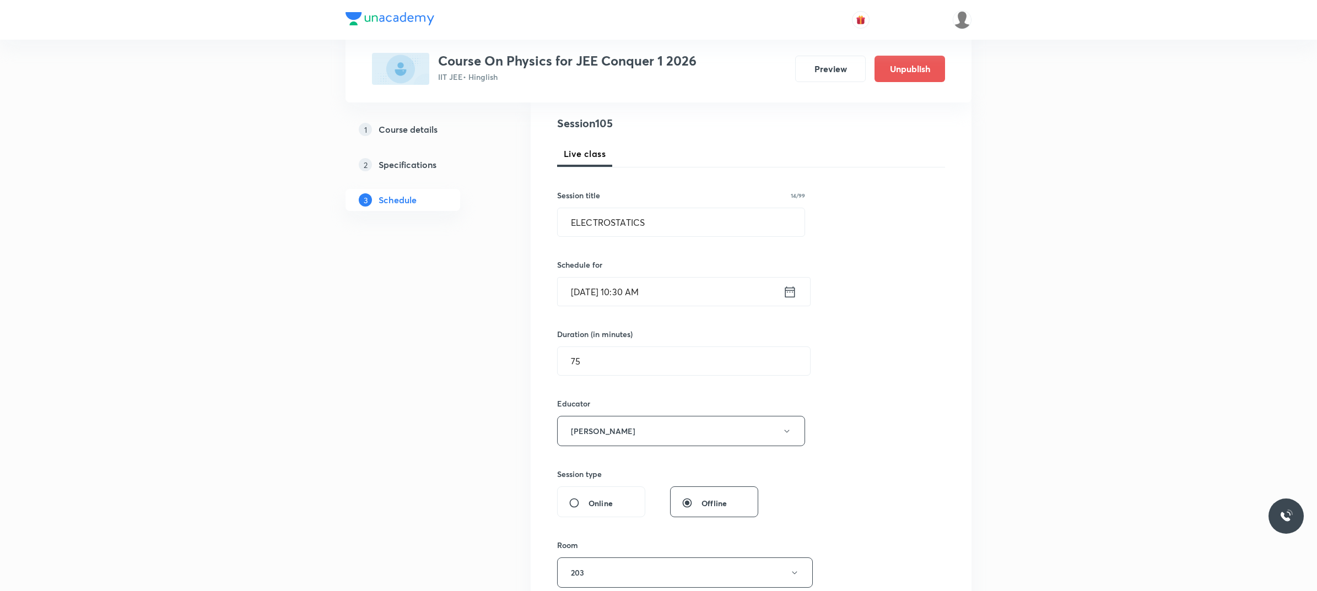
click at [673, 288] on input "Oct 4, 2025, 10:30 AM" at bounding box center [670, 292] width 225 height 28
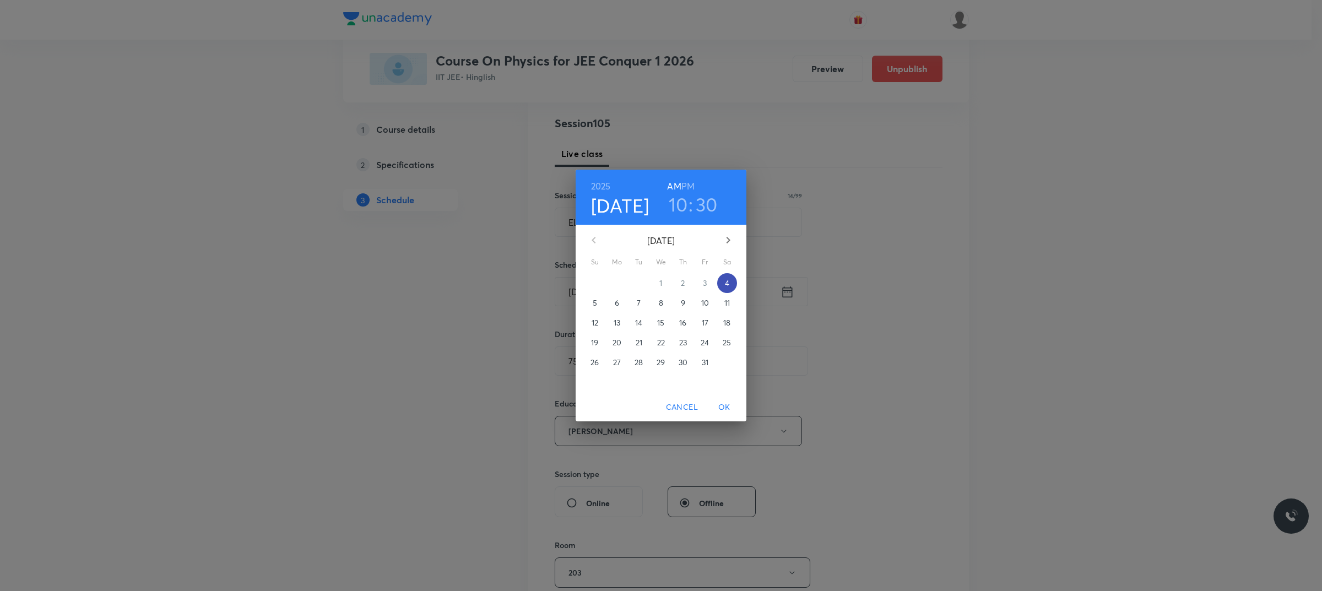
click at [731, 282] on span "4" at bounding box center [727, 283] width 20 height 11
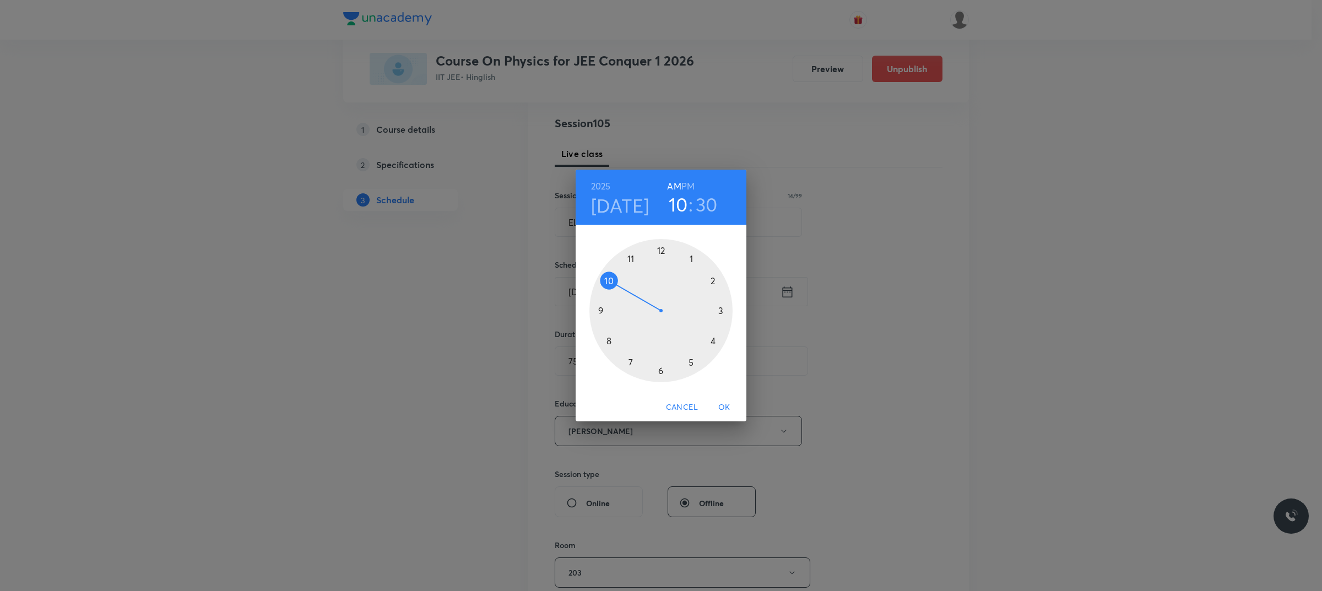
click at [608, 277] on div at bounding box center [661, 310] width 143 height 143
click at [630, 359] on div at bounding box center [661, 310] width 143 height 143
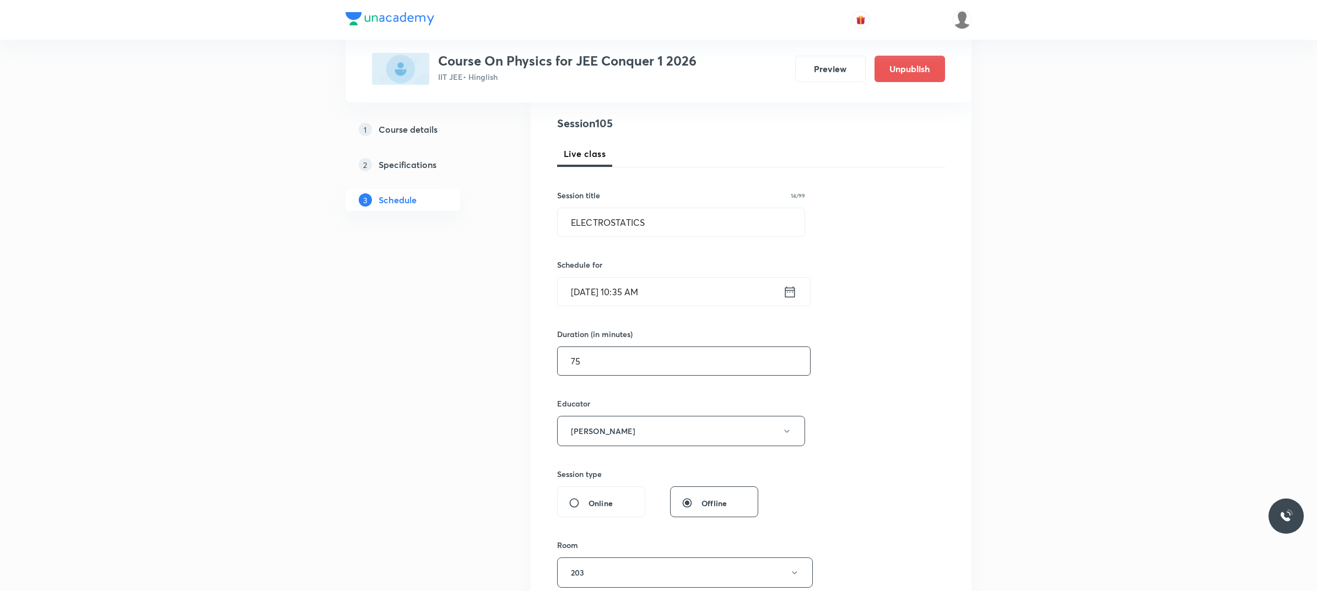
click at [619, 364] on input "75" at bounding box center [684, 361] width 252 height 28
type input "7"
type input "0"
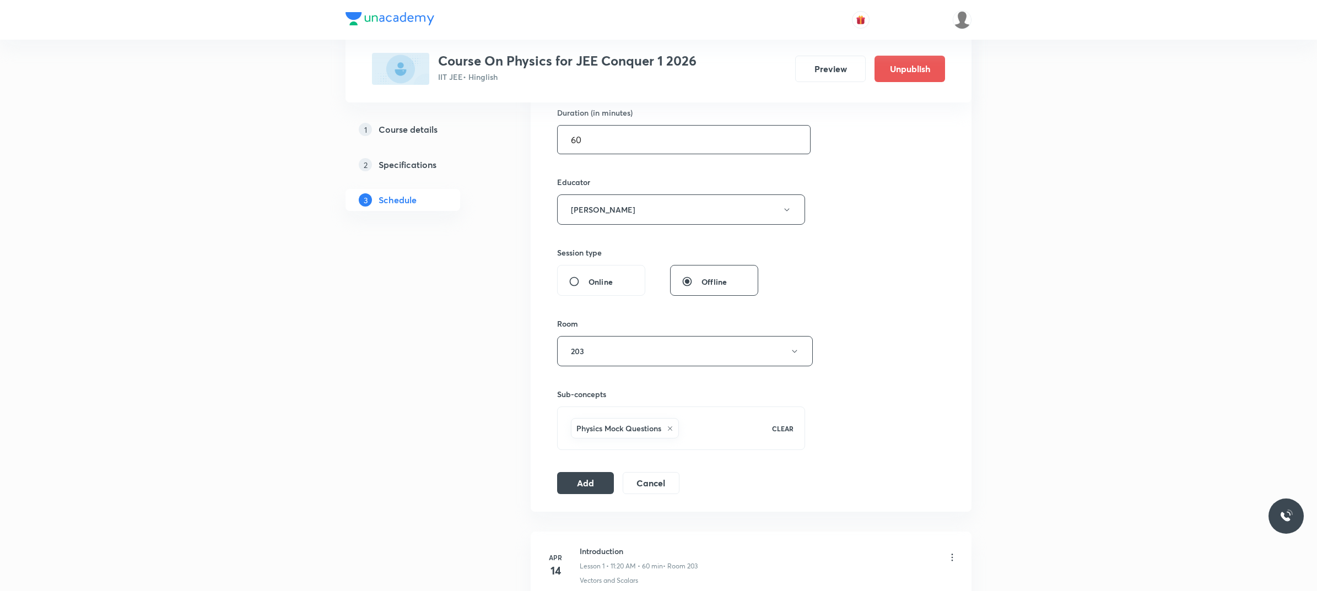
scroll to position [398, 0]
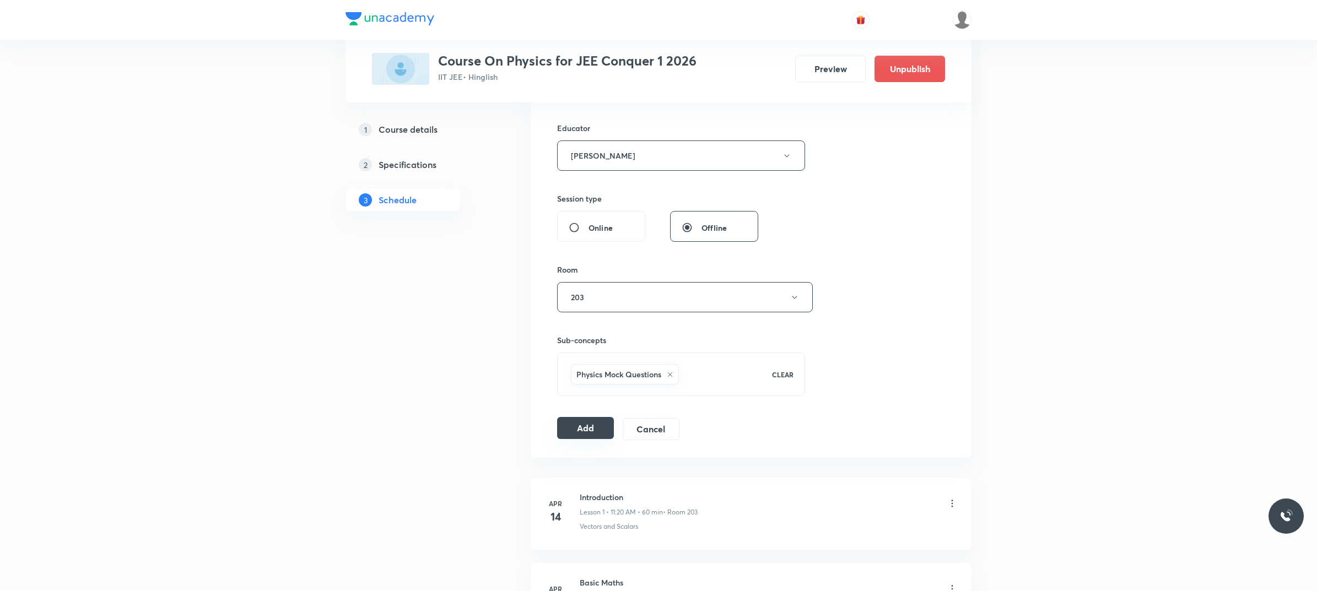
click at [585, 434] on button "Add" at bounding box center [585, 428] width 57 height 22
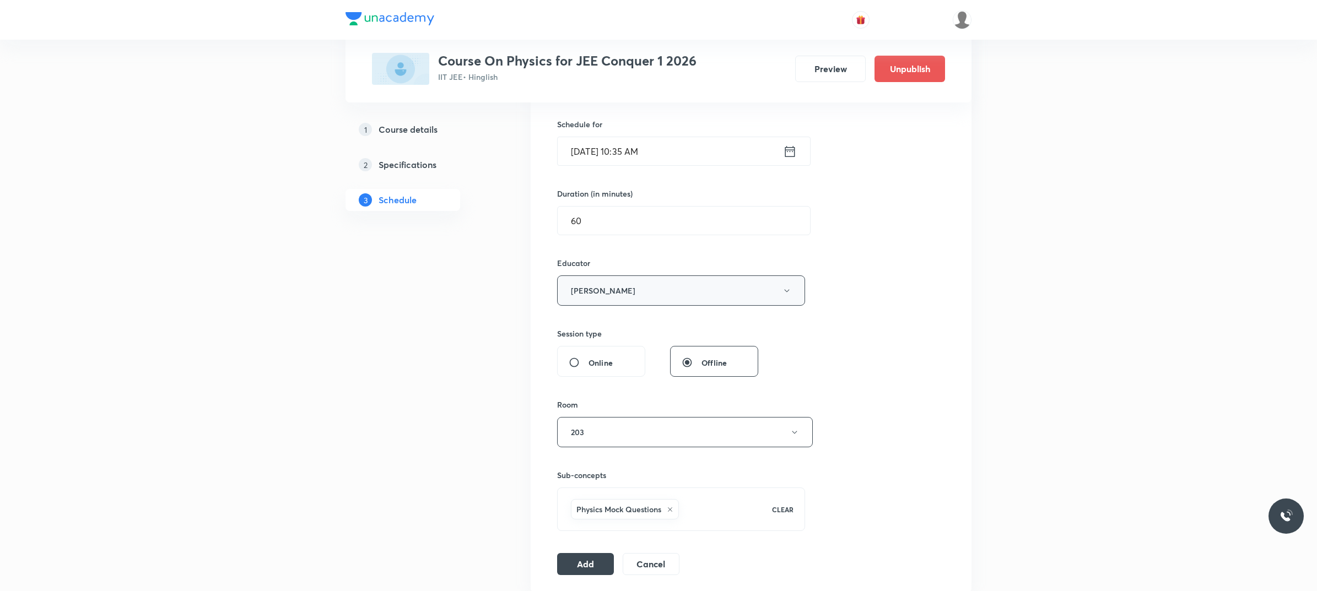
scroll to position [261, 0]
click at [695, 147] on input "Oct 4, 2025, 10:35 AM" at bounding box center [670, 154] width 225 height 28
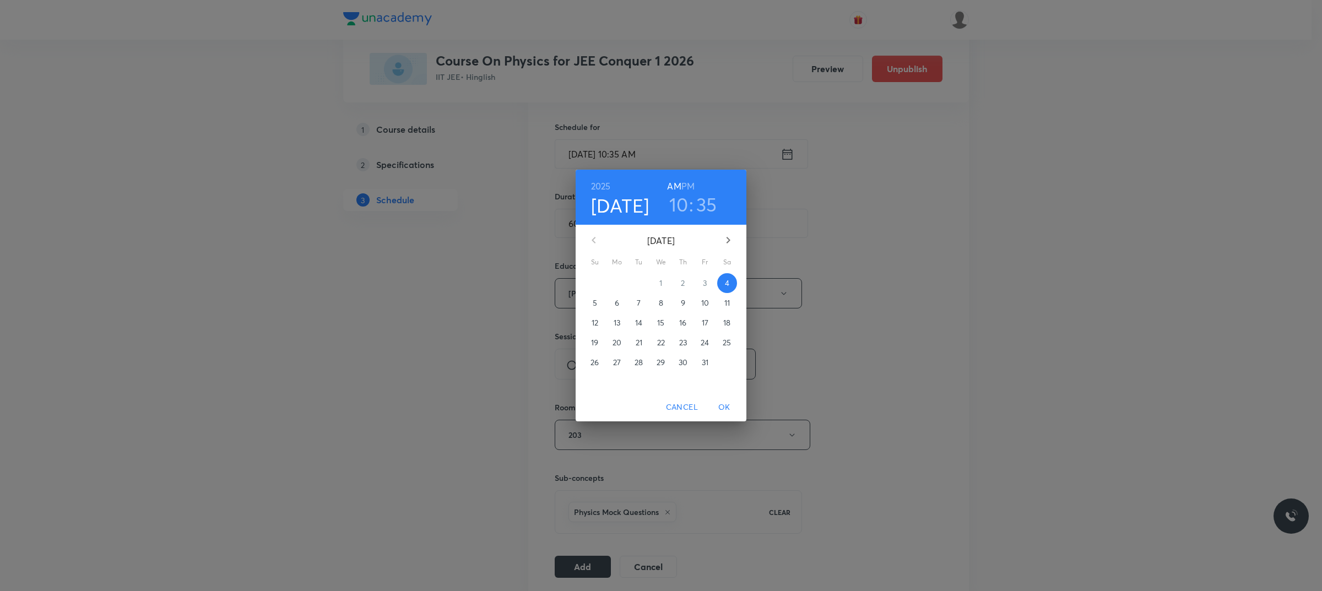
click at [778, 237] on div "2025 Oct 4 10 : 35 AM PM October 2025 Su Mo Tu We Th Fr Sa 28 29 30 1 2 3 4 5 6…" at bounding box center [661, 295] width 1322 height 591
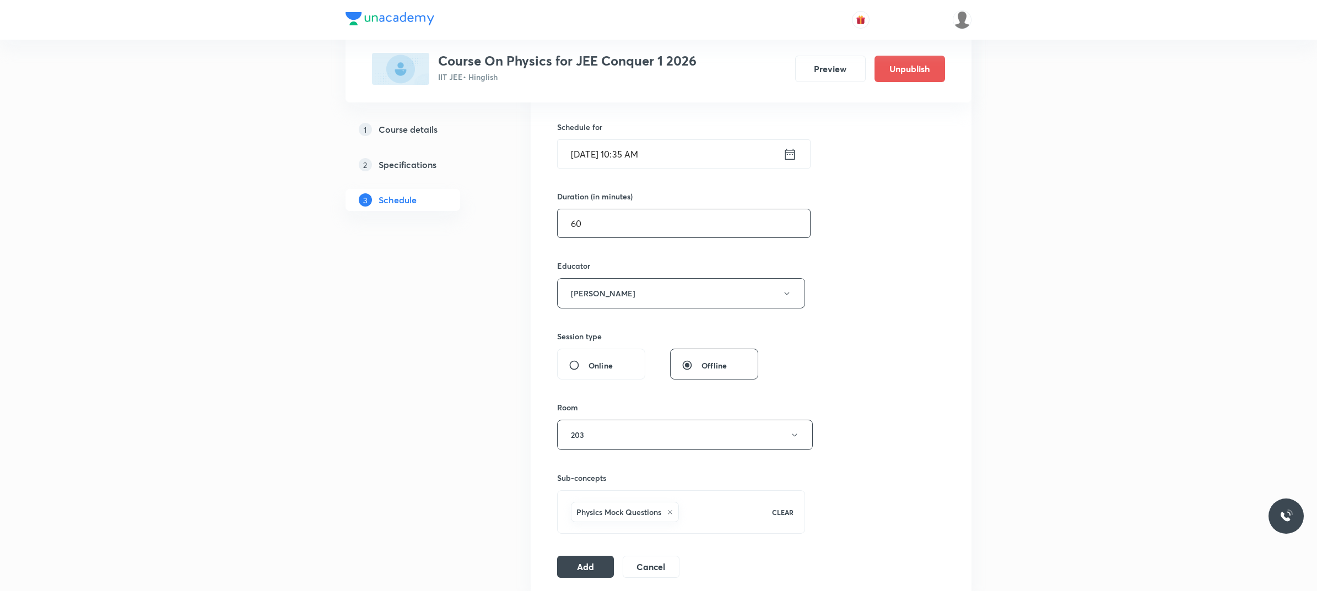
click at [666, 222] on input "60" at bounding box center [684, 223] width 252 height 28
type input "6"
click at [584, 476] on button "Add" at bounding box center [585, 566] width 57 height 22
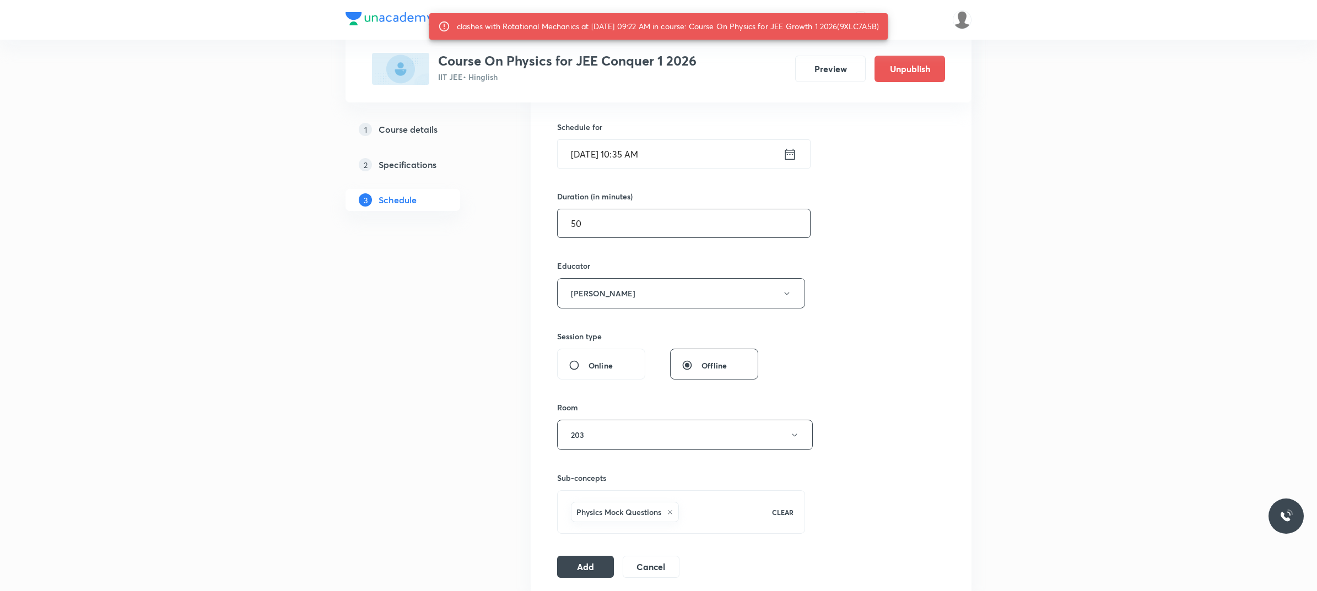
click at [627, 237] on input "50" at bounding box center [684, 223] width 252 height 28
type input "5"
type input "0"
click at [599, 476] on button "Add" at bounding box center [585, 566] width 57 height 22
click at [679, 158] on input "Oct 4, 2025, 10:35 AM" at bounding box center [670, 154] width 225 height 28
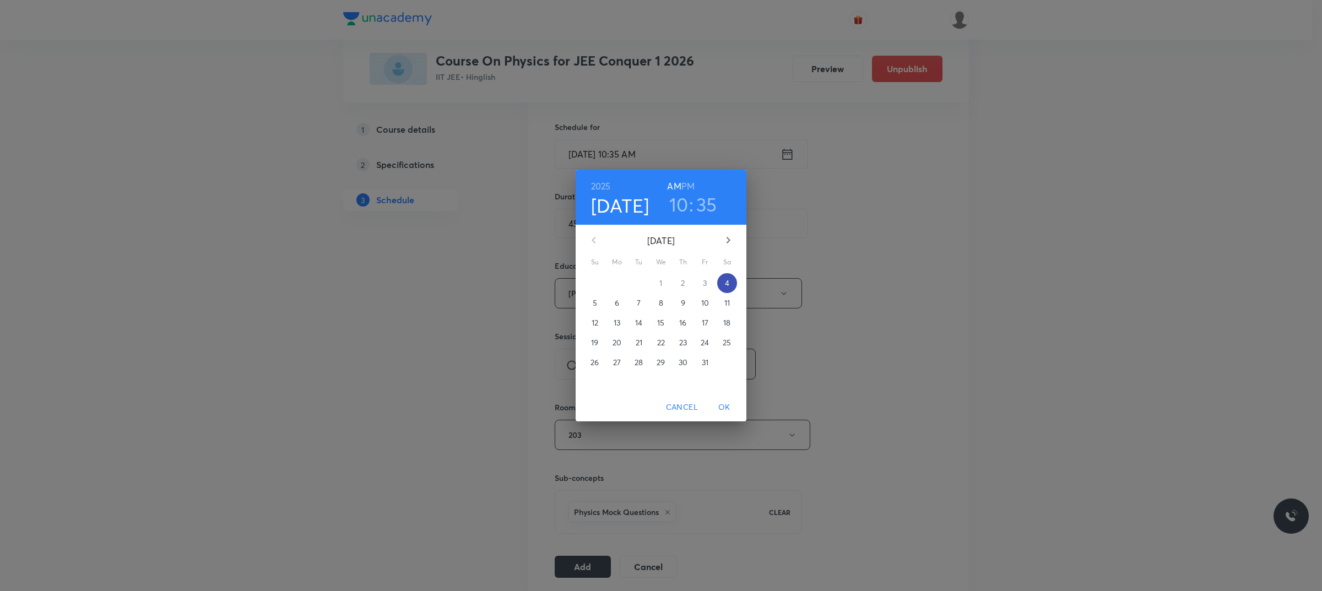
click at [721, 283] on span "4" at bounding box center [727, 283] width 20 height 11
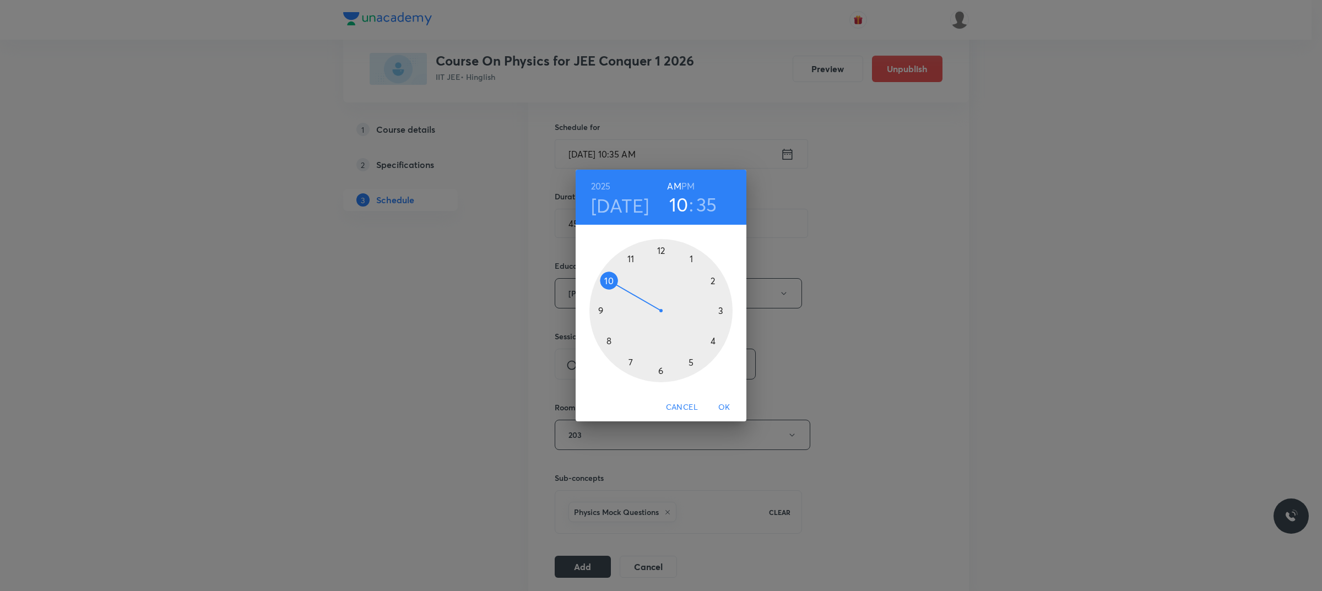
click at [609, 280] on div at bounding box center [661, 310] width 143 height 143
click at [601, 313] on div at bounding box center [661, 310] width 143 height 143
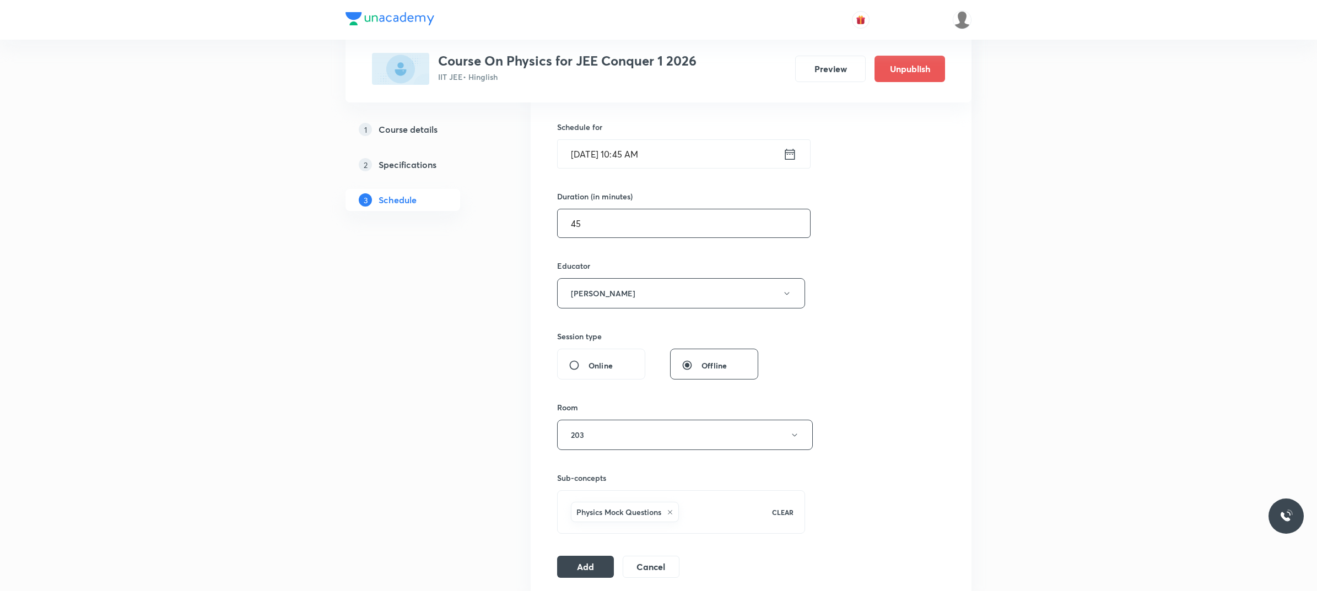
click at [618, 224] on input "45" at bounding box center [684, 223] width 252 height 28
click at [673, 155] on input "Oct 4, 2025, 10:45 AM" at bounding box center [670, 154] width 225 height 28
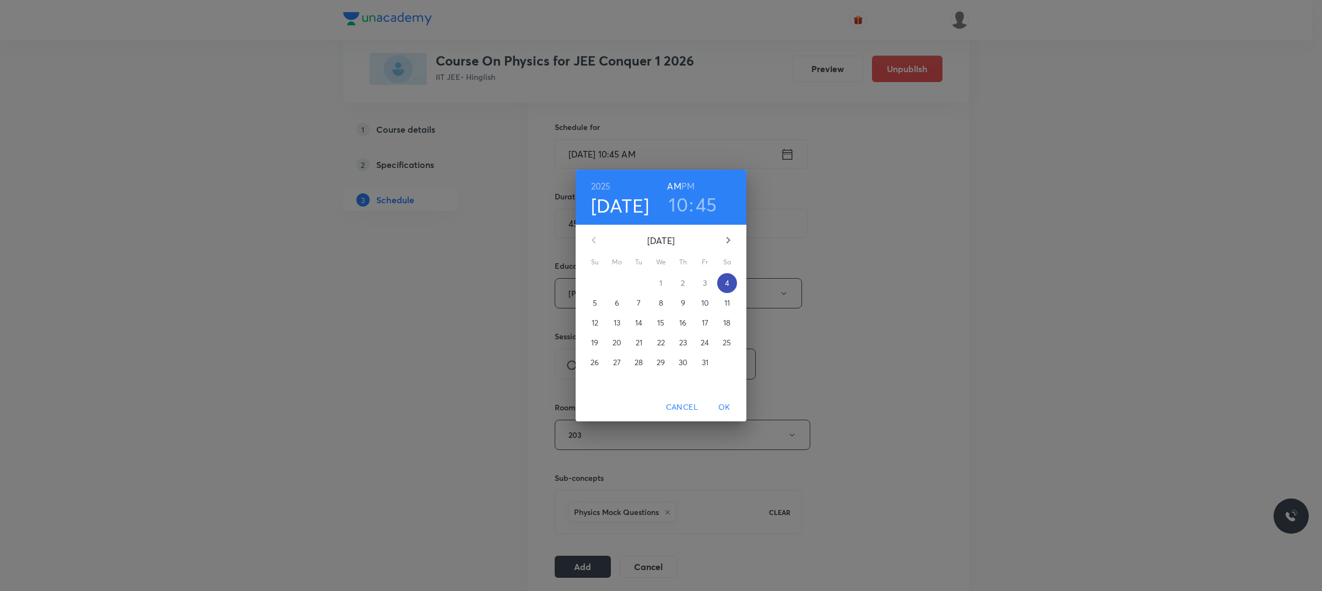
click at [725, 283] on p "4" at bounding box center [727, 283] width 4 height 11
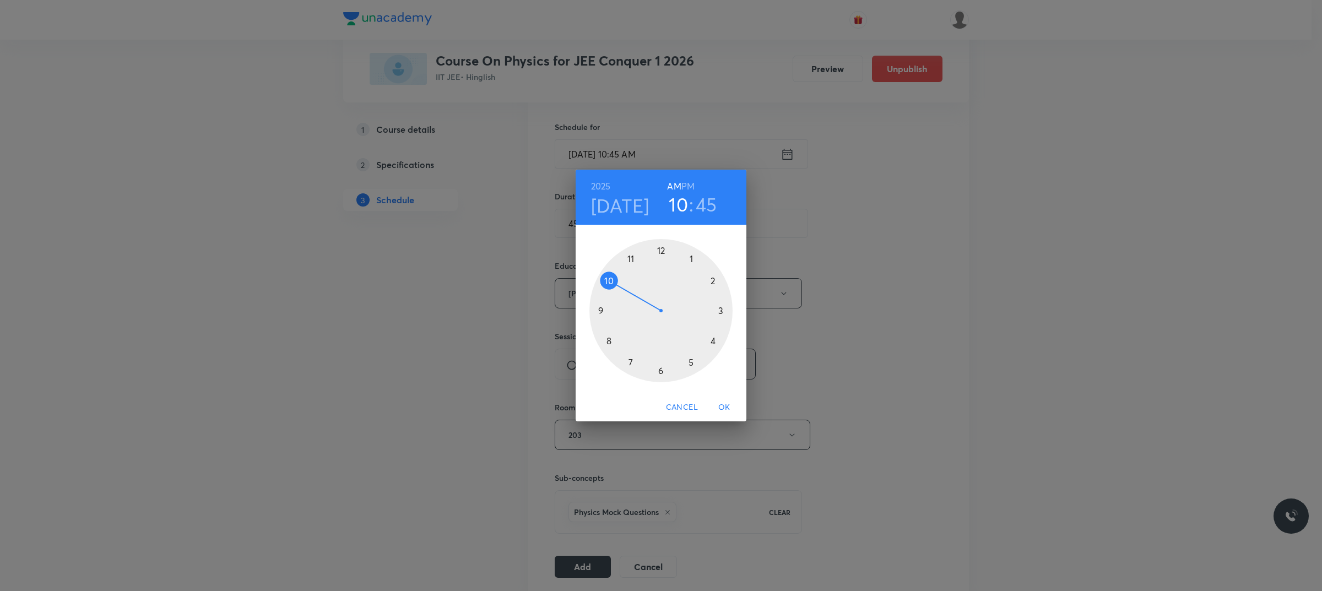
click at [610, 279] on div at bounding box center [661, 310] width 143 height 143
click at [611, 280] on div at bounding box center [661, 310] width 143 height 143
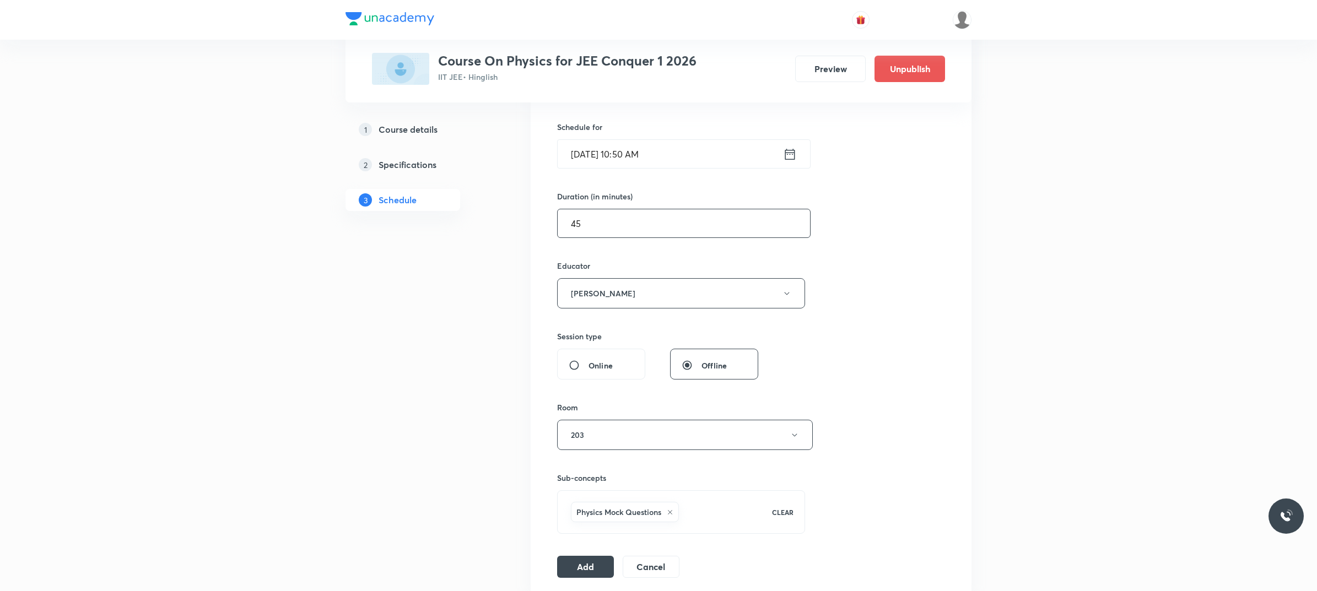
click at [620, 226] on input "45" at bounding box center [684, 223] width 252 height 28
type input "4"
type input "0"
type input "75"
click at [601, 476] on button "Add" at bounding box center [585, 566] width 57 height 22
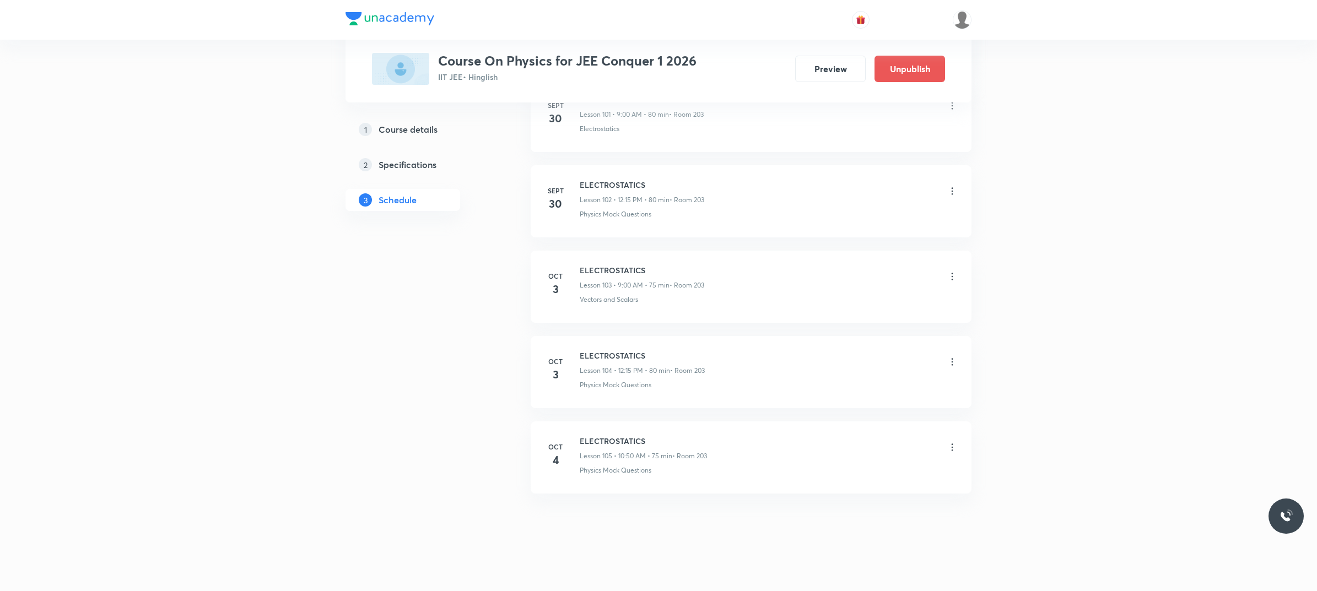
scroll to position [8778, 0]
click at [949, 439] on icon at bounding box center [952, 441] width 11 height 11
click at [897, 463] on li "Edit" at bounding box center [894, 470] width 121 height 20
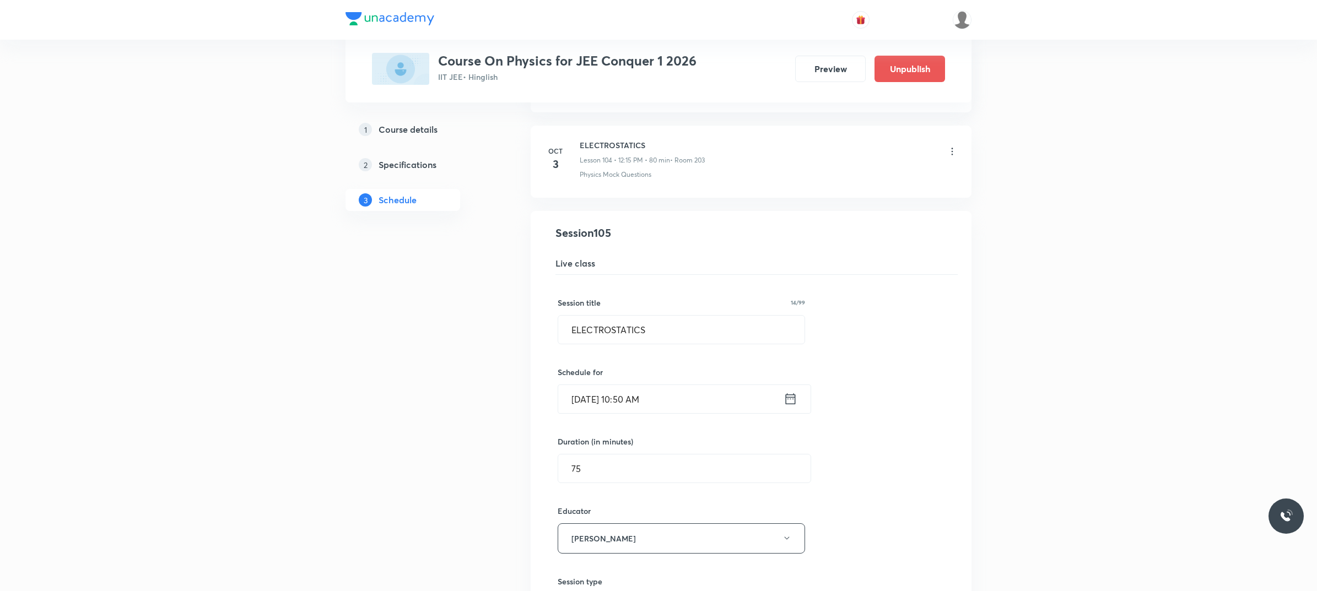
scroll to position [8916, 0]
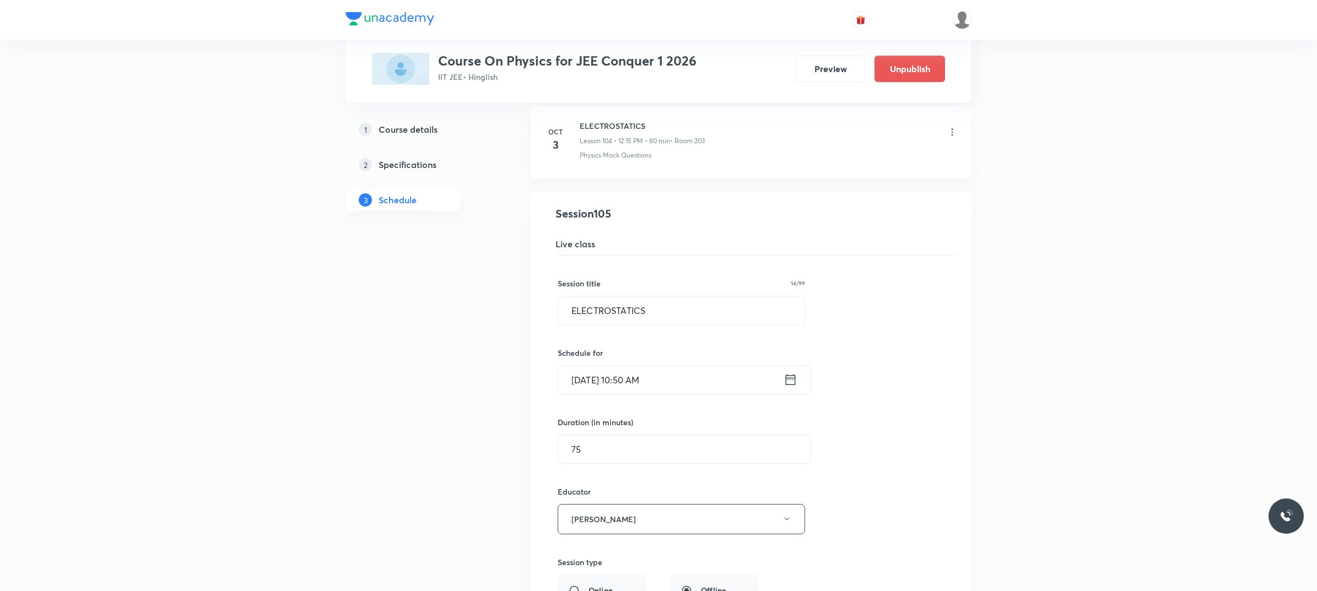
click at [681, 394] on input "Oct 4, 2025, 10:50 AM" at bounding box center [670, 380] width 225 height 28
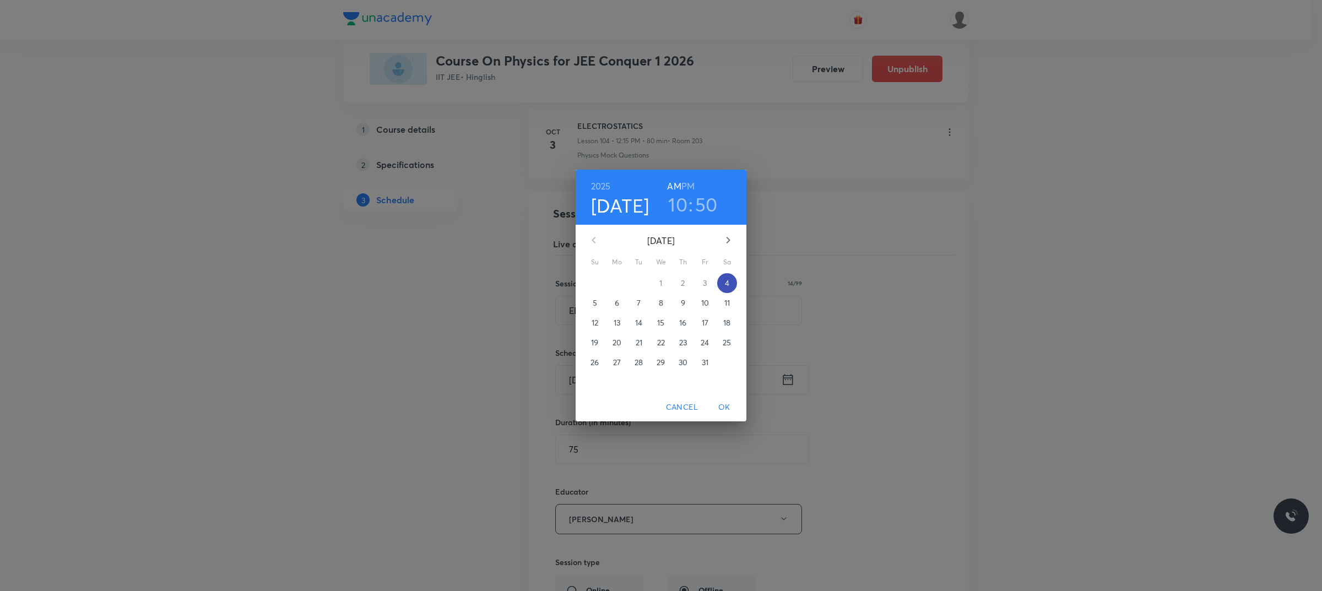
click at [733, 279] on span "4" at bounding box center [727, 283] width 20 height 11
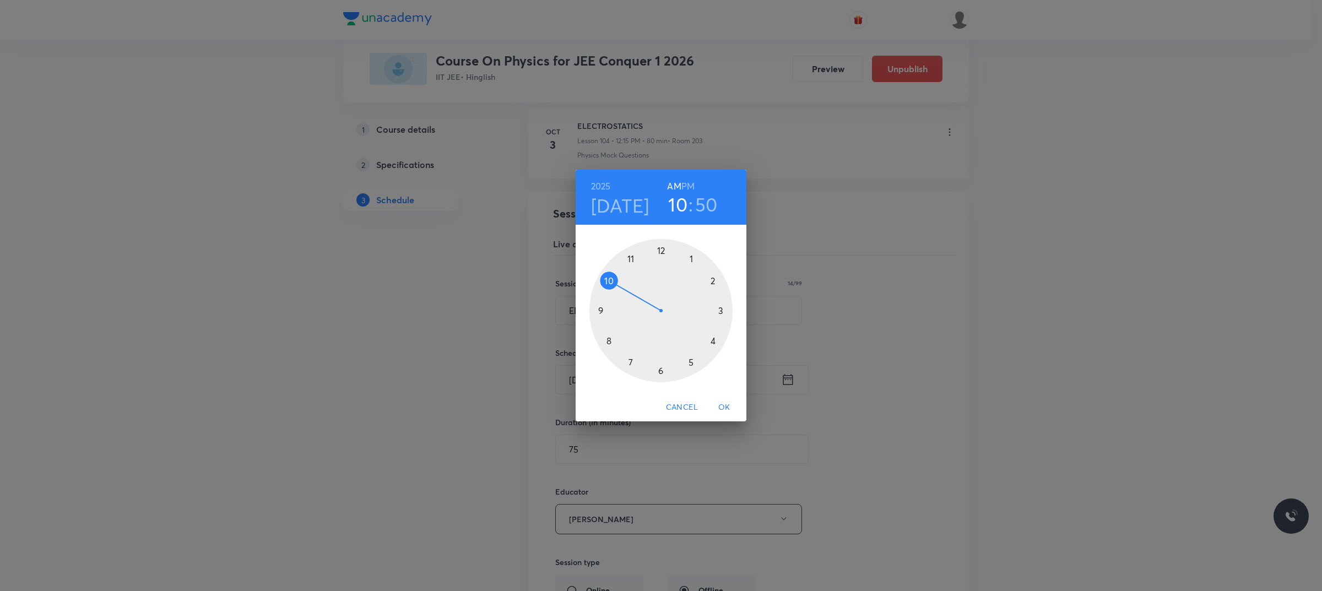
click at [611, 283] on div at bounding box center [661, 310] width 143 height 143
click at [607, 337] on div at bounding box center [661, 310] width 143 height 143
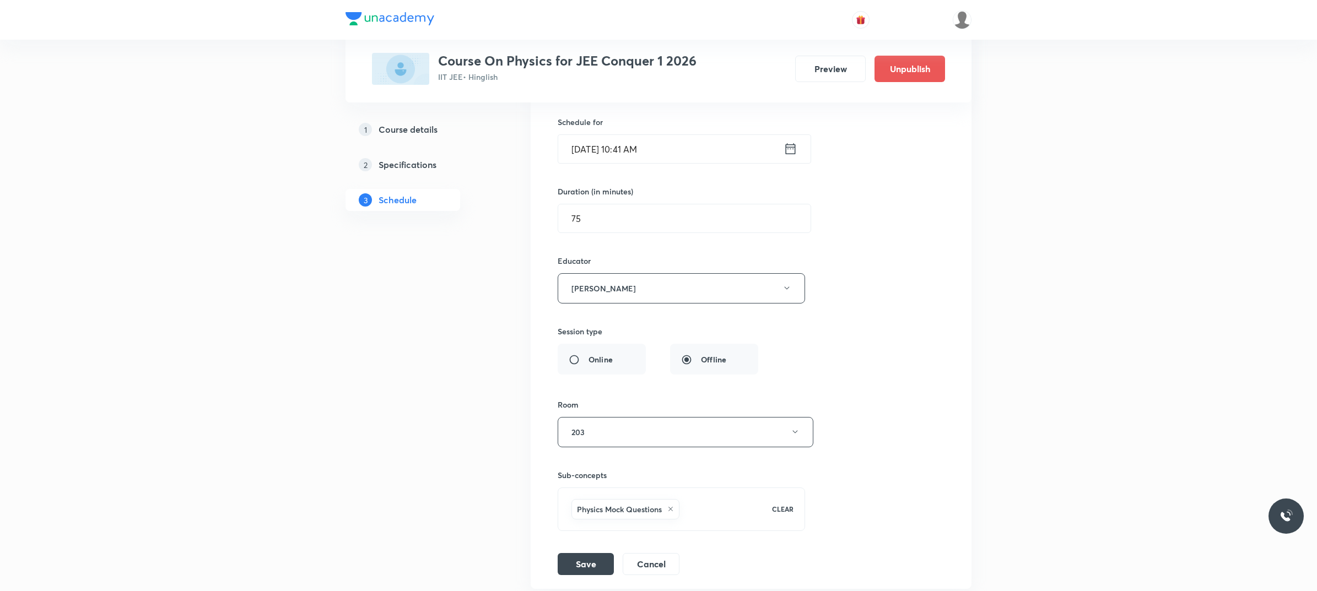
scroll to position [9192, 0]
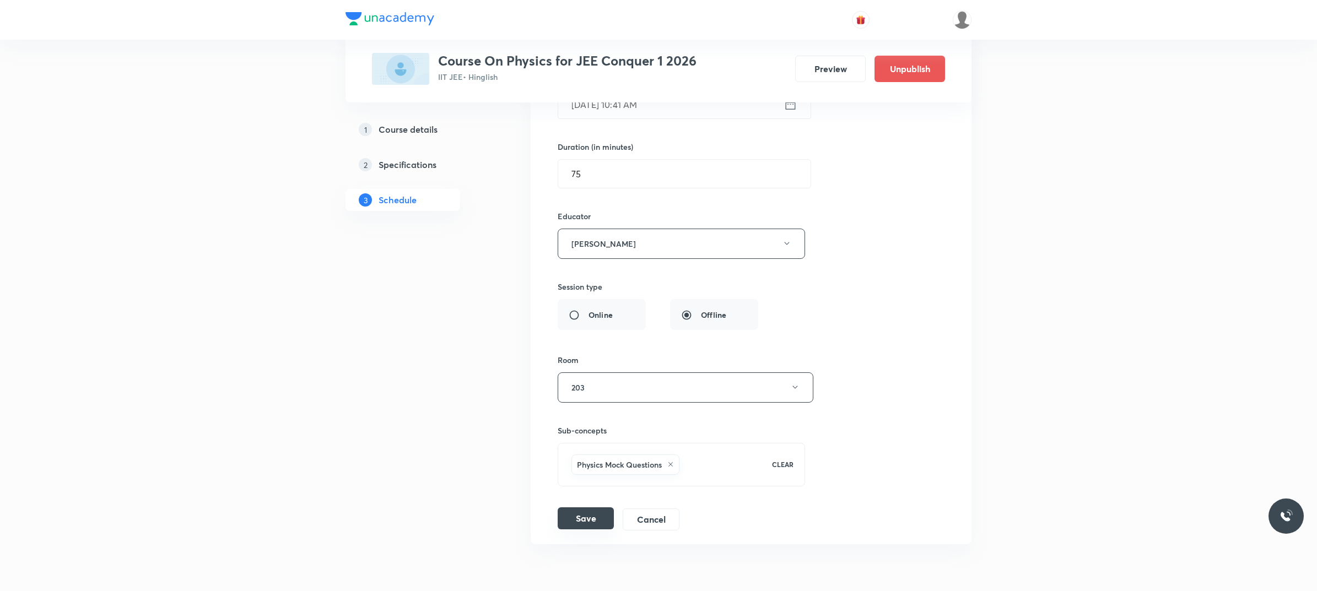
click at [581, 476] on button "Save" at bounding box center [586, 518] width 56 height 22
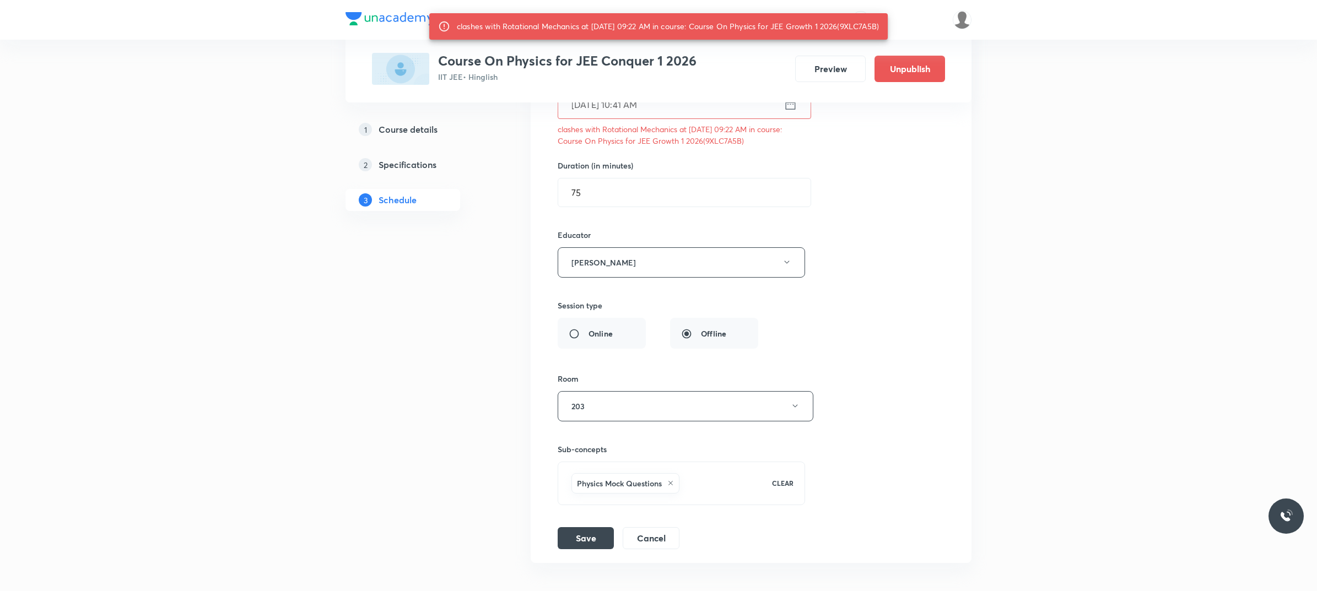
click at [681, 118] on input "Oct 4, 2025, 10:41 AM" at bounding box center [670, 104] width 225 height 28
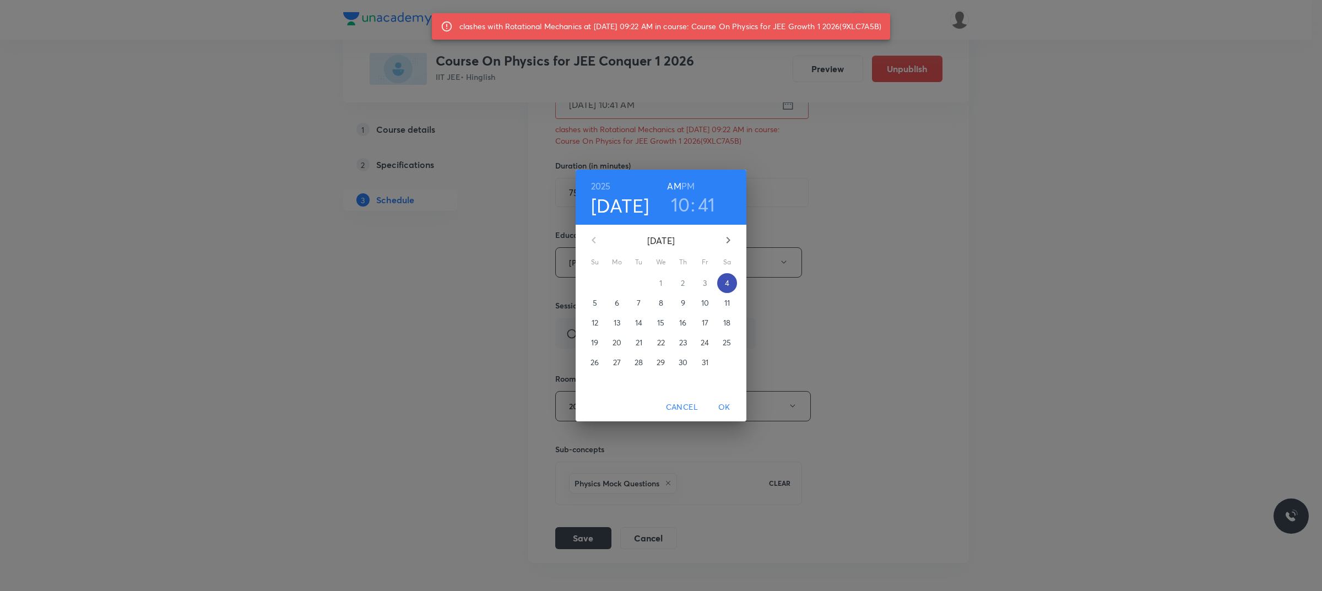
click at [721, 281] on span "4" at bounding box center [727, 283] width 20 height 11
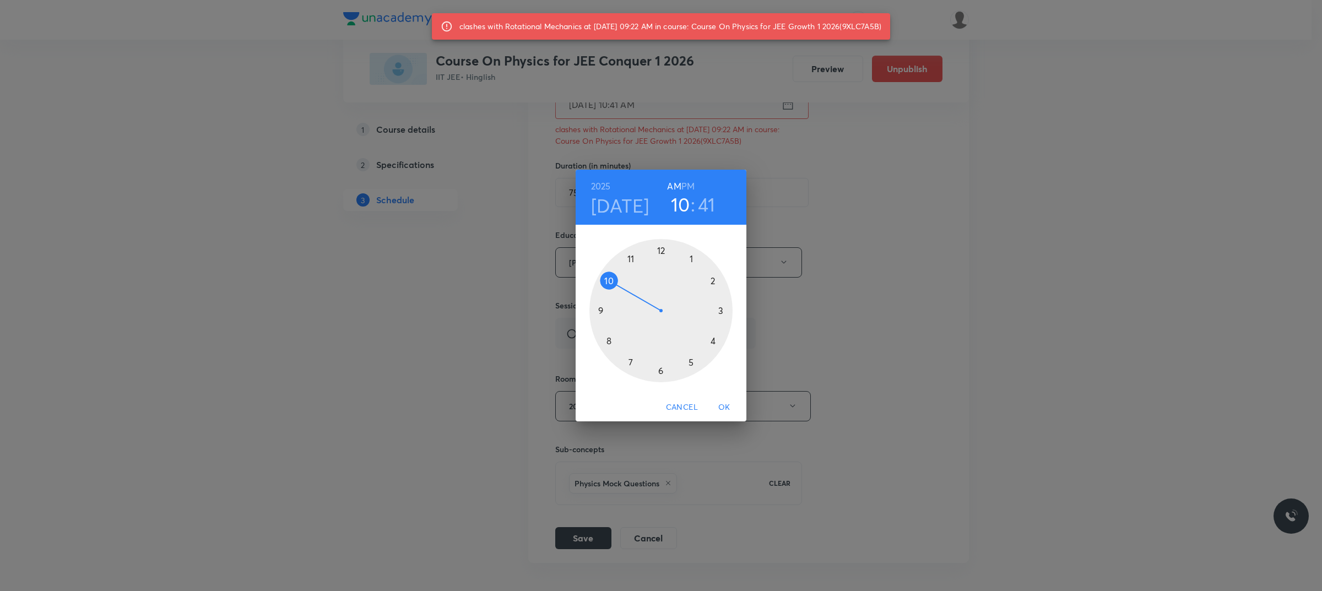
click at [613, 279] on div at bounding box center [661, 310] width 143 height 143
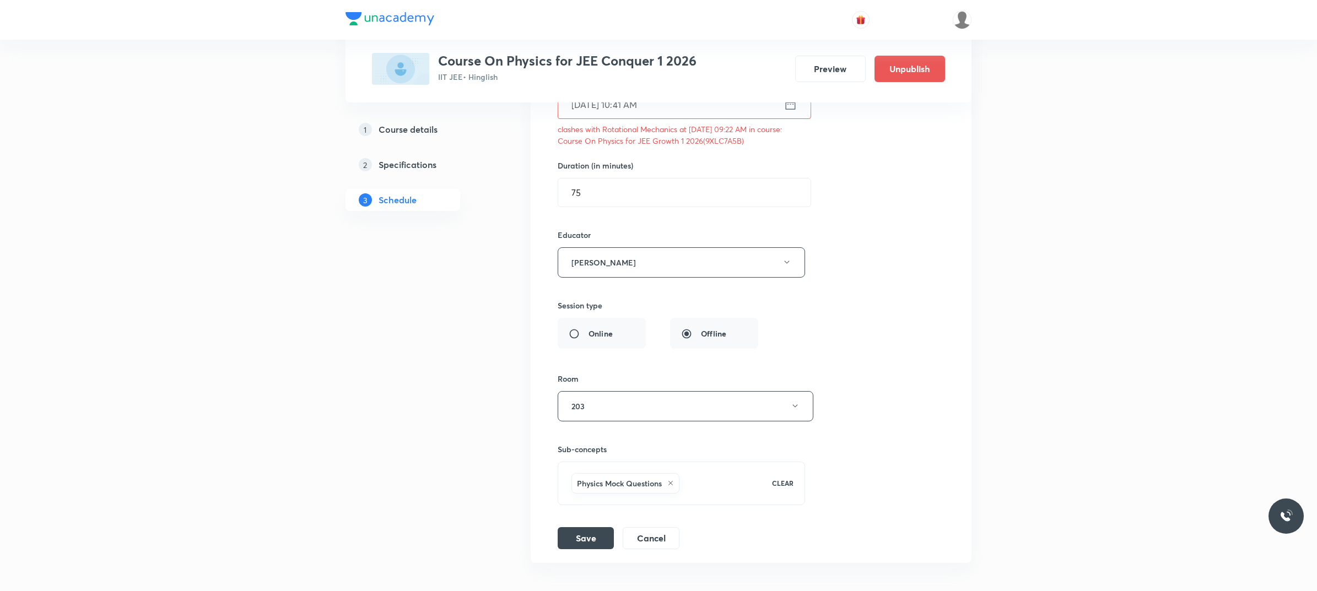
click at [600, 311] on div "Session title 14/99 ELECTROSTATICS ​ Schedule for Oct 4, 2025, 10:41 AM ​ clash…" at bounding box center [751, 264] width 387 height 569
click at [674, 118] on input "Oct 4, 2025, 10:41 AM" at bounding box center [670, 104] width 225 height 28
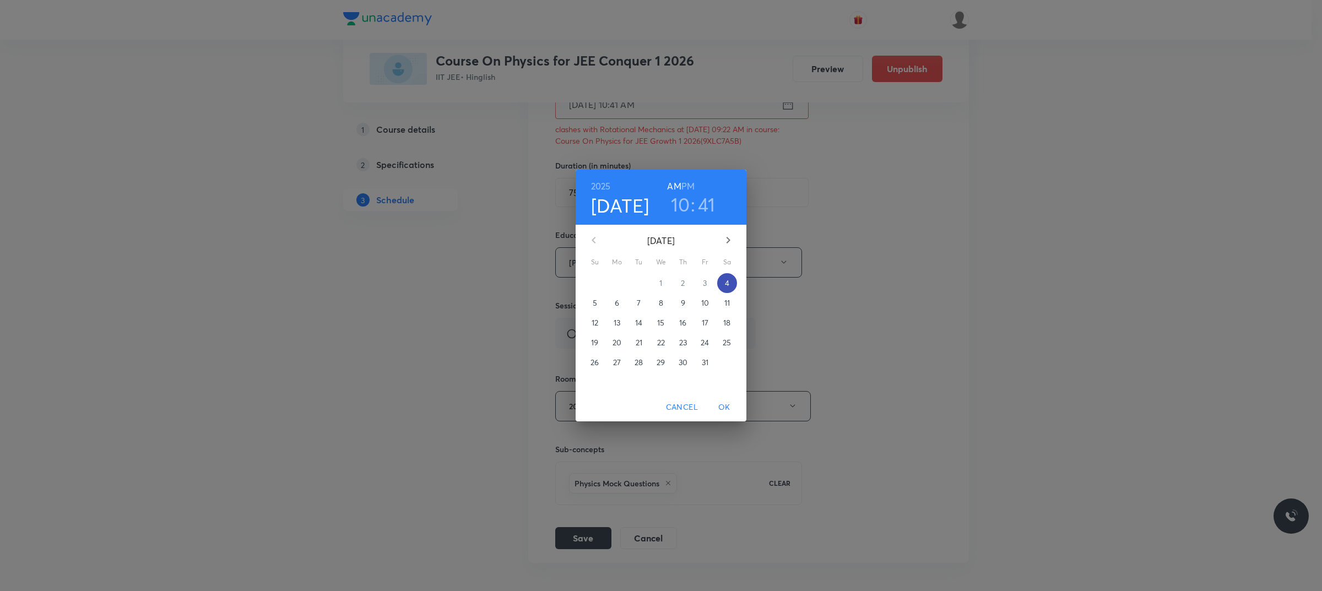
click at [720, 284] on span "4" at bounding box center [727, 283] width 20 height 11
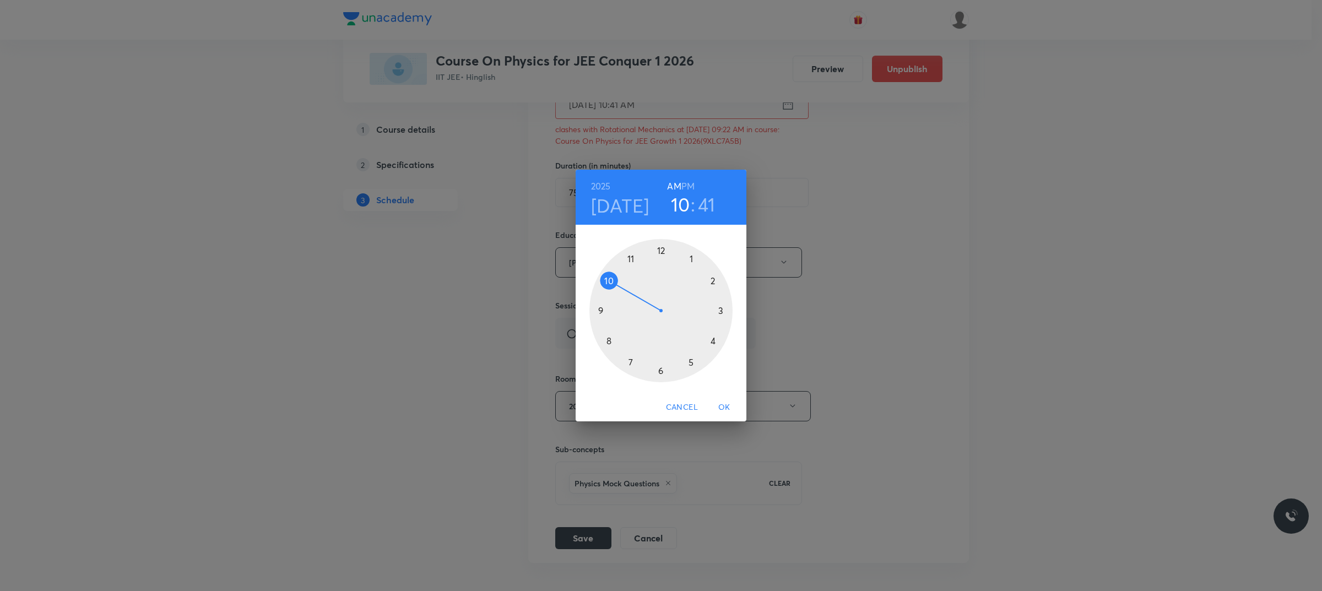
click at [604, 276] on div at bounding box center [661, 310] width 143 height 143
click at [602, 310] on div at bounding box center [661, 310] width 143 height 143
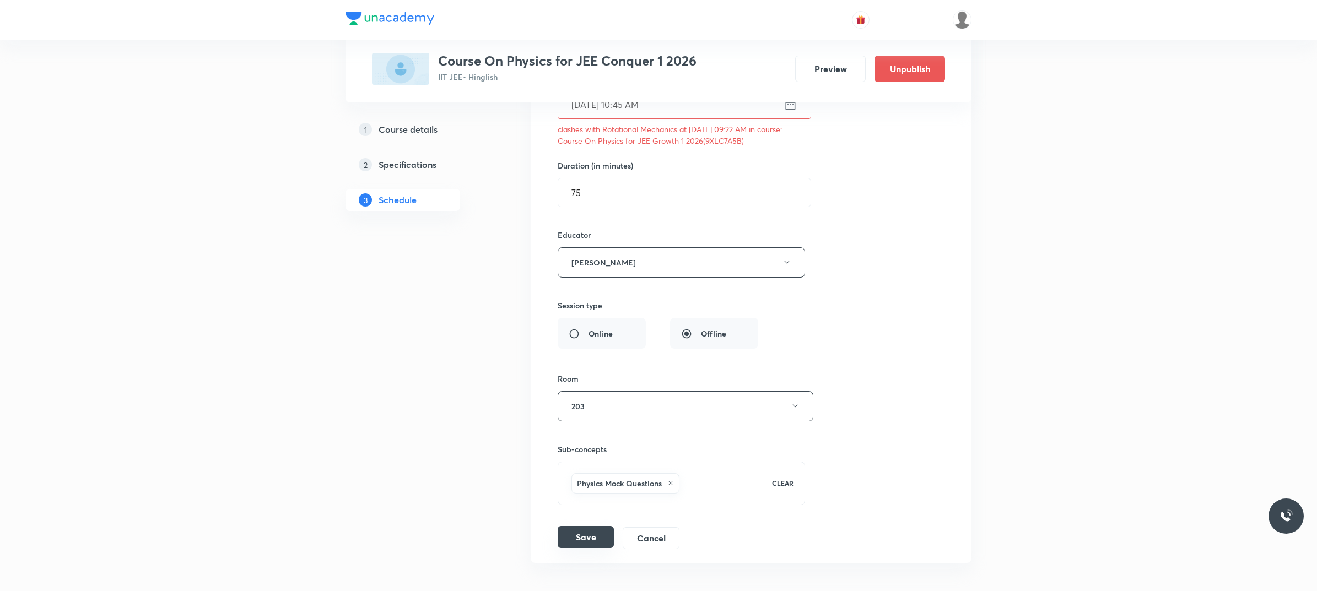
click at [590, 476] on button "Save" at bounding box center [586, 537] width 56 height 22
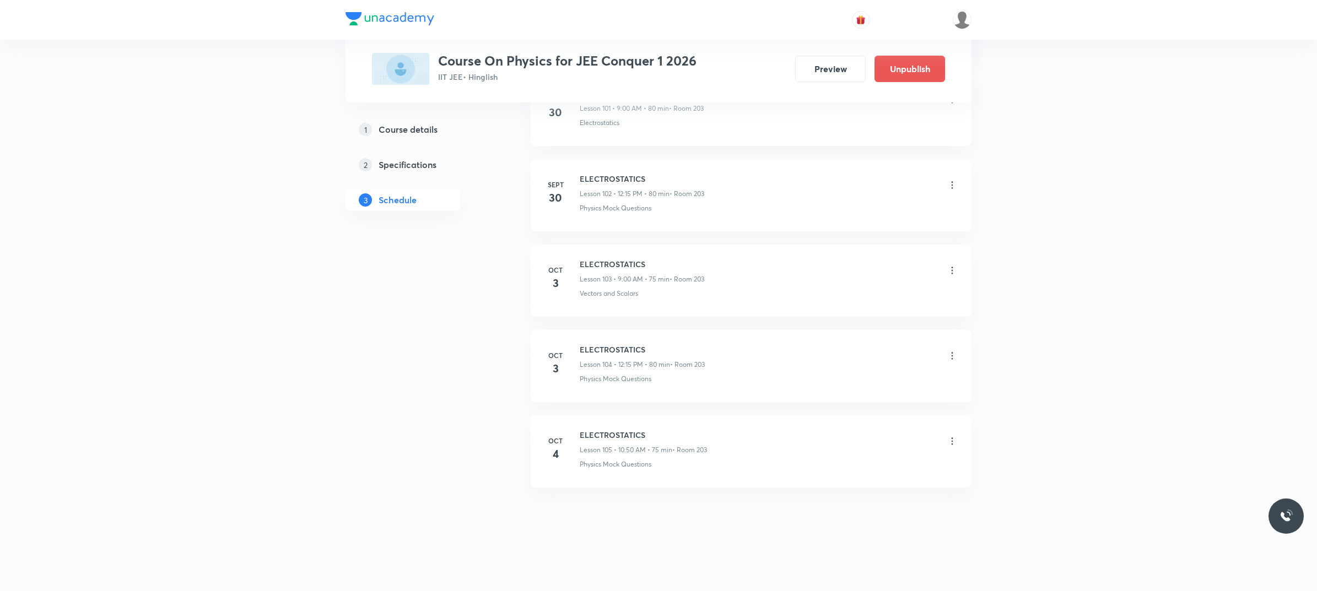
scroll to position [8778, 0]
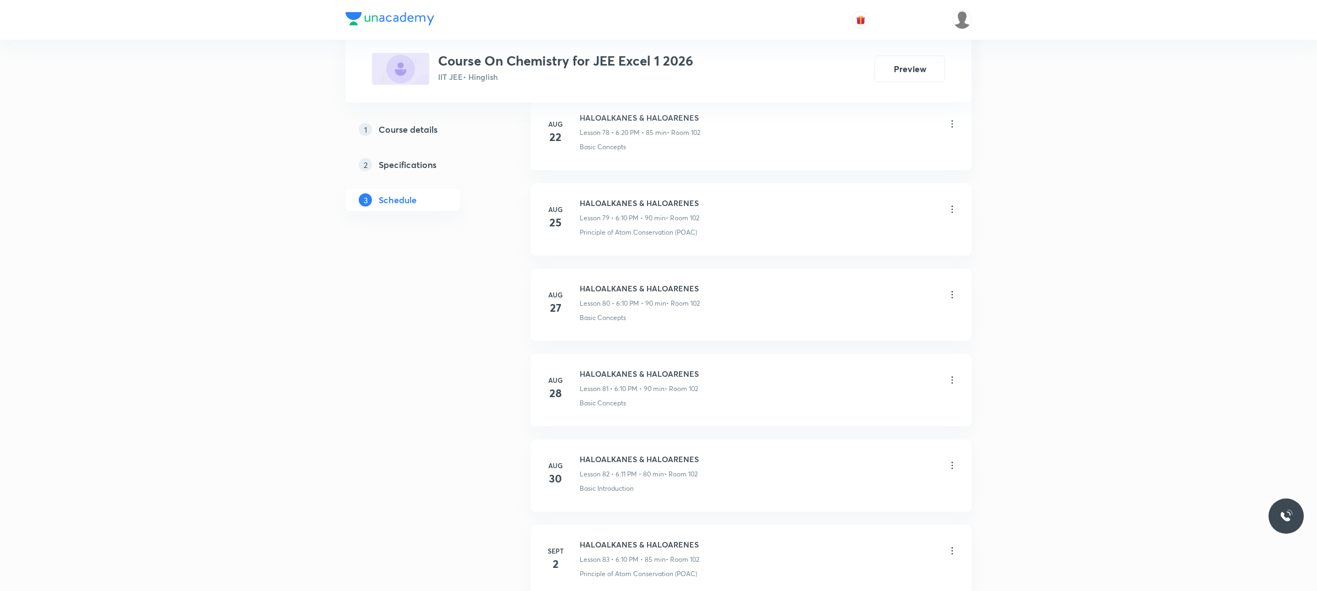
scroll to position [8868, 0]
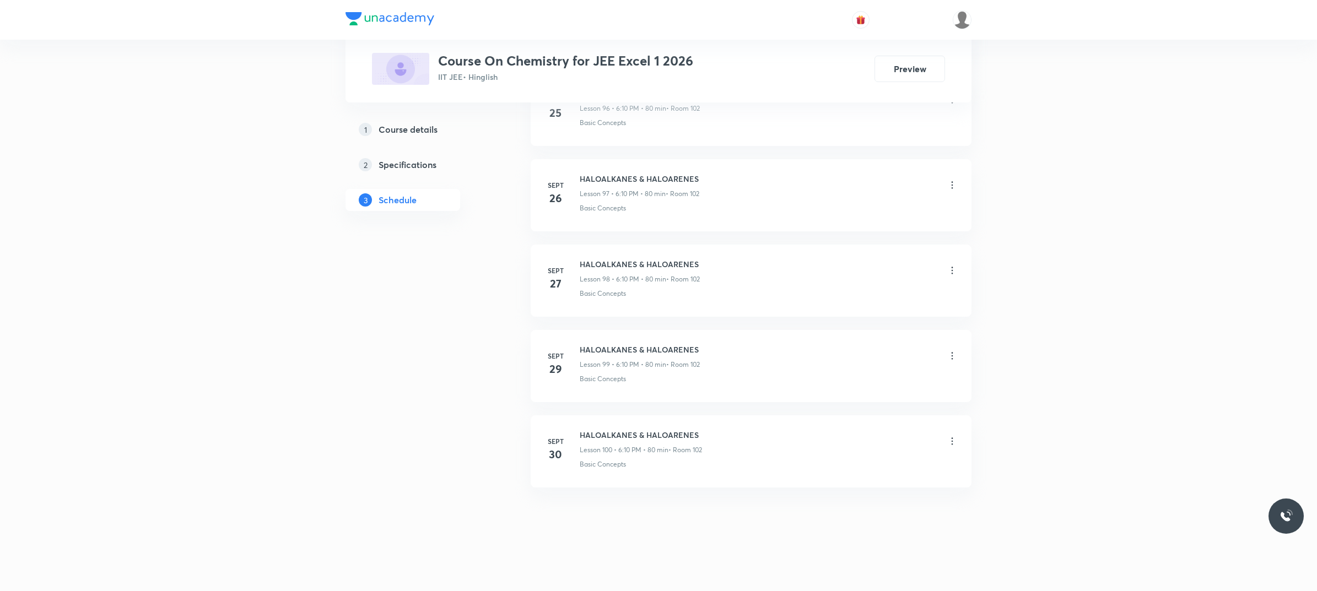
click at [599, 422] on li "[DATE] HALOALKANES & HALOARENES Lesson 100 • 6:10 PM • 80 min • Room 102 Basic …" at bounding box center [751, 451] width 441 height 72
click at [593, 434] on h6 "HALOALKANES & HALOARENES" at bounding box center [641, 435] width 122 height 12
copy h6 "HALOALKANES & HALOARENES"
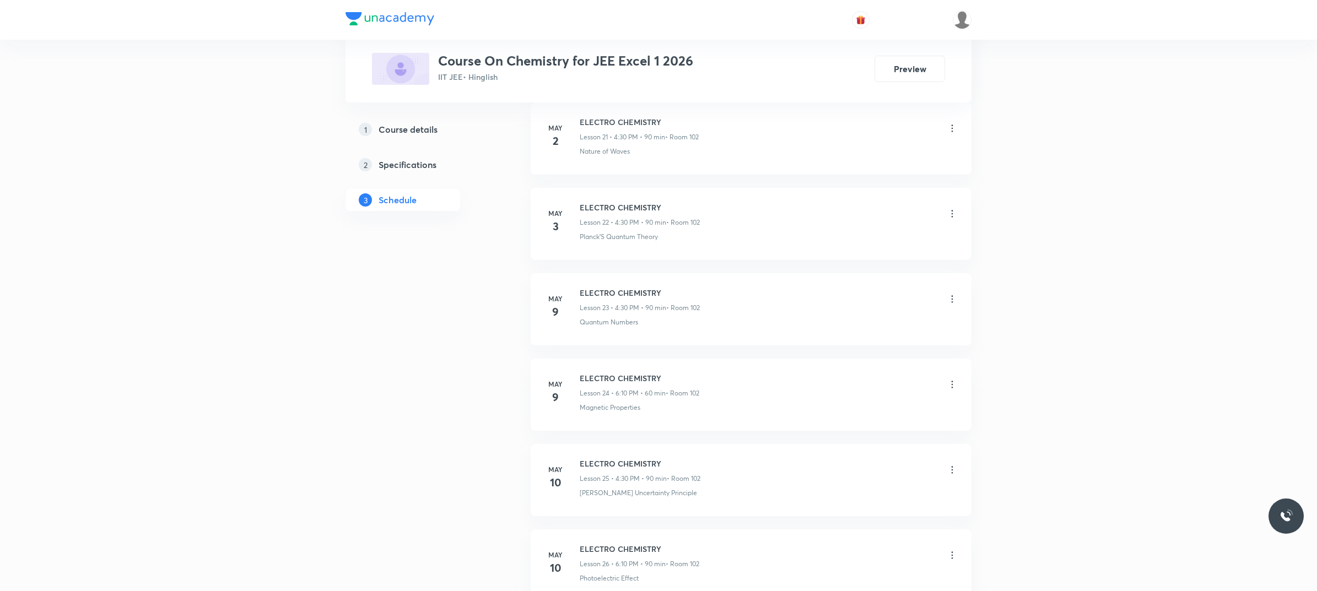
scroll to position [0, 0]
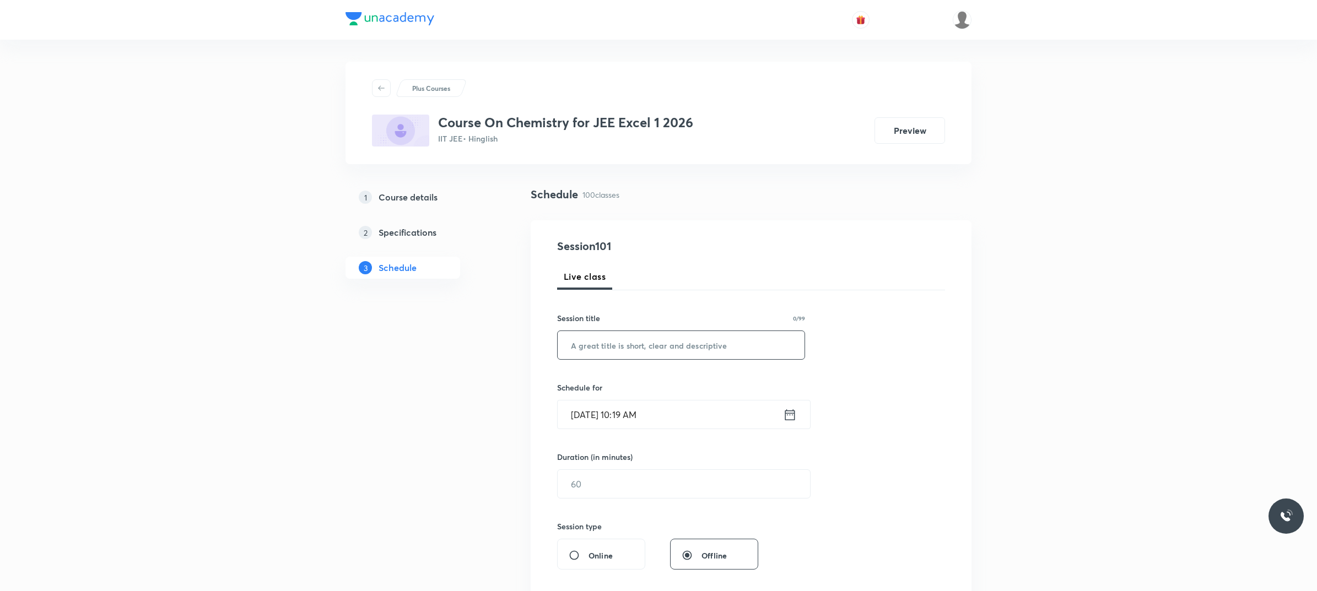
click at [627, 351] on input "text" at bounding box center [681, 345] width 247 height 28
paste input "HALOALKANES & HALOARENES"
type input "HALOALKANES & HALOARENES"
click at [671, 414] on input "[DATE] 10:19 AM" at bounding box center [670, 415] width 225 height 28
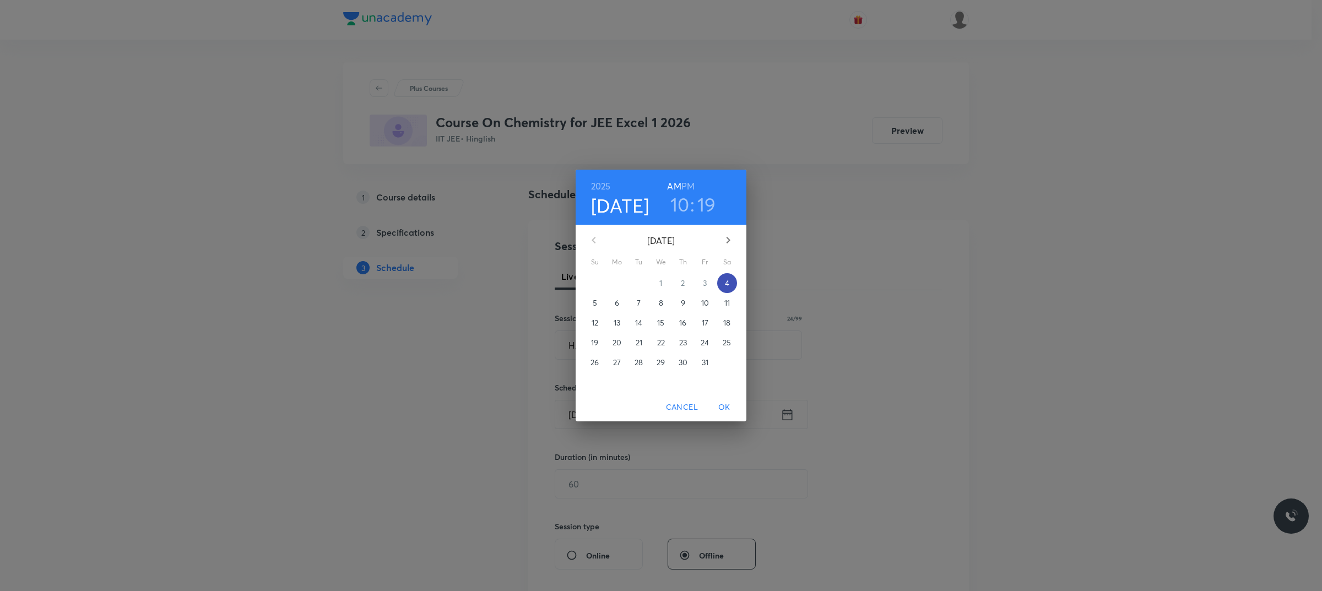
click at [722, 278] on span "4" at bounding box center [727, 283] width 20 height 11
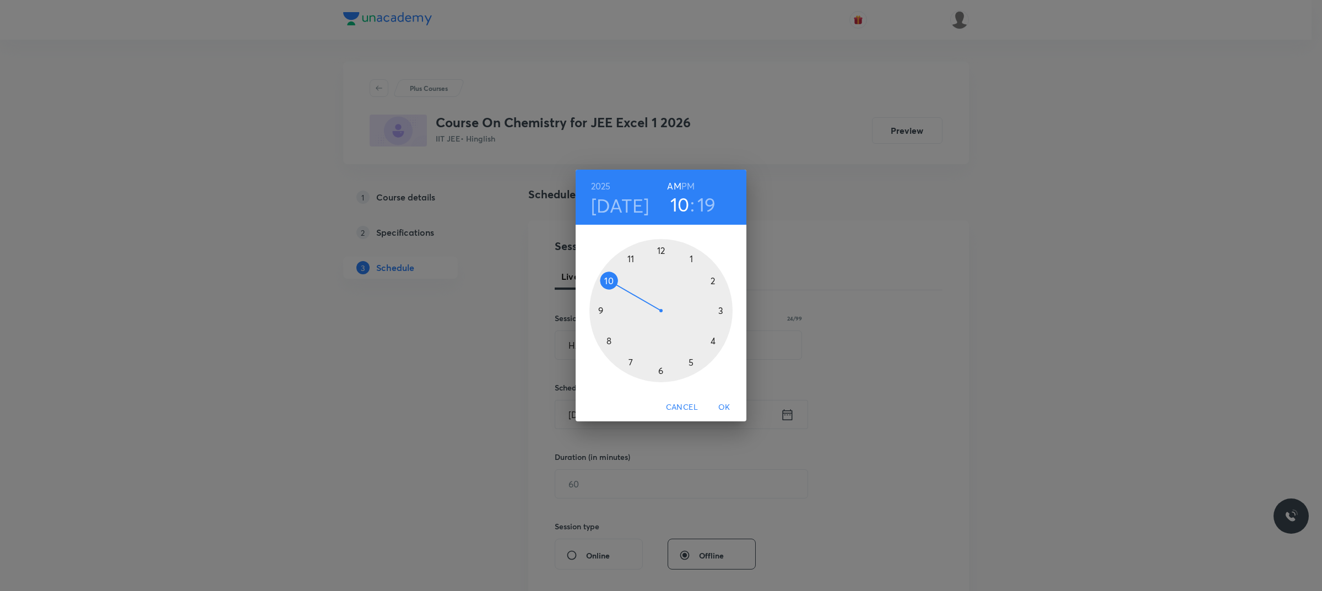
click at [663, 371] on div at bounding box center [661, 310] width 143 height 143
click at [682, 183] on h6 "PM" at bounding box center [688, 186] width 13 height 15
click at [712, 279] on div at bounding box center [661, 310] width 143 height 143
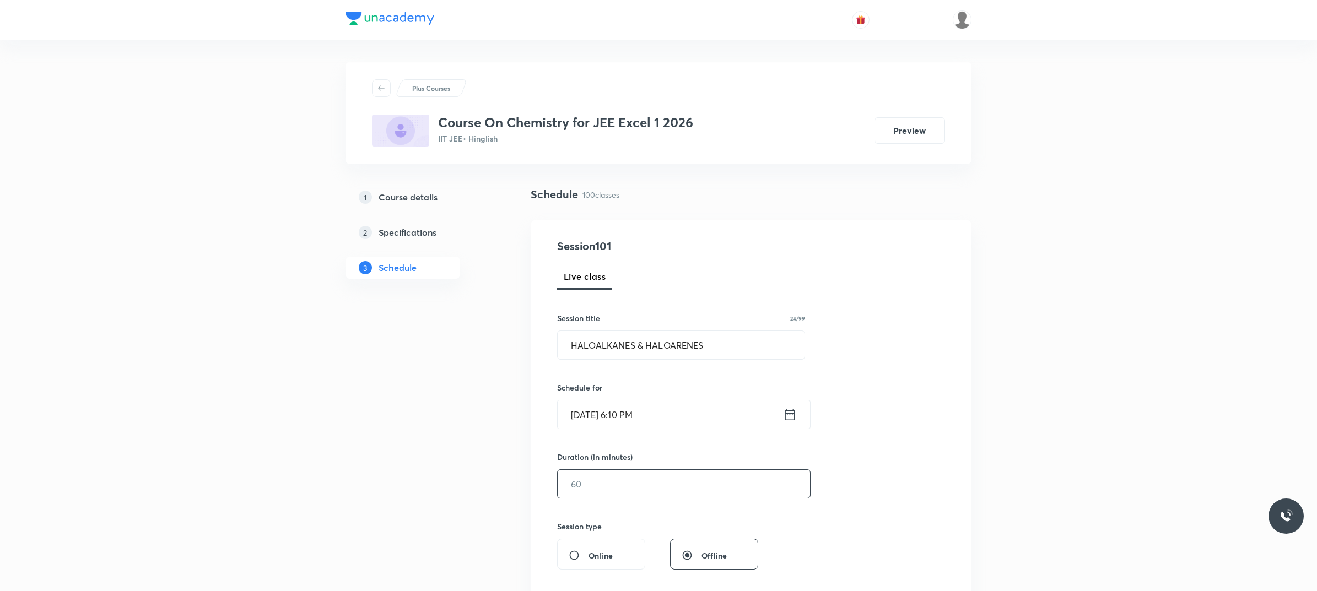
click at [635, 486] on input "text" at bounding box center [684, 484] width 252 height 28
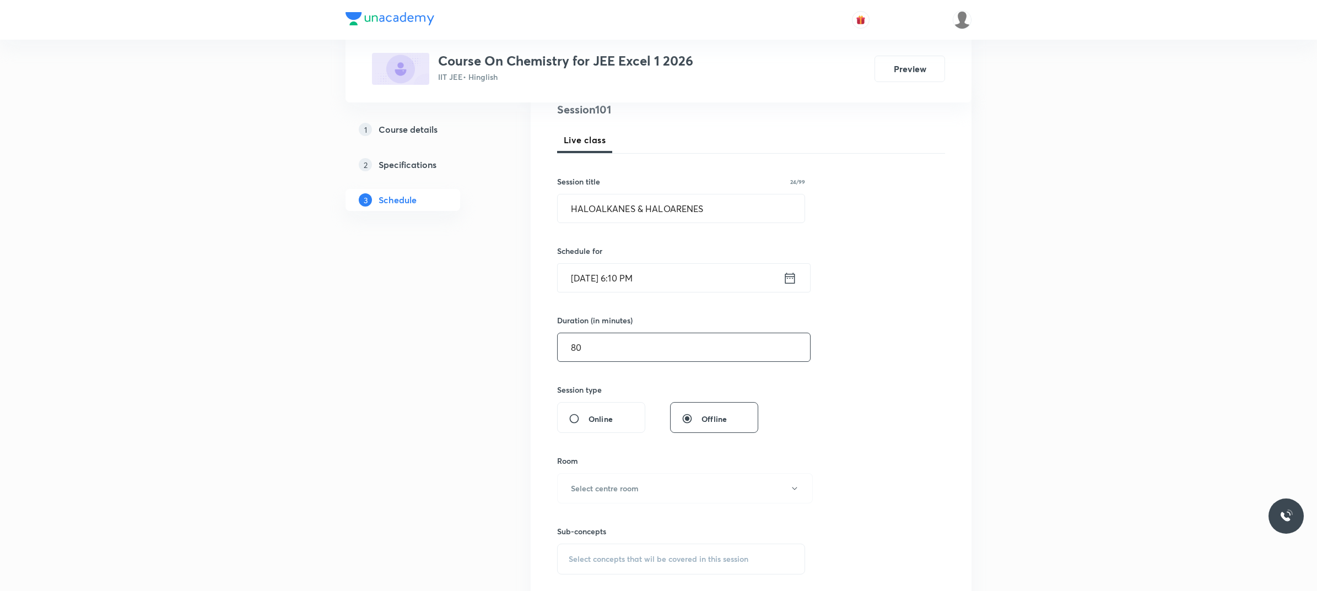
scroll to position [138, 0]
type input "80"
click at [620, 497] on button "Select centre room" at bounding box center [685, 487] width 256 height 30
click at [575, 553] on span "102" at bounding box center [682, 553] width 241 height 12
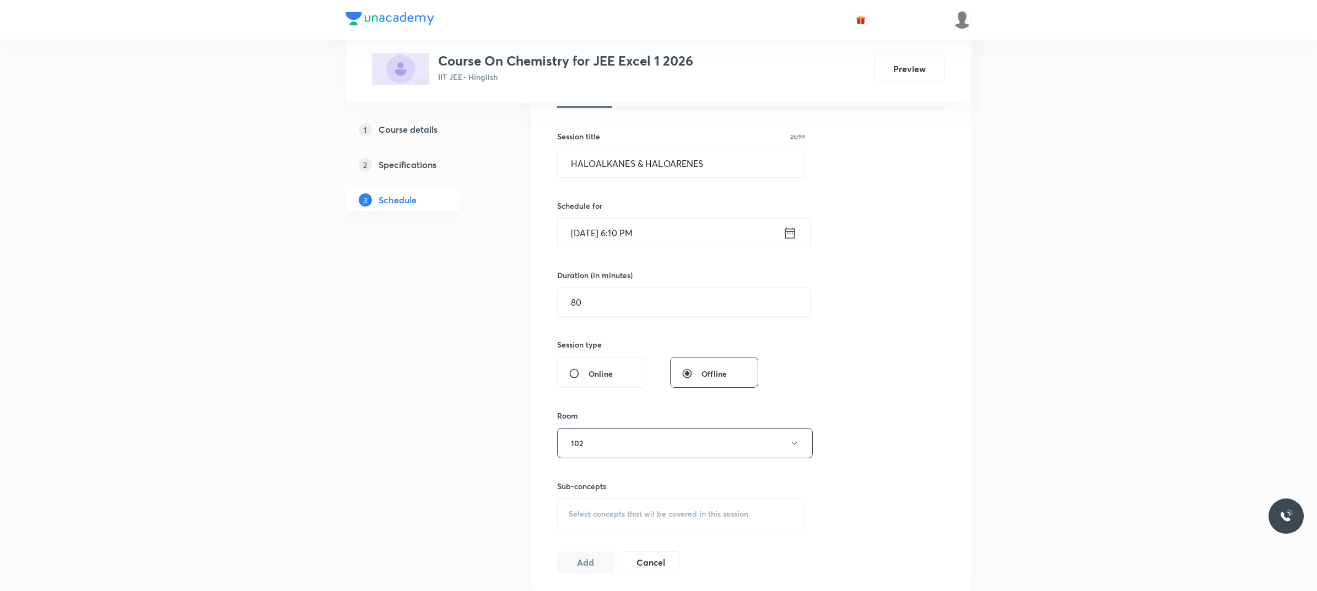
scroll to position [276, 0]
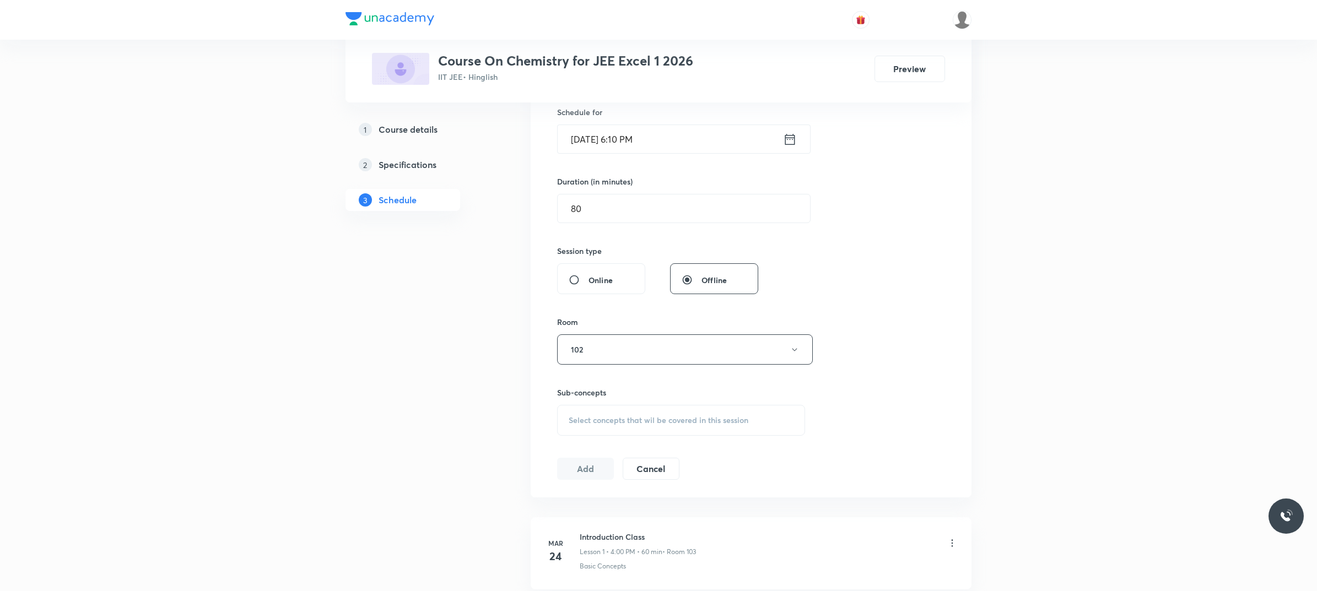
click at [656, 434] on div "Select concepts that wil be covered in this session" at bounding box center [681, 420] width 248 height 31
click at [621, 492] on div at bounding box center [681, 551] width 247 height 220
click at [621, 492] on p "General Topics & Mole Concept" at bounding box center [681, 481] width 247 height 25
click at [620, 508] on p "Basic Concepts" at bounding box center [609, 507] width 54 height 12
checkbox input "true"
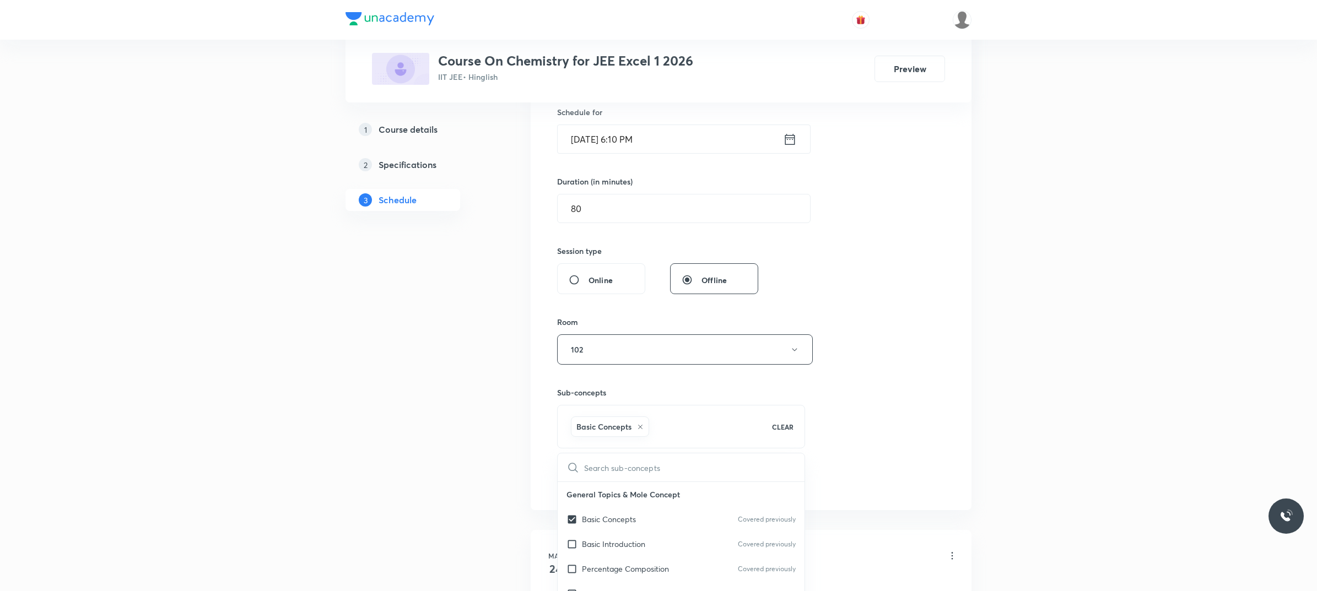
click at [962, 360] on div "Session 101 Live class Session title 24/99 HALOALKANES & HALOARENES ​ Schedule …" at bounding box center [751, 227] width 441 height 565
click at [583, 480] on button "Add" at bounding box center [585, 480] width 57 height 22
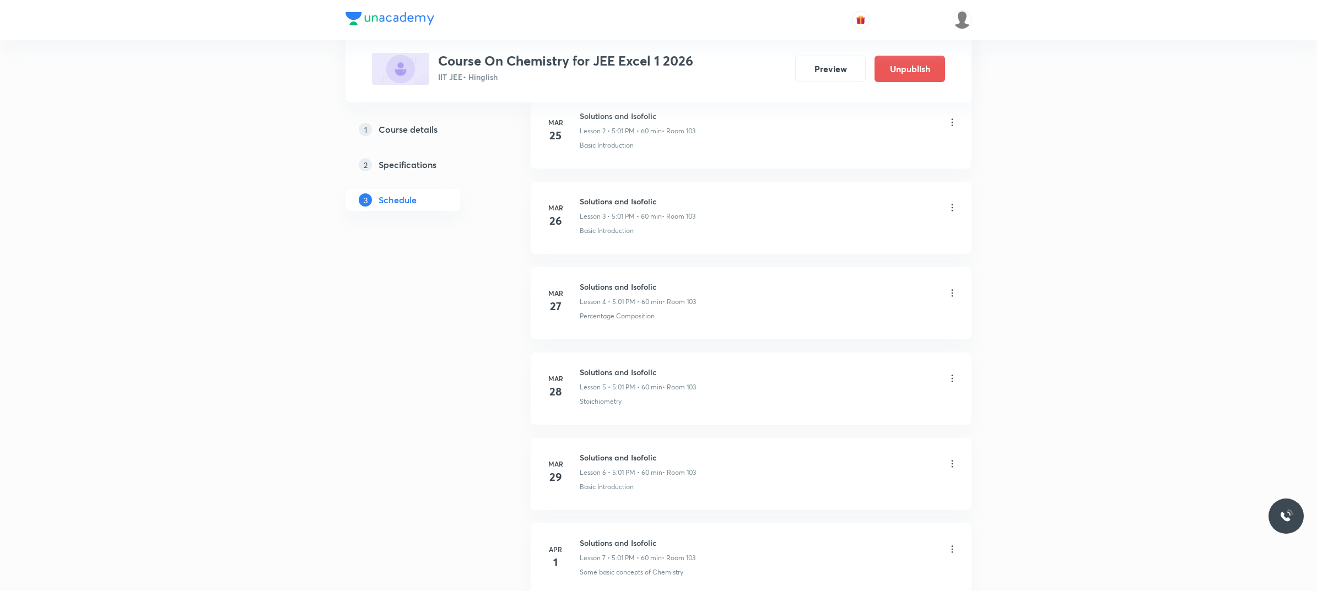
scroll to position [8446, 0]
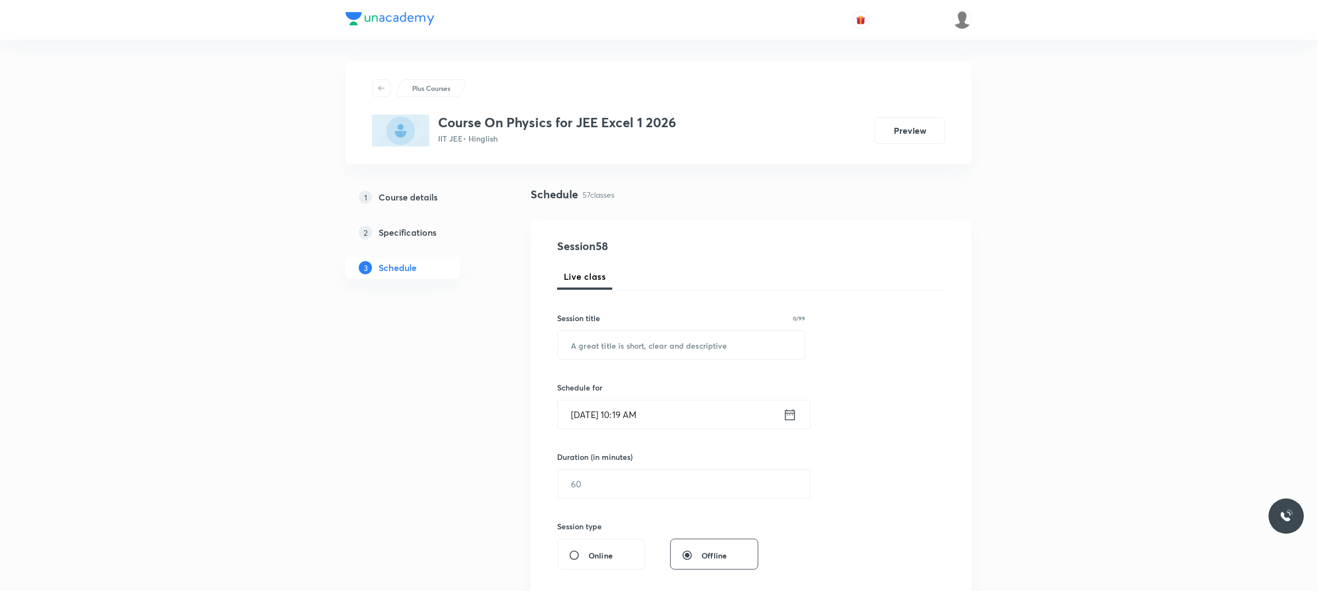
scroll to position [5175, 0]
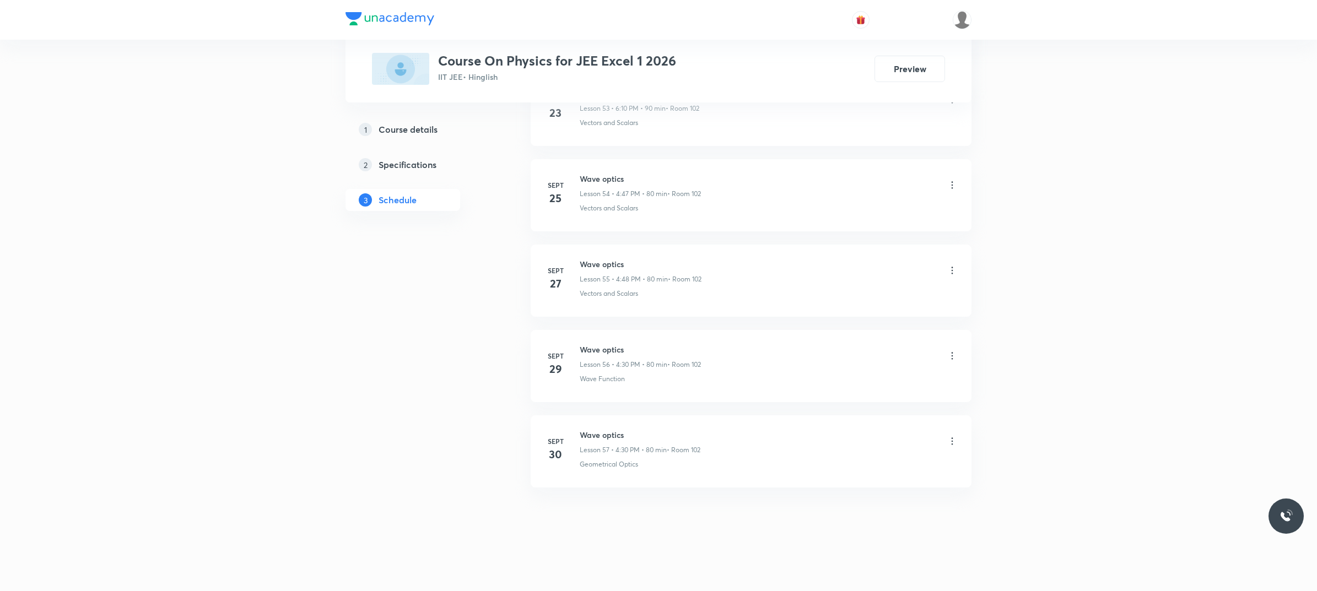
click at [582, 431] on h6 "Wave optics" at bounding box center [640, 435] width 121 height 12
copy h6 "Wave optics"
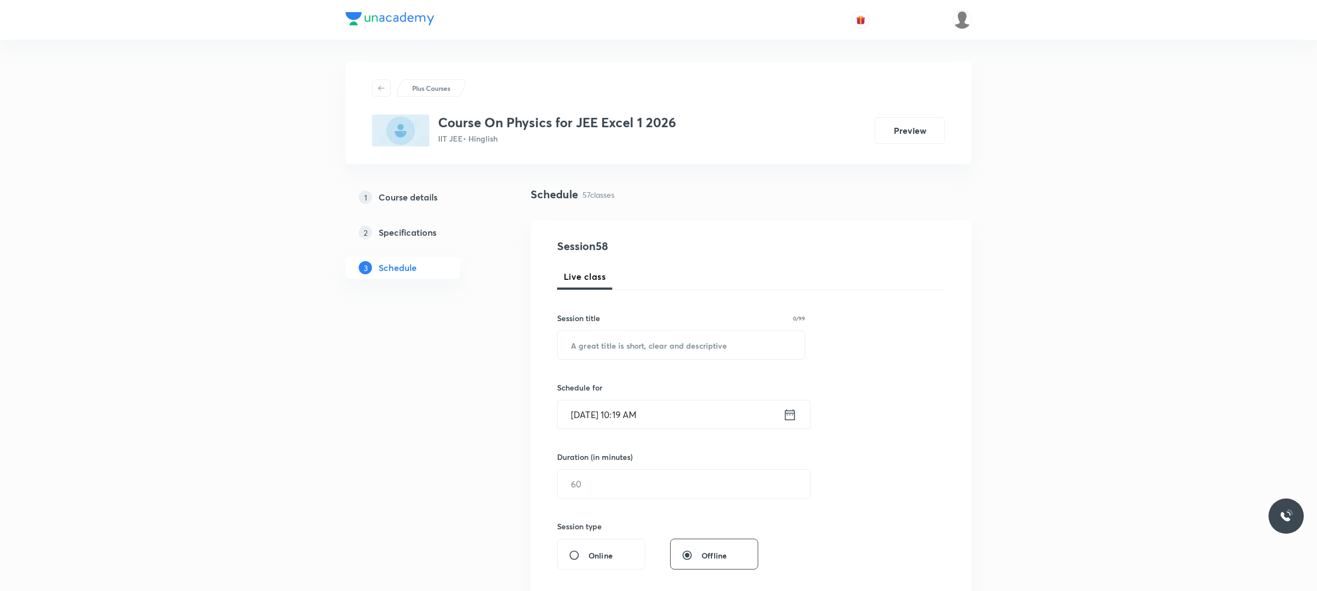
click at [692, 328] on div "Session title 0/99 ​" at bounding box center [681, 335] width 248 height 47
click at [690, 337] on input "text" at bounding box center [681, 345] width 247 height 28
paste input "Wave optics"
type input "Wave optics"
click at [684, 434] on div "Session 58 Live class Session title 11/99 Wave optics ​ Schedule for Oct 4, 202…" at bounding box center [751, 496] width 388 height 517
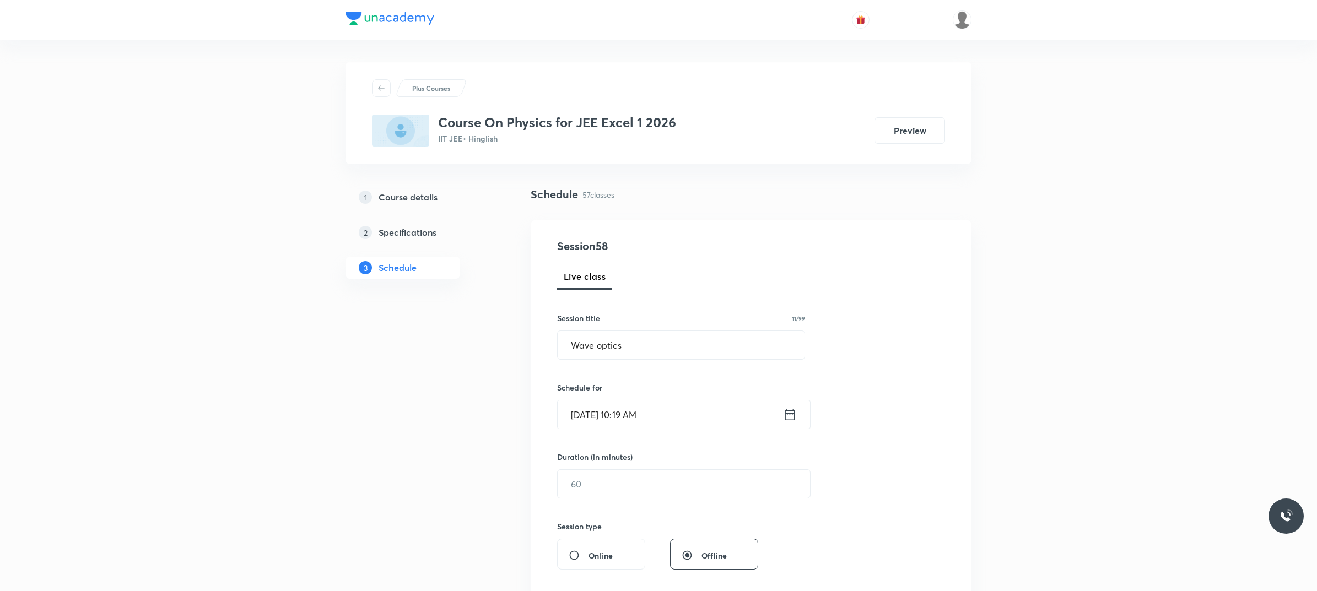
click at [681, 420] on input "Oct 4, 2025, 10:19 AM" at bounding box center [670, 415] width 225 height 28
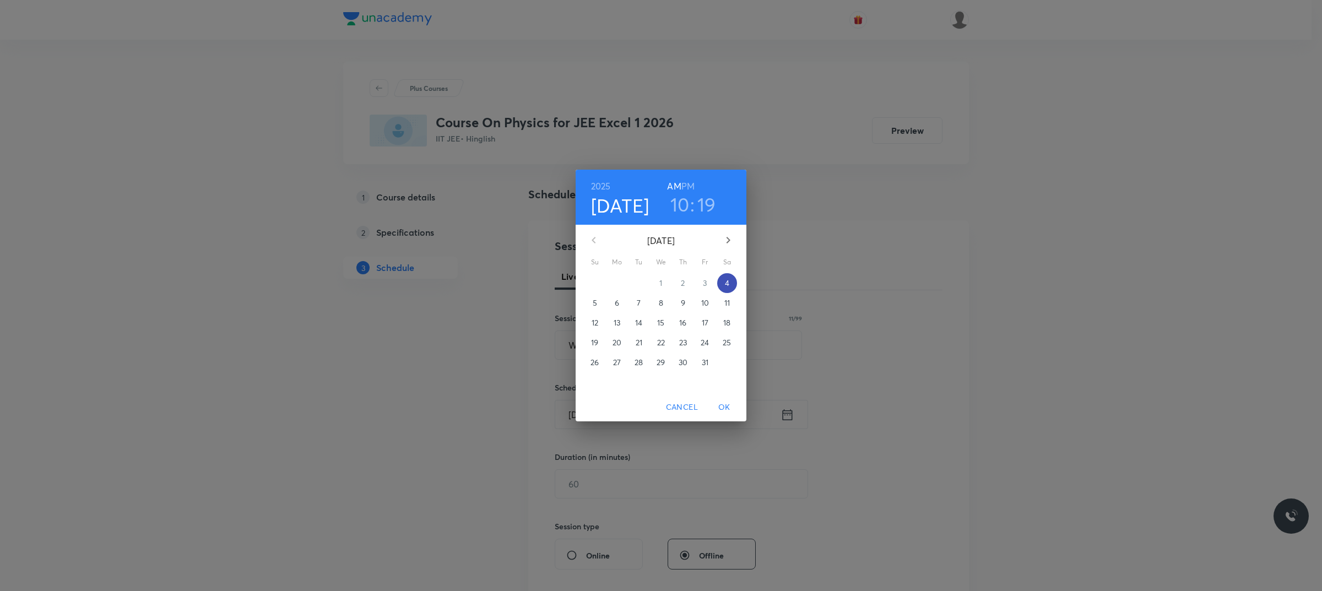
click at [723, 285] on span "4" at bounding box center [727, 283] width 20 height 11
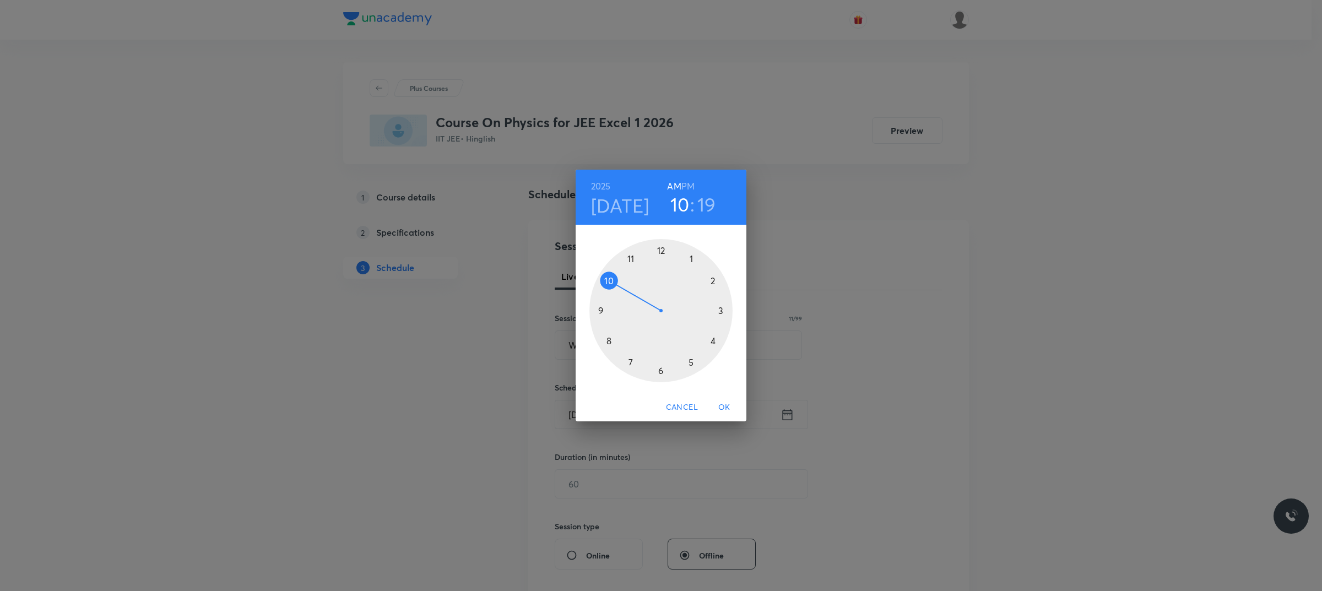
drag, startPoint x: 714, startPoint y: 342, endPoint x: 686, endPoint y: 207, distance: 137.9
click at [715, 341] on div at bounding box center [661, 310] width 143 height 143
click at [690, 189] on h6 "PM" at bounding box center [688, 186] width 13 height 15
drag, startPoint x: 660, startPoint y: 371, endPoint x: 645, endPoint y: 398, distance: 31.3
click at [660, 372] on div at bounding box center [661, 310] width 143 height 143
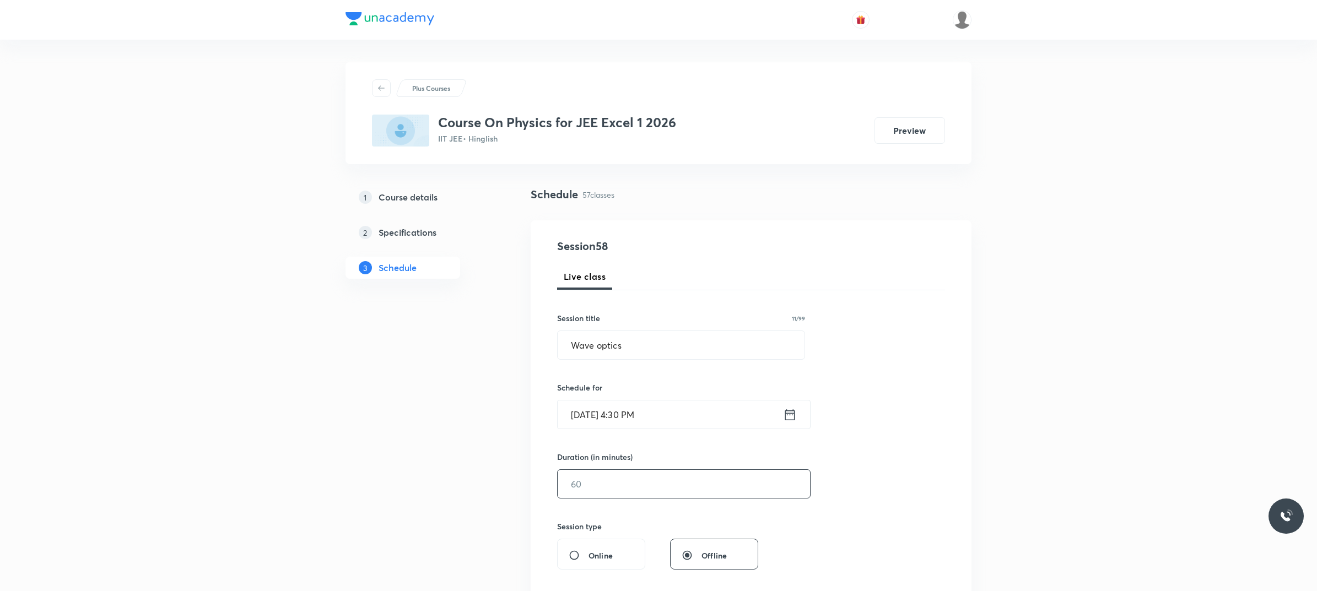
click at [657, 473] on input "text" at bounding box center [684, 484] width 252 height 28
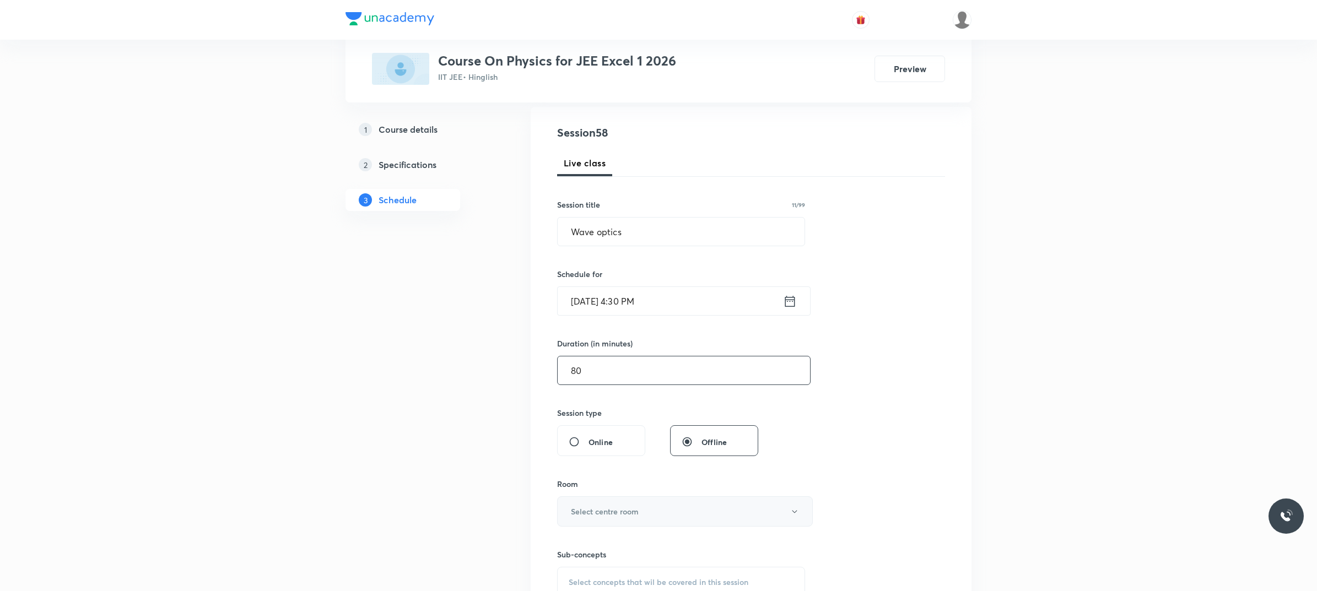
scroll to position [138, 0]
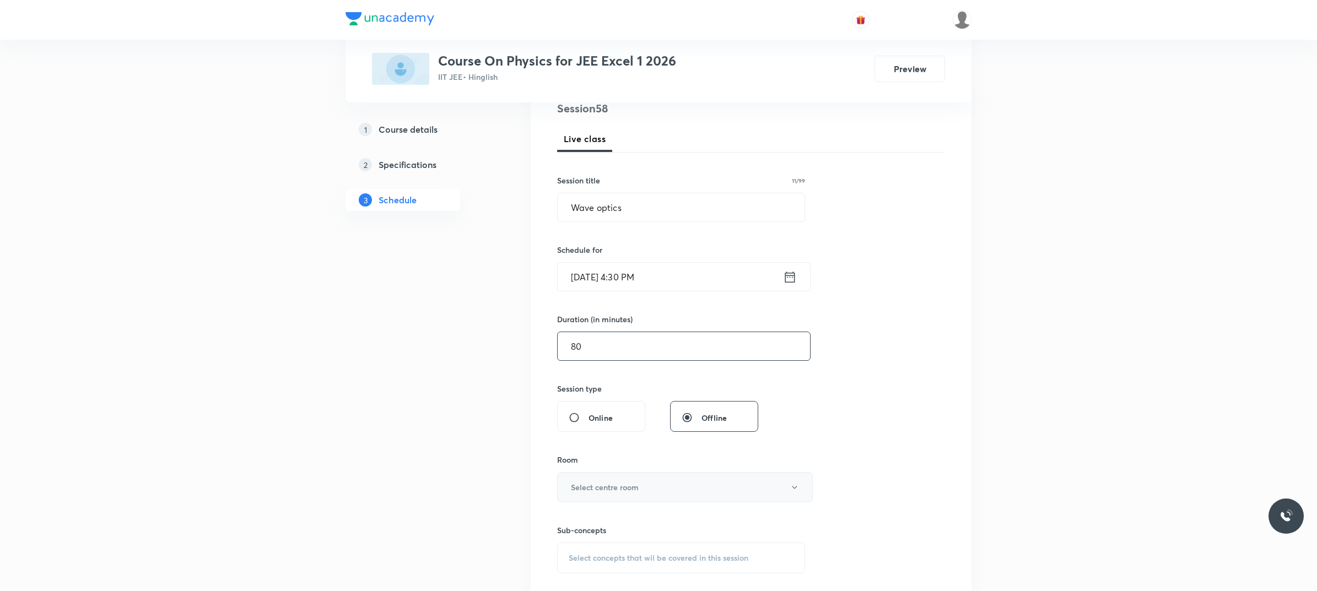
type input "80"
click at [643, 473] on button "Select centre room" at bounding box center [685, 487] width 256 height 30
click at [587, 473] on span "102" at bounding box center [682, 553] width 241 height 12
click at [604, 473] on div "Select concepts that wil be covered in this session" at bounding box center [681, 558] width 248 height 31
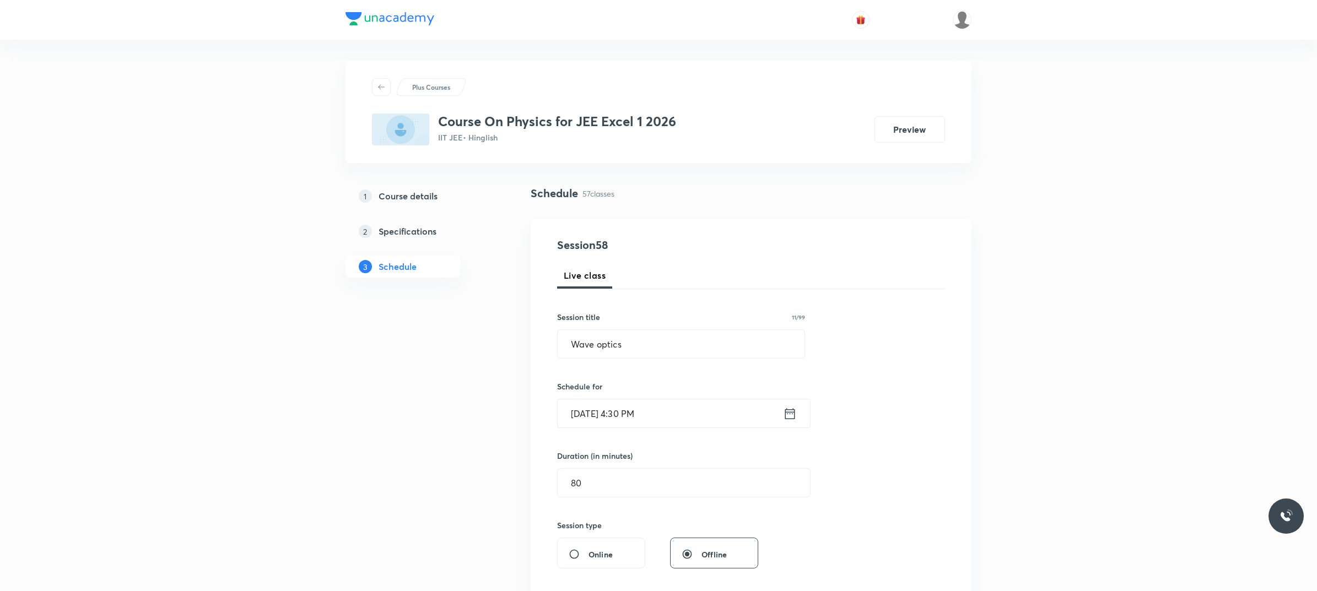
scroll to position [276, 0]
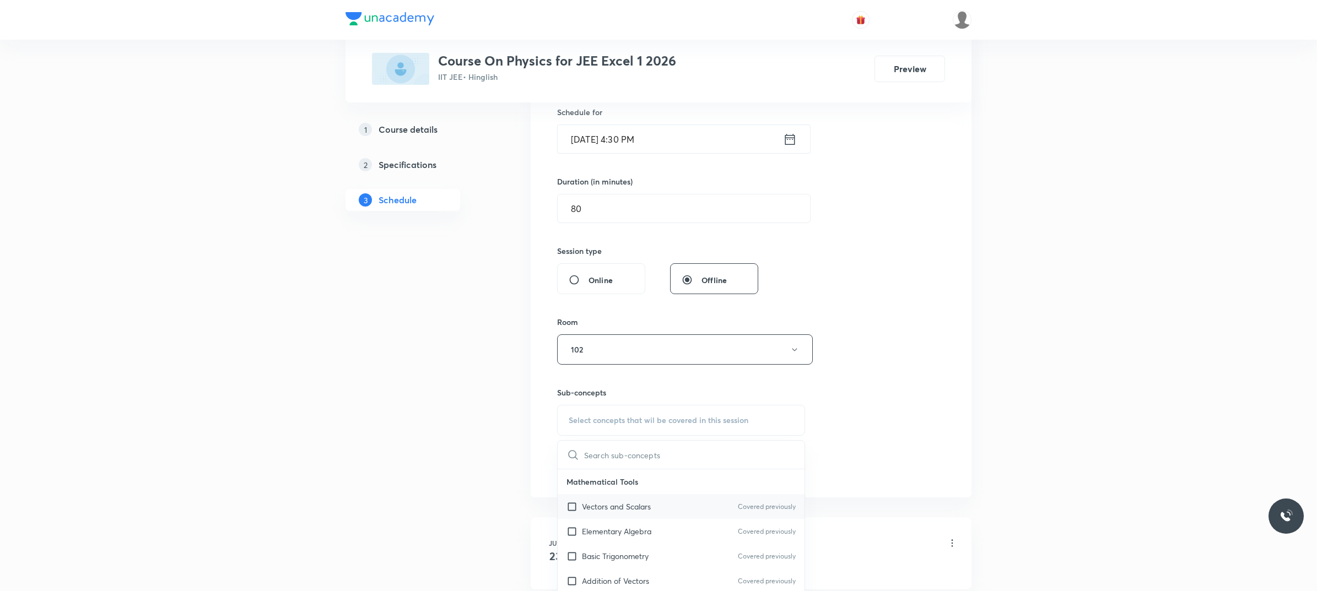
click at [657, 473] on div "Vectors and Scalars Covered previously" at bounding box center [681, 506] width 247 height 25
checkbox input "true"
click at [877, 420] on div "Session 58 Live class Session title 11/99 Wave optics ​ Schedule for Oct 4, 202…" at bounding box center [751, 228] width 388 height 530
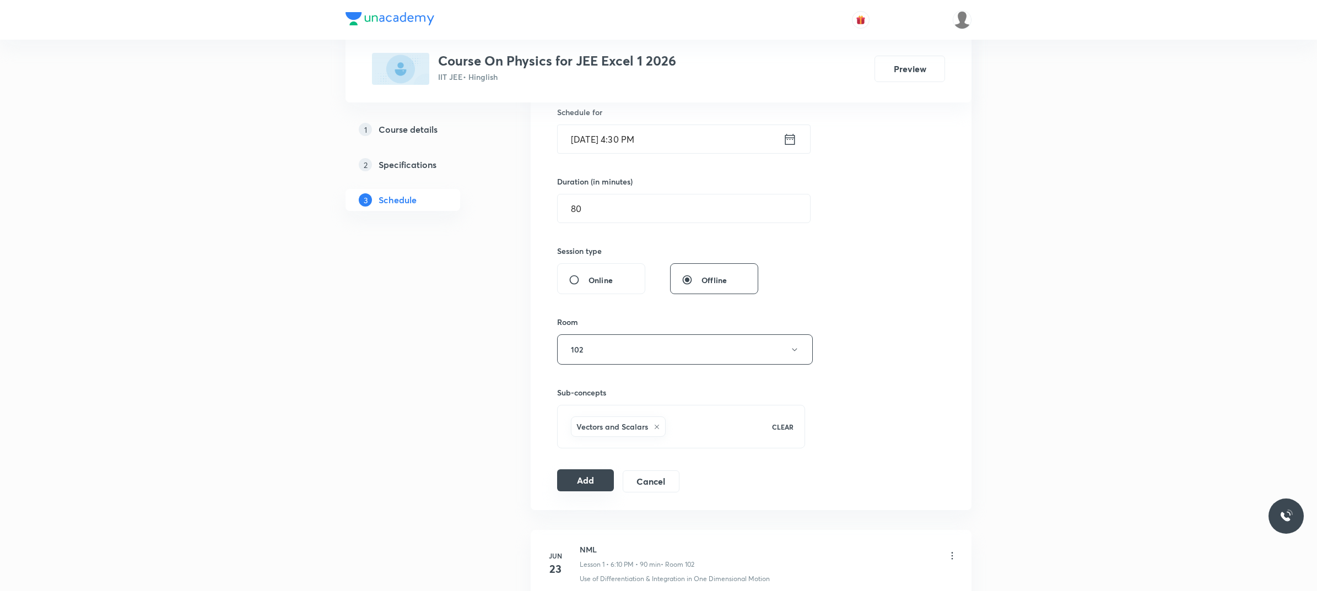
click at [573, 473] on button "Add" at bounding box center [585, 480] width 57 height 22
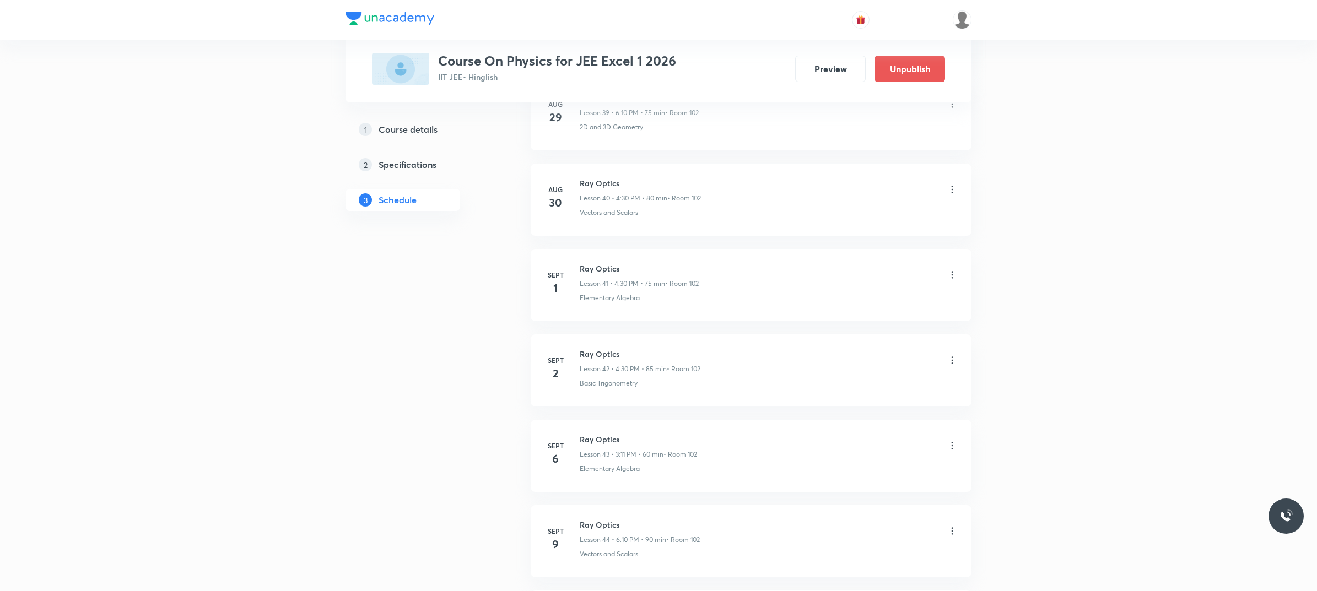
scroll to position [3359, 0]
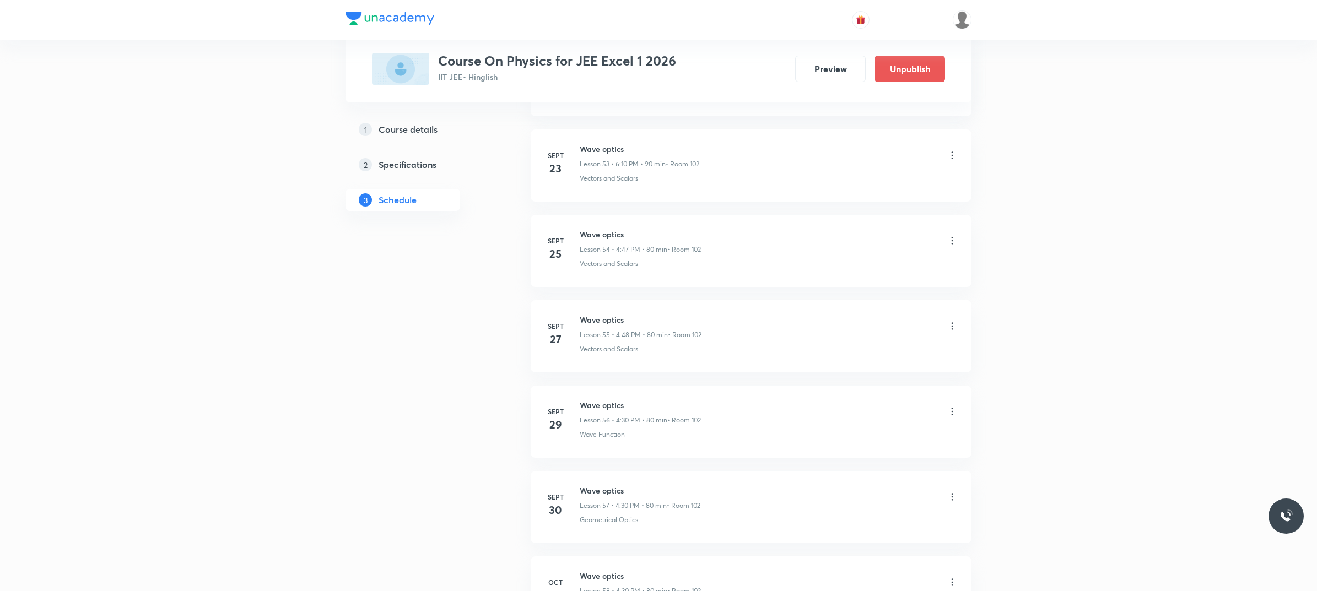
drag, startPoint x: 990, startPoint y: 212, endPoint x: 912, endPoint y: 193, distance: 80.5
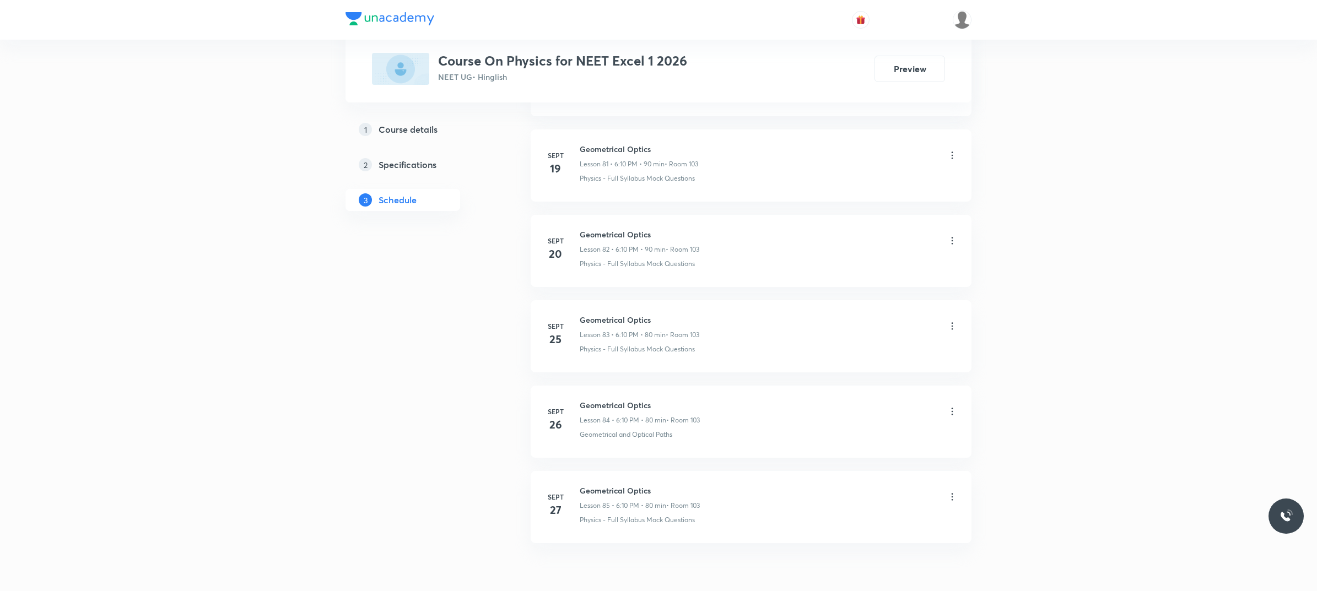
scroll to position [7643, 0]
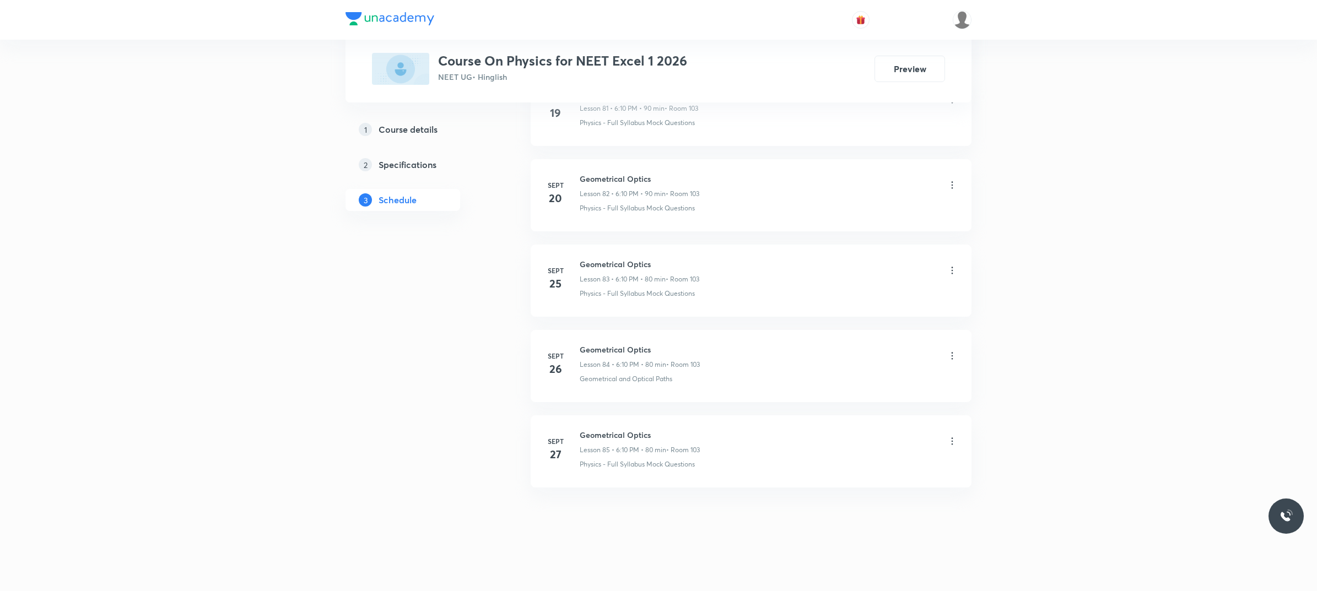
click at [584, 433] on h6 "Geometrical Optics" at bounding box center [640, 435] width 120 height 12
copy h6 "Geometrical Optics"
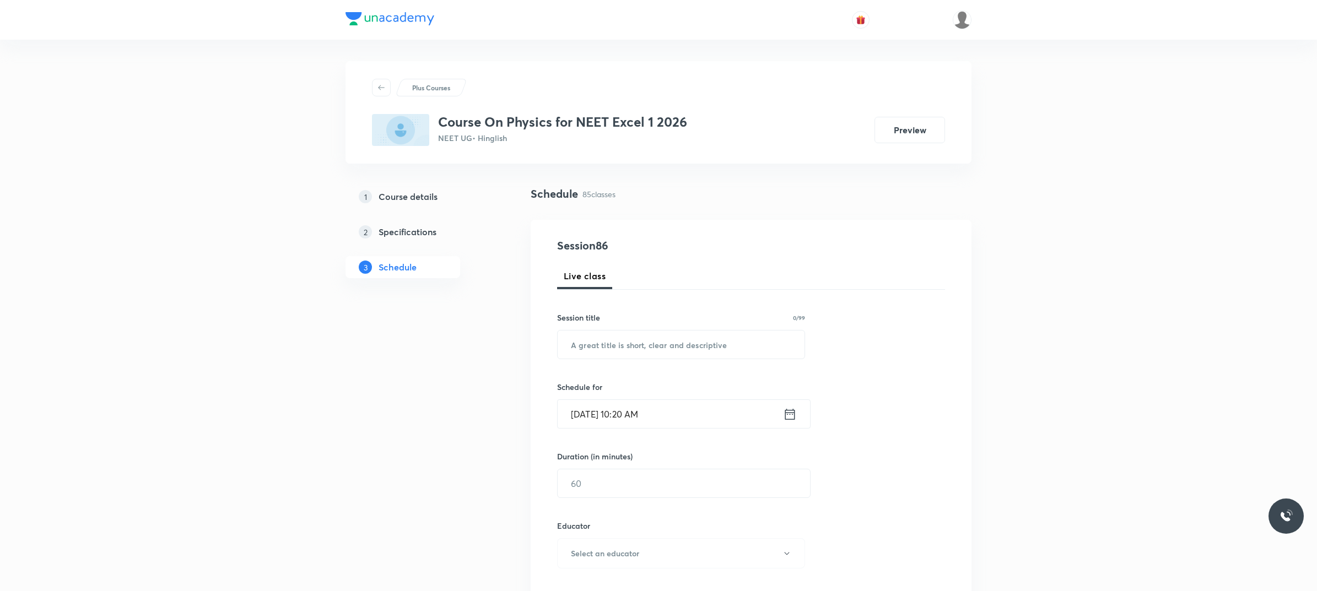
scroll to position [0, 0]
click at [753, 343] on input "text" at bounding box center [681, 345] width 247 height 28
paste input "Geometrical Optics"
type input "Geometrical Optics"
click at [687, 409] on input "[DATE] 10:20 AM" at bounding box center [670, 415] width 225 height 28
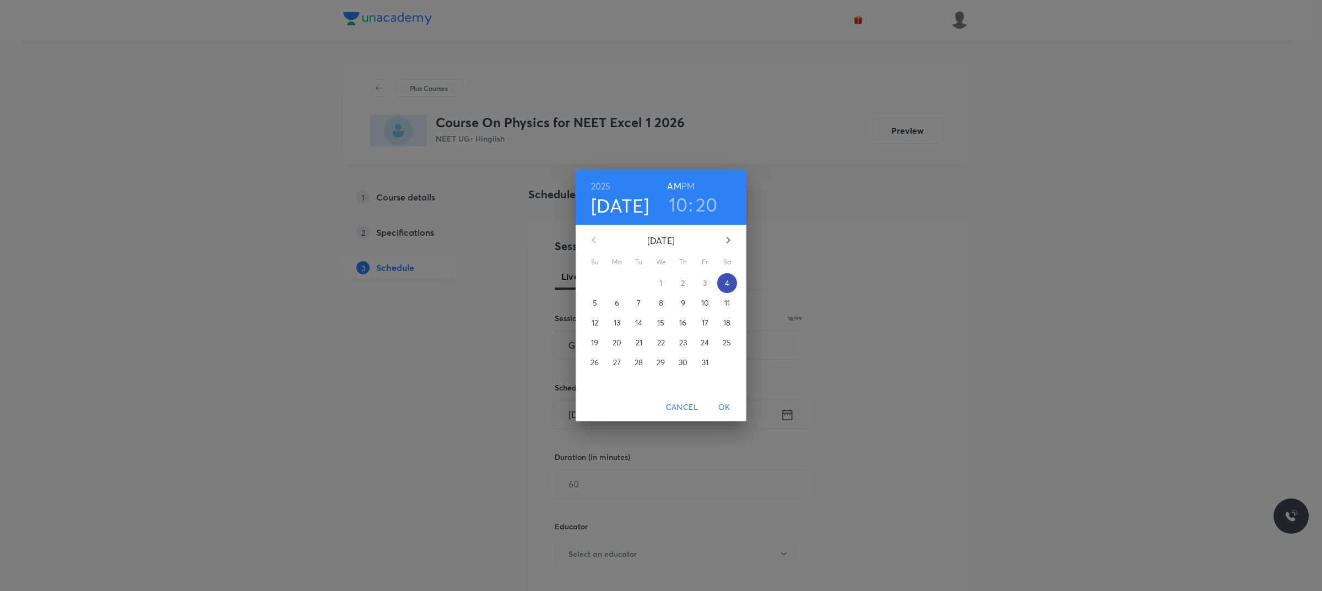
click at [727, 279] on span "4" at bounding box center [727, 283] width 20 height 11
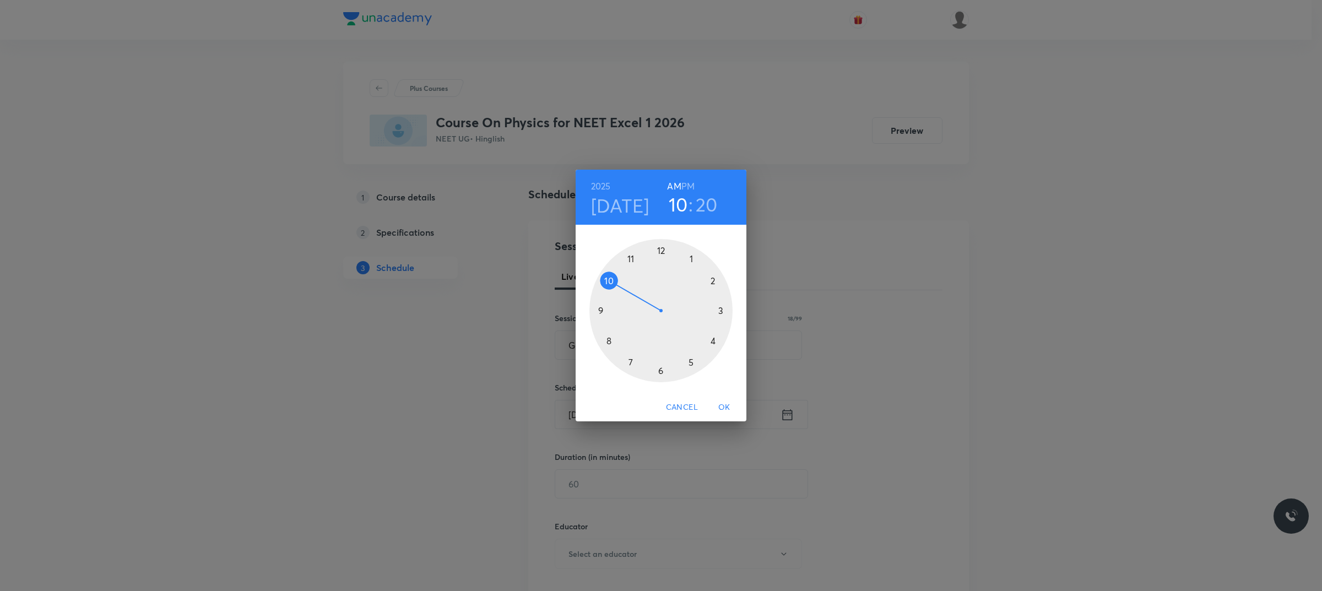
click at [692, 181] on h6 "PM" at bounding box center [688, 186] width 13 height 15
click at [662, 368] on div at bounding box center [661, 310] width 143 height 143
click at [716, 277] on div at bounding box center [661, 310] width 143 height 143
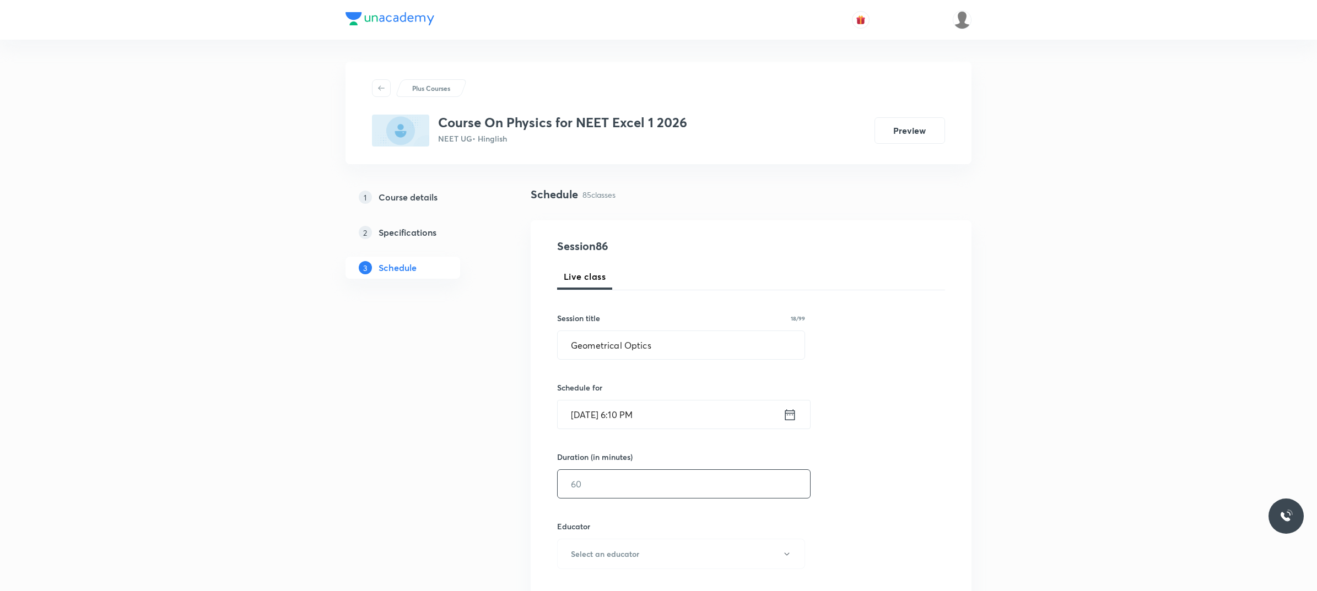
click at [627, 496] on input "text" at bounding box center [684, 484] width 252 height 28
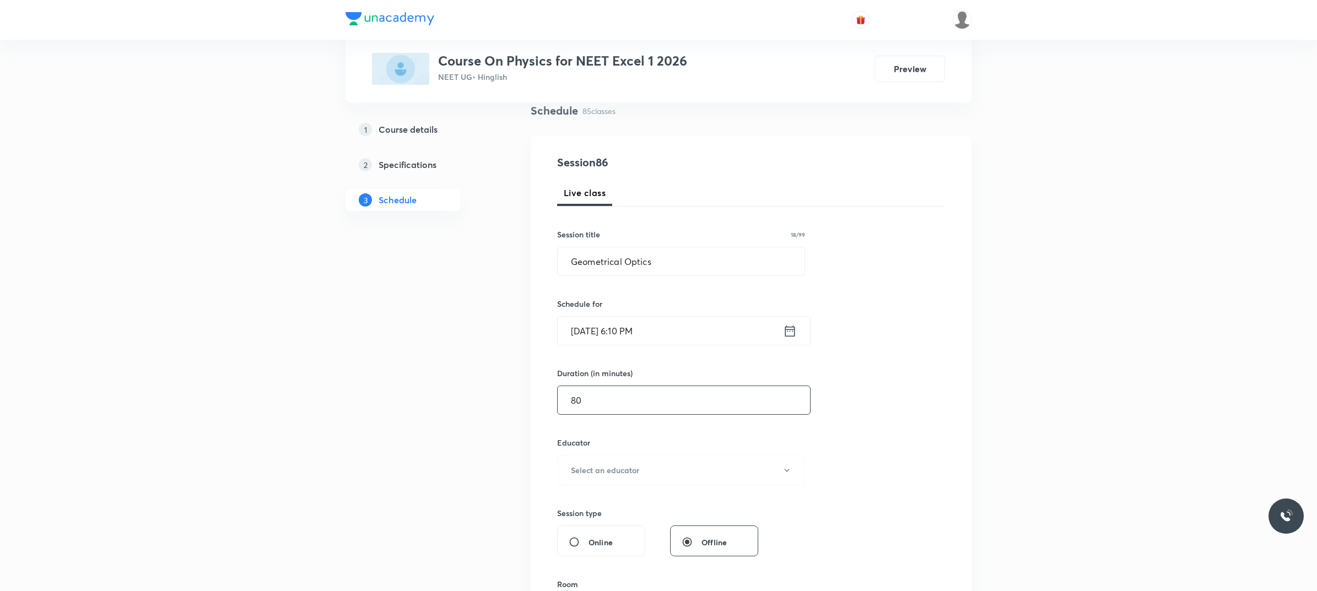
scroll to position [69, 0]
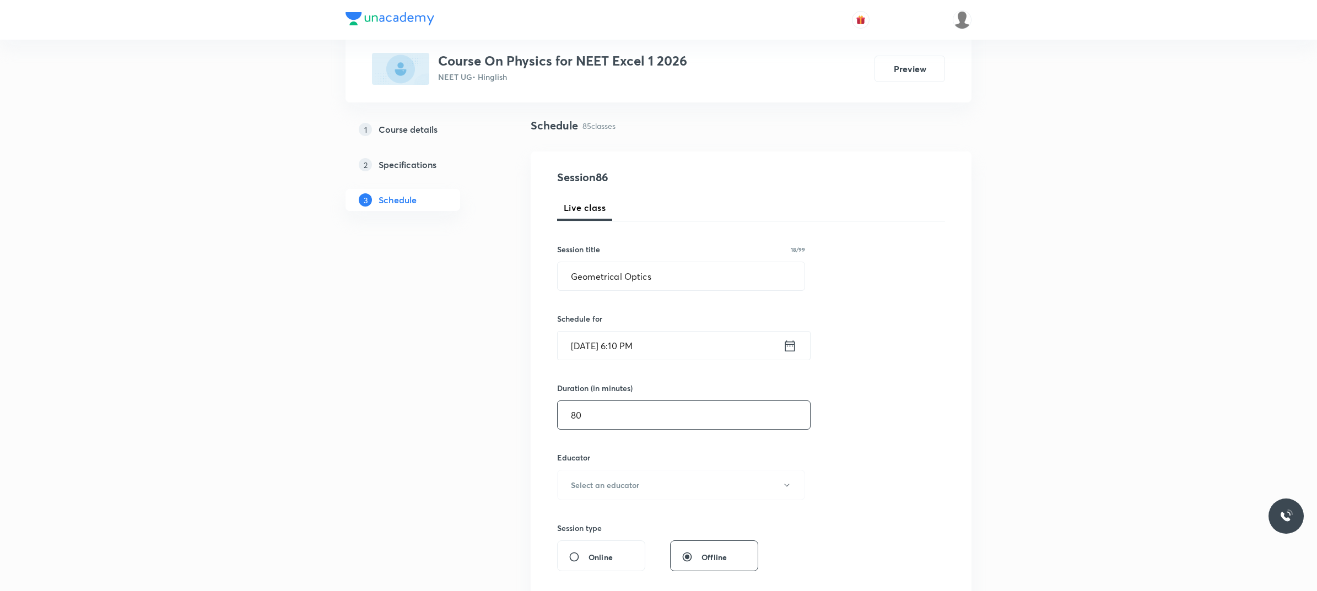
click at [635, 414] on input "80" at bounding box center [684, 415] width 252 height 28
type input "80"
click at [623, 484] on h6 "Select an educator" at bounding box center [605, 485] width 68 height 12
click at [600, 543] on span "[PERSON_NAME]" at bounding box center [682, 543] width 241 height 12
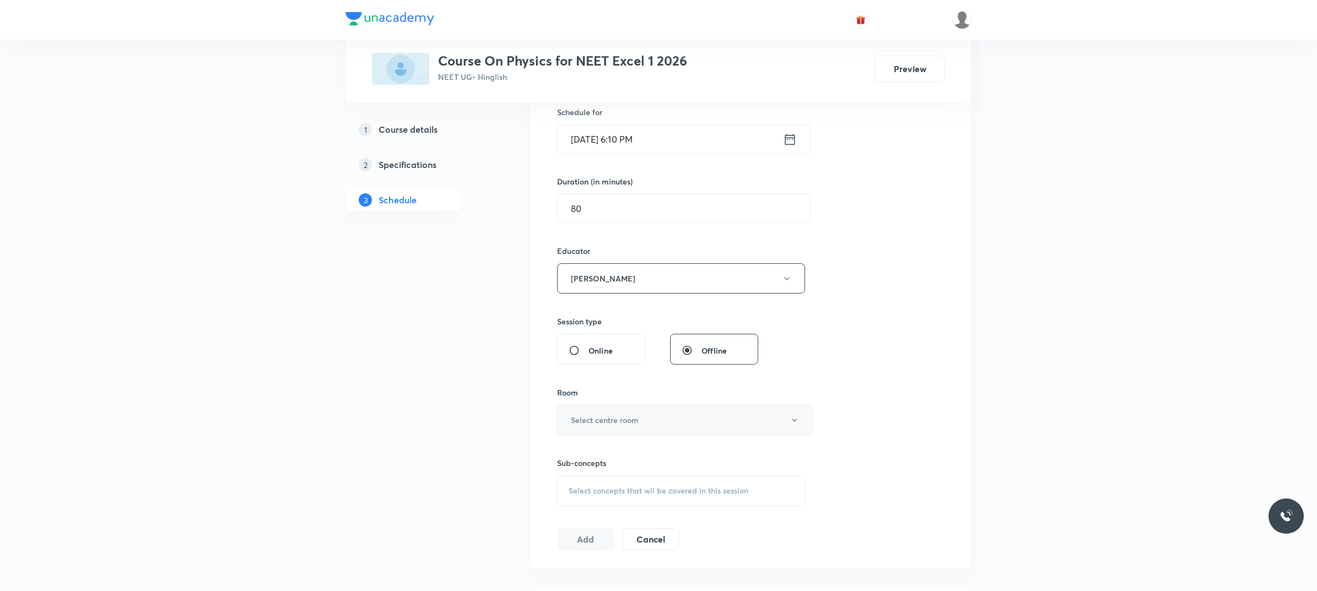
click at [652, 409] on button "Select centre room" at bounding box center [685, 420] width 256 height 30
click at [573, 555] on span "103" at bounding box center [682, 559] width 241 height 12
click at [628, 492] on span "Select concepts that wil be covered in this session" at bounding box center [659, 491] width 180 height 9
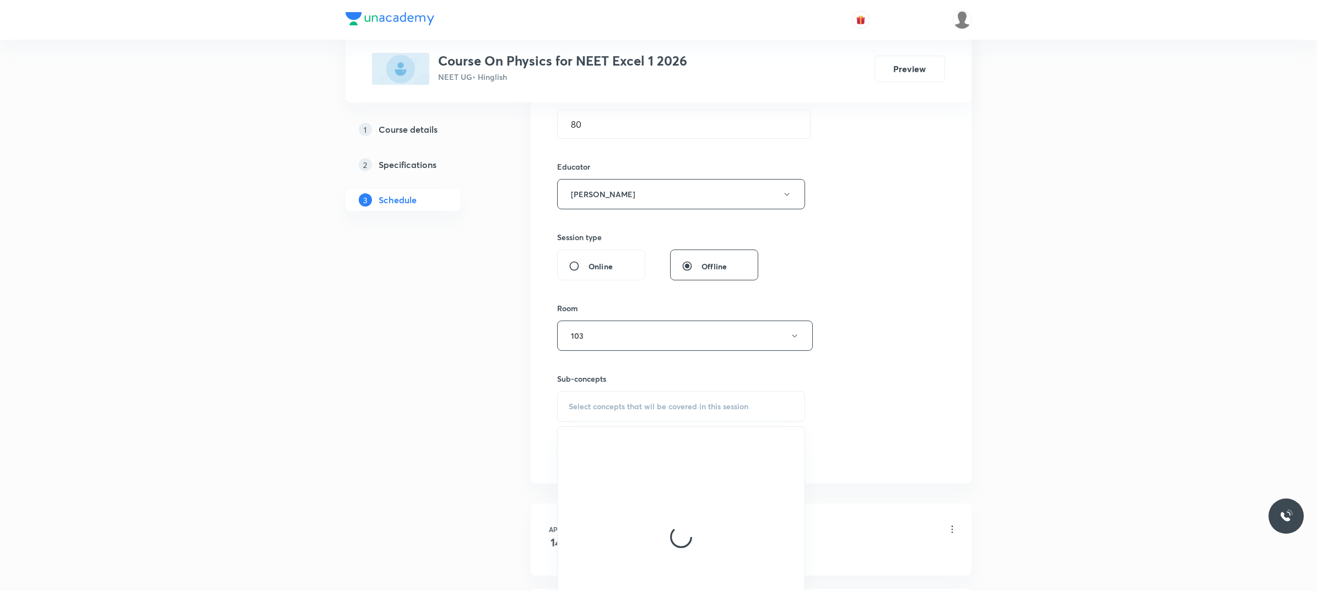
scroll to position [413, 0]
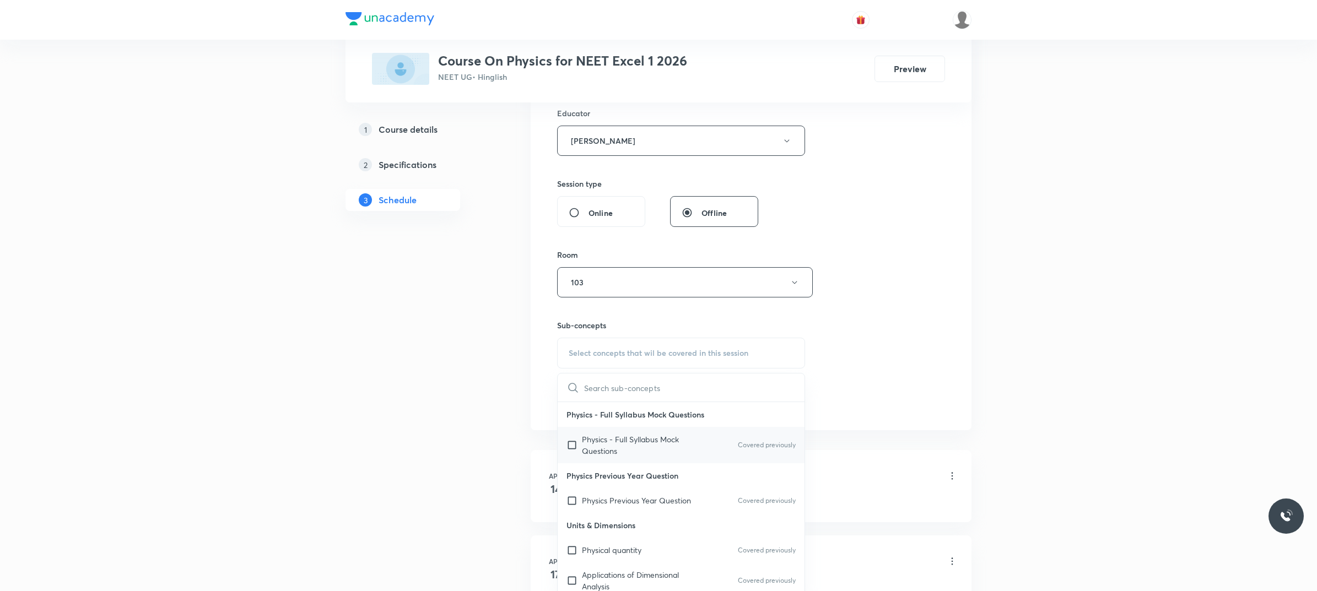
click at [639, 434] on p "Physics - Full Syllabus Mock Questions" at bounding box center [637, 445] width 111 height 23
checkbox input "true"
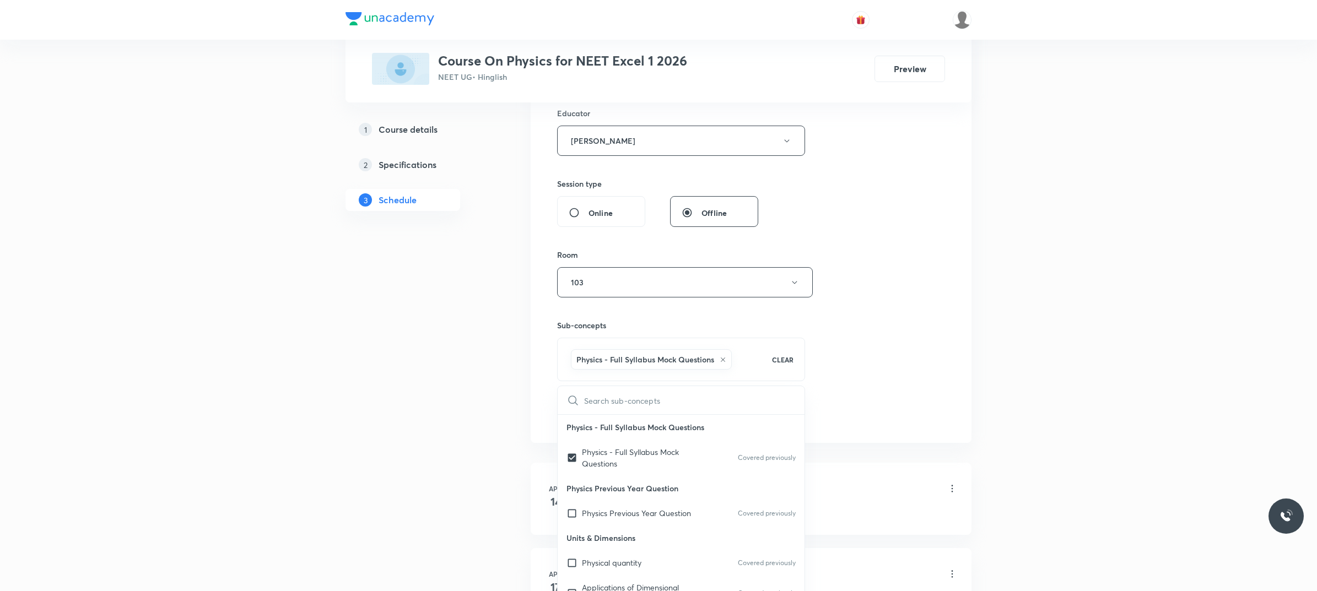
click at [864, 353] on div "Session 86 Live class Session title 18/99 Geometrical Optics ​ Schedule for [DA…" at bounding box center [751, 125] width 388 height 601
click at [573, 416] on button "Add" at bounding box center [585, 413] width 57 height 22
